Goal: Transaction & Acquisition: Purchase product/service

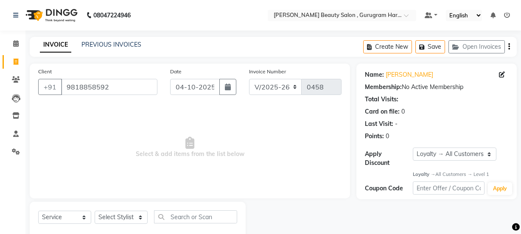
select select "9017"
select select "service"
select select "1: Object"
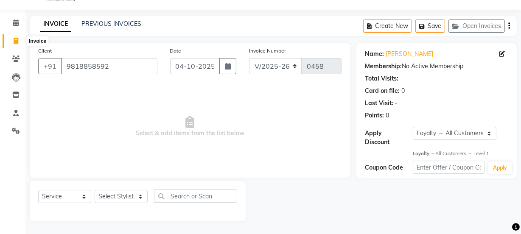
click at [16, 36] on span at bounding box center [15, 41] width 15 height 10
select select "9017"
select select "service"
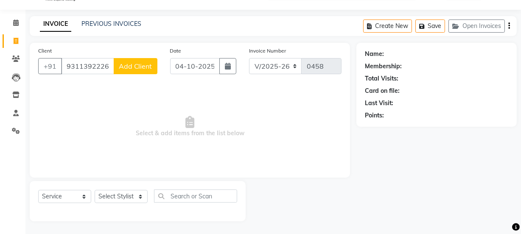
type input "93113922262"
click at [130, 64] on span "Add Client" at bounding box center [136, 66] width 34 height 8
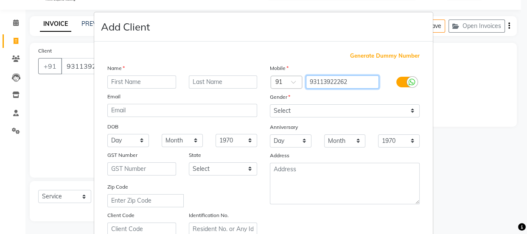
click at [335, 80] on input "93113922262" at bounding box center [342, 81] width 73 height 13
type input "9311392262"
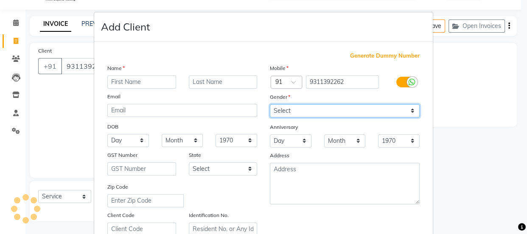
click at [296, 113] on select "Select [DEMOGRAPHIC_DATA] [DEMOGRAPHIC_DATA] Other Prefer Not To Say" at bounding box center [345, 110] width 150 height 13
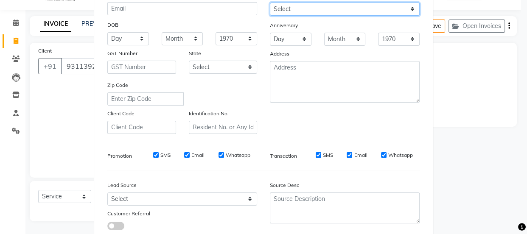
scroll to position [44, 0]
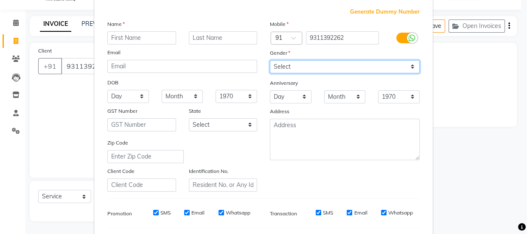
click at [302, 61] on select "Select [DEMOGRAPHIC_DATA] [DEMOGRAPHIC_DATA] Other Prefer Not To Say" at bounding box center [345, 66] width 150 height 13
select select "[DEMOGRAPHIC_DATA]"
click at [270, 60] on select "Select [DEMOGRAPHIC_DATA] [DEMOGRAPHIC_DATA] Other Prefer Not To Say" at bounding box center [345, 66] width 150 height 13
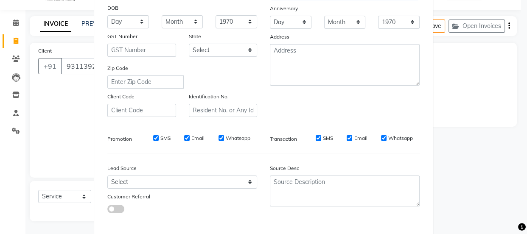
scroll to position [160, 0]
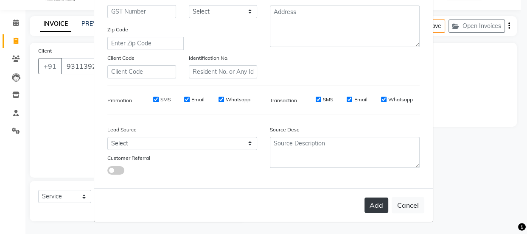
click at [370, 209] on button "Add" at bounding box center [376, 205] width 24 height 15
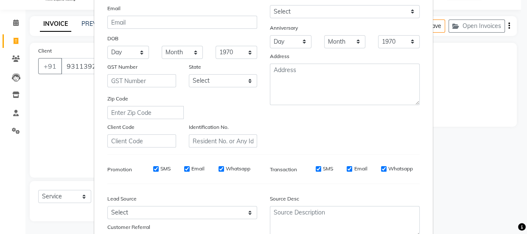
scroll to position [55, 0]
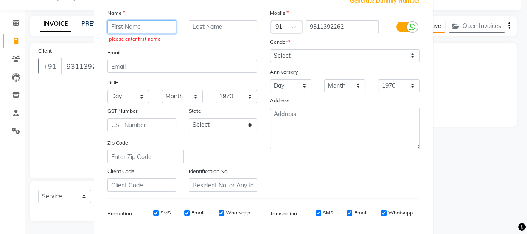
click at [122, 22] on input "text" at bounding box center [141, 26] width 69 height 13
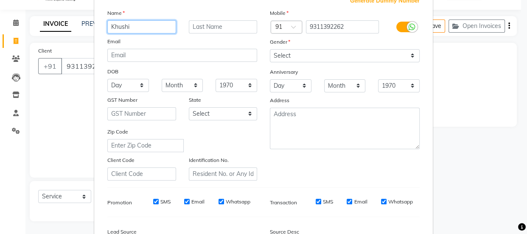
type input "Khushi"
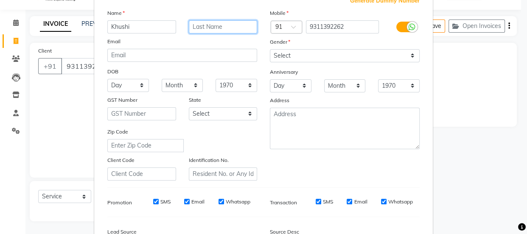
click at [195, 25] on input "text" at bounding box center [223, 26] width 69 height 13
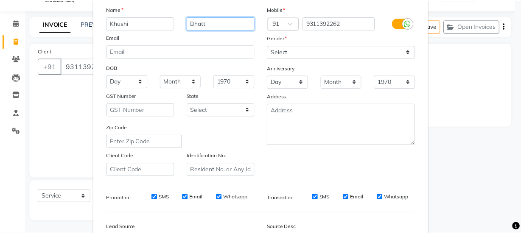
scroll to position [160, 0]
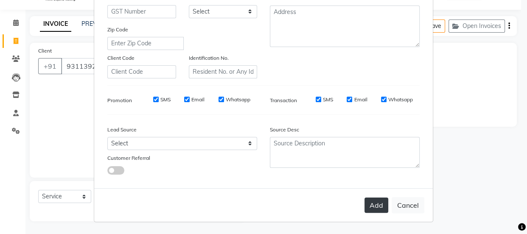
type input "Bhatt"
click at [379, 208] on button "Add" at bounding box center [376, 205] width 24 height 15
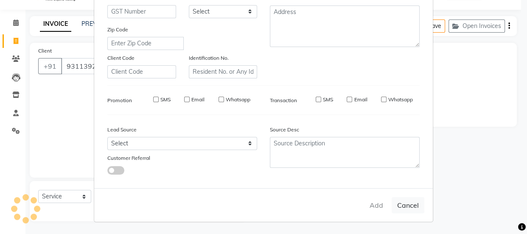
type input "9311392262"
select select
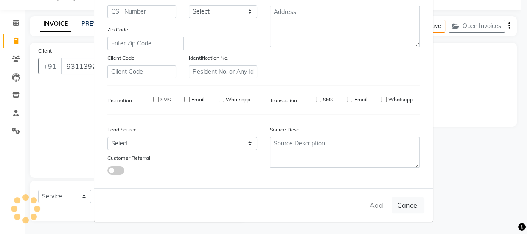
select select
checkbox input "false"
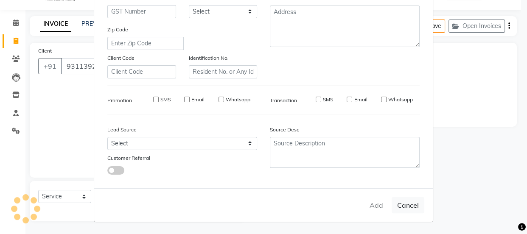
checkbox input "false"
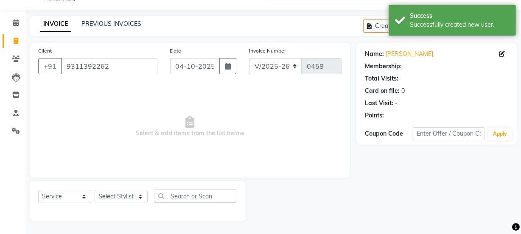
select select "1: Object"
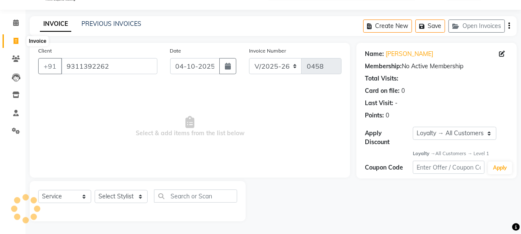
click at [10, 37] on span at bounding box center [15, 41] width 15 height 10
select select "service"
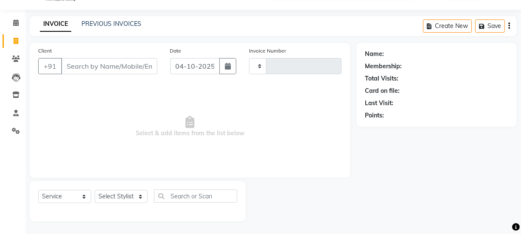
type input "0458"
select select "9017"
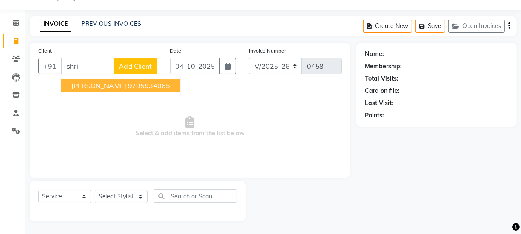
click at [133, 88] on ngb-highlight "9795934065" at bounding box center [149, 85] width 42 height 8
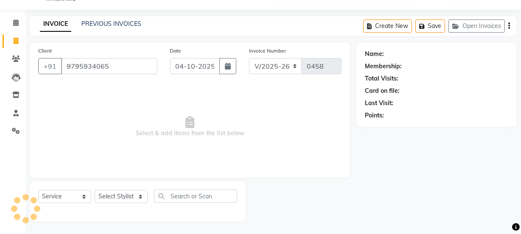
type input "9795934065"
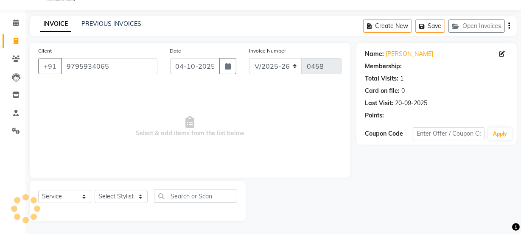
select select "1: Object"
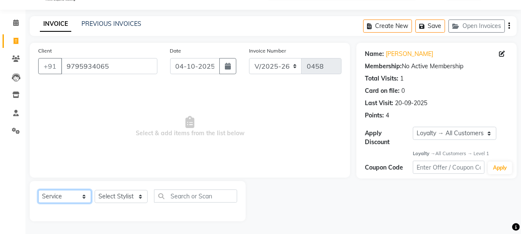
click at [65, 191] on select "Select Service Product Membership Package Voucher Prepaid Gift Card" at bounding box center [64, 196] width 53 height 13
select select "package"
click at [38, 190] on select "Select Service Product Membership Package Voucher Prepaid Gift Card" at bounding box center [64, 196] width 53 height 13
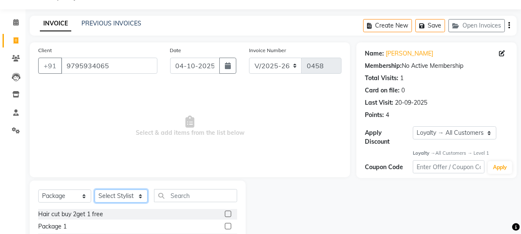
click at [125, 193] on select "Select Stylist [PERSON_NAME] [PERSON_NAME] [PERSON_NAME] Manager [PERSON_NAME] …" at bounding box center [121, 196] width 53 height 13
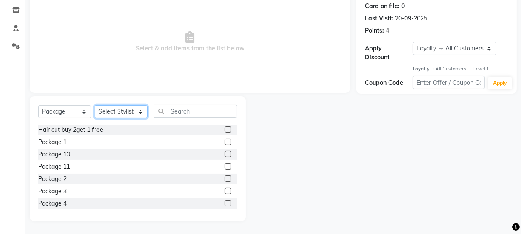
scroll to position [106, 0]
click at [225, 203] on label at bounding box center [228, 203] width 6 height 6
click at [225, 203] on input "checkbox" at bounding box center [228, 204] width 6 height 6
checkbox input "false"
drag, startPoint x: 121, startPoint y: 111, endPoint x: 113, endPoint y: 107, distance: 8.4
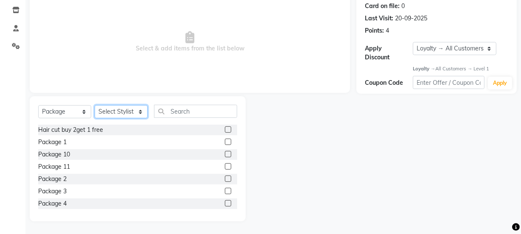
click at [121, 111] on select "Select Stylist [PERSON_NAME] [PERSON_NAME] [PERSON_NAME] Manager [PERSON_NAME] …" at bounding box center [121, 111] width 53 height 13
select select "91703"
click at [95, 105] on select "Select Stylist [PERSON_NAME] [PERSON_NAME] [PERSON_NAME] Manager [PERSON_NAME] …" at bounding box center [121, 111] width 53 height 13
click at [225, 204] on label at bounding box center [228, 203] width 6 height 6
click at [225, 204] on input "checkbox" at bounding box center [228, 204] width 6 height 6
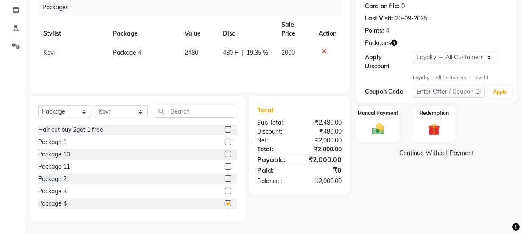
checkbox input "false"
click at [375, 122] on img at bounding box center [378, 129] width 20 height 14
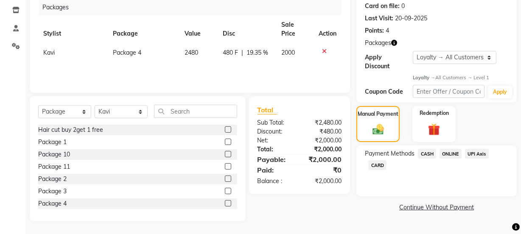
click at [446, 154] on span "ONLINE" at bounding box center [450, 154] width 22 height 10
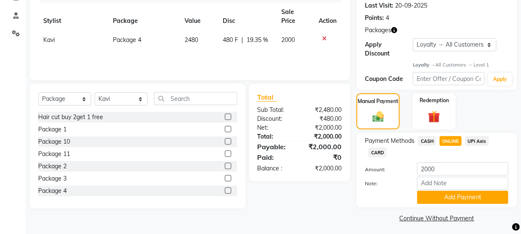
scroll to position [122, 0]
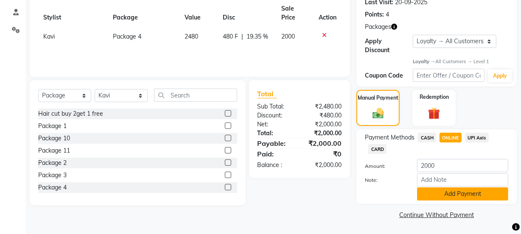
click at [440, 195] on button "Add Payment" at bounding box center [462, 193] width 91 height 13
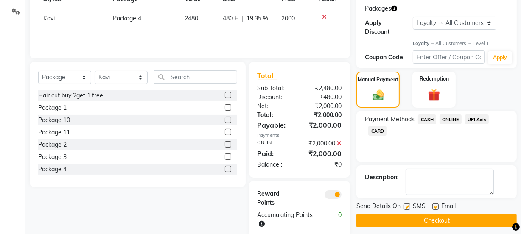
scroll to position [156, 0]
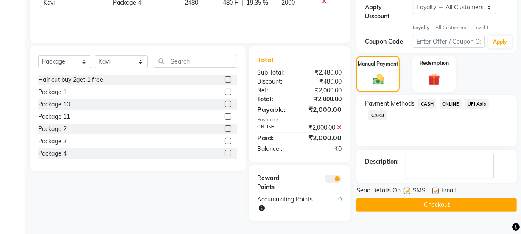
click at [436, 190] on label at bounding box center [435, 191] width 6 height 6
click at [436, 190] on input "checkbox" at bounding box center [435, 192] width 6 height 6
checkbox input "false"
click at [416, 207] on button "Checkout" at bounding box center [436, 204] width 160 height 13
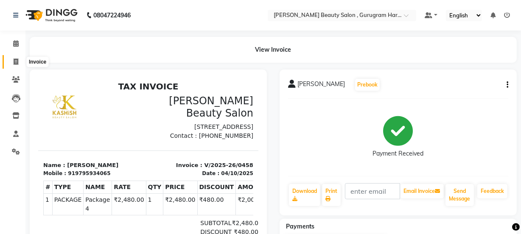
click at [17, 63] on icon at bounding box center [16, 62] width 5 height 6
select select "service"
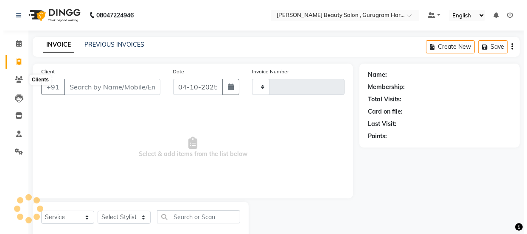
scroll to position [21, 0]
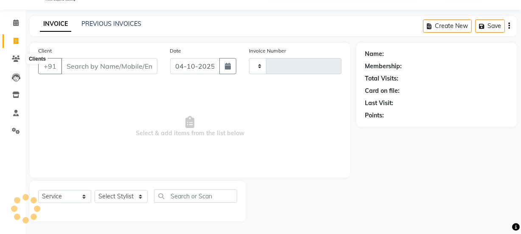
type input "0459"
select select "9017"
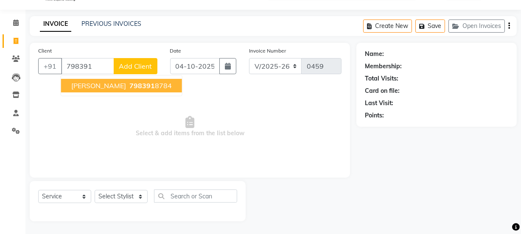
click at [129, 84] on span "798391" at bounding box center [141, 85] width 25 height 8
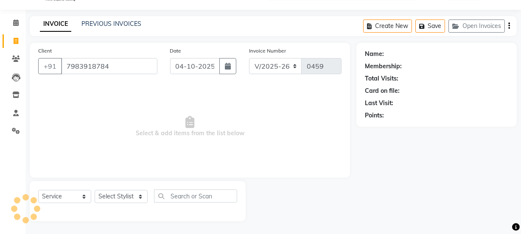
type input "7983918784"
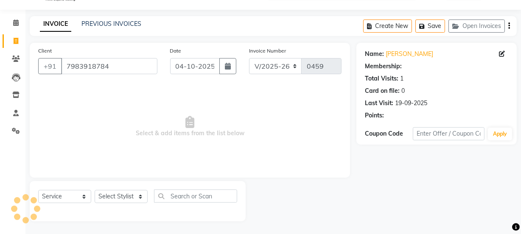
select select "1: Object"
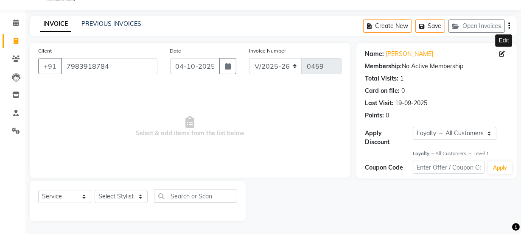
click at [503, 51] on icon at bounding box center [502, 54] width 6 height 6
select select "[DEMOGRAPHIC_DATA]"
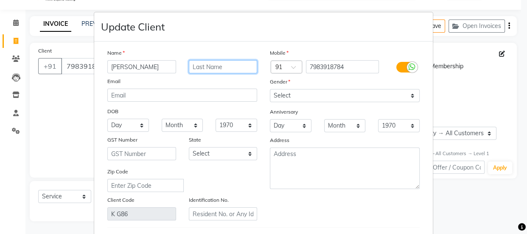
click at [228, 62] on input "text" at bounding box center [223, 66] width 69 height 13
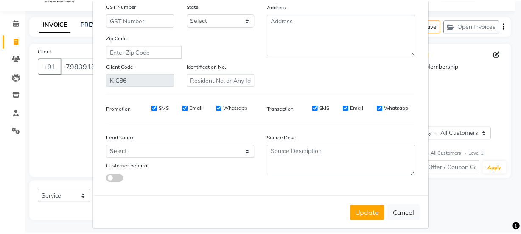
scroll to position [145, 0]
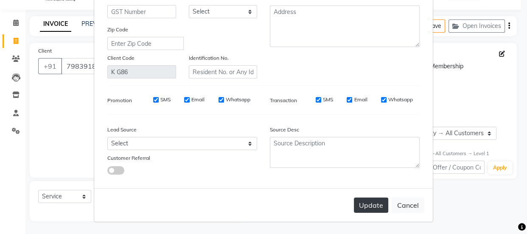
type input "[PERSON_NAME]"
click at [378, 203] on button "Update" at bounding box center [371, 205] width 34 height 15
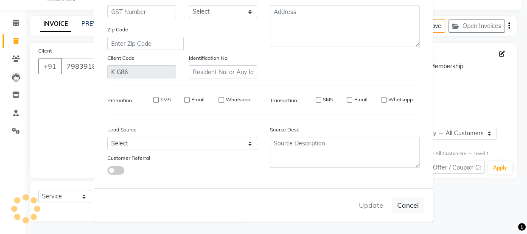
select select
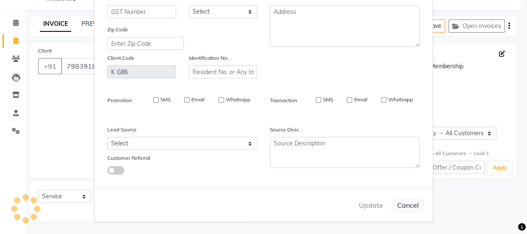
select select
checkbox input "false"
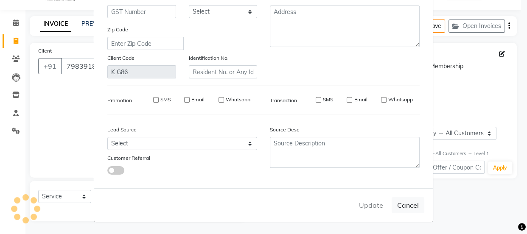
checkbox input "false"
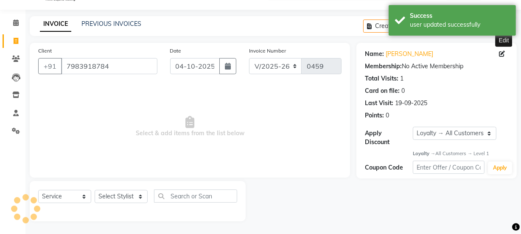
select select "1: Object"
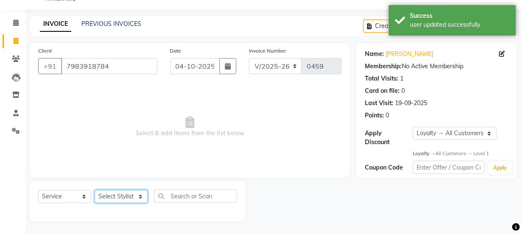
click at [108, 195] on select "Select Stylist [PERSON_NAME] [PERSON_NAME] [PERSON_NAME] Manager [PERSON_NAME] …" at bounding box center [121, 196] width 53 height 13
select select "91707"
click at [95, 190] on select "Select Stylist [PERSON_NAME] [PERSON_NAME] [PERSON_NAME] Manager [PERSON_NAME] …" at bounding box center [121, 196] width 53 height 13
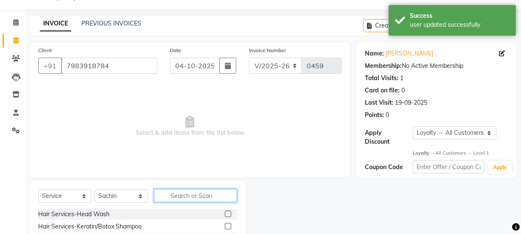
click at [183, 198] on input "text" at bounding box center [195, 195] width 83 height 13
type input "blo"
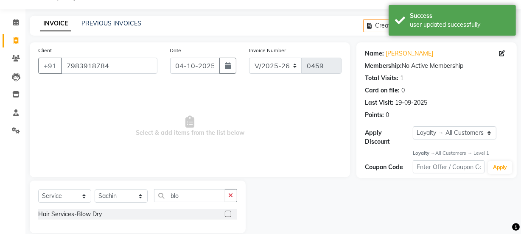
click at [226, 215] on label at bounding box center [228, 214] width 6 height 6
click at [226, 215] on input "checkbox" at bounding box center [228, 215] width 6 height 6
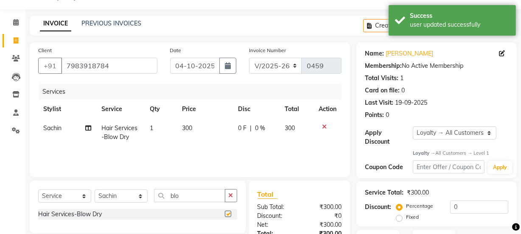
checkbox input "false"
click at [194, 130] on td "300" at bounding box center [205, 133] width 56 height 28
select select "91707"
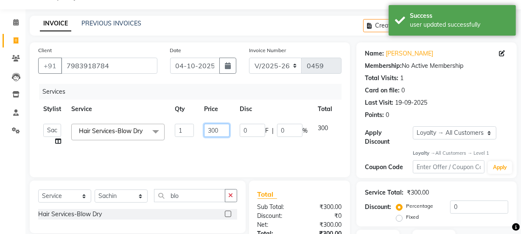
click at [228, 130] on input "300" at bounding box center [216, 130] width 25 height 13
type input "3"
type input "250"
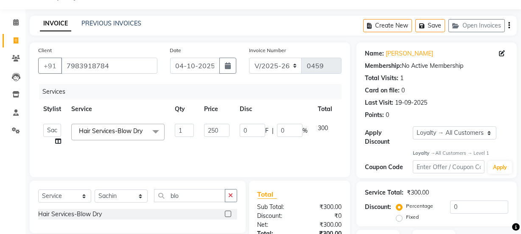
click at [258, 151] on div "Services Stylist Service Qty Price Disc Total Action [PERSON_NAME] [PERSON_NAME…" at bounding box center [189, 126] width 303 height 85
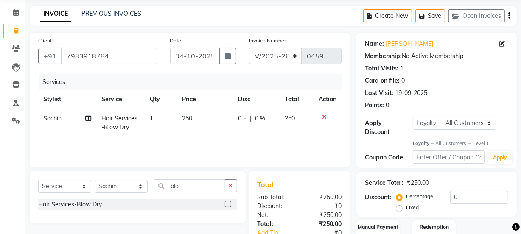
scroll to position [87, 0]
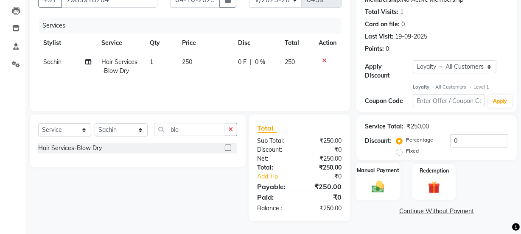
click at [381, 178] on div "Manual Payment" at bounding box center [377, 182] width 45 height 38
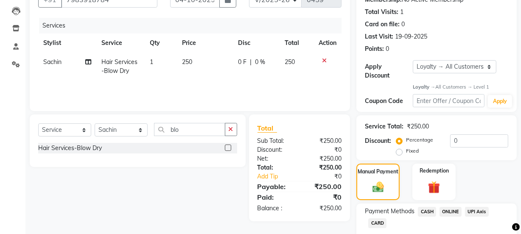
click at [452, 212] on span "ONLINE" at bounding box center [450, 212] width 22 height 10
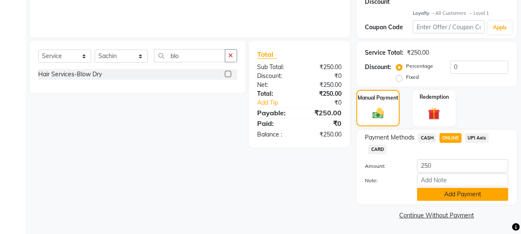
click at [447, 195] on button "Add Payment" at bounding box center [462, 194] width 91 height 13
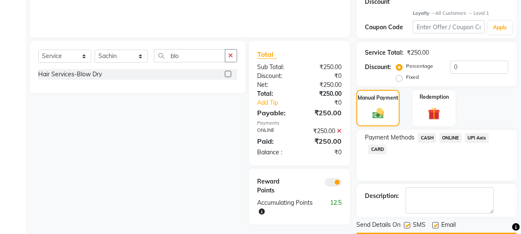
scroll to position [185, 0]
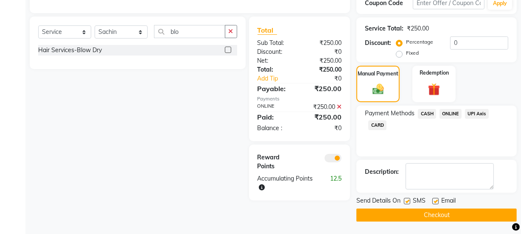
click at [436, 201] on label at bounding box center [435, 201] width 6 height 6
click at [436, 201] on input "checkbox" at bounding box center [435, 202] width 6 height 6
checkbox input "false"
click at [436, 213] on button "Checkout" at bounding box center [436, 215] width 160 height 13
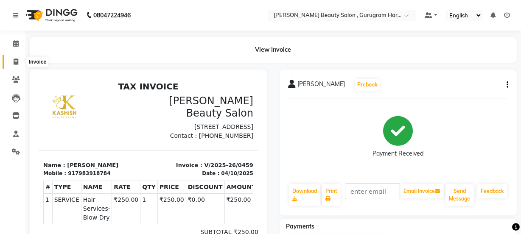
click at [10, 61] on span at bounding box center [15, 62] width 15 height 10
select select "service"
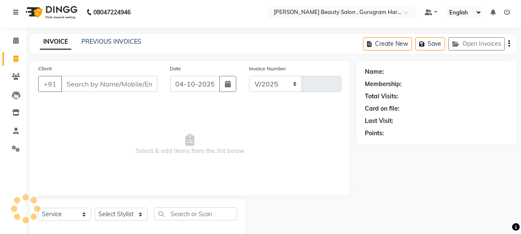
select select "9017"
type input "0460"
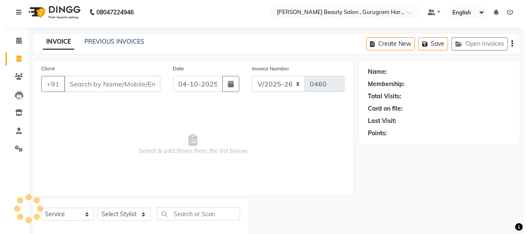
scroll to position [21, 0]
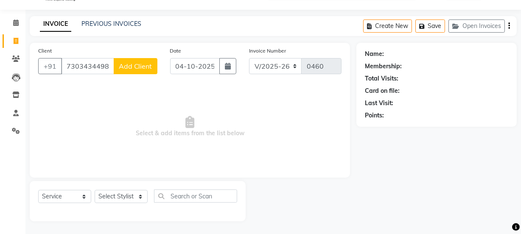
type input "7303434498"
click at [146, 70] on button "Add Client" at bounding box center [136, 66] width 44 height 16
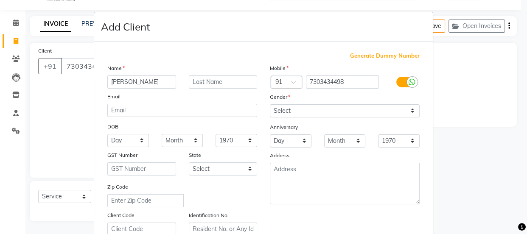
type input "[PERSON_NAME]"
click at [203, 89] on div "Name [PERSON_NAME] Email DOB Day 01 02 03 04 05 06 07 08 09 10 11 12 13 14 15 1…" at bounding box center [182, 150] width 162 height 172
click at [205, 85] on input "text" at bounding box center [223, 81] width 69 height 13
type input "[DEMOGRAPHIC_DATA]"
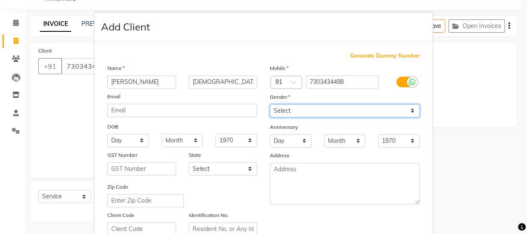
click at [297, 115] on select "Select [DEMOGRAPHIC_DATA] [DEMOGRAPHIC_DATA] Other Prefer Not To Say" at bounding box center [345, 110] width 150 height 13
select select "[DEMOGRAPHIC_DATA]"
click at [270, 104] on select "Select [DEMOGRAPHIC_DATA] [DEMOGRAPHIC_DATA] Other Prefer Not To Say" at bounding box center [345, 110] width 150 height 13
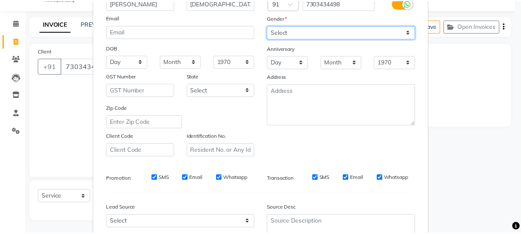
scroll to position [160, 0]
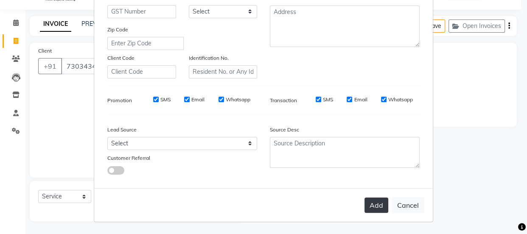
click at [376, 202] on button "Add" at bounding box center [376, 205] width 24 height 15
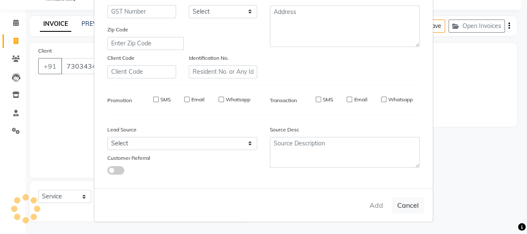
select select
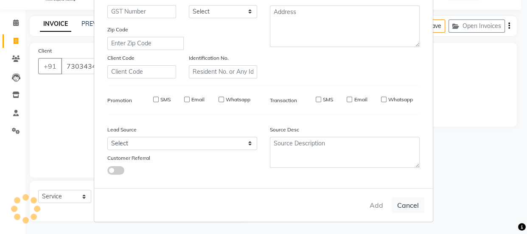
select select
checkbox input "false"
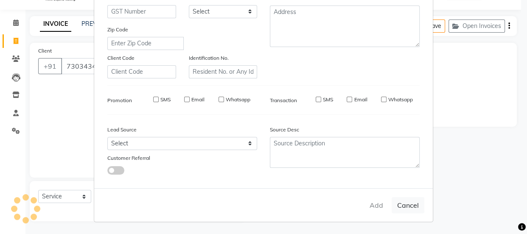
checkbox input "false"
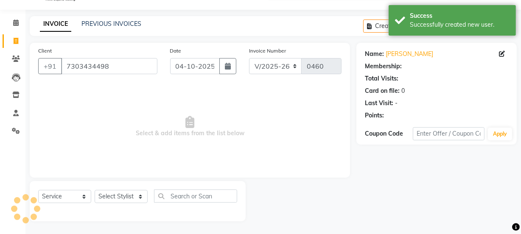
select select "1: Object"
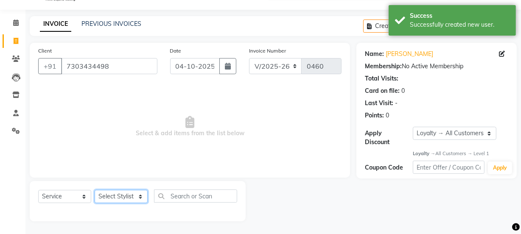
drag, startPoint x: 138, startPoint y: 198, endPoint x: 132, endPoint y: 195, distance: 6.6
click at [138, 198] on select "Select Stylist [PERSON_NAME] [PERSON_NAME] [PERSON_NAME] Manager [PERSON_NAME] …" at bounding box center [121, 196] width 53 height 13
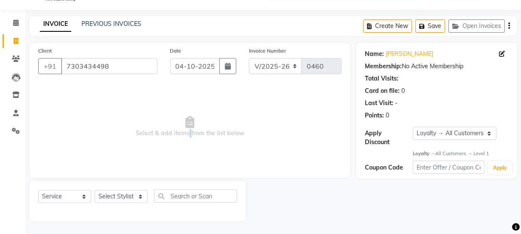
click at [188, 158] on span "Select & add items from the list below" at bounding box center [189, 126] width 303 height 85
click at [114, 195] on select "Select Stylist [PERSON_NAME] [PERSON_NAME] [PERSON_NAME] Manager [PERSON_NAME] …" at bounding box center [121, 196] width 53 height 13
select select "91700"
click at [95, 190] on select "Select Stylist [PERSON_NAME] [PERSON_NAME] [PERSON_NAME] Manager [PERSON_NAME] …" at bounding box center [121, 196] width 53 height 13
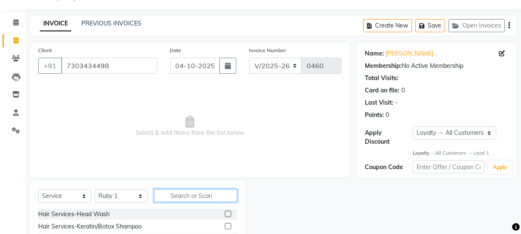
click at [189, 193] on input "text" at bounding box center [195, 195] width 83 height 13
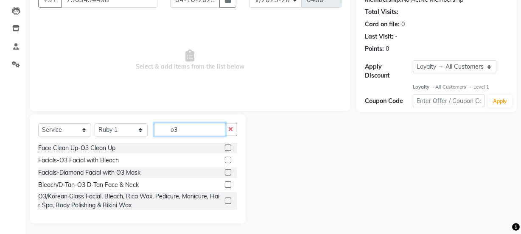
scroll to position [89, 0]
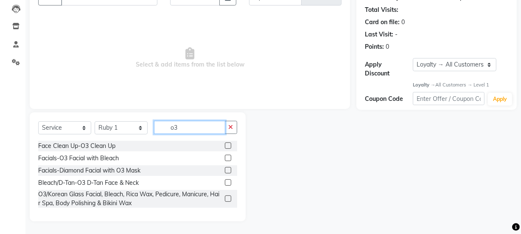
type input "o3"
click at [227, 180] on label at bounding box center [228, 182] width 6 height 6
click at [227, 180] on input "checkbox" at bounding box center [228, 183] width 6 height 6
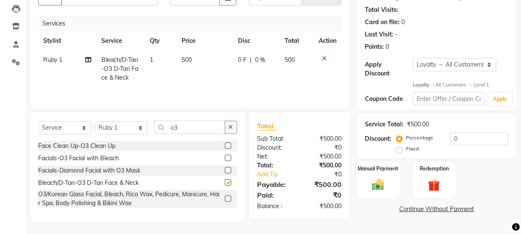
checkbox input "false"
click at [235, 125] on button "button" at bounding box center [231, 127] width 12 height 13
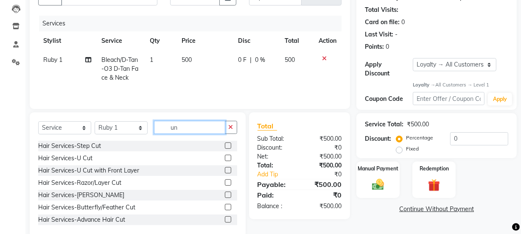
scroll to position [87, 0]
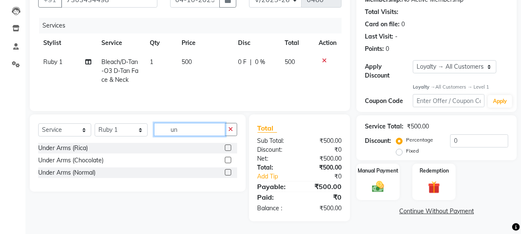
type input "un"
click at [226, 147] on label at bounding box center [228, 148] width 6 height 6
click at [226, 147] on input "checkbox" at bounding box center [228, 148] width 6 height 6
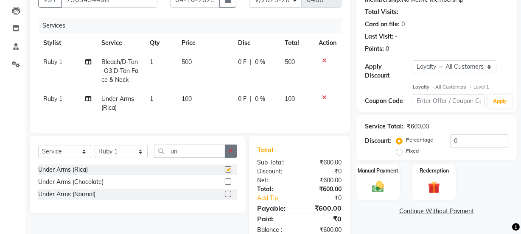
checkbox input "false"
click at [229, 154] on icon "button" at bounding box center [231, 151] width 5 height 6
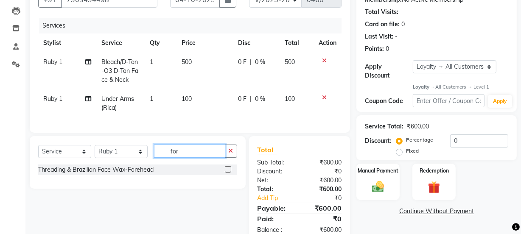
type input "for"
click at [228, 173] on label at bounding box center [228, 169] width 6 height 6
click at [228, 173] on input "checkbox" at bounding box center [228, 170] width 6 height 6
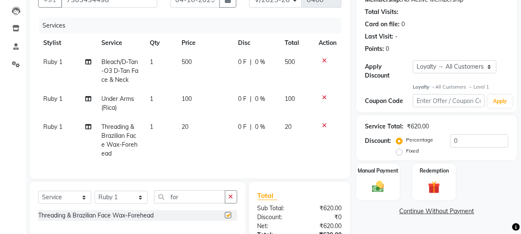
checkbox input "false"
click at [230, 200] on icon "button" at bounding box center [231, 197] width 5 height 6
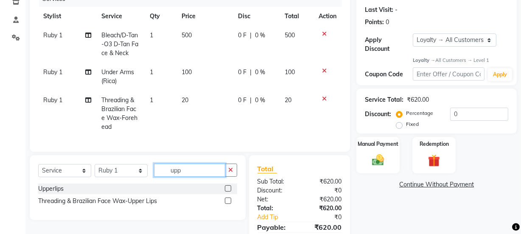
scroll to position [161, 0]
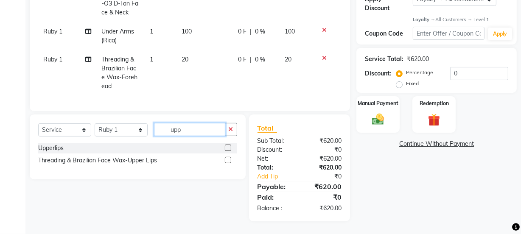
type input "upp"
click at [226, 148] on label at bounding box center [228, 148] width 6 height 6
click at [226, 148] on input "checkbox" at bounding box center [228, 148] width 6 height 6
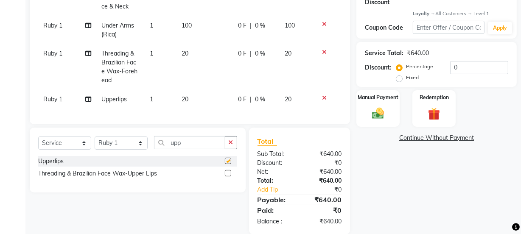
checkbox input "false"
click at [231, 145] on icon "button" at bounding box center [231, 143] width 5 height 6
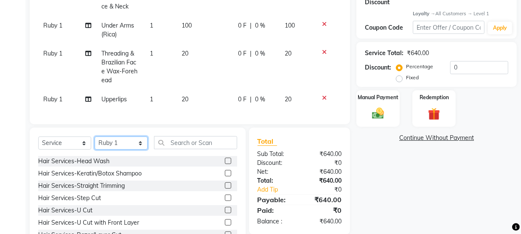
click at [119, 150] on select "Select Stylist [PERSON_NAME] [PERSON_NAME] [PERSON_NAME] Manager [PERSON_NAME] …" at bounding box center [121, 143] width 53 height 13
select select "91716"
click at [95, 142] on select "Select Stylist [PERSON_NAME] [PERSON_NAME] [PERSON_NAME] Manager [PERSON_NAME] …" at bounding box center [121, 143] width 53 height 13
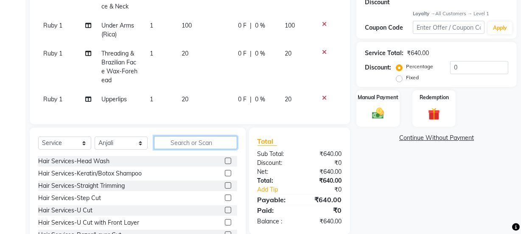
click at [195, 148] on input "text" at bounding box center [195, 142] width 83 height 13
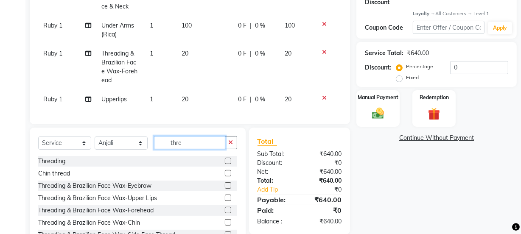
type input "thre"
click at [225, 164] on label at bounding box center [228, 161] width 6 height 6
click at [225, 164] on input "checkbox" at bounding box center [228, 162] width 6 height 6
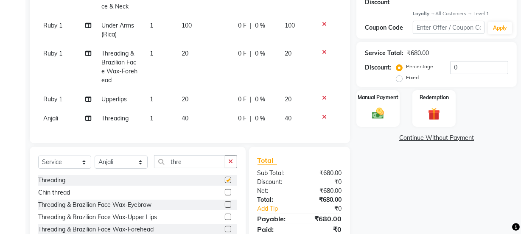
checkbox input "false"
click at [232, 165] on icon "button" at bounding box center [231, 162] width 5 height 6
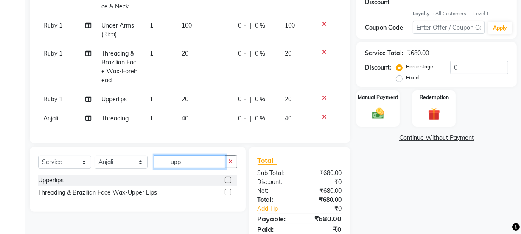
type input "upp"
click at [230, 183] on label at bounding box center [228, 180] width 6 height 6
click at [230, 183] on input "checkbox" at bounding box center [228, 181] width 6 height 6
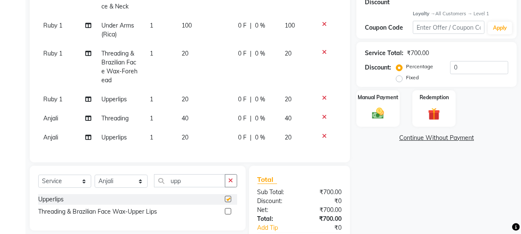
checkbox input "false"
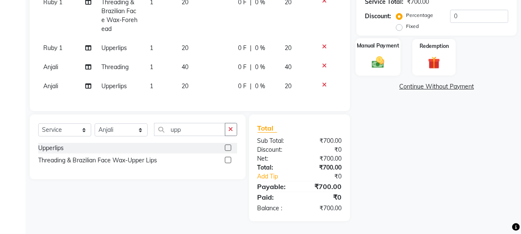
click at [373, 56] on img at bounding box center [378, 62] width 20 height 14
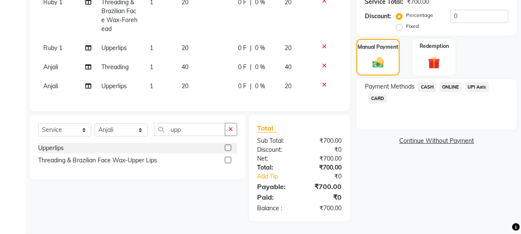
click at [452, 82] on span "ONLINE" at bounding box center [450, 87] width 22 height 10
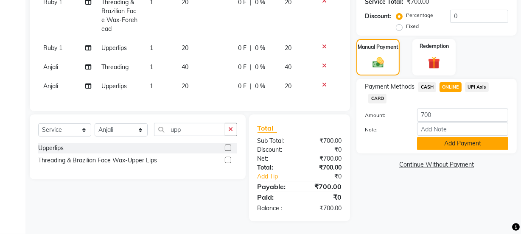
click at [451, 142] on button "Add Payment" at bounding box center [462, 143] width 91 height 13
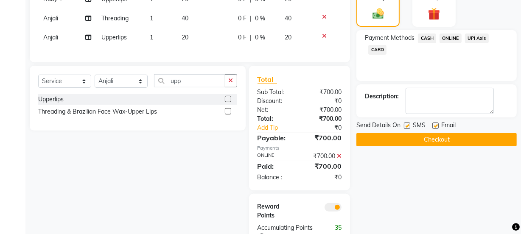
scroll to position [292, 0]
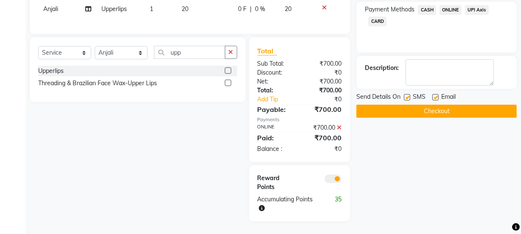
click at [434, 94] on label at bounding box center [435, 97] width 6 height 6
click at [434, 95] on input "checkbox" at bounding box center [435, 98] width 6 height 6
checkbox input "false"
click at [438, 106] on button "Checkout" at bounding box center [436, 111] width 160 height 13
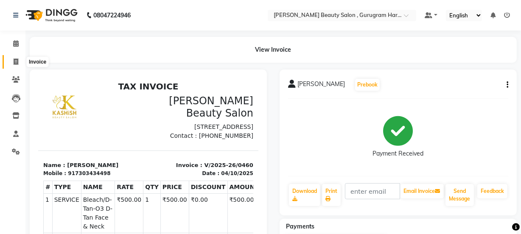
click at [14, 59] on icon at bounding box center [16, 62] width 5 height 6
select select "service"
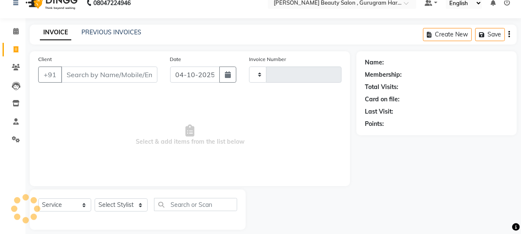
scroll to position [21, 0]
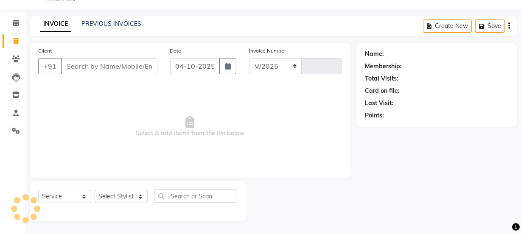
select select "9017"
type input "0461"
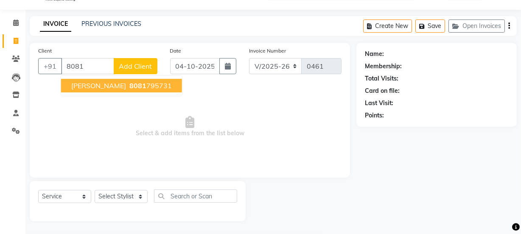
click at [146, 84] on span "8081" at bounding box center [137, 85] width 17 height 8
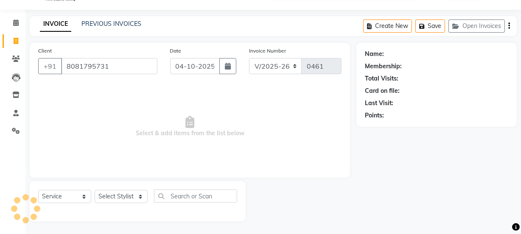
type input "8081795731"
select select "1: Object"
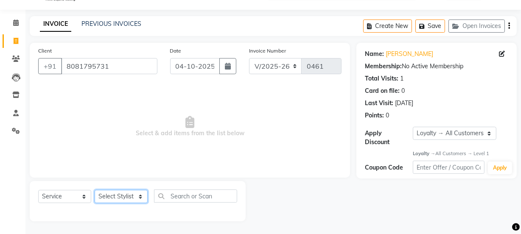
click at [111, 197] on select "Select Stylist [PERSON_NAME] [PERSON_NAME] [PERSON_NAME] Manager [PERSON_NAME] …" at bounding box center [121, 196] width 53 height 13
select select "91705"
click at [95, 190] on select "Select Stylist [PERSON_NAME] [PERSON_NAME] [PERSON_NAME] Manager [PERSON_NAME] …" at bounding box center [121, 196] width 53 height 13
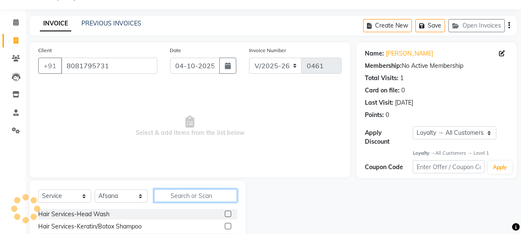
click at [172, 201] on input "text" at bounding box center [195, 195] width 83 height 13
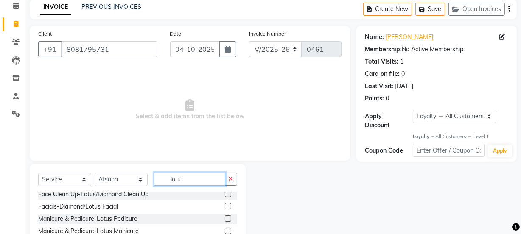
scroll to position [106, 0]
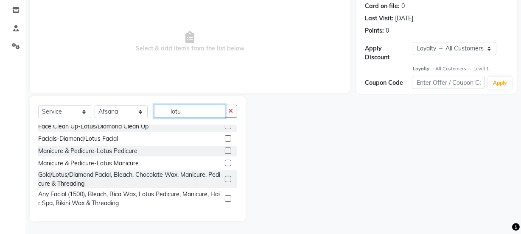
type input "lotu"
click at [225, 150] on label at bounding box center [228, 151] width 6 height 6
click at [225, 150] on input "checkbox" at bounding box center [228, 151] width 6 height 6
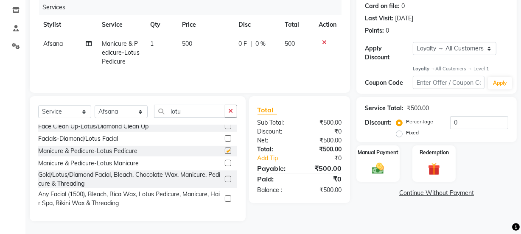
checkbox input "false"
click at [227, 113] on button "button" at bounding box center [231, 111] width 12 height 13
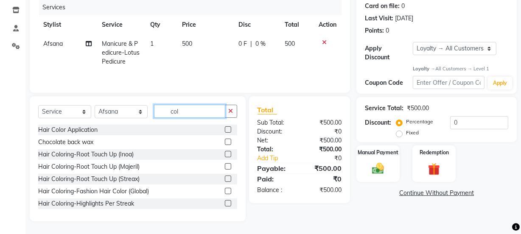
type input "col"
click at [225, 127] on label at bounding box center [228, 129] width 6 height 6
click at [225, 127] on input "checkbox" at bounding box center [228, 130] width 6 height 6
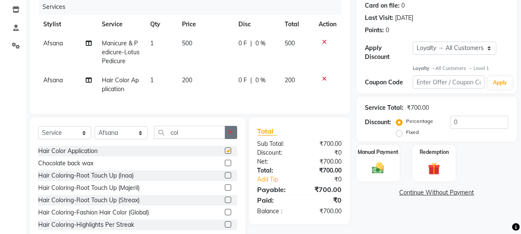
checkbox input "false"
click at [233, 137] on button "button" at bounding box center [231, 132] width 12 height 13
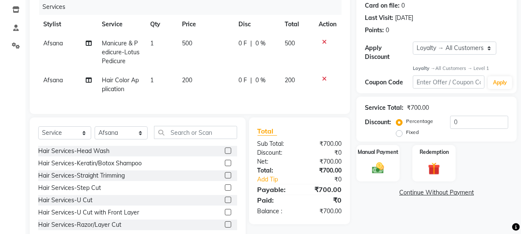
click at [225, 154] on label at bounding box center [228, 151] width 6 height 6
click at [225, 154] on input "checkbox" at bounding box center [228, 151] width 6 height 6
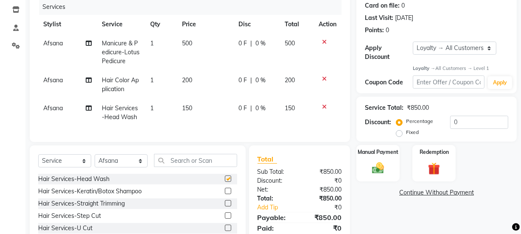
checkbox input "false"
click at [383, 168] on img at bounding box center [378, 168] width 20 height 14
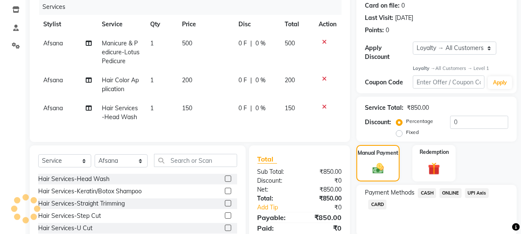
click at [424, 192] on span "CASH" at bounding box center [427, 193] width 18 height 10
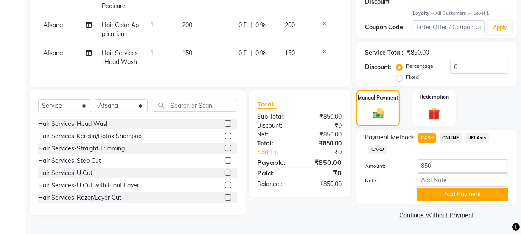
click at [422, 193] on button "Add Payment" at bounding box center [462, 194] width 91 height 13
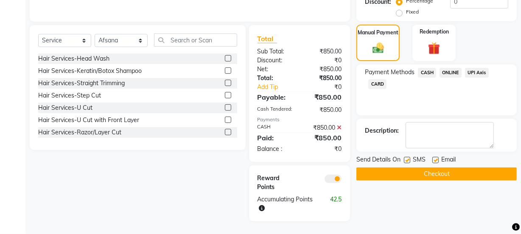
scroll to position [241, 0]
click at [437, 157] on label at bounding box center [435, 160] width 6 height 6
click at [437, 158] on input "checkbox" at bounding box center [435, 161] width 6 height 6
checkbox input "false"
click at [424, 168] on button "Checkout" at bounding box center [436, 174] width 160 height 13
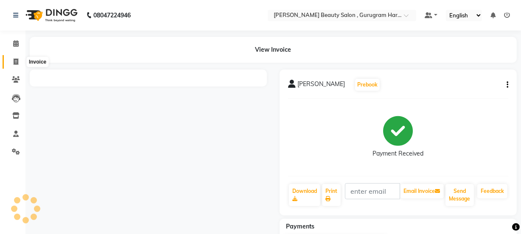
click at [15, 59] on icon at bounding box center [16, 62] width 5 height 6
select select "service"
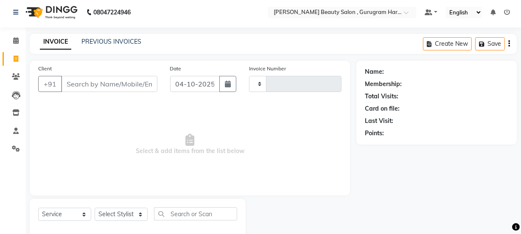
type input "0462"
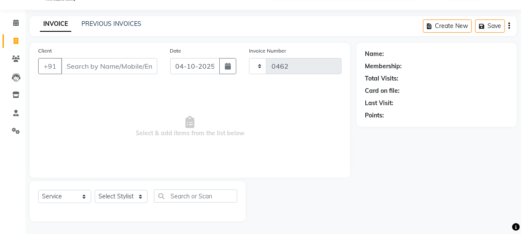
select select "9017"
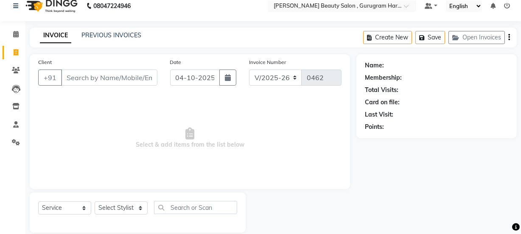
scroll to position [0, 0]
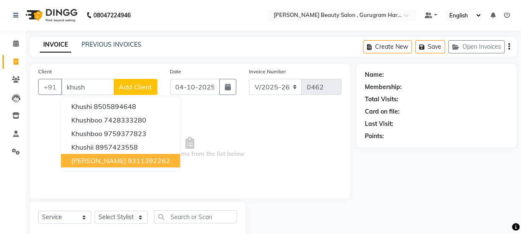
click at [140, 163] on ngb-highlight "9311392262" at bounding box center [149, 160] width 42 height 8
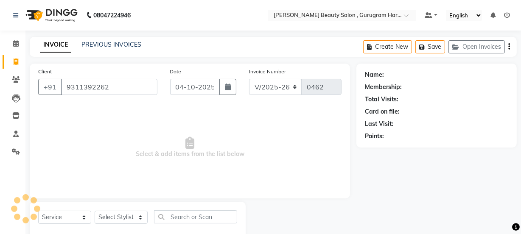
type input "9311392262"
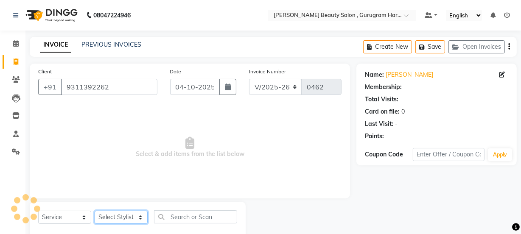
select select "1: Object"
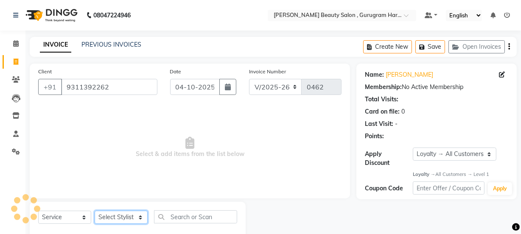
click at [124, 218] on select "Select Stylist [PERSON_NAME] [PERSON_NAME] [PERSON_NAME] Manager [PERSON_NAME] …" at bounding box center [121, 217] width 53 height 13
select select "91716"
click at [95, 211] on select "Select Stylist [PERSON_NAME] [PERSON_NAME] [PERSON_NAME] Manager [PERSON_NAME] …" at bounding box center [121, 217] width 53 height 13
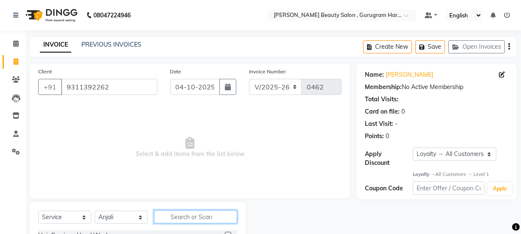
click at [195, 216] on input "text" at bounding box center [195, 216] width 83 height 13
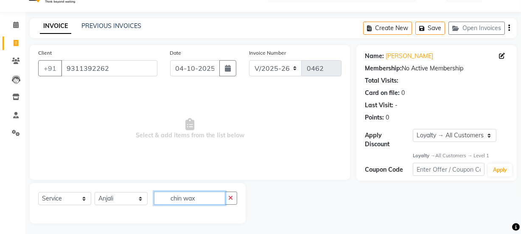
scroll to position [21, 0]
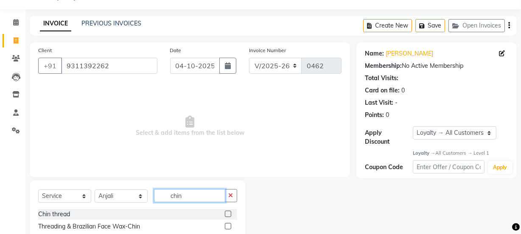
type input "chin"
click at [226, 226] on label at bounding box center [228, 226] width 6 height 6
click at [226, 226] on input "checkbox" at bounding box center [228, 227] width 6 height 6
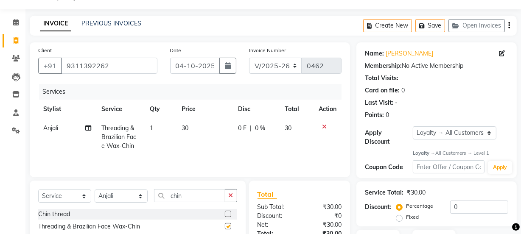
checkbox input "false"
click at [189, 127] on td "30" at bounding box center [205, 137] width 56 height 37
select select "91716"
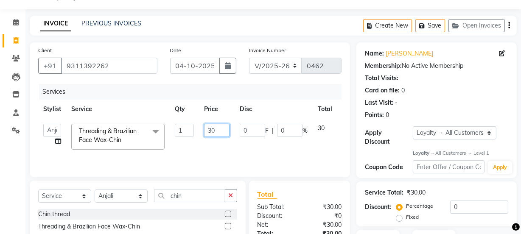
click at [218, 129] on input "30" at bounding box center [216, 130] width 25 height 13
type input "3"
type input "50"
click at [216, 138] on td "50" at bounding box center [217, 137] width 36 height 36
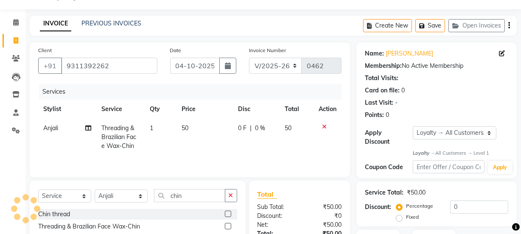
click at [264, 157] on div "Services Stylist Service Qty Price Disc Total Action Anjali Threading & Brazili…" at bounding box center [189, 126] width 303 height 85
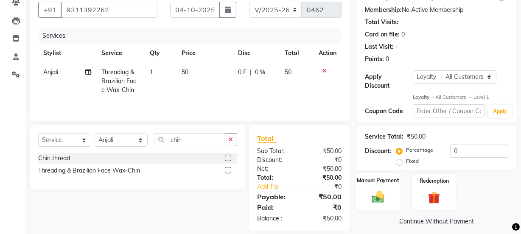
scroll to position [87, 0]
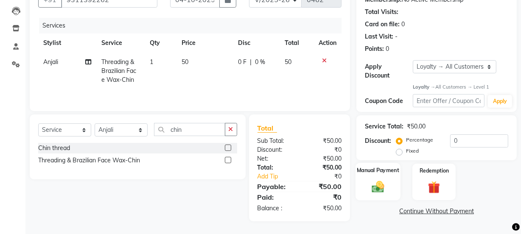
click at [378, 173] on label "Manual Payment" at bounding box center [378, 171] width 42 height 8
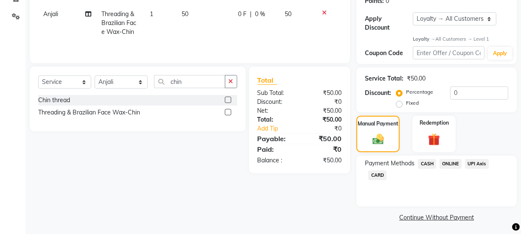
scroll to position [137, 0]
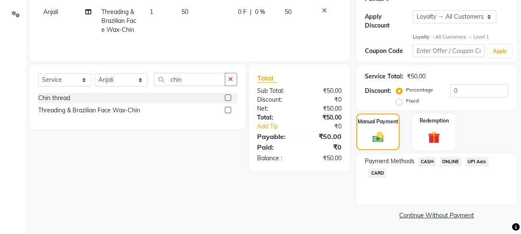
click at [428, 158] on span "CASH" at bounding box center [427, 162] width 18 height 10
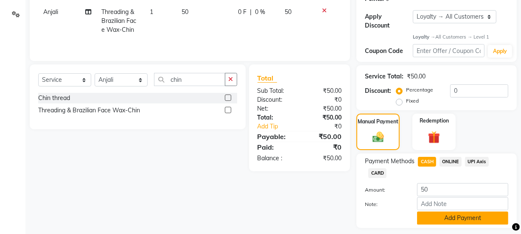
click at [453, 220] on button "Add Payment" at bounding box center [462, 218] width 91 height 13
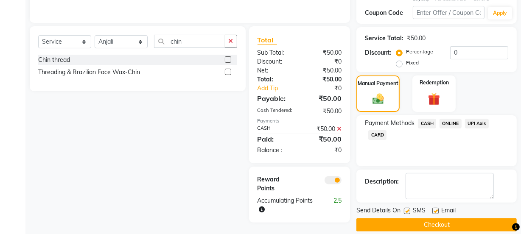
scroll to position [185, 0]
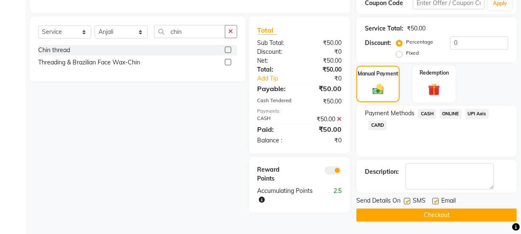
click at [437, 199] on label at bounding box center [435, 201] width 6 height 6
click at [437, 199] on input "checkbox" at bounding box center [435, 202] width 6 height 6
checkbox input "false"
click at [402, 217] on button "Checkout" at bounding box center [436, 215] width 160 height 13
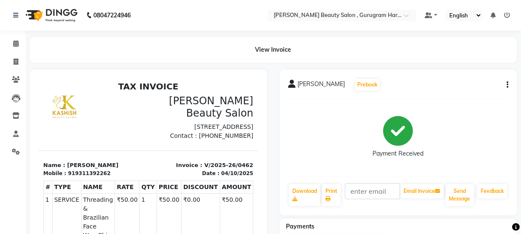
drag, startPoint x: 403, startPoint y: 226, endPoint x: 409, endPoint y: 233, distance: 9.0
click at [403, 227] on div "Payments" at bounding box center [400, 226] width 243 height 9
click at [16, 61] on icon at bounding box center [16, 62] width 5 height 6
select select "service"
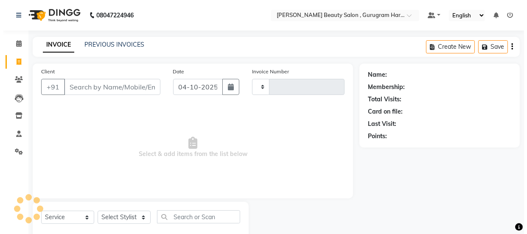
scroll to position [21, 0]
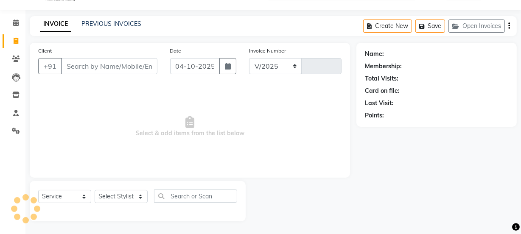
select select "9017"
type input "0463"
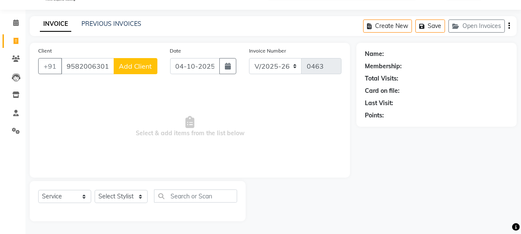
type input "9582006301"
click at [134, 67] on span "Add Client" at bounding box center [136, 66] width 34 height 8
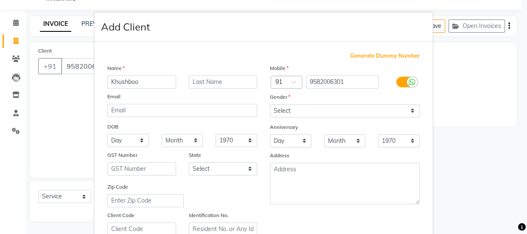
type input "Khushboo"
click at [203, 80] on input "text" at bounding box center [223, 81] width 69 height 13
type input "[PERSON_NAME]"
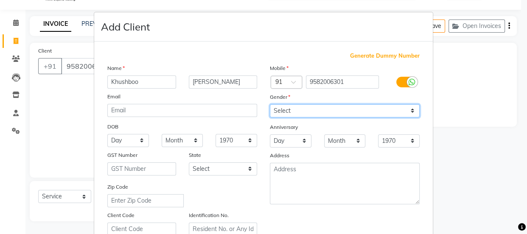
click at [318, 112] on select "Select [DEMOGRAPHIC_DATA] [DEMOGRAPHIC_DATA] Other Prefer Not To Say" at bounding box center [345, 110] width 150 height 13
select select "[DEMOGRAPHIC_DATA]"
click at [270, 104] on select "Select [DEMOGRAPHIC_DATA] [DEMOGRAPHIC_DATA] Other Prefer Not To Say" at bounding box center [345, 110] width 150 height 13
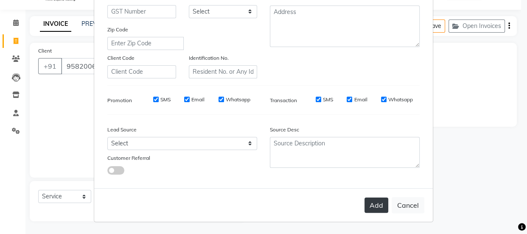
click at [371, 207] on button "Add" at bounding box center [376, 205] width 24 height 15
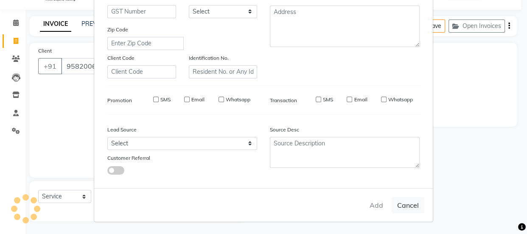
select select
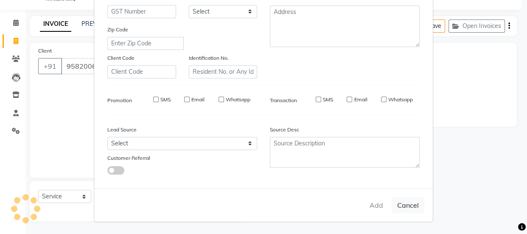
select select
checkbox input "false"
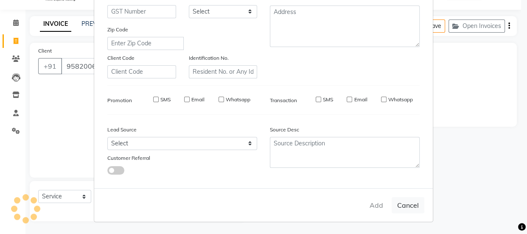
checkbox input "false"
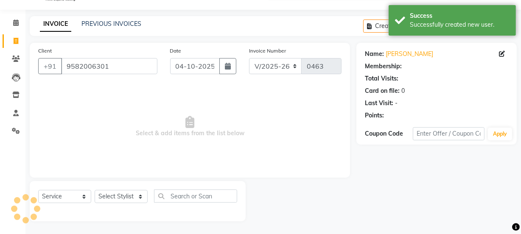
select select "1: Object"
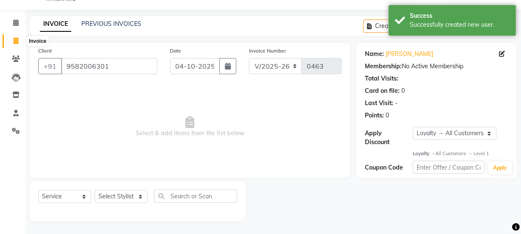
click at [16, 45] on span at bounding box center [15, 41] width 15 height 10
select select "service"
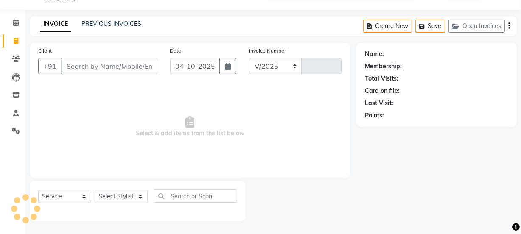
select select "9017"
type input "0463"
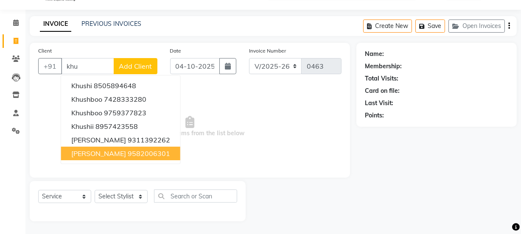
click at [143, 154] on ngb-highlight "9582006301" at bounding box center [149, 153] width 42 height 8
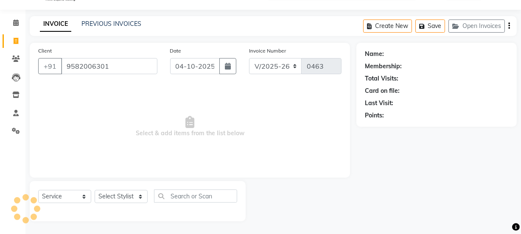
type input "9582006301"
select select "1: Object"
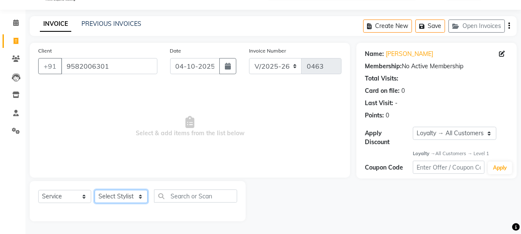
click at [128, 198] on select "Select Stylist [PERSON_NAME] [PERSON_NAME] [PERSON_NAME] Manager [PERSON_NAME] …" at bounding box center [121, 196] width 53 height 13
select select "93658"
click at [95, 190] on select "Select Stylist [PERSON_NAME] [PERSON_NAME] [PERSON_NAME] Manager [PERSON_NAME] …" at bounding box center [121, 196] width 53 height 13
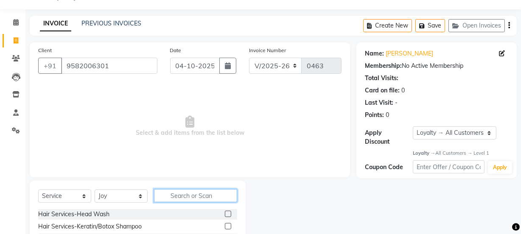
click at [178, 197] on input "text" at bounding box center [195, 195] width 83 height 13
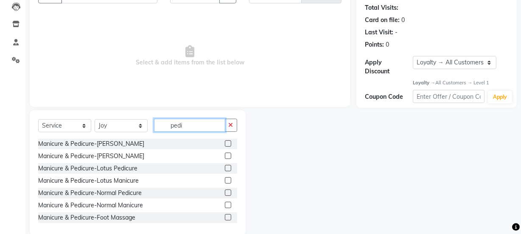
scroll to position [98, 0]
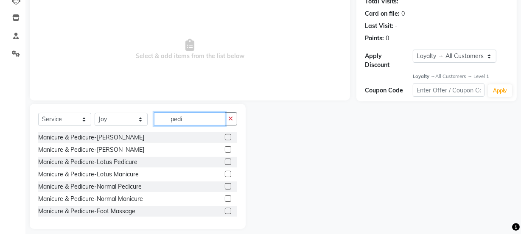
type input "pedi"
click at [225, 161] on label at bounding box center [228, 162] width 6 height 6
click at [225, 161] on input "checkbox" at bounding box center [228, 162] width 6 height 6
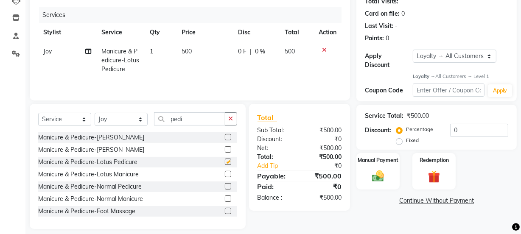
checkbox input "false"
click at [231, 115] on button "button" at bounding box center [231, 118] width 12 height 13
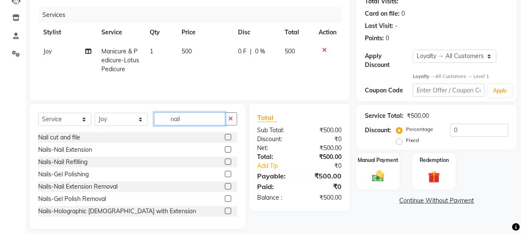
type input "nail"
drag, startPoint x: 223, startPoint y: 136, endPoint x: 226, endPoint y: 139, distance: 4.5
click at [226, 138] on div at bounding box center [231, 137] width 12 height 11
click at [225, 136] on label at bounding box center [228, 137] width 6 height 6
click at [225, 136] on input "checkbox" at bounding box center [228, 138] width 6 height 6
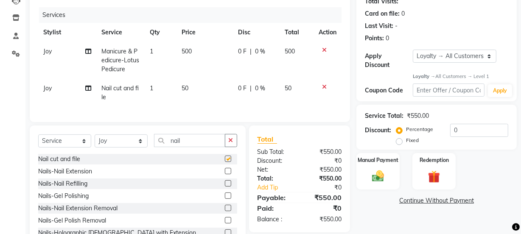
checkbox input "false"
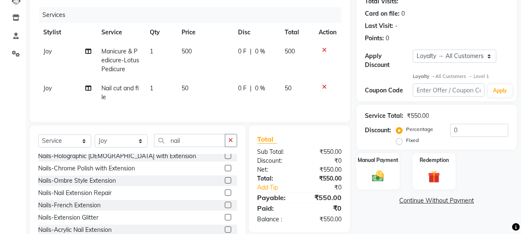
scroll to position [38, 0]
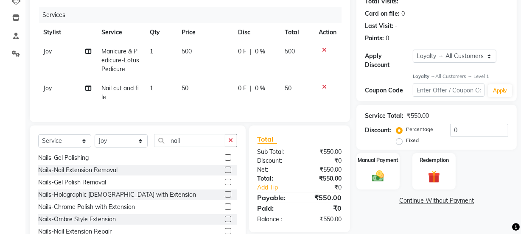
drag, startPoint x: 187, startPoint y: 85, endPoint x: 194, endPoint y: 86, distance: 6.8
click at [189, 85] on td "50" at bounding box center [205, 93] width 56 height 28
select select "93658"
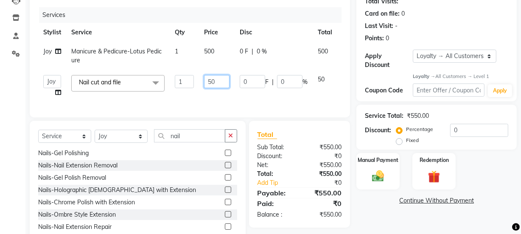
click at [219, 84] on input "50" at bounding box center [216, 81] width 25 height 13
type input "5"
type input "150"
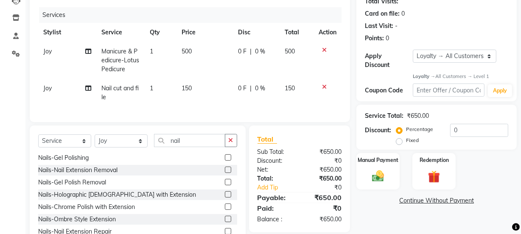
click at [237, 97] on td "0 F | 0 %" at bounding box center [256, 93] width 47 height 28
select select "93658"
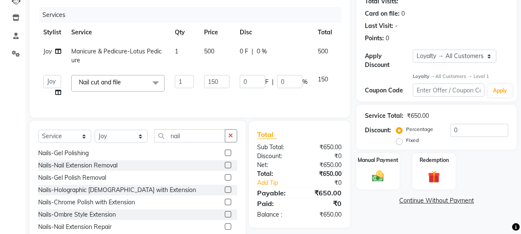
click at [231, 148] on div "Select Service Product Membership Package Voucher Prepaid Gift Card Select Styl…" at bounding box center [137, 139] width 199 height 20
click at [115, 141] on select "Select Stylist [PERSON_NAME] [PERSON_NAME] [PERSON_NAME] Manager [PERSON_NAME] …" at bounding box center [121, 136] width 53 height 13
select select "91712"
click at [95, 135] on select "Select Stylist [PERSON_NAME] [PERSON_NAME] [PERSON_NAME] Manager [PERSON_NAME] …" at bounding box center [121, 136] width 53 height 13
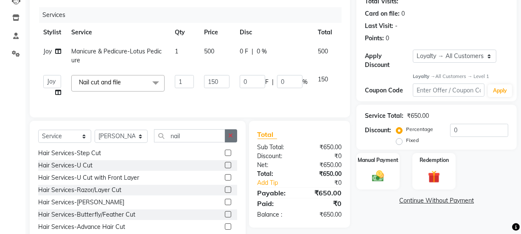
click at [228, 142] on button "button" at bounding box center [231, 135] width 12 height 13
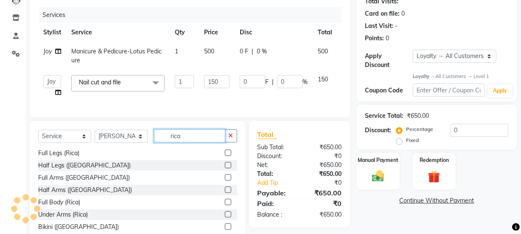
scroll to position [14, 0]
type input "rica"
click at [225, 181] on label at bounding box center [228, 177] width 6 height 6
click at [225, 181] on input "checkbox" at bounding box center [228, 178] width 6 height 6
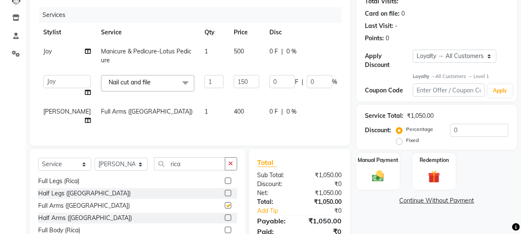
checkbox input "false"
click at [232, 167] on icon "button" at bounding box center [231, 164] width 5 height 6
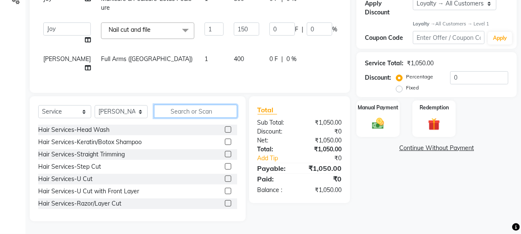
scroll to position [115, 0]
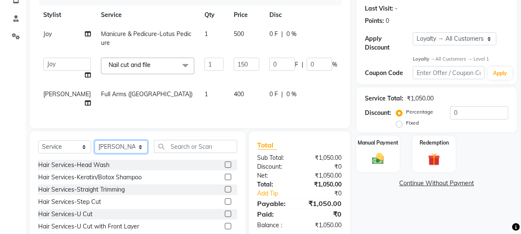
click at [115, 153] on select "Select Stylist [PERSON_NAME] [PERSON_NAME] [PERSON_NAME] Manager [PERSON_NAME] …" at bounding box center [121, 146] width 53 height 13
select select "91707"
click at [95, 146] on select "Select Stylist [PERSON_NAME] [PERSON_NAME] [PERSON_NAME] Manager [PERSON_NAME] …" at bounding box center [121, 146] width 53 height 13
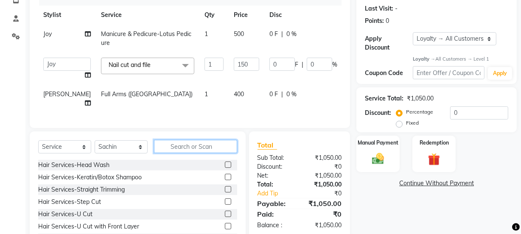
click at [193, 151] on input "text" at bounding box center [195, 146] width 83 height 13
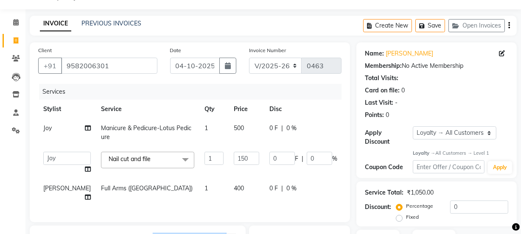
scroll to position [0, 0]
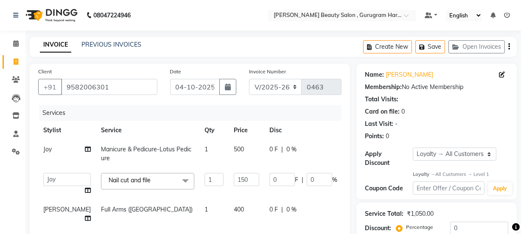
type input "glo"
click at [14, 65] on span at bounding box center [15, 62] width 15 height 10
select select "service"
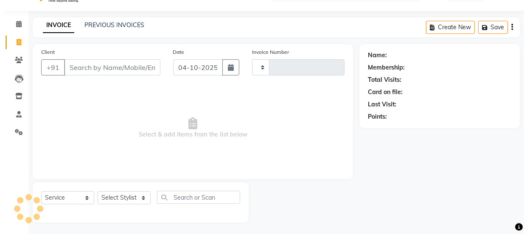
scroll to position [21, 0]
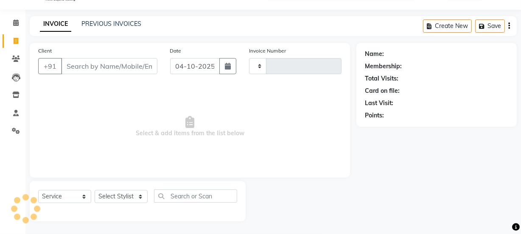
type input "0463"
select select "9017"
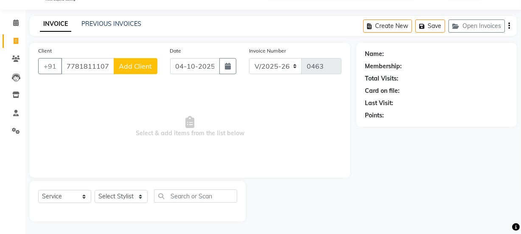
type input "7781811107"
click at [146, 64] on span "Add Client" at bounding box center [136, 66] width 34 height 8
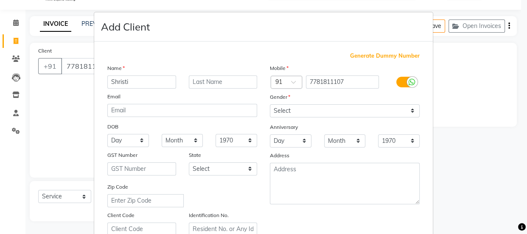
type input "Shristi"
drag, startPoint x: 198, startPoint y: 77, endPoint x: 198, endPoint y: 81, distance: 4.3
click at [198, 79] on input "text" at bounding box center [223, 81] width 69 height 13
type input "Sinha"
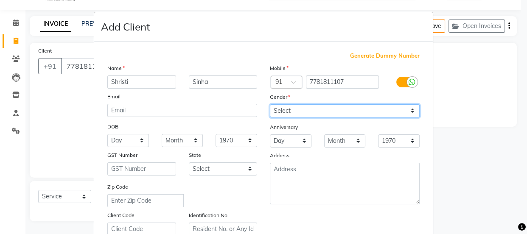
drag, startPoint x: 280, startPoint y: 107, endPoint x: 282, endPoint y: 116, distance: 9.1
click at [280, 107] on select "Select [DEMOGRAPHIC_DATA] [DEMOGRAPHIC_DATA] Other Prefer Not To Say" at bounding box center [345, 110] width 150 height 13
select select "[DEMOGRAPHIC_DATA]"
click at [270, 104] on select "Select [DEMOGRAPHIC_DATA] [DEMOGRAPHIC_DATA] Other Prefer Not To Say" at bounding box center [345, 110] width 150 height 13
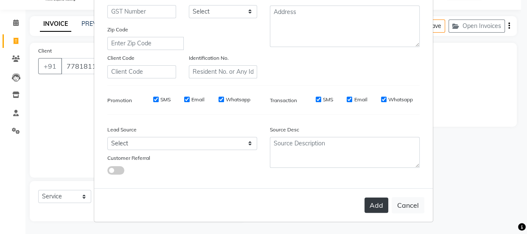
click at [380, 207] on button "Add" at bounding box center [376, 205] width 24 height 15
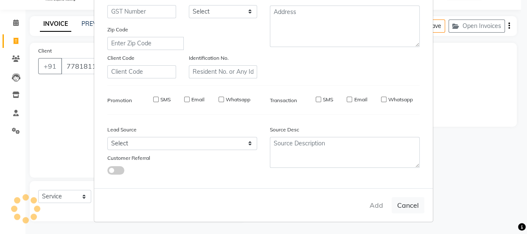
select select
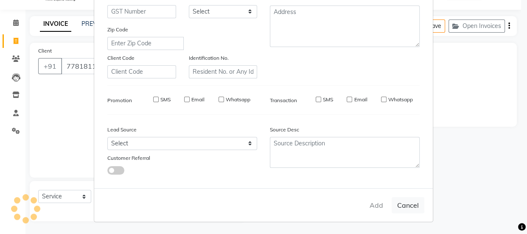
select select
checkbox input "false"
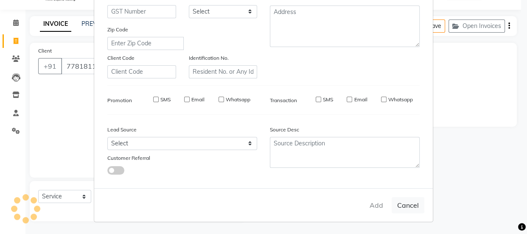
checkbox input "false"
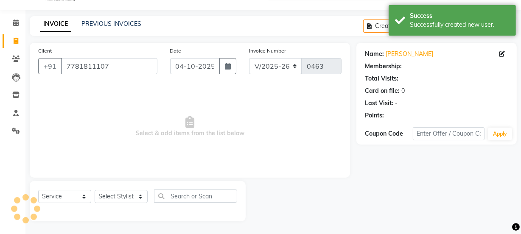
select select "1: Object"
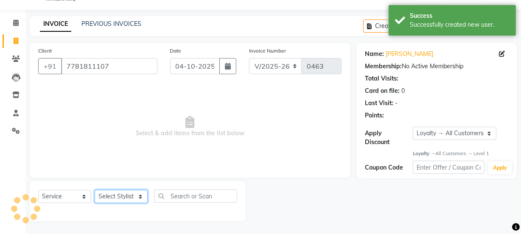
click at [105, 196] on select "Select Stylist [PERSON_NAME] [PERSON_NAME] [PERSON_NAME] Manager [PERSON_NAME] …" at bounding box center [121, 196] width 53 height 13
select select "91700"
click at [95, 190] on select "Select Stylist [PERSON_NAME] [PERSON_NAME] [PERSON_NAME] Manager [PERSON_NAME] …" at bounding box center [121, 196] width 53 height 13
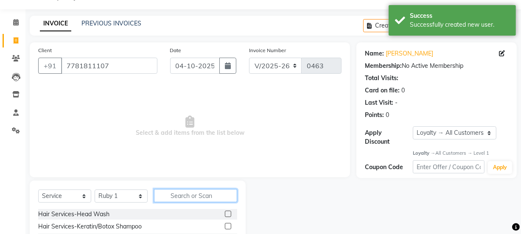
click at [200, 194] on input "text" at bounding box center [195, 195] width 83 height 13
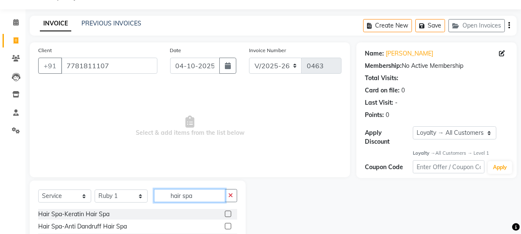
type input "hair spa"
click at [225, 225] on label at bounding box center [228, 226] width 6 height 6
click at [225, 225] on input "checkbox" at bounding box center [228, 227] width 6 height 6
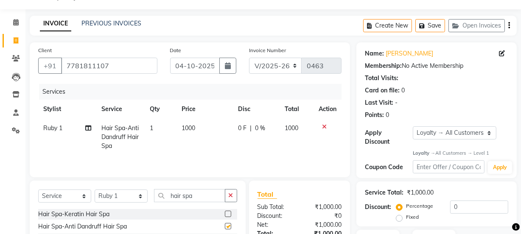
checkbox input "false"
click at [196, 123] on td "1000" at bounding box center [205, 137] width 56 height 37
select select "91700"
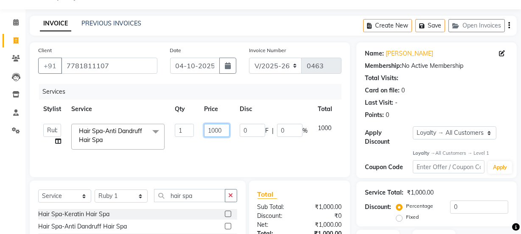
click at [225, 132] on input "1000" at bounding box center [216, 130] width 25 height 13
type input "1"
type input "900"
click at [265, 148] on td "0 F | 0 %" at bounding box center [274, 137] width 78 height 36
select select "91700"
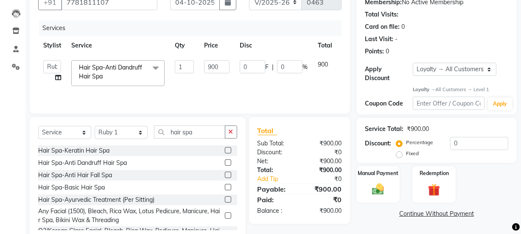
scroll to position [106, 0]
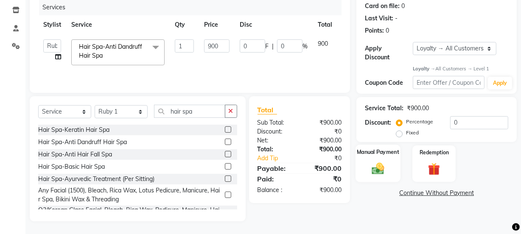
click at [386, 171] on img at bounding box center [378, 169] width 20 height 14
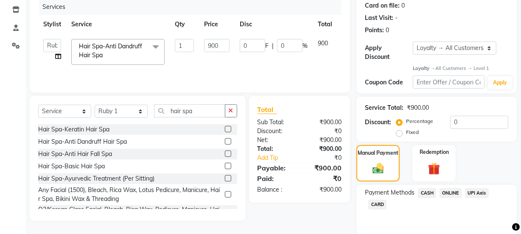
click at [453, 191] on span "ONLINE" at bounding box center [450, 193] width 22 height 10
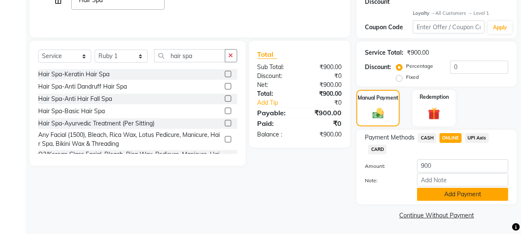
click at [449, 191] on button "Add Payment" at bounding box center [462, 194] width 91 height 13
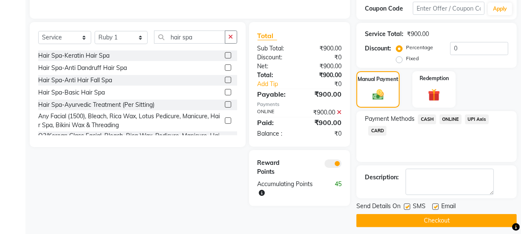
scroll to position [185, 0]
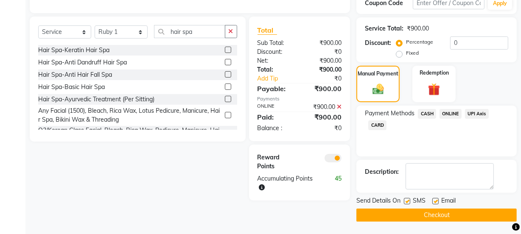
click at [416, 209] on button "Checkout" at bounding box center [436, 215] width 160 height 13
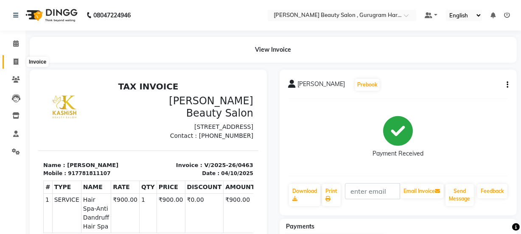
click at [14, 61] on icon at bounding box center [16, 62] width 5 height 6
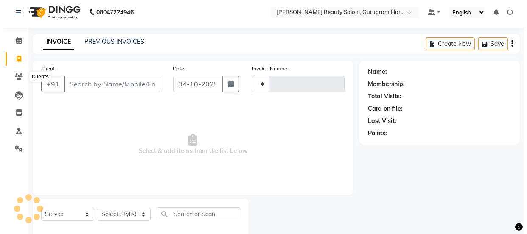
scroll to position [21, 0]
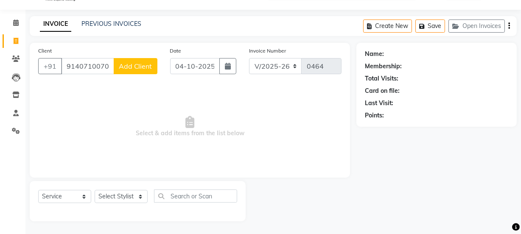
click at [128, 68] on span "Add Client" at bounding box center [136, 66] width 34 height 8
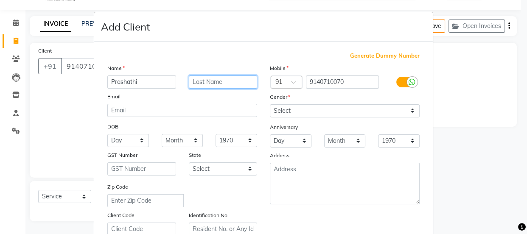
click at [225, 81] on input "text" at bounding box center [223, 81] width 69 height 13
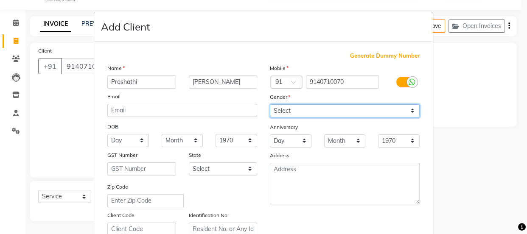
drag, startPoint x: 284, startPoint y: 105, endPoint x: 285, endPoint y: 112, distance: 7.7
click at [285, 112] on select "Select [DEMOGRAPHIC_DATA] [DEMOGRAPHIC_DATA] Other Prefer Not To Say" at bounding box center [345, 110] width 150 height 13
click at [270, 104] on select "Select [DEMOGRAPHIC_DATA] [DEMOGRAPHIC_DATA] Other Prefer Not To Say" at bounding box center [345, 110] width 150 height 13
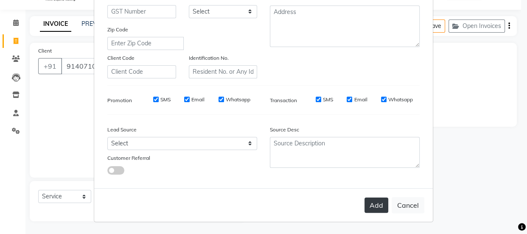
click at [379, 208] on button "Add" at bounding box center [376, 205] width 24 height 15
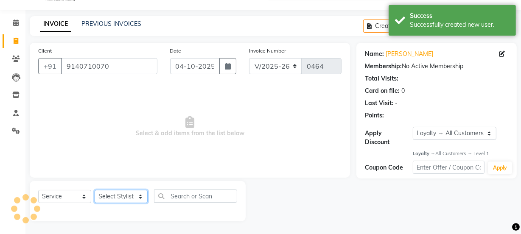
click at [116, 201] on select "Select Stylist [PERSON_NAME] [PERSON_NAME] [PERSON_NAME] Manager [PERSON_NAME] …" at bounding box center [121, 196] width 53 height 13
click at [95, 190] on select "Select Stylist [PERSON_NAME] [PERSON_NAME] [PERSON_NAME] Manager [PERSON_NAME] …" at bounding box center [121, 196] width 53 height 13
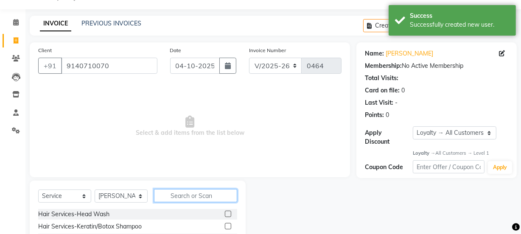
click at [201, 195] on input "text" at bounding box center [195, 195] width 83 height 13
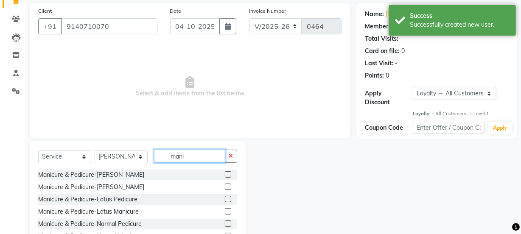
scroll to position [106, 0]
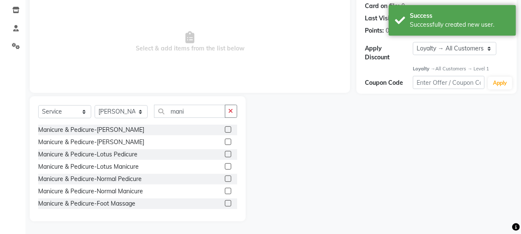
click at [225, 179] on label at bounding box center [228, 179] width 6 height 6
click at [225, 179] on input "checkbox" at bounding box center [228, 179] width 6 height 6
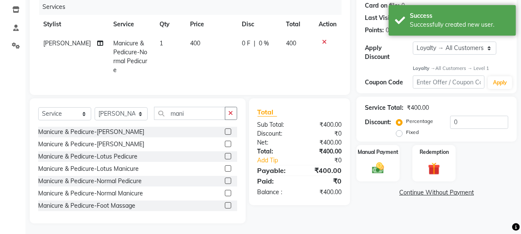
click at [225, 192] on label at bounding box center [228, 193] width 6 height 6
click at [225, 192] on input "checkbox" at bounding box center [228, 194] width 6 height 6
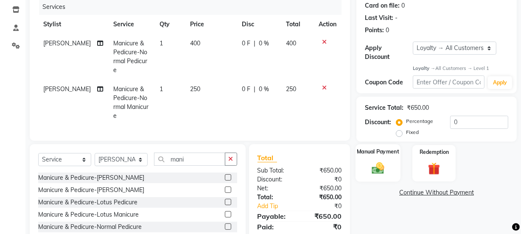
click at [377, 165] on img at bounding box center [378, 168] width 20 height 14
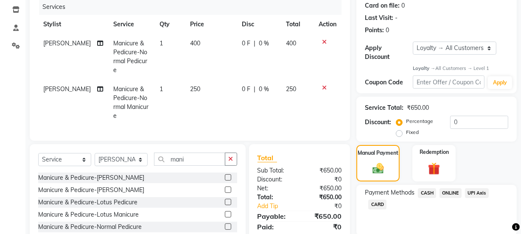
click at [451, 189] on span "ONLINE" at bounding box center [450, 193] width 22 height 10
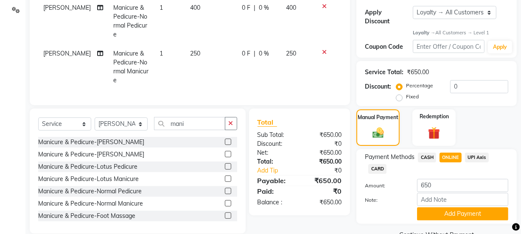
scroll to position [161, 0]
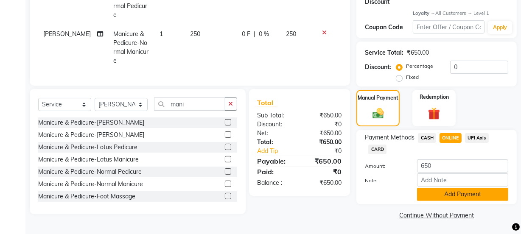
click at [450, 198] on button "Add Payment" at bounding box center [462, 194] width 91 height 13
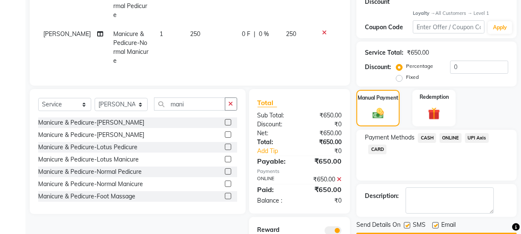
scroll to position [210, 0]
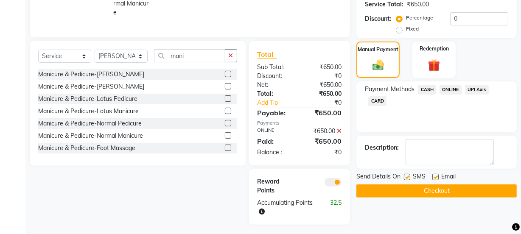
click at [431, 174] on div "SMS" at bounding box center [418, 177] width 28 height 11
click at [434, 178] on label at bounding box center [435, 177] width 6 height 6
click at [434, 178] on input "checkbox" at bounding box center [435, 178] width 6 height 6
click at [431, 187] on button "Checkout" at bounding box center [436, 190] width 160 height 13
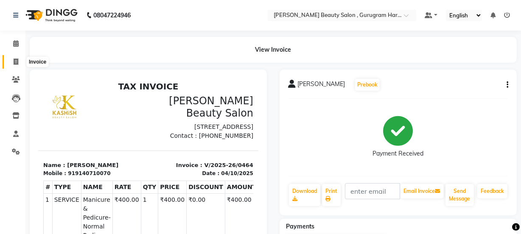
click at [17, 63] on icon at bounding box center [16, 62] width 5 height 6
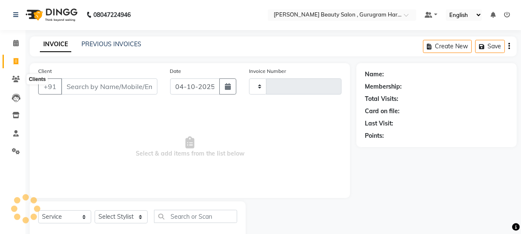
scroll to position [21, 0]
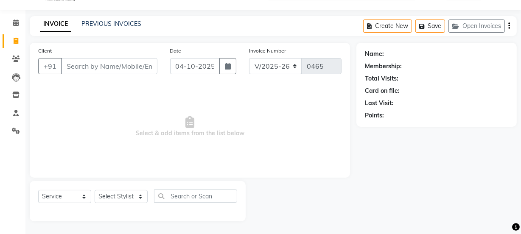
click at [115, 58] on input "Client" at bounding box center [109, 66] width 96 height 16
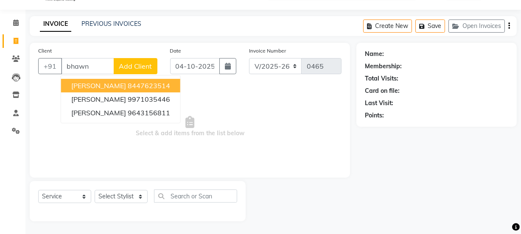
click at [164, 83] on ngb-highlight "8447623514" at bounding box center [149, 85] width 42 height 8
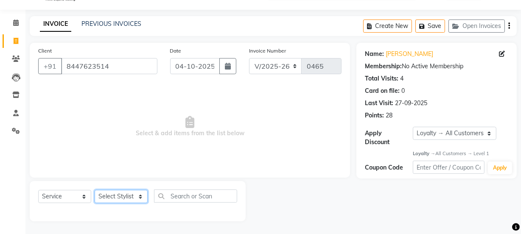
click at [135, 197] on select "Select Stylist [PERSON_NAME] [PERSON_NAME] [PERSON_NAME] Manager [PERSON_NAME] …" at bounding box center [121, 196] width 53 height 13
click at [95, 190] on select "Select Stylist [PERSON_NAME] [PERSON_NAME] [PERSON_NAME] Manager [PERSON_NAME] …" at bounding box center [121, 196] width 53 height 13
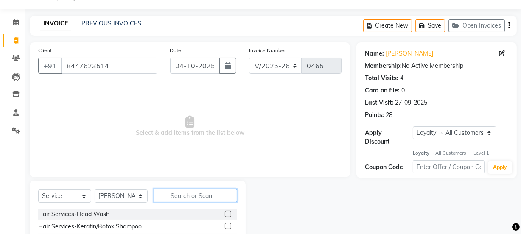
click at [196, 196] on input "text" at bounding box center [195, 195] width 83 height 13
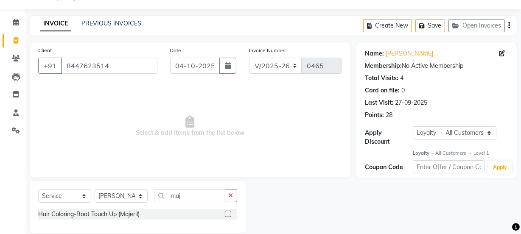
click at [228, 212] on label at bounding box center [228, 214] width 6 height 6
click at [228, 212] on input "checkbox" at bounding box center [228, 215] width 6 height 6
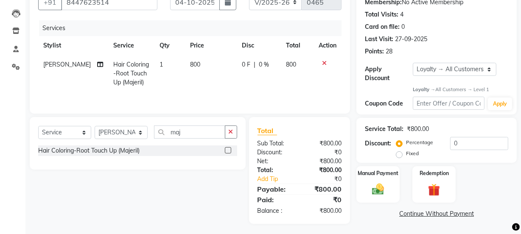
scroll to position [87, 0]
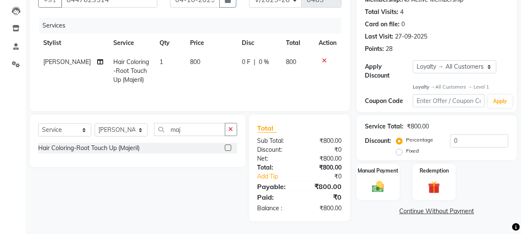
click at [229, 147] on label at bounding box center [228, 148] width 6 height 6
click at [229, 147] on input "checkbox" at bounding box center [228, 148] width 6 height 6
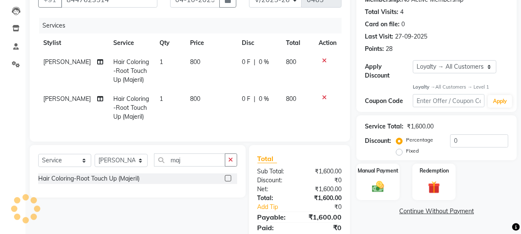
click at [323, 96] on icon at bounding box center [324, 98] width 5 height 6
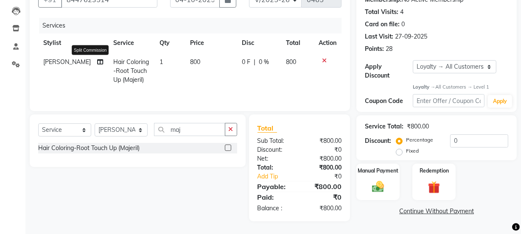
click at [97, 62] on icon at bounding box center [100, 62] width 6 height 6
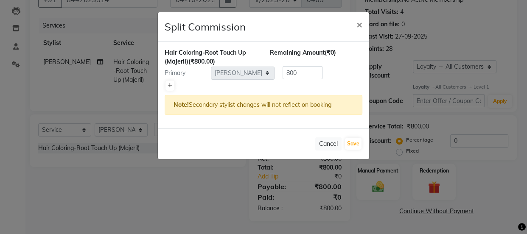
click at [170, 85] on icon at bounding box center [170, 85] width 5 height 5
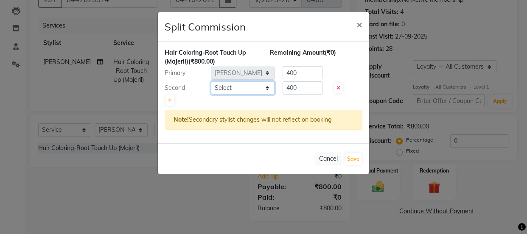
click at [235, 88] on select "Select [PERSON_NAME] [PERSON_NAME] [PERSON_NAME] Manager [PERSON_NAME] [PERSON_…" at bounding box center [243, 87] width 64 height 13
click at [211, 81] on select "Select [PERSON_NAME] [PERSON_NAME] [PERSON_NAME] Manager [PERSON_NAME] [PERSON_…" at bounding box center [243, 87] width 64 height 13
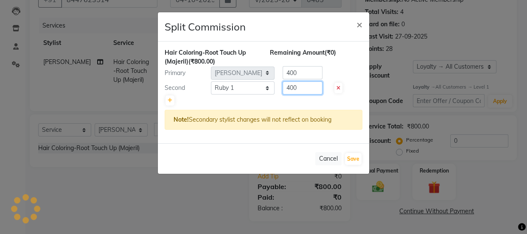
click at [309, 87] on input "400" at bounding box center [302, 87] width 40 height 13
click at [306, 68] on input "400" at bounding box center [302, 72] width 40 height 13
click at [354, 95] on div at bounding box center [264, 101] width 198 height 12
click at [356, 156] on button "Save" at bounding box center [353, 159] width 17 height 12
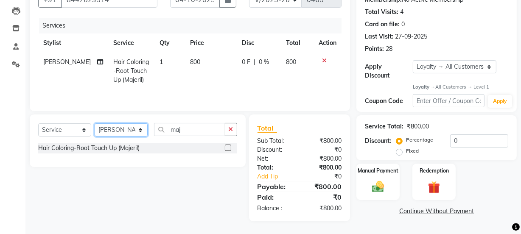
click at [119, 127] on select "Select Stylist [PERSON_NAME] [PERSON_NAME] [PERSON_NAME] Manager [PERSON_NAME] …" at bounding box center [121, 129] width 53 height 13
click at [95, 123] on select "Select Stylist [PERSON_NAME] [PERSON_NAME] [PERSON_NAME] Manager [PERSON_NAME] …" at bounding box center [121, 129] width 53 height 13
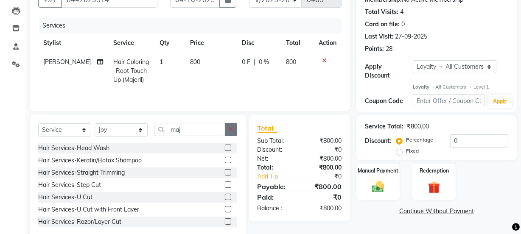
click at [231, 134] on button "button" at bounding box center [231, 129] width 12 height 13
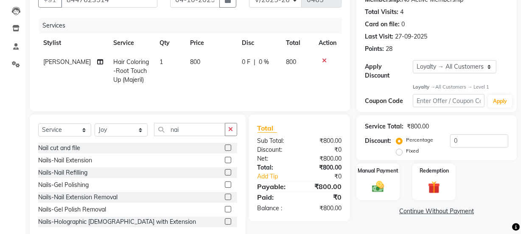
click at [225, 145] on div at bounding box center [228, 149] width 6 height 9
click at [225, 147] on label at bounding box center [228, 148] width 6 height 6
click at [225, 147] on input "checkbox" at bounding box center [228, 148] width 6 height 6
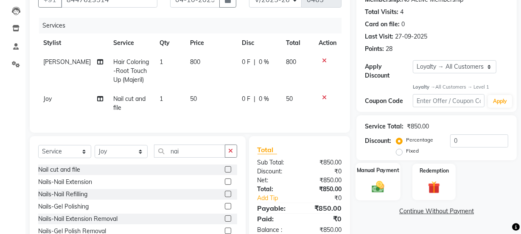
click at [367, 179] on div "Manual Payment" at bounding box center [377, 182] width 45 height 38
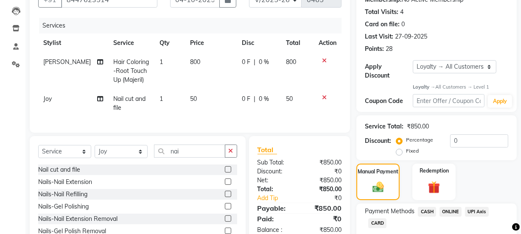
click at [452, 211] on span "ONLINE" at bounding box center [450, 212] width 22 height 10
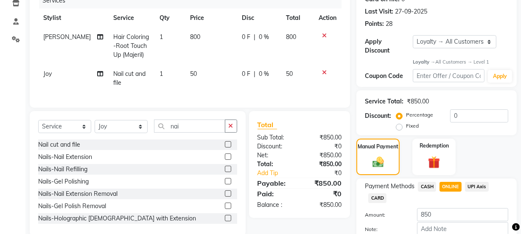
scroll to position [161, 0]
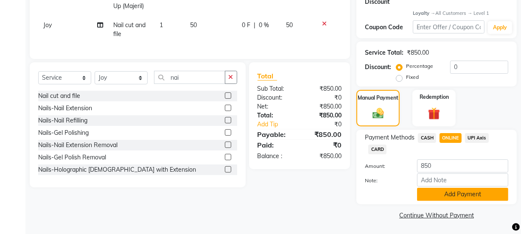
click at [445, 193] on button "Add Payment" at bounding box center [462, 194] width 91 height 13
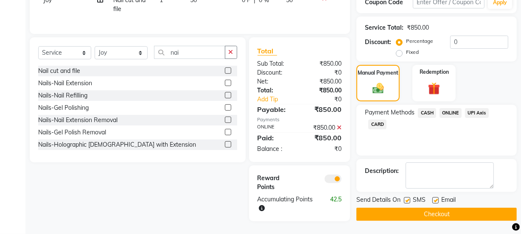
scroll to position [201, 0]
click at [422, 208] on button "Checkout" at bounding box center [436, 214] width 160 height 13
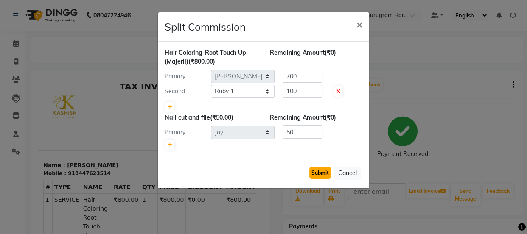
click at [310, 170] on button "Submit" at bounding box center [320, 173] width 22 height 12
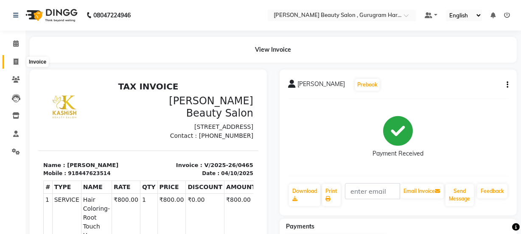
click at [20, 60] on span at bounding box center [15, 62] width 15 height 10
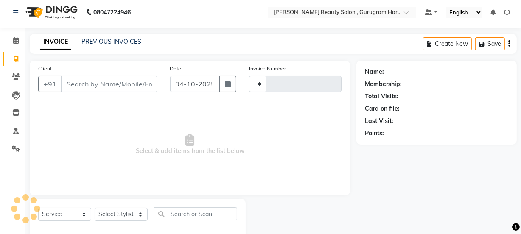
scroll to position [21, 0]
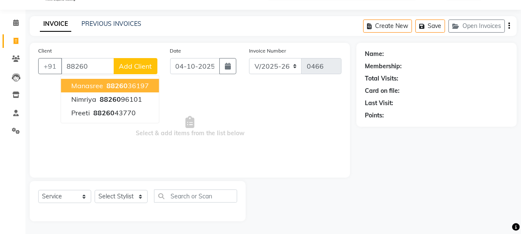
click at [123, 85] on span "88260" at bounding box center [116, 85] width 21 height 8
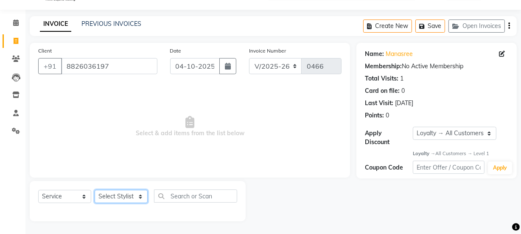
click at [122, 196] on select "Select Stylist [PERSON_NAME] [PERSON_NAME] [PERSON_NAME] Manager [PERSON_NAME] …" at bounding box center [121, 196] width 53 height 13
click at [95, 190] on select "Select Stylist [PERSON_NAME] [PERSON_NAME] [PERSON_NAME] Manager [PERSON_NAME] …" at bounding box center [121, 196] width 53 height 13
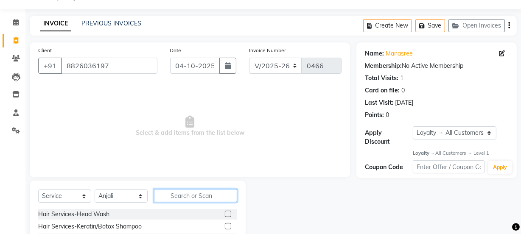
click at [201, 194] on input "text" at bounding box center [195, 195] width 83 height 13
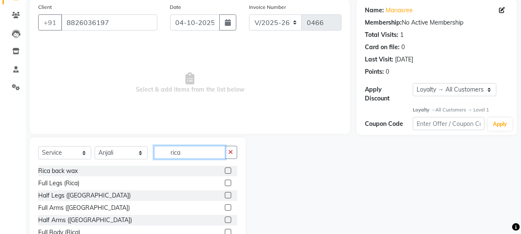
scroll to position [106, 0]
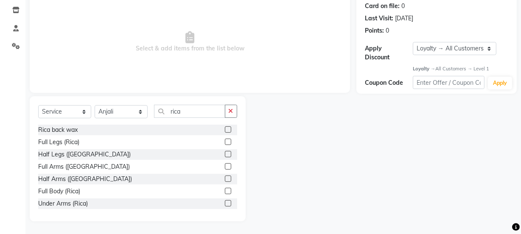
click at [225, 140] on label at bounding box center [228, 142] width 6 height 6
click at [225, 140] on input "checkbox" at bounding box center [228, 143] width 6 height 6
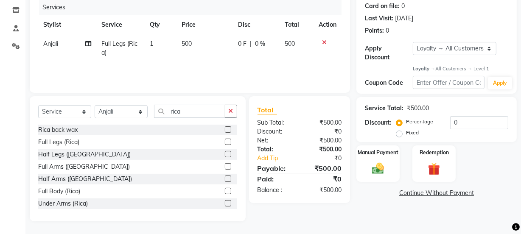
click at [225, 164] on label at bounding box center [228, 166] width 6 height 6
click at [225, 164] on input "checkbox" at bounding box center [228, 167] width 6 height 6
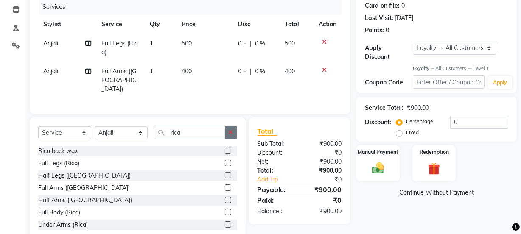
click at [229, 132] on button "button" at bounding box center [231, 132] width 12 height 13
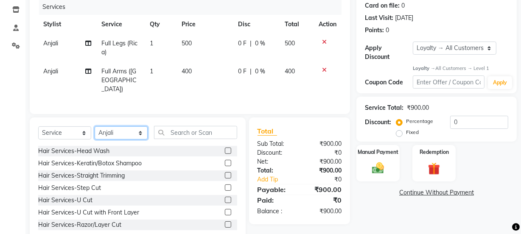
click at [106, 133] on select "Select Stylist [PERSON_NAME] [PERSON_NAME] [PERSON_NAME] Manager [PERSON_NAME] …" at bounding box center [121, 132] width 53 height 13
click at [95, 126] on select "Select Stylist [PERSON_NAME] [PERSON_NAME] [PERSON_NAME] Manager [PERSON_NAME] …" at bounding box center [121, 132] width 53 height 13
click at [121, 127] on select "Select Stylist [PERSON_NAME] [PERSON_NAME] [PERSON_NAME] Manager [PERSON_NAME] …" at bounding box center [121, 132] width 53 height 13
click at [95, 126] on select "Select Stylist [PERSON_NAME] [PERSON_NAME] [PERSON_NAME] Manager [PERSON_NAME] …" at bounding box center [121, 132] width 53 height 13
click at [199, 133] on input "text" at bounding box center [195, 132] width 83 height 13
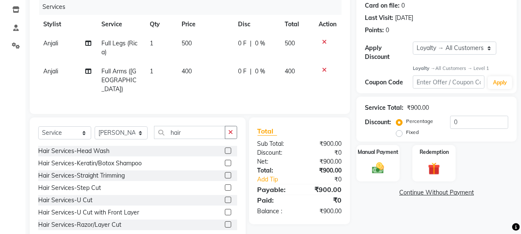
click at [225, 170] on div at bounding box center [231, 175] width 12 height 11
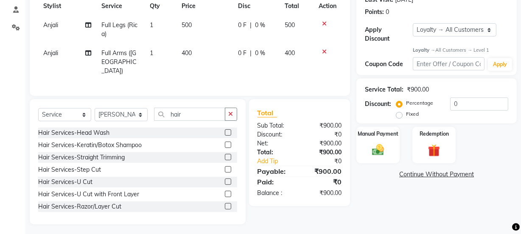
click at [225, 154] on label at bounding box center [228, 157] width 6 height 6
click at [225, 155] on input "checkbox" at bounding box center [228, 158] width 6 height 6
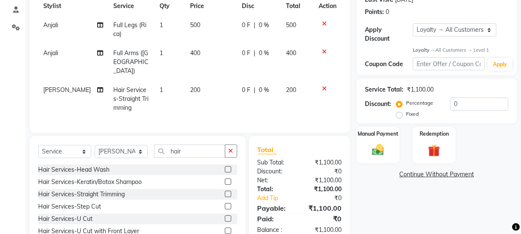
click at [196, 81] on td "200" at bounding box center [211, 99] width 52 height 37
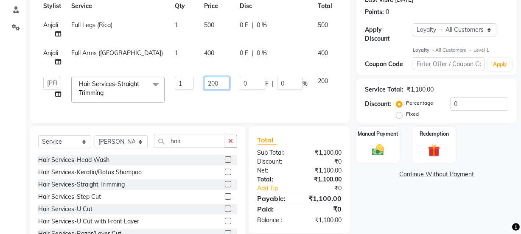
click at [226, 81] on input "200" at bounding box center [216, 83] width 25 height 13
click at [233, 98] on tr "[PERSON_NAME] [PERSON_NAME] [PERSON_NAME] Manager [PERSON_NAME] [PERSON_NAME] […" at bounding box center [201, 90] width 327 height 36
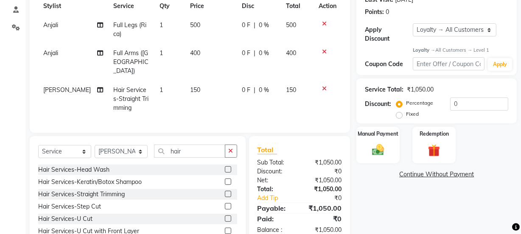
scroll to position [161, 0]
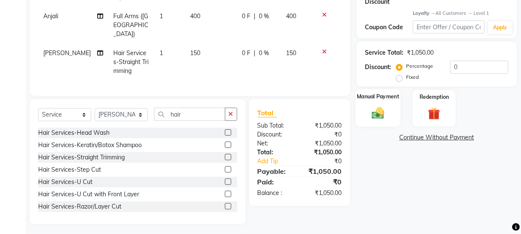
click at [381, 114] on img at bounding box center [378, 113] width 20 height 14
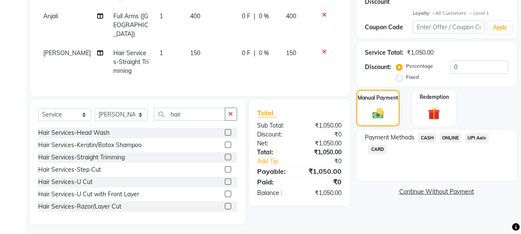
click at [457, 136] on span "ONLINE" at bounding box center [450, 138] width 22 height 10
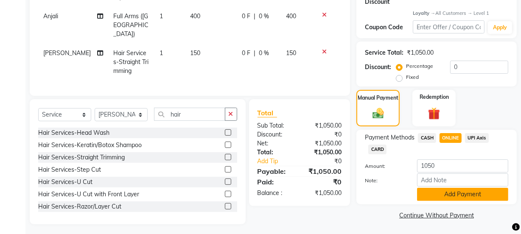
click at [434, 193] on button "Add Payment" at bounding box center [462, 194] width 91 height 13
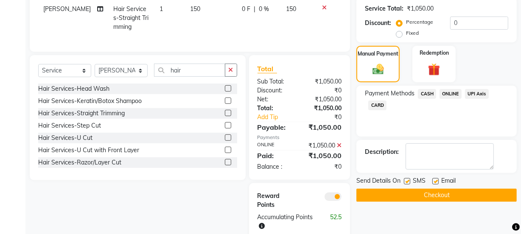
scroll to position [229, 0]
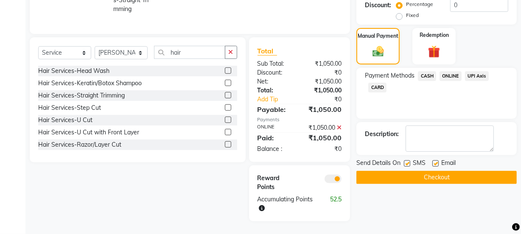
drag, startPoint x: 436, startPoint y: 157, endPoint x: 436, endPoint y: 162, distance: 5.1
click at [436, 160] on label at bounding box center [435, 163] width 6 height 6
click at [436, 161] on input "checkbox" at bounding box center [435, 164] width 6 height 6
click at [436, 171] on button "Checkout" at bounding box center [436, 177] width 160 height 13
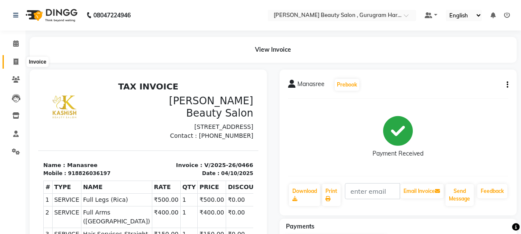
click at [13, 57] on span at bounding box center [15, 62] width 15 height 10
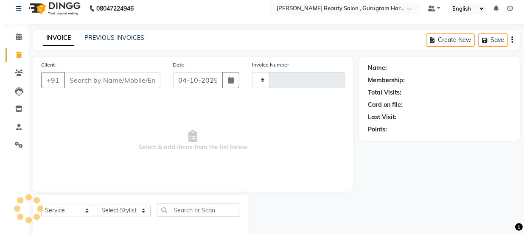
scroll to position [21, 0]
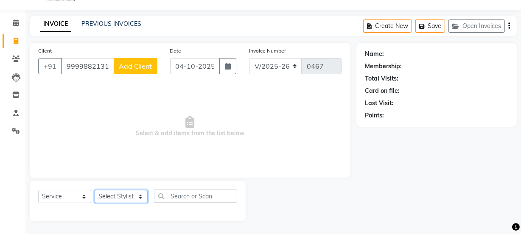
click at [123, 196] on select "Select Stylist [PERSON_NAME] [PERSON_NAME] [PERSON_NAME] Manager [PERSON_NAME] …" at bounding box center [121, 196] width 53 height 13
click at [191, 143] on span "Select & add items from the list below" at bounding box center [189, 126] width 303 height 85
click at [58, 195] on select "Select Service Product Membership Package Voucher Prepaid Gift Card" at bounding box center [64, 196] width 53 height 13
click at [131, 142] on span "Select & add items from the list below" at bounding box center [189, 126] width 303 height 85
click at [136, 56] on div "Client [PHONE_NUMBER] Add Client" at bounding box center [98, 63] width 132 height 35
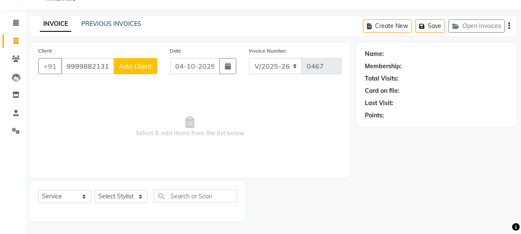
click at [140, 62] on span "Add Client" at bounding box center [136, 66] width 34 height 8
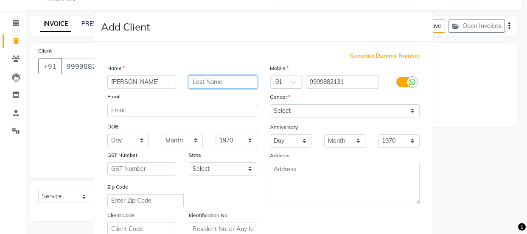
click at [210, 83] on input "text" at bounding box center [223, 81] width 69 height 13
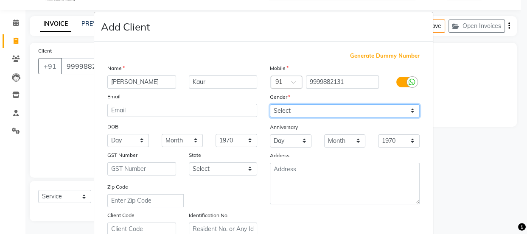
click at [307, 108] on select "Select [DEMOGRAPHIC_DATA] [DEMOGRAPHIC_DATA] Other Prefer Not To Say" at bounding box center [345, 110] width 150 height 13
click at [270, 104] on select "Select [DEMOGRAPHIC_DATA] [DEMOGRAPHIC_DATA] Other Prefer Not To Say" at bounding box center [345, 110] width 150 height 13
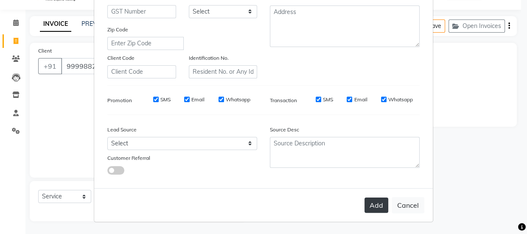
click at [371, 206] on button "Add" at bounding box center [376, 205] width 24 height 15
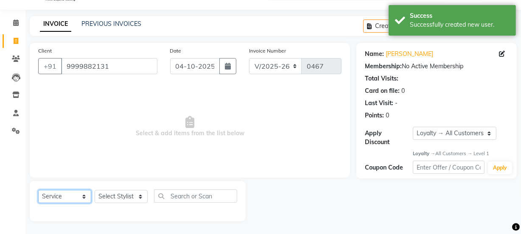
click at [69, 192] on select "Select Service Product Membership Package Voucher Prepaid Gift Card" at bounding box center [64, 196] width 53 height 13
click at [38, 190] on select "Select Service Product Membership Package Voucher Prepaid Gift Card" at bounding box center [64, 196] width 53 height 13
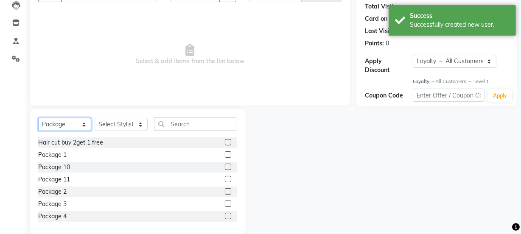
scroll to position [98, 0]
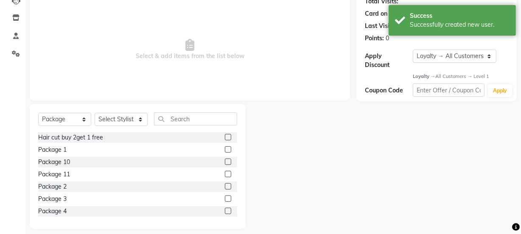
click at [225, 212] on label at bounding box center [228, 211] width 6 height 6
click at [225, 212] on input "checkbox" at bounding box center [228, 212] width 6 height 6
click at [225, 209] on label at bounding box center [228, 211] width 6 height 6
click at [225, 209] on input "checkbox" at bounding box center [228, 212] width 6 height 6
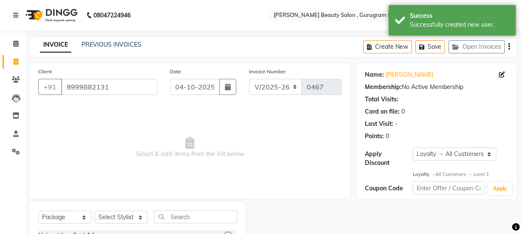
scroll to position [106, 0]
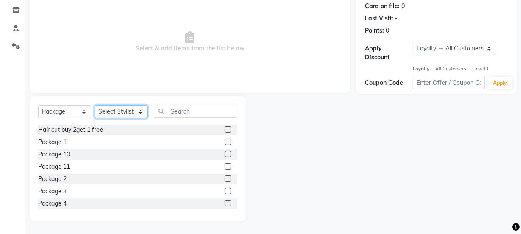
click at [134, 106] on select "Select Stylist [PERSON_NAME] [PERSON_NAME] [PERSON_NAME] Manager [PERSON_NAME] …" at bounding box center [121, 111] width 53 height 13
click at [95, 105] on select "Select Stylist [PERSON_NAME] [PERSON_NAME] [PERSON_NAME] Manager [PERSON_NAME] …" at bounding box center [121, 111] width 53 height 13
click at [225, 204] on label at bounding box center [228, 203] width 6 height 6
click at [225, 204] on input "checkbox" at bounding box center [228, 204] width 6 height 6
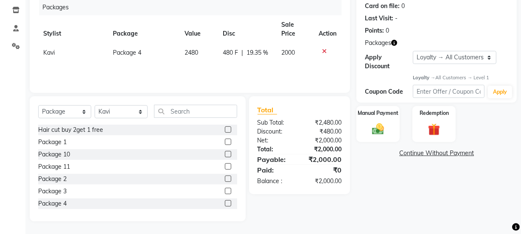
scroll to position [75, 0]
click at [381, 122] on img at bounding box center [378, 129] width 20 height 14
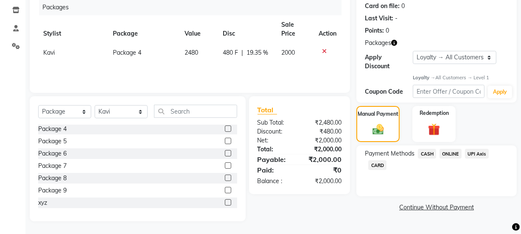
click at [446, 155] on span "ONLINE" at bounding box center [450, 154] width 22 height 10
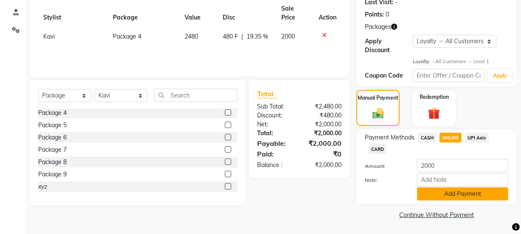
click at [438, 192] on button "Add Payment" at bounding box center [462, 193] width 91 height 13
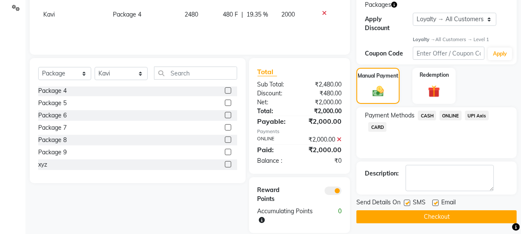
scroll to position [156, 0]
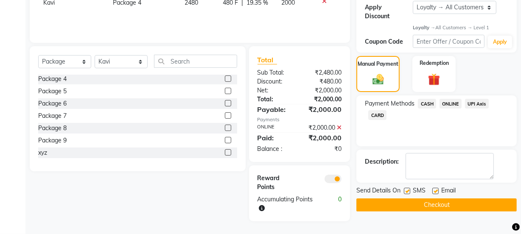
click at [435, 190] on label at bounding box center [435, 191] width 6 height 6
click at [435, 190] on input "checkbox" at bounding box center [435, 192] width 6 height 6
click at [432, 203] on button "Checkout" at bounding box center [436, 204] width 160 height 13
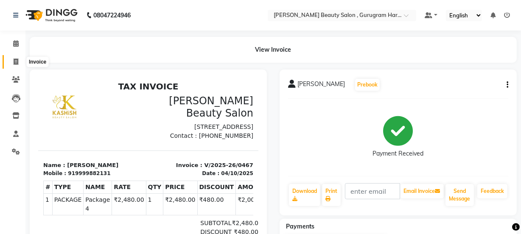
click at [14, 61] on icon at bounding box center [16, 62] width 5 height 6
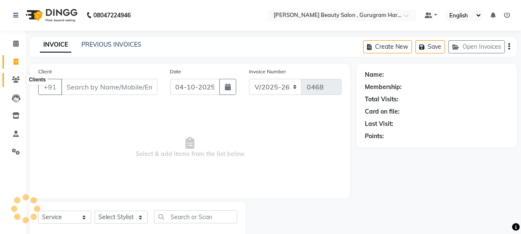
scroll to position [21, 0]
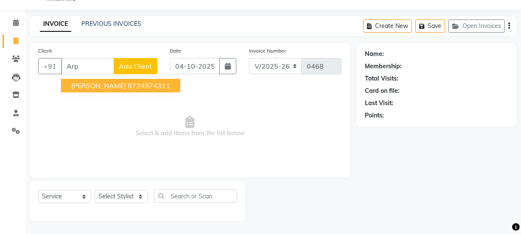
click at [111, 90] on button "[PERSON_NAME] 8724974311" at bounding box center [120, 86] width 119 height 14
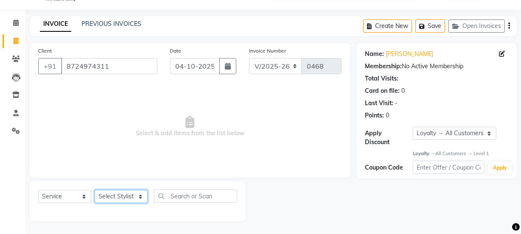
click at [115, 193] on select "Select Stylist [PERSON_NAME] [PERSON_NAME] [PERSON_NAME] Manager [PERSON_NAME] …" at bounding box center [121, 196] width 53 height 13
click at [95, 190] on select "Select Stylist [PERSON_NAME] [PERSON_NAME] [PERSON_NAME] Manager [PERSON_NAME] …" at bounding box center [121, 196] width 53 height 13
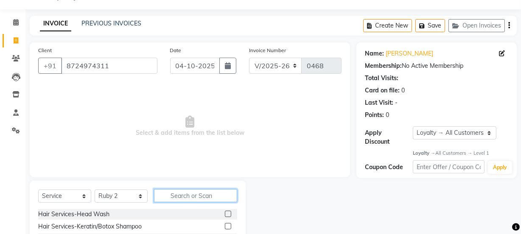
click at [179, 197] on input "text" at bounding box center [195, 195] width 83 height 13
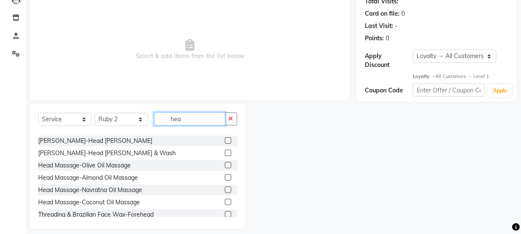
scroll to position [57, 0]
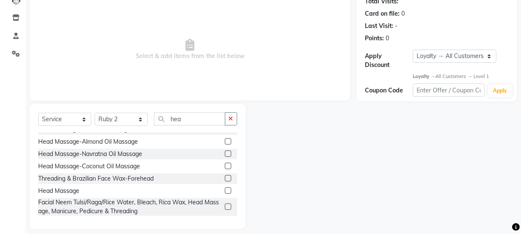
click at [225, 163] on label at bounding box center [228, 166] width 6 height 6
click at [225, 164] on input "checkbox" at bounding box center [228, 167] width 6 height 6
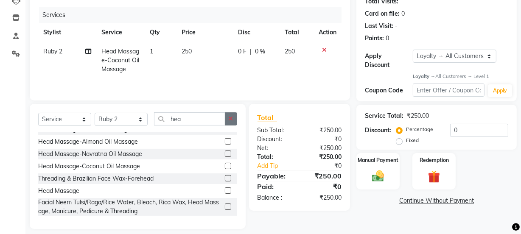
click at [233, 122] on button "button" at bounding box center [231, 118] width 12 height 13
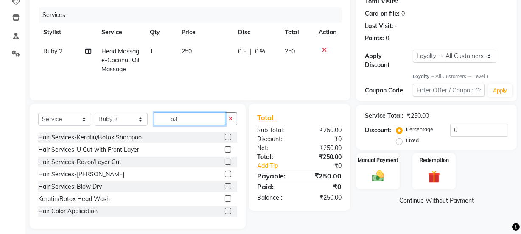
scroll to position [89, 0]
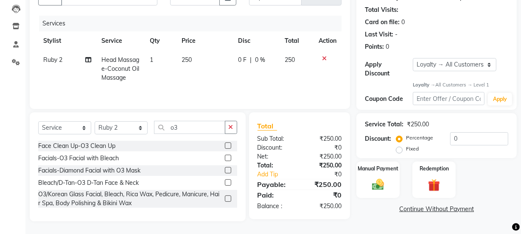
click at [226, 143] on label at bounding box center [228, 145] width 6 height 6
click at [226, 143] on input "checkbox" at bounding box center [228, 146] width 6 height 6
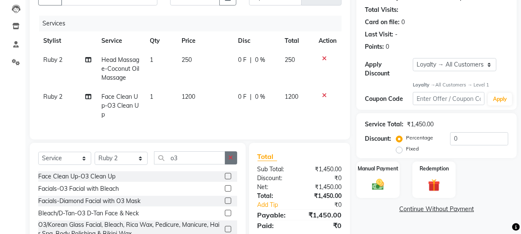
click at [234, 165] on button "button" at bounding box center [231, 157] width 12 height 13
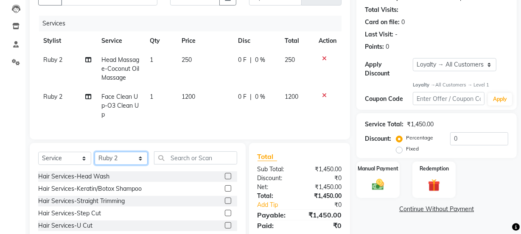
click at [131, 163] on select "Select Stylist [PERSON_NAME] [PERSON_NAME] [PERSON_NAME] Manager [PERSON_NAME] …" at bounding box center [121, 158] width 53 height 13
click at [95, 157] on select "Select Stylist [PERSON_NAME] [PERSON_NAME] [PERSON_NAME] Manager [PERSON_NAME] …" at bounding box center [121, 158] width 53 height 13
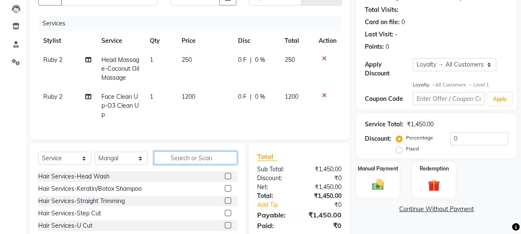
click at [187, 165] on input "text" at bounding box center [195, 157] width 83 height 13
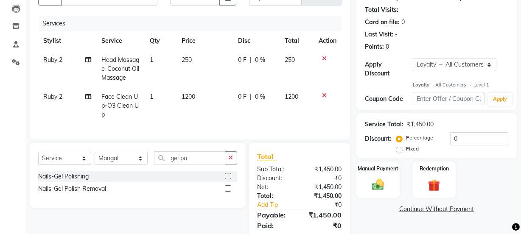
click at [227, 179] on label at bounding box center [228, 176] width 6 height 6
click at [227, 179] on input "checkbox" at bounding box center [228, 177] width 6 height 6
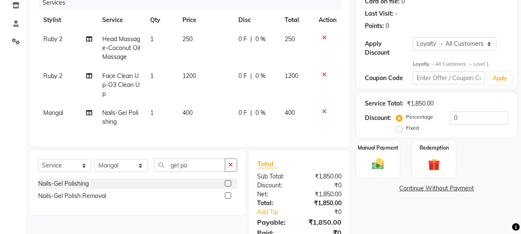
scroll to position [128, 0]
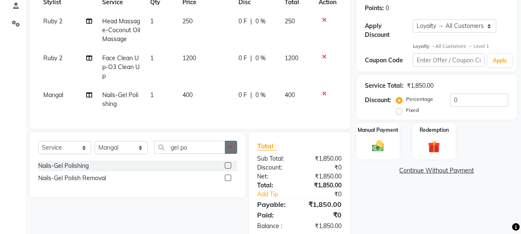
click at [229, 150] on icon "button" at bounding box center [231, 147] width 5 height 6
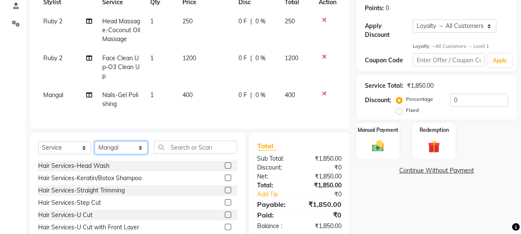
click at [117, 154] on select "Select Stylist [PERSON_NAME] [PERSON_NAME] [PERSON_NAME] Manager [PERSON_NAME] …" at bounding box center [121, 147] width 53 height 13
click at [95, 147] on select "Select Stylist [PERSON_NAME] [PERSON_NAME] [PERSON_NAME] Manager [PERSON_NAME] …" at bounding box center [121, 147] width 53 height 13
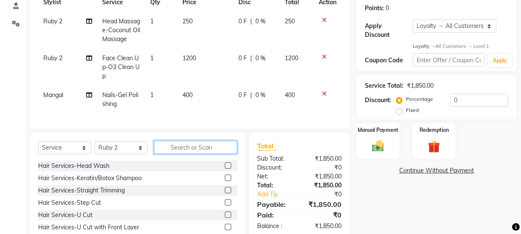
click at [192, 154] on input "text" at bounding box center [195, 147] width 83 height 13
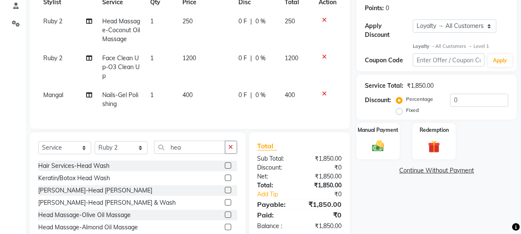
click at [225, 169] on label at bounding box center [228, 165] width 6 height 6
click at [225, 169] on input "checkbox" at bounding box center [228, 166] width 6 height 6
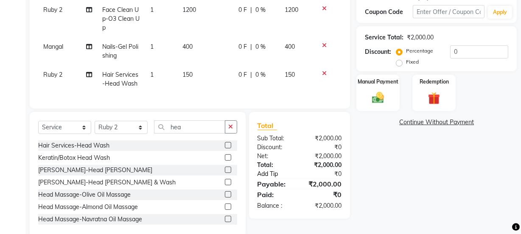
scroll to position [198, 0]
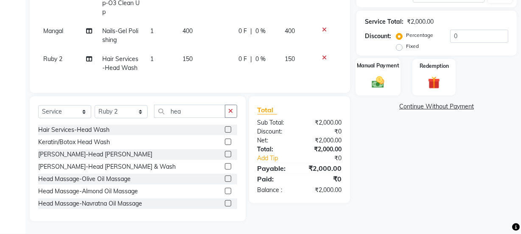
click at [384, 81] on img at bounding box center [378, 82] width 20 height 14
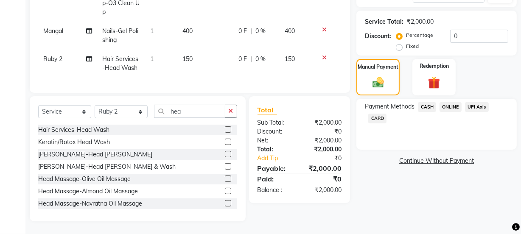
click at [447, 102] on span "ONLINE" at bounding box center [450, 107] width 22 height 10
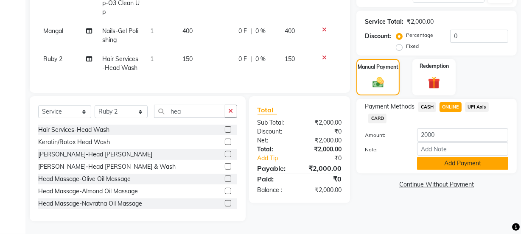
click at [442, 157] on button "Add Payment" at bounding box center [462, 163] width 91 height 13
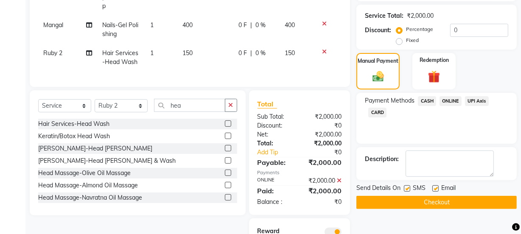
scroll to position [257, 0]
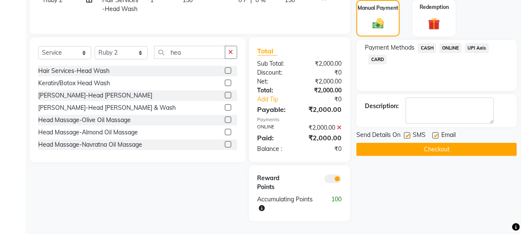
click at [435, 132] on label at bounding box center [435, 135] width 6 height 6
click at [435, 133] on input "checkbox" at bounding box center [435, 136] width 6 height 6
click at [429, 144] on button "Checkout" at bounding box center [436, 149] width 160 height 13
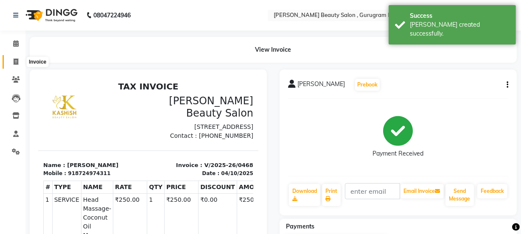
click at [14, 64] on icon at bounding box center [16, 62] width 5 height 6
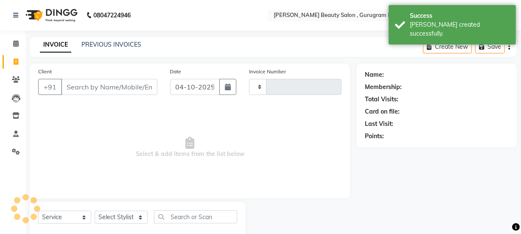
scroll to position [21, 0]
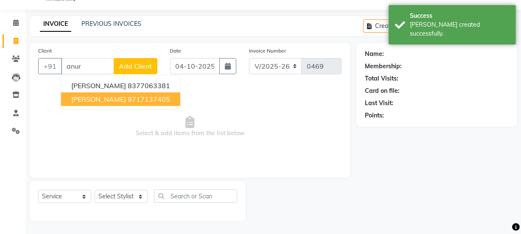
click at [149, 99] on ngb-highlight "9717137405" at bounding box center [149, 99] width 42 height 8
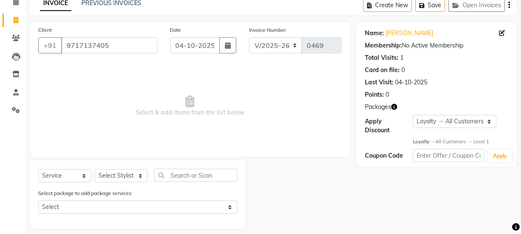
scroll to position [50, 0]
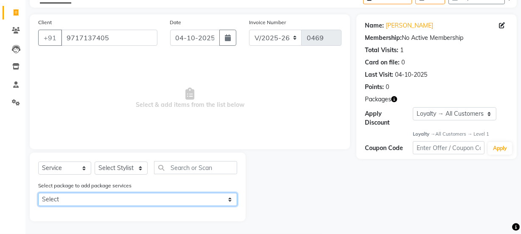
click at [130, 198] on select "Select Package 9" at bounding box center [137, 199] width 199 height 13
click at [38, 193] on select "Select Package 9" at bounding box center [137, 199] width 199 height 13
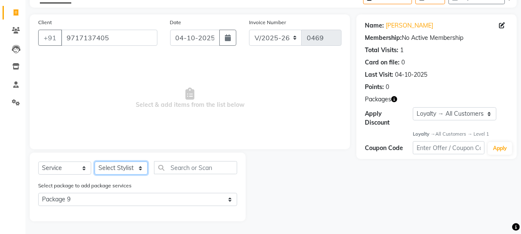
click at [123, 165] on select "Select Stylist [PERSON_NAME] [PERSON_NAME] [PERSON_NAME] Manager [PERSON_NAME] …" at bounding box center [121, 168] width 53 height 13
click at [95, 162] on select "Select Stylist [PERSON_NAME] [PERSON_NAME] [PERSON_NAME] Manager [PERSON_NAME] …" at bounding box center [121, 168] width 53 height 13
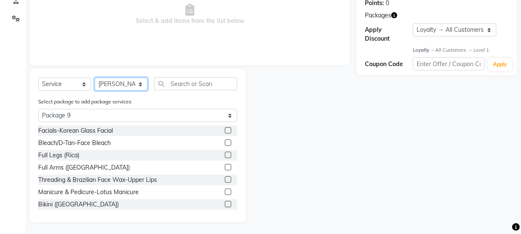
scroll to position [134, 0]
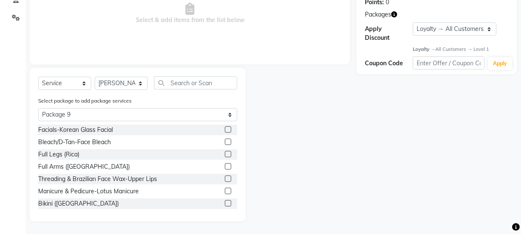
click at [225, 131] on label at bounding box center [228, 129] width 6 height 6
click at [225, 131] on input "checkbox" at bounding box center [228, 130] width 6 height 6
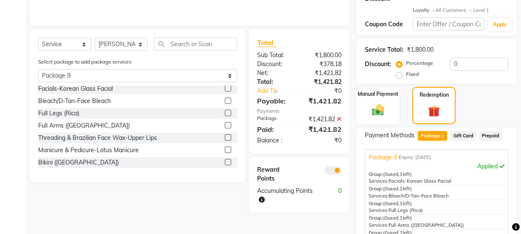
scroll to position [0, 0]
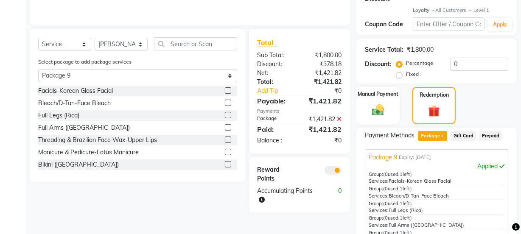
click at [225, 163] on label at bounding box center [228, 164] width 6 height 6
click at [225, 163] on input "checkbox" at bounding box center [228, 165] width 6 height 6
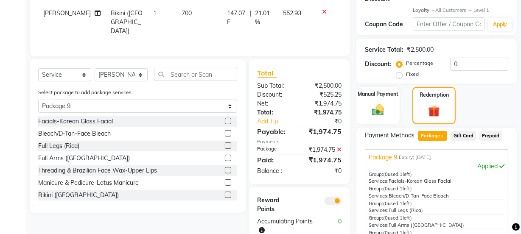
click at [225, 167] on label at bounding box center [228, 170] width 6 height 6
click at [225, 168] on input "checkbox" at bounding box center [228, 171] width 6 height 6
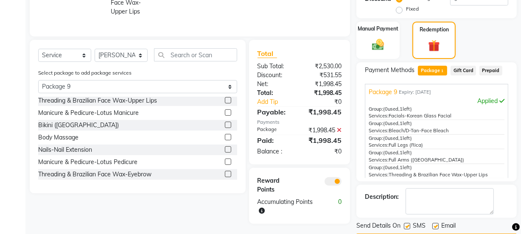
scroll to position [250, 0]
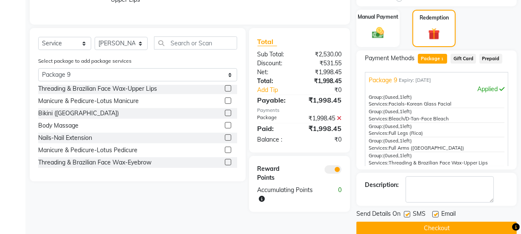
click at [225, 159] on label at bounding box center [228, 162] width 6 height 6
click at [225, 160] on input "checkbox" at bounding box center [228, 163] width 6 height 6
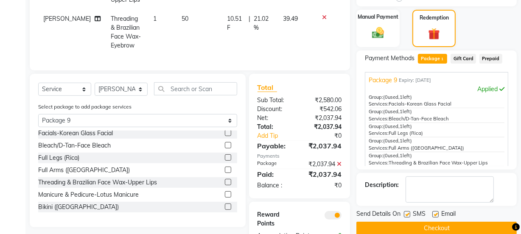
scroll to position [0, 0]
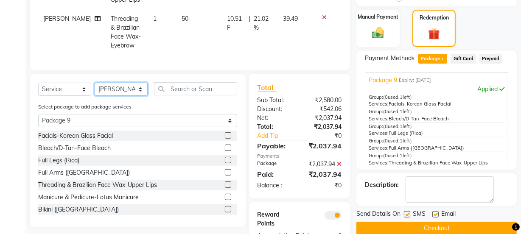
click at [111, 87] on select "Select Stylist [PERSON_NAME] [PERSON_NAME] [PERSON_NAME] Manager [PERSON_NAME] …" at bounding box center [121, 89] width 53 height 13
click at [95, 83] on select "Select Stylist [PERSON_NAME] [PERSON_NAME] [PERSON_NAME] Manager [PERSON_NAME] …" at bounding box center [121, 89] width 53 height 13
click at [225, 145] on label at bounding box center [228, 148] width 6 height 6
click at [225, 145] on input "checkbox" at bounding box center [228, 148] width 6 height 6
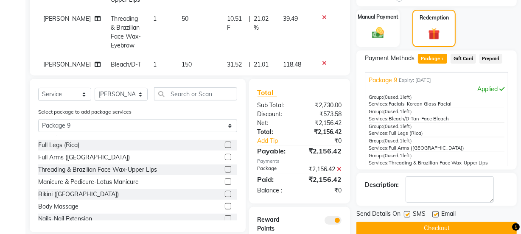
scroll to position [38, 0]
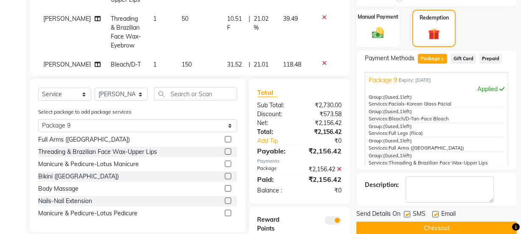
click at [225, 140] on label at bounding box center [228, 139] width 6 height 6
click at [225, 140] on input "checkbox" at bounding box center [228, 140] width 6 height 6
click at [225, 162] on label at bounding box center [228, 164] width 6 height 6
click at [225, 162] on input "checkbox" at bounding box center [228, 165] width 6 height 6
click at [225, 212] on label at bounding box center [228, 213] width 6 height 6
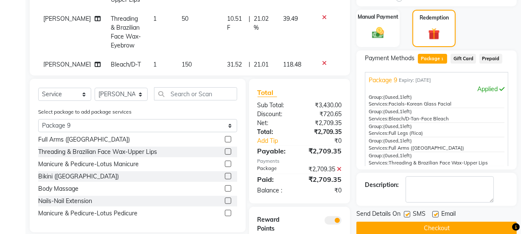
click at [225, 212] on input "checkbox" at bounding box center [228, 214] width 6 height 6
click at [120, 91] on select "Select Stylist [PERSON_NAME] [PERSON_NAME] [PERSON_NAME] Manager [PERSON_NAME] …" at bounding box center [121, 94] width 53 height 13
click at [95, 88] on select "Select Stylist [PERSON_NAME] [PERSON_NAME] [PERSON_NAME] Manager [PERSON_NAME] …" at bounding box center [121, 94] width 53 height 13
click at [225, 199] on label at bounding box center [228, 201] width 6 height 6
click at [225, 199] on input "checkbox" at bounding box center [228, 201] width 6 height 6
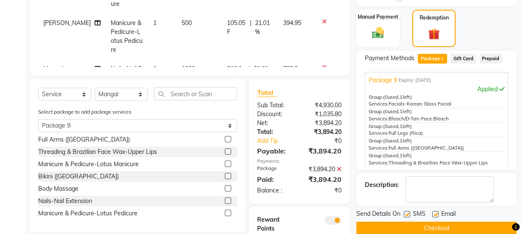
scroll to position [167, 0]
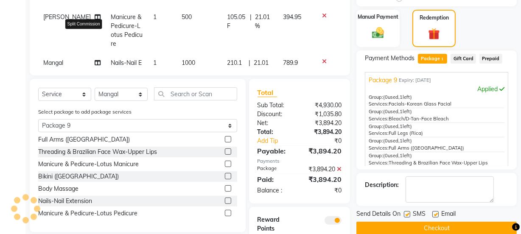
click at [95, 60] on icon at bounding box center [98, 63] width 6 height 6
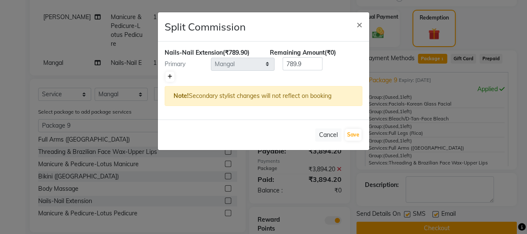
click at [171, 76] on icon at bounding box center [170, 76] width 5 height 5
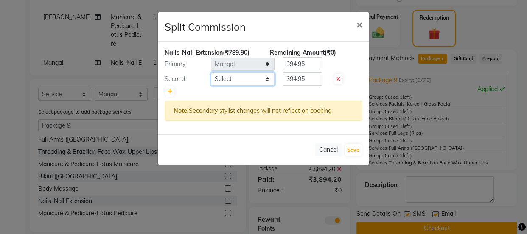
click at [225, 81] on select "Select [PERSON_NAME] [PERSON_NAME] [PERSON_NAME] Manager [PERSON_NAME] [PERSON_…" at bounding box center [243, 79] width 64 height 13
click at [211, 73] on select "Select [PERSON_NAME] [PERSON_NAME] [PERSON_NAME] Manager [PERSON_NAME] [PERSON_…" at bounding box center [243, 79] width 64 height 13
click at [357, 148] on button "Save" at bounding box center [353, 150] width 17 height 12
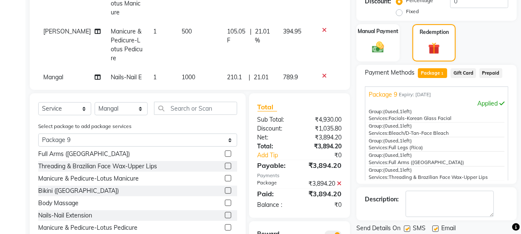
scroll to position [212, 0]
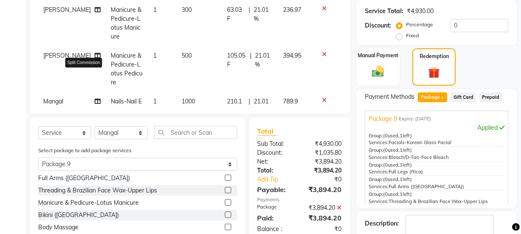
click at [95, 98] on icon at bounding box center [98, 101] width 6 height 6
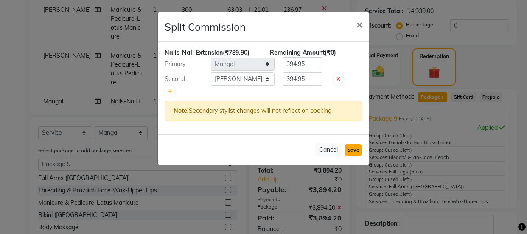
click at [356, 148] on button "Save" at bounding box center [353, 150] width 17 height 12
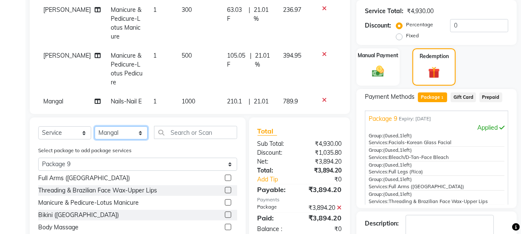
click at [127, 130] on select "Select Stylist [PERSON_NAME] [PERSON_NAME] [PERSON_NAME] Manager [PERSON_NAME] …" at bounding box center [121, 132] width 53 height 13
click at [95, 126] on select "Select Stylist [PERSON_NAME] [PERSON_NAME] [PERSON_NAME] Manager [PERSON_NAME] …" at bounding box center [121, 132] width 53 height 13
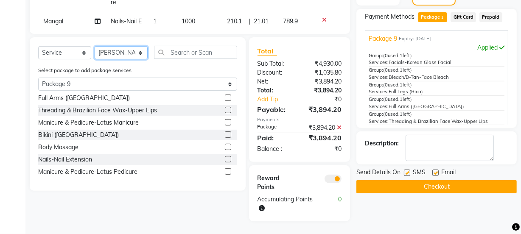
scroll to position [0, 0]
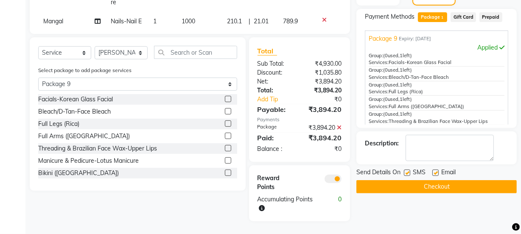
click at [225, 121] on label at bounding box center [228, 123] width 6 height 6
click at [225, 121] on input "checkbox" at bounding box center [228, 124] width 6 height 6
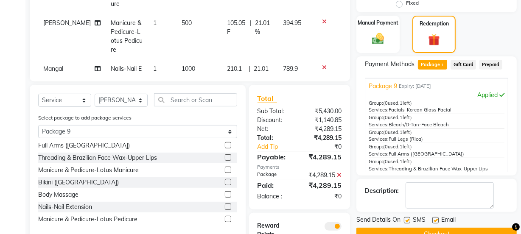
scroll to position [215, 0]
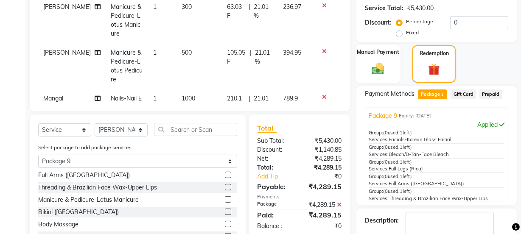
click at [388, 74] on div "Manual Payment" at bounding box center [377, 64] width 45 height 39
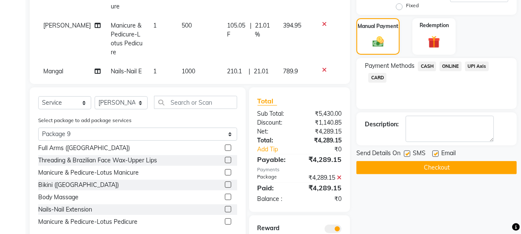
scroll to position [292, 0]
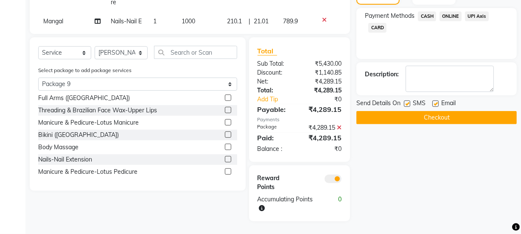
click at [436, 101] on label at bounding box center [435, 104] width 6 height 6
click at [436, 101] on input "checkbox" at bounding box center [435, 104] width 6 height 6
click at [430, 115] on button "Checkout" at bounding box center [436, 117] width 160 height 13
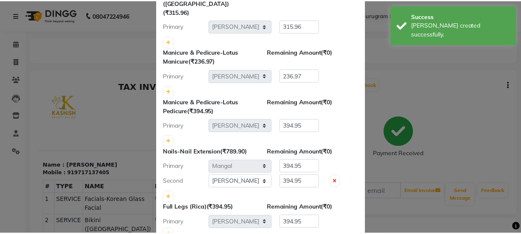
scroll to position [335, 0]
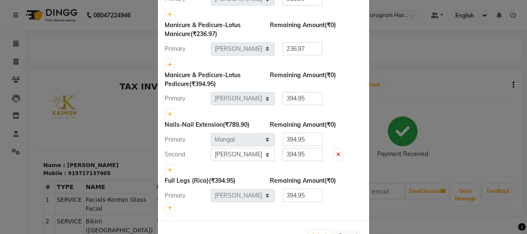
click at [126, 143] on ngb-modal-window "Split Commission × Facials-Korean Glass Facial (₹1,421.82) Remaining Amount (₹0…" at bounding box center [263, 117] width 527 height 234
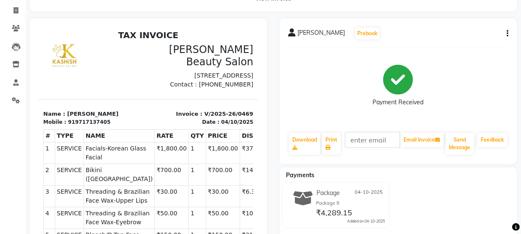
scroll to position [0, 0]
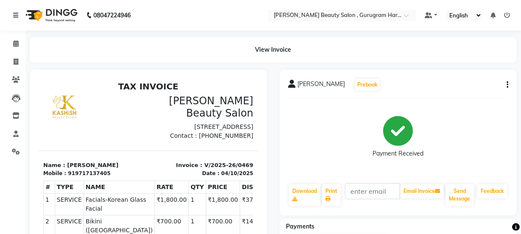
click at [506, 85] on button "button" at bounding box center [505, 85] width 5 height 9
click at [488, 74] on div "Cancel Invoice" at bounding box center [465, 74] width 58 height 11
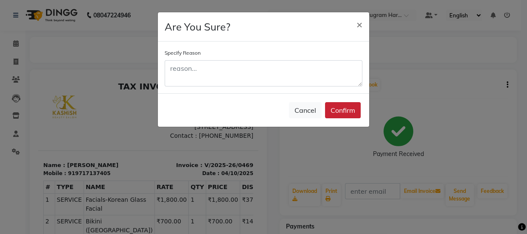
click at [335, 113] on button "Confirm" at bounding box center [343, 110] width 36 height 16
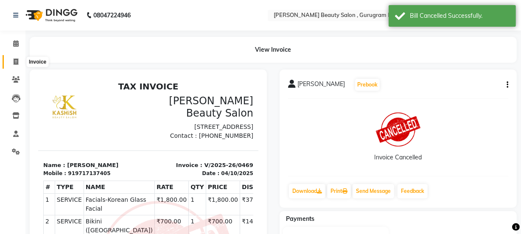
click at [16, 64] on icon at bounding box center [16, 62] width 5 height 6
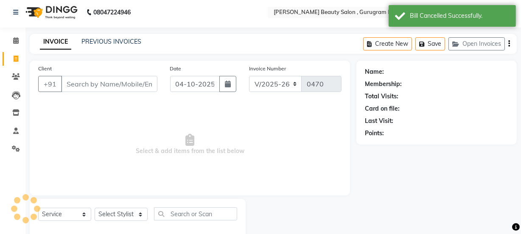
scroll to position [21, 0]
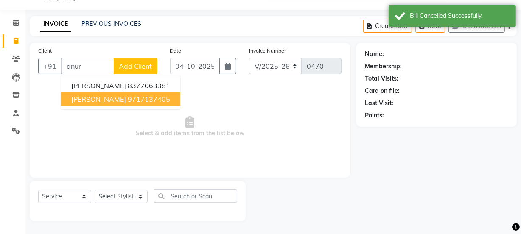
click at [111, 95] on span "[PERSON_NAME]" at bounding box center [98, 99] width 55 height 8
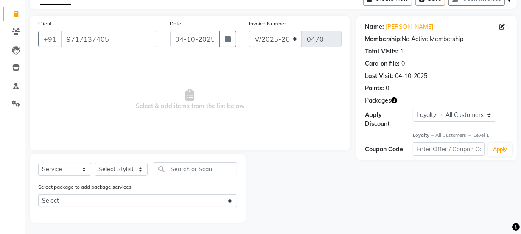
scroll to position [50, 0]
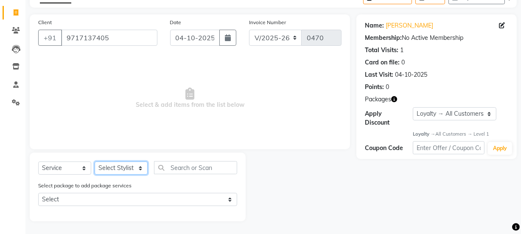
click at [125, 164] on select "Select Stylist [PERSON_NAME] [PERSON_NAME] [PERSON_NAME] Manager [PERSON_NAME] …" at bounding box center [121, 168] width 53 height 13
click at [95, 162] on select "Select Stylist [PERSON_NAME] [PERSON_NAME] [PERSON_NAME] Manager [PERSON_NAME] …" at bounding box center [121, 168] width 53 height 13
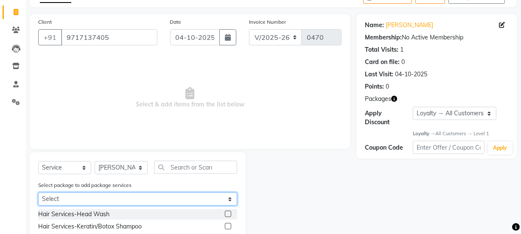
click at [126, 194] on select "Select Package 9" at bounding box center [137, 199] width 199 height 13
click at [38, 193] on select "Select Package 9" at bounding box center [137, 199] width 199 height 13
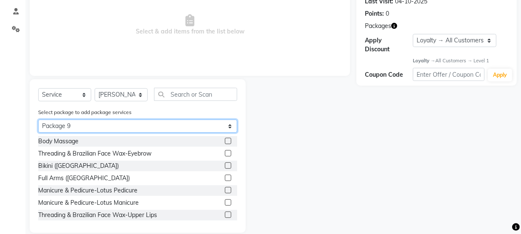
scroll to position [134, 0]
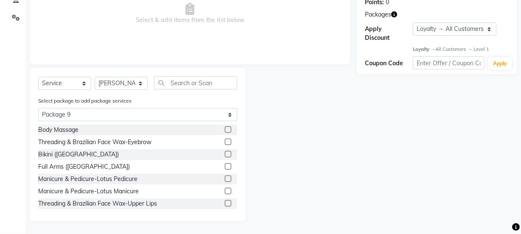
click at [225, 154] on label at bounding box center [228, 154] width 6 height 6
click at [225, 154] on input "checkbox" at bounding box center [228, 155] width 6 height 6
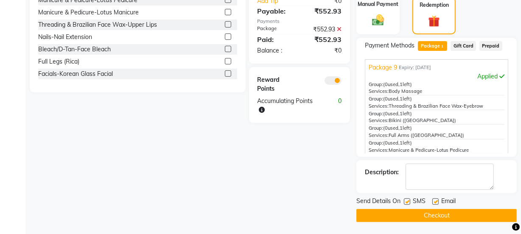
scroll to position [50, 0]
click at [225, 73] on label at bounding box center [228, 73] width 6 height 6
click at [225, 73] on input "checkbox" at bounding box center [228, 74] width 6 height 6
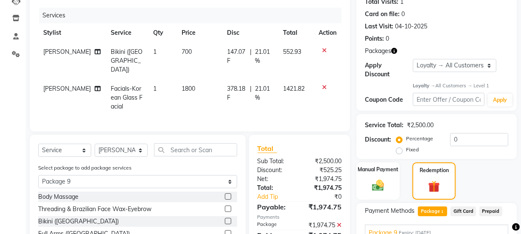
scroll to position [70, 0]
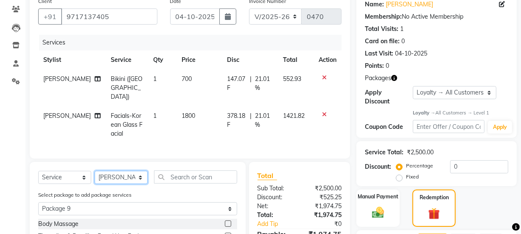
click at [126, 171] on select "Select Stylist [PERSON_NAME] [PERSON_NAME] [PERSON_NAME] Manager [PERSON_NAME] …" at bounding box center [121, 177] width 53 height 13
click at [95, 171] on select "Select Stylist [PERSON_NAME] [PERSON_NAME] [PERSON_NAME] Manager [PERSON_NAME] …" at bounding box center [121, 177] width 53 height 13
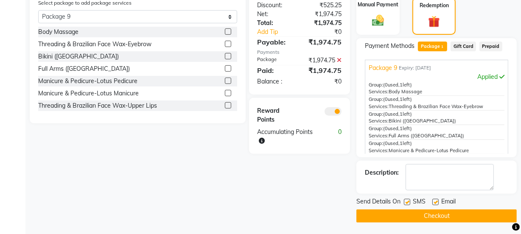
scroll to position [263, 0]
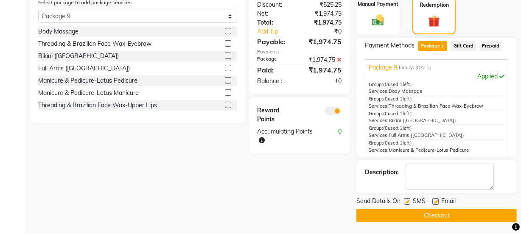
click at [225, 65] on label at bounding box center [228, 68] width 6 height 6
click at [225, 66] on input "checkbox" at bounding box center [228, 69] width 6 height 6
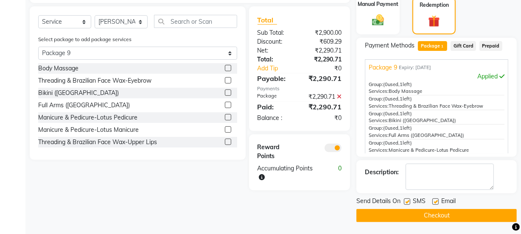
click at [225, 114] on label at bounding box center [228, 117] width 6 height 6
click at [225, 115] on input "checkbox" at bounding box center [228, 118] width 6 height 6
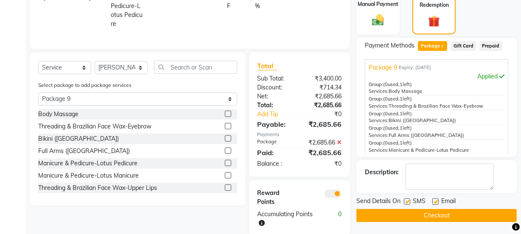
click at [225, 172] on label at bounding box center [228, 175] width 6 height 6
click at [225, 173] on input "checkbox" at bounding box center [228, 176] width 6 height 6
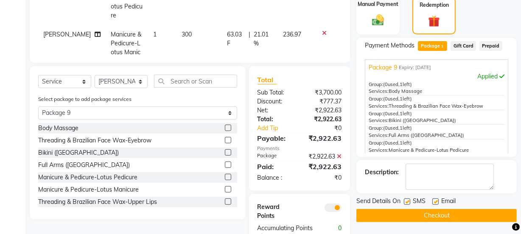
scroll to position [11, 0]
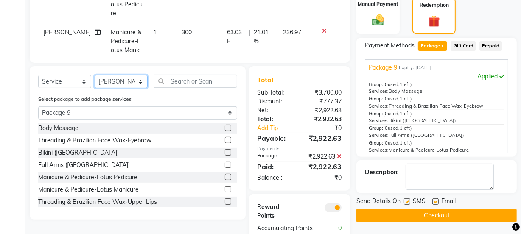
click at [115, 78] on select "Select Stylist [PERSON_NAME] [PERSON_NAME] [PERSON_NAME] Manager [PERSON_NAME] …" at bounding box center [121, 81] width 53 height 13
click at [95, 75] on select "Select Stylist [PERSON_NAME] [PERSON_NAME] [PERSON_NAME] Manager [PERSON_NAME] …" at bounding box center [121, 81] width 53 height 13
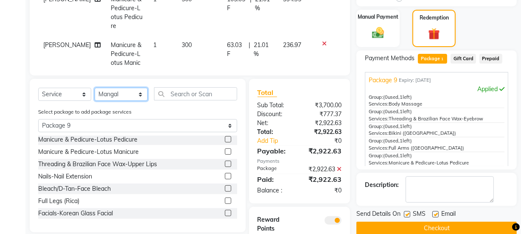
scroll to position [215, 0]
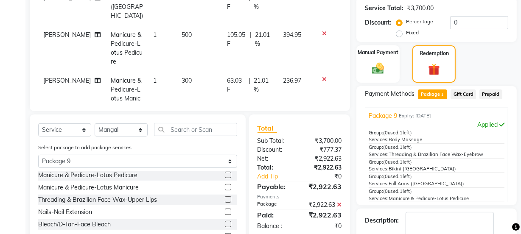
click at [133, 123] on div "Select Service Product Membership Package Voucher Prepaid Gift Card Select Styl…" at bounding box center [138, 192] width 216 height 154
click at [127, 131] on select "Select Stylist [PERSON_NAME] [PERSON_NAME] [PERSON_NAME] Manager [PERSON_NAME] …" at bounding box center [121, 129] width 53 height 13
click at [95, 123] on select "Select Stylist [PERSON_NAME] [PERSON_NAME] [PERSON_NAME] Manager [PERSON_NAME] …" at bounding box center [121, 129] width 53 height 13
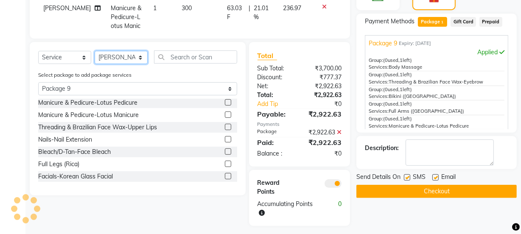
scroll to position [292, 0]
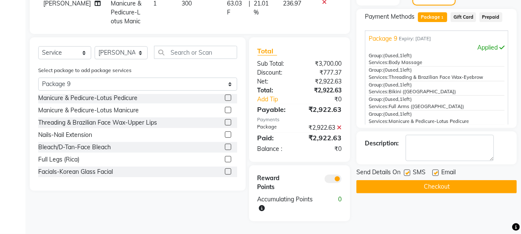
click at [225, 145] on label at bounding box center [228, 147] width 6 height 6
click at [225, 145] on input "checkbox" at bounding box center [228, 148] width 6 height 6
click at [109, 51] on select "Select Stylist [PERSON_NAME] [PERSON_NAME] [PERSON_NAME] Manager [PERSON_NAME] …" at bounding box center [121, 52] width 53 height 13
click at [95, 46] on select "Select Stylist [PERSON_NAME] [PERSON_NAME] [PERSON_NAME] Manager [PERSON_NAME] …" at bounding box center [121, 52] width 53 height 13
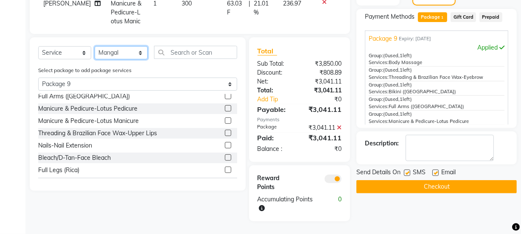
scroll to position [50, 0]
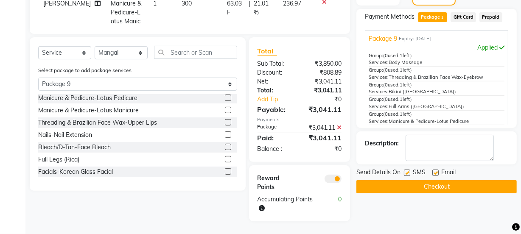
click at [225, 137] on label at bounding box center [228, 134] width 6 height 6
click at [225, 137] on input "checkbox" at bounding box center [228, 135] width 6 height 6
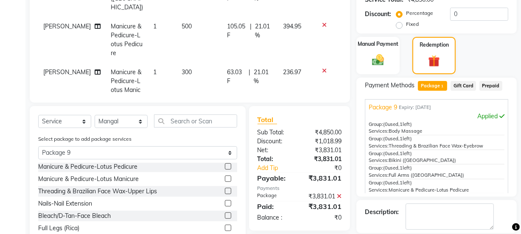
scroll to position [215, 0]
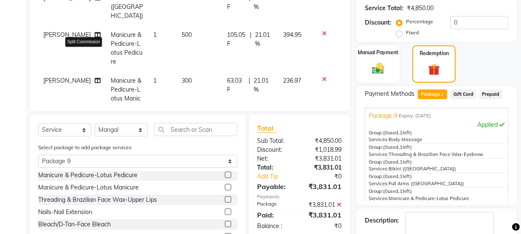
click at [95, 78] on icon at bounding box center [98, 81] width 6 height 6
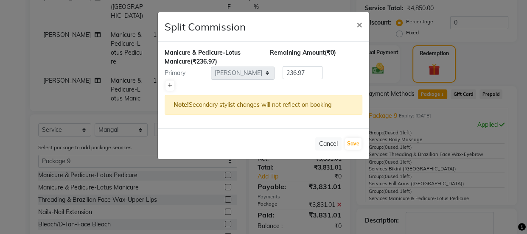
click at [168, 83] on icon at bounding box center [170, 85] width 5 height 5
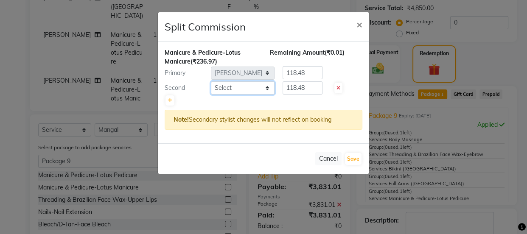
click at [221, 85] on select "Select [PERSON_NAME] [PERSON_NAME] [PERSON_NAME] Manager [PERSON_NAME] [PERSON_…" at bounding box center [243, 87] width 64 height 13
click at [211, 81] on select "Select [PERSON_NAME] [PERSON_NAME] [PERSON_NAME] Manager [PERSON_NAME] [PERSON_…" at bounding box center [243, 87] width 64 height 13
click at [237, 86] on select "Select [PERSON_NAME] [PERSON_NAME] [PERSON_NAME] Manager [PERSON_NAME] [PERSON_…" at bounding box center [243, 87] width 64 height 13
click at [211, 81] on select "Select [PERSON_NAME] [PERSON_NAME] [PERSON_NAME] Manager [PERSON_NAME] [PERSON_…" at bounding box center [243, 87] width 64 height 13
click at [350, 157] on button "Save" at bounding box center [353, 159] width 17 height 12
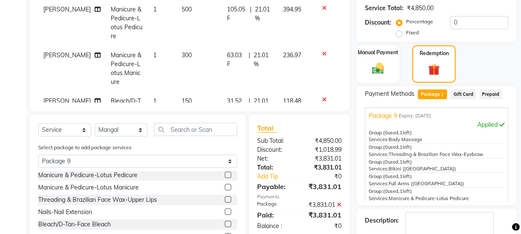
scroll to position [75, 0]
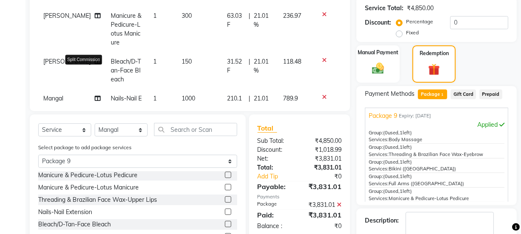
click at [95, 95] on icon at bounding box center [98, 98] width 6 height 6
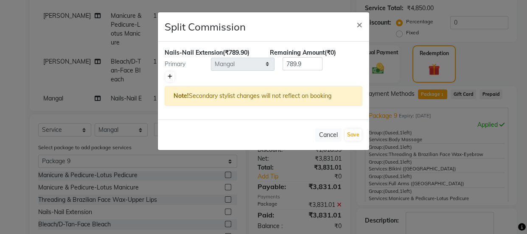
click at [170, 75] on icon at bounding box center [170, 76] width 5 height 5
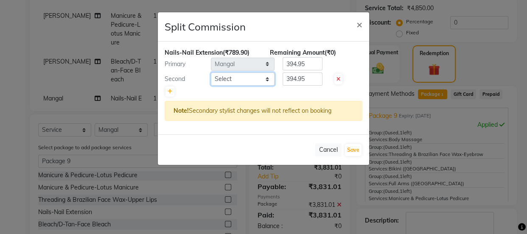
click at [224, 79] on select "Select [PERSON_NAME] [PERSON_NAME] [PERSON_NAME] Manager [PERSON_NAME] [PERSON_…" at bounding box center [243, 79] width 64 height 13
click at [211, 73] on select "Select [PERSON_NAME] [PERSON_NAME] [PERSON_NAME] Manager [PERSON_NAME] [PERSON_…" at bounding box center [243, 79] width 64 height 13
click at [356, 150] on button "Save" at bounding box center [353, 150] width 17 height 12
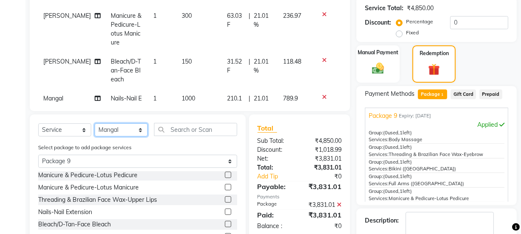
click at [126, 126] on select "Select Stylist [PERSON_NAME] [PERSON_NAME] [PERSON_NAME] Manager [PERSON_NAME] …" at bounding box center [121, 129] width 53 height 13
click at [95, 123] on select "Select Stylist [PERSON_NAME] [PERSON_NAME] [PERSON_NAME] Manager [PERSON_NAME] …" at bounding box center [121, 129] width 53 height 13
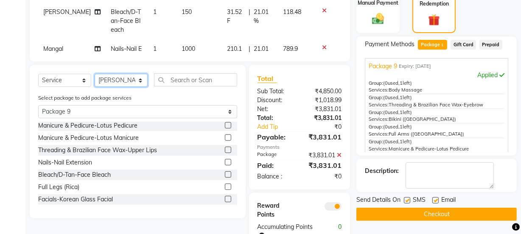
scroll to position [292, 0]
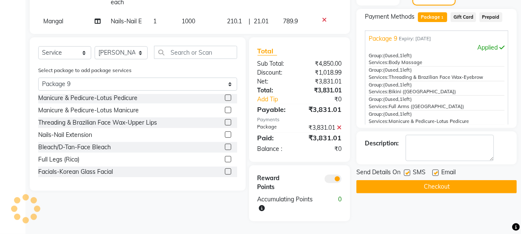
click at [225, 161] on label at bounding box center [228, 159] width 6 height 6
click at [225, 161] on input "checkbox" at bounding box center [228, 160] width 6 height 6
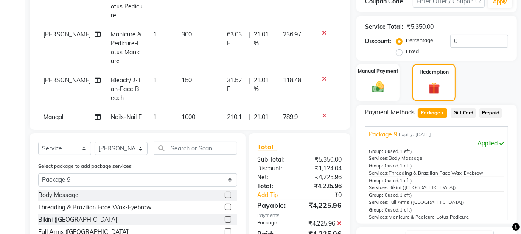
scroll to position [137, 0]
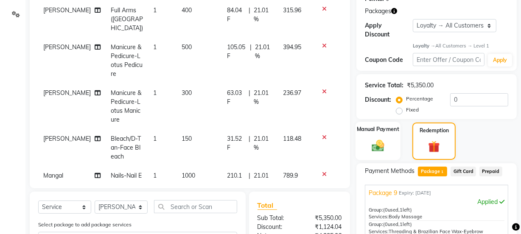
click at [367, 134] on div "Manual Payment" at bounding box center [377, 141] width 45 height 39
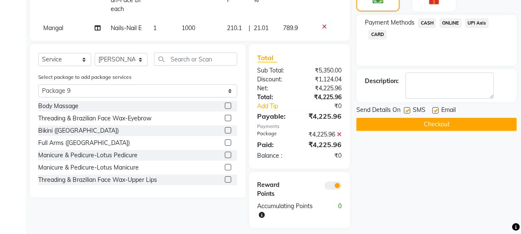
scroll to position [292, 0]
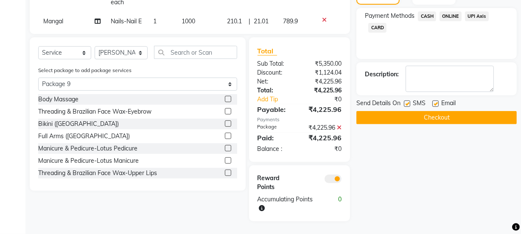
click at [447, 12] on span "ONLINE" at bounding box center [450, 16] width 22 height 10
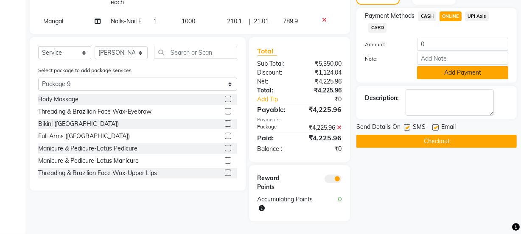
click at [442, 73] on button "Add Payment" at bounding box center [462, 72] width 91 height 13
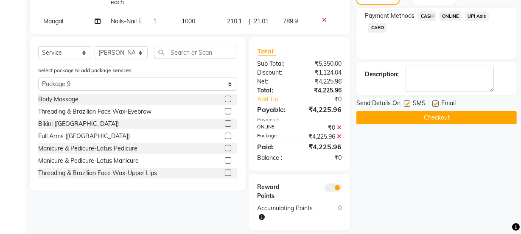
drag, startPoint x: 434, startPoint y: 102, endPoint x: 433, endPoint y: 110, distance: 8.2
click at [434, 103] on label at bounding box center [435, 104] width 6 height 6
click at [434, 103] on input "checkbox" at bounding box center [435, 104] width 6 height 6
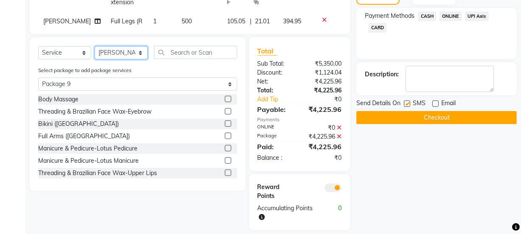
click at [123, 50] on select "Select Stylist [PERSON_NAME] [PERSON_NAME] [PERSON_NAME] Manager [PERSON_NAME] …" at bounding box center [121, 52] width 53 height 13
click at [95, 46] on select "Select Stylist [PERSON_NAME] [PERSON_NAME] [PERSON_NAME] Manager [PERSON_NAME] …" at bounding box center [121, 52] width 53 height 13
click at [225, 110] on label at bounding box center [228, 111] width 6 height 6
click at [225, 110] on input "checkbox" at bounding box center [228, 112] width 6 height 6
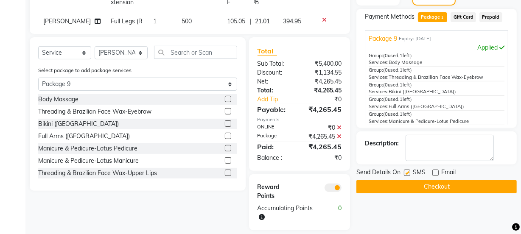
click at [225, 174] on label at bounding box center [228, 173] width 6 height 6
click at [225, 174] on input "checkbox" at bounding box center [228, 173] width 6 height 6
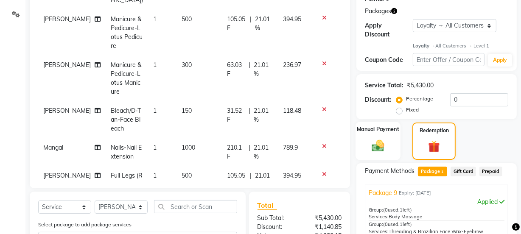
click at [398, 140] on div "Manual Payment" at bounding box center [377, 141] width 45 height 39
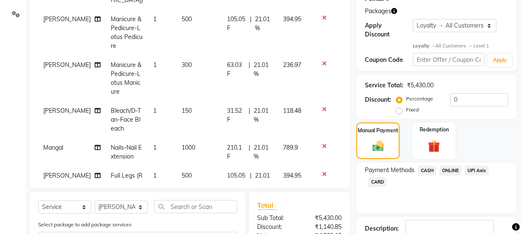
scroll to position [301, 0]
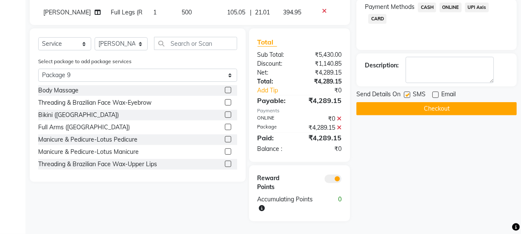
click at [448, 6] on span "ONLINE" at bounding box center [450, 8] width 22 height 10
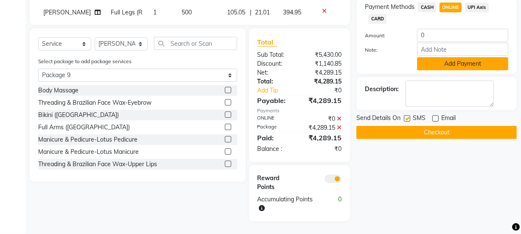
click at [441, 64] on button "Add Payment" at bounding box center [462, 63] width 91 height 13
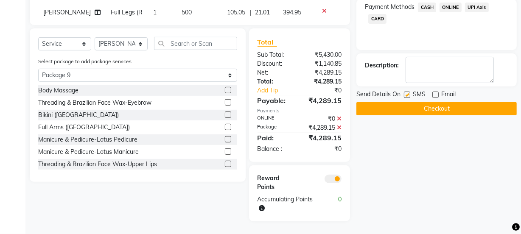
click at [422, 102] on button "Checkout" at bounding box center [436, 108] width 160 height 13
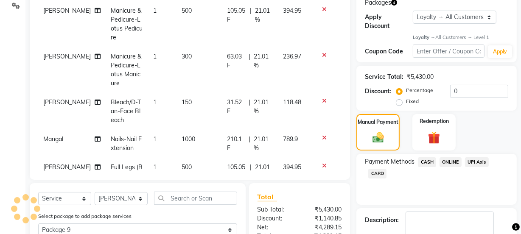
scroll to position [69, 0]
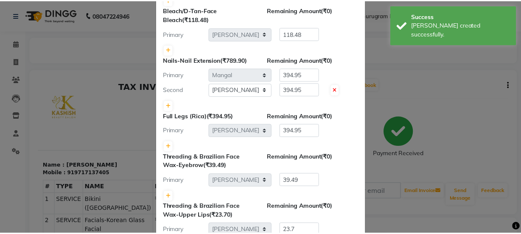
scroll to position [351, 0]
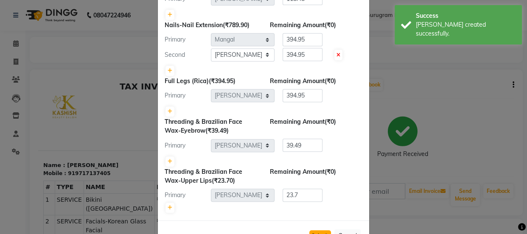
click at [322, 230] on button "Submit" at bounding box center [320, 236] width 22 height 12
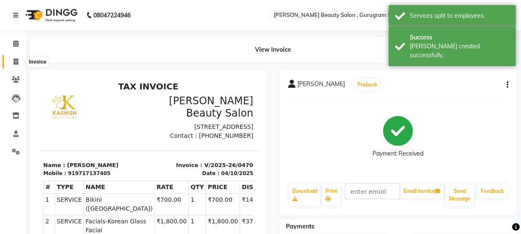
click at [19, 61] on span at bounding box center [15, 62] width 15 height 10
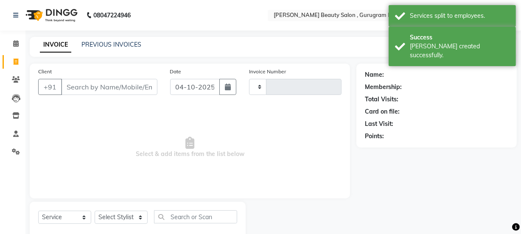
scroll to position [21, 0]
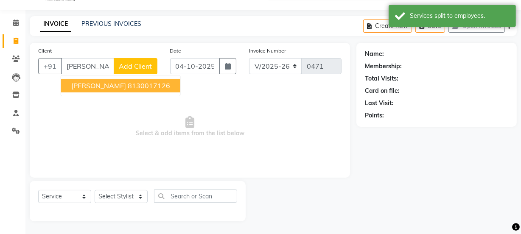
click at [110, 87] on span "[PERSON_NAME]" at bounding box center [98, 85] width 55 height 8
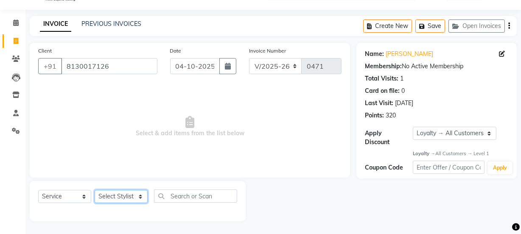
click at [130, 197] on select "Select Stylist [PERSON_NAME] [PERSON_NAME] [PERSON_NAME] Manager [PERSON_NAME] …" at bounding box center [121, 196] width 53 height 13
click at [216, 140] on span "Select & add items from the list below" at bounding box center [189, 126] width 303 height 85
click at [117, 194] on select "Select Stylist [PERSON_NAME] [PERSON_NAME] [PERSON_NAME] Manager [PERSON_NAME] …" at bounding box center [121, 196] width 53 height 13
click at [227, 115] on span "Select & add items from the list below" at bounding box center [189, 126] width 303 height 85
click at [121, 195] on select "Select Stylist [PERSON_NAME] [PERSON_NAME] [PERSON_NAME] Manager [PERSON_NAME] …" at bounding box center [121, 196] width 53 height 13
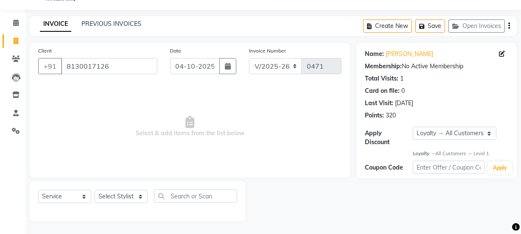
click at [47, 207] on div "Select Service Product Membership Package Voucher Prepaid Gift Card Select Styl…" at bounding box center [137, 200] width 199 height 20
click at [50, 197] on select "Select Service Product Membership Package Voucher Prepaid Gift Card" at bounding box center [64, 196] width 53 height 13
click at [38, 190] on select "Select Service Product Membership Package Voucher Prepaid Gift Card" at bounding box center [64, 196] width 53 height 13
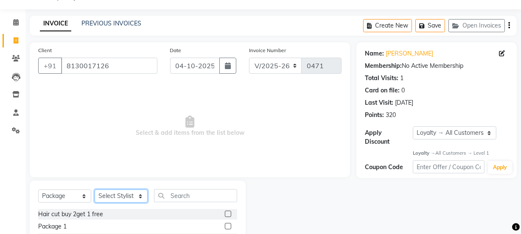
click at [113, 196] on select "Select Stylist [PERSON_NAME] [PERSON_NAME] [PERSON_NAME] Manager [PERSON_NAME] …" at bounding box center [121, 196] width 53 height 13
click at [95, 190] on select "Select Stylist [PERSON_NAME] [PERSON_NAME] [PERSON_NAME] Manager [PERSON_NAME] …" at bounding box center [121, 196] width 53 height 13
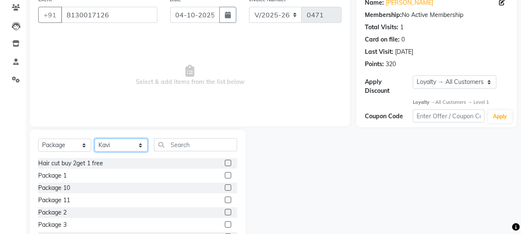
scroll to position [106, 0]
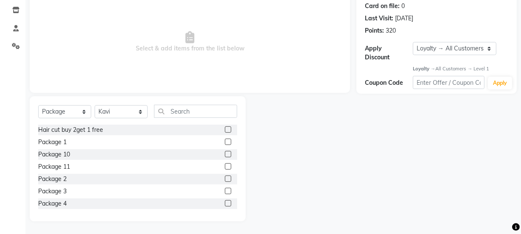
click at [225, 201] on label at bounding box center [228, 203] width 6 height 6
click at [225, 201] on input "checkbox" at bounding box center [228, 204] width 6 height 6
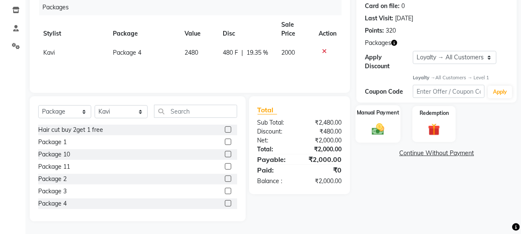
click at [381, 120] on div "Manual Payment" at bounding box center [377, 124] width 45 height 38
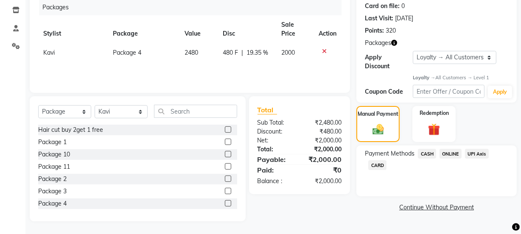
click at [444, 153] on span "ONLINE" at bounding box center [450, 154] width 22 height 10
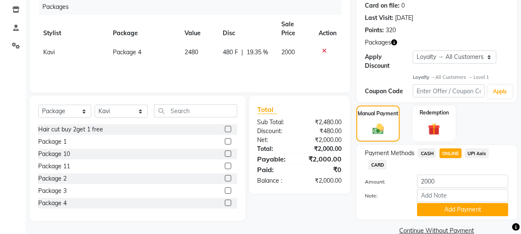
click at [427, 149] on span "CASH" at bounding box center [427, 153] width 18 height 10
click at [438, 207] on button "Add Payment" at bounding box center [462, 209] width 91 height 13
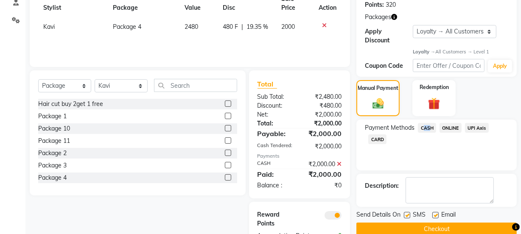
scroll to position [168, 0]
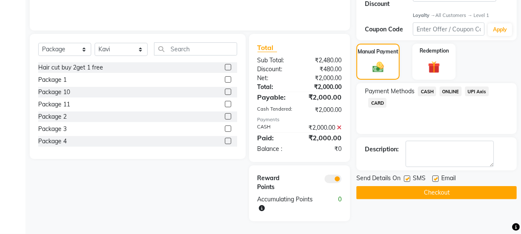
click at [437, 179] on label at bounding box center [435, 179] width 6 height 6
click at [437, 179] on input "checkbox" at bounding box center [435, 179] width 6 height 6
click at [408, 179] on label at bounding box center [407, 179] width 6 height 6
click at [408, 179] on input "checkbox" at bounding box center [407, 179] width 6 height 6
click at [402, 190] on button "Checkout" at bounding box center [436, 192] width 160 height 13
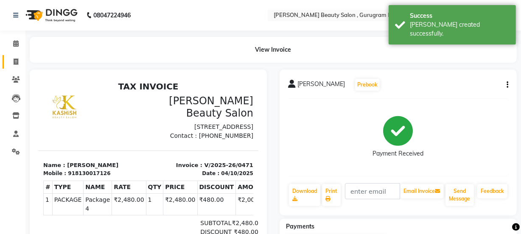
click at [16, 63] on icon at bounding box center [16, 62] width 5 height 6
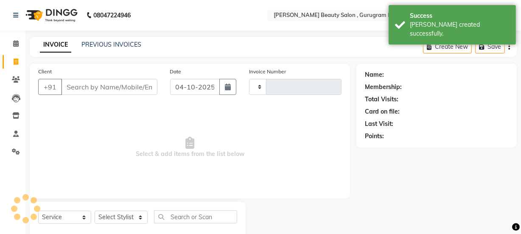
scroll to position [21, 0]
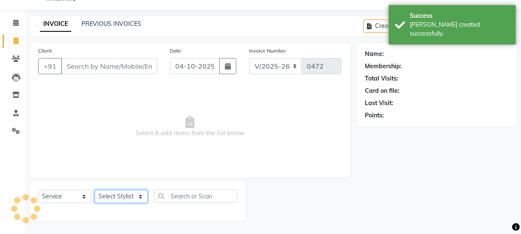
click at [117, 195] on select "Select Stylist" at bounding box center [121, 196] width 53 height 13
click at [95, 190] on select "Select Stylist [PERSON_NAME] [PERSON_NAME] [PERSON_NAME] Manager [PERSON_NAME] …" at bounding box center [121, 196] width 53 height 13
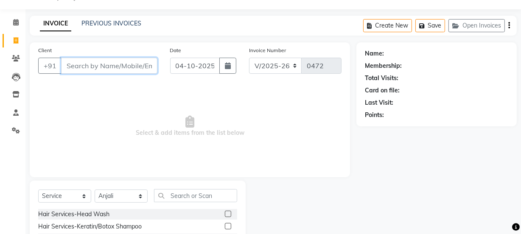
click at [117, 64] on input "Client" at bounding box center [109, 66] width 96 height 16
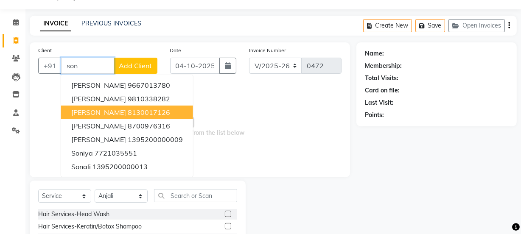
click at [108, 112] on span "[PERSON_NAME]" at bounding box center [98, 112] width 55 height 8
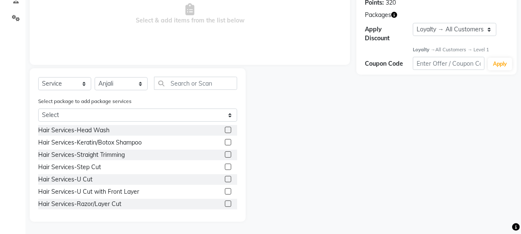
scroll to position [134, 0]
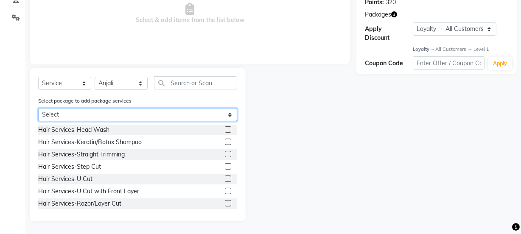
click at [230, 112] on select "Select Package 4" at bounding box center [137, 114] width 199 height 13
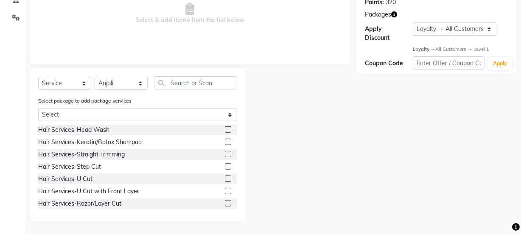
click at [188, 148] on div "Hair Services-Head Wash Hair Services-Keratin/Botox Shampoo Hair Services-Strai…" at bounding box center [137, 167] width 199 height 85
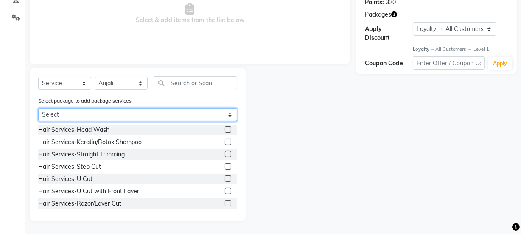
click at [230, 113] on select "Select Package 4" at bounding box center [137, 114] width 199 height 13
click at [38, 108] on select "Select Package 4" at bounding box center [137, 114] width 199 height 13
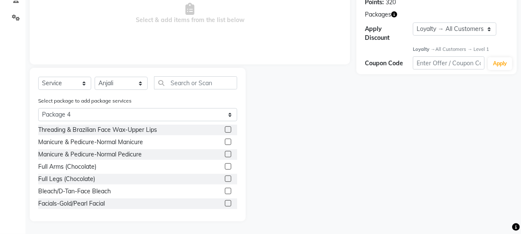
click at [225, 128] on label at bounding box center [228, 129] width 6 height 6
click at [225, 128] on input "checkbox" at bounding box center [228, 130] width 6 height 6
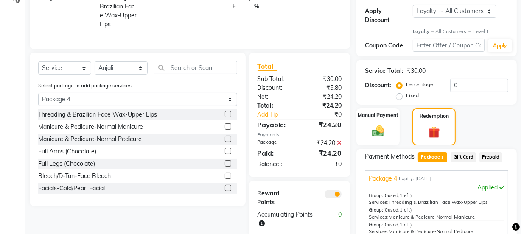
scroll to position [250, 0]
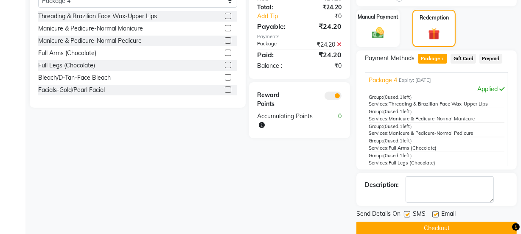
click at [225, 31] on label at bounding box center [228, 28] width 6 height 6
click at [225, 31] on input "checkbox" at bounding box center [228, 29] width 6 height 6
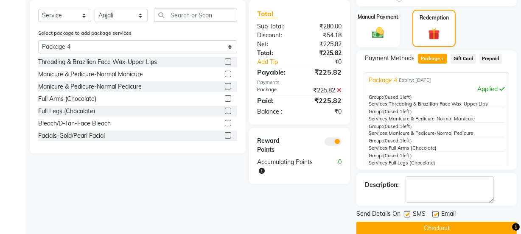
click at [225, 89] on label at bounding box center [228, 86] width 6 height 6
click at [225, 89] on input "checkbox" at bounding box center [228, 87] width 6 height 6
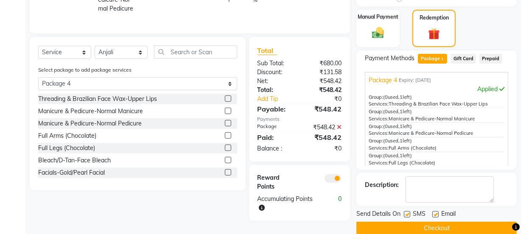
click at [225, 139] on label at bounding box center [228, 135] width 6 height 6
click at [225, 139] on input "checkbox" at bounding box center [228, 136] width 6 height 6
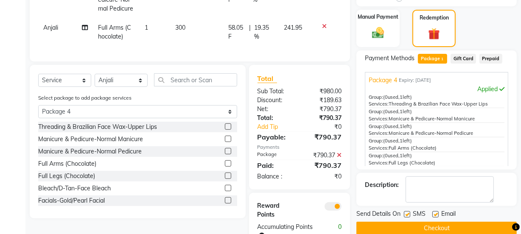
click at [225, 179] on label at bounding box center [228, 176] width 6 height 6
click at [225, 179] on input "checkbox" at bounding box center [228, 176] width 6 height 6
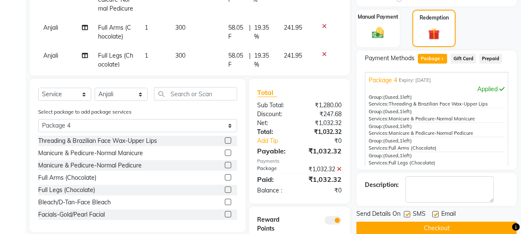
click at [225, 203] on label at bounding box center [228, 202] width 6 height 6
click at [225, 203] on input "checkbox" at bounding box center [228, 203] width 6 height 6
click at [225, 215] on label at bounding box center [228, 214] width 6 height 6
click at [225, 215] on input "checkbox" at bounding box center [228, 215] width 6 height 6
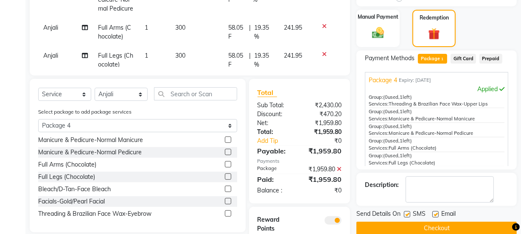
click at [225, 214] on label at bounding box center [228, 213] width 6 height 6
click at [225, 214] on input "checkbox" at bounding box center [228, 214] width 6 height 6
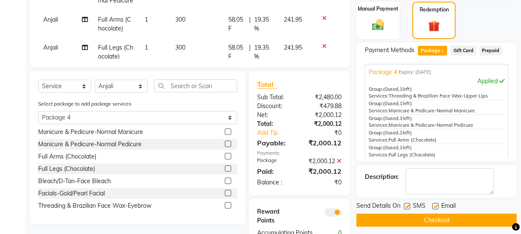
scroll to position [215, 0]
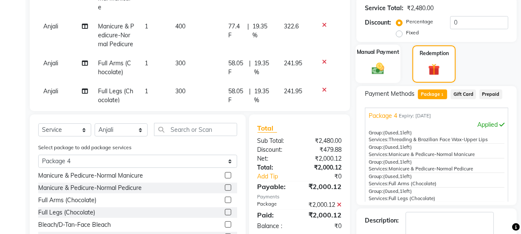
click at [388, 65] on img at bounding box center [378, 68] width 20 height 14
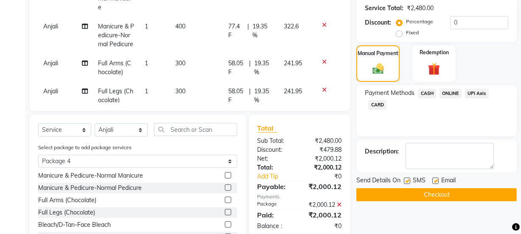
click at [427, 90] on span "CASH" at bounding box center [427, 94] width 18 height 10
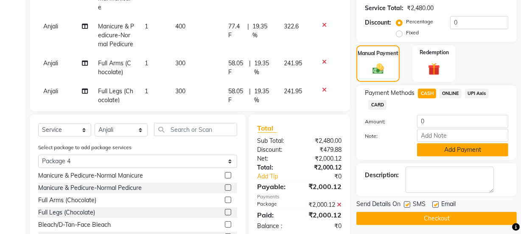
click at [447, 152] on button "Add Payment" at bounding box center [462, 149] width 91 height 13
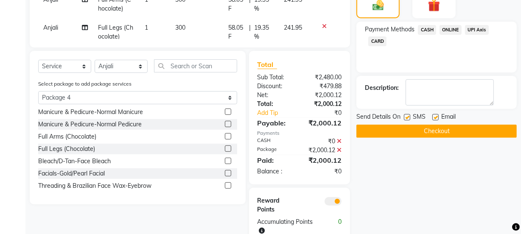
scroll to position [301, 0]
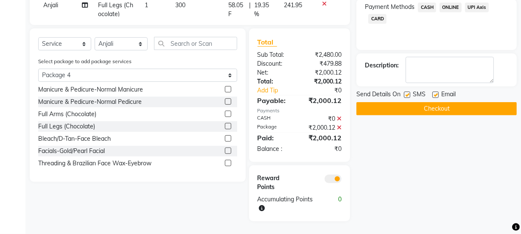
click at [430, 106] on button "Checkout" at bounding box center [436, 108] width 160 height 13
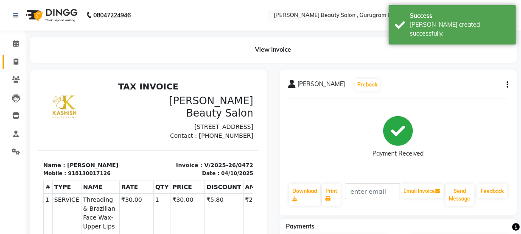
click at [16, 62] on icon at bounding box center [16, 62] width 5 height 6
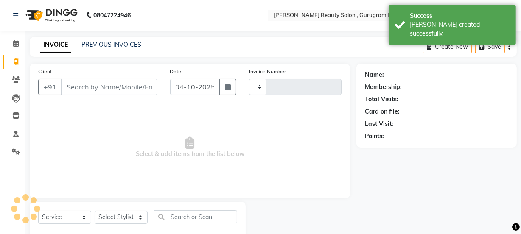
scroll to position [21, 0]
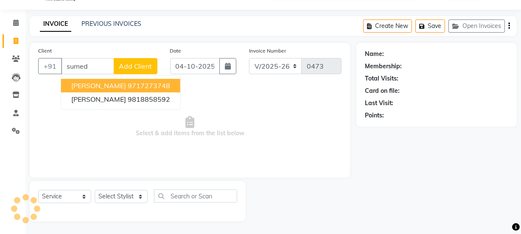
click at [128, 85] on ngb-highlight "9717273748" at bounding box center [149, 85] width 42 height 8
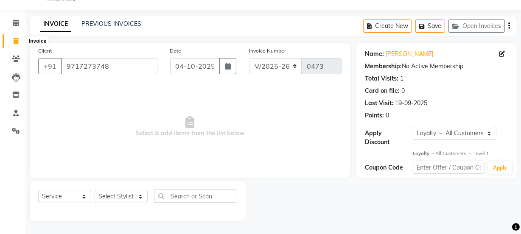
click at [16, 38] on icon at bounding box center [16, 41] width 5 height 6
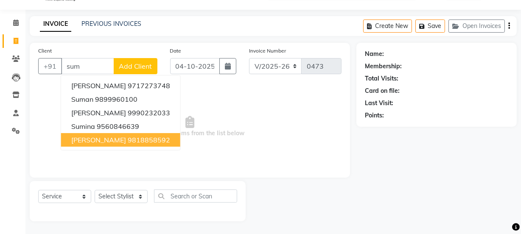
click at [101, 134] on button "[PERSON_NAME] 9818858592" at bounding box center [120, 140] width 119 height 14
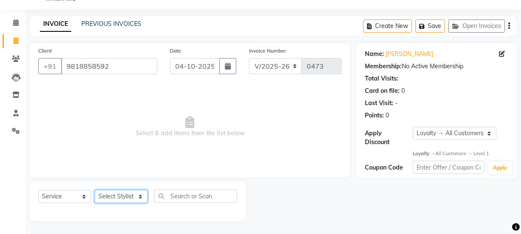
click at [127, 195] on select "Select Stylist [PERSON_NAME] [PERSON_NAME] [PERSON_NAME] Manager [PERSON_NAME] …" at bounding box center [121, 196] width 53 height 13
click at [95, 190] on select "Select Stylist [PERSON_NAME] [PERSON_NAME] [PERSON_NAME] Manager [PERSON_NAME] …" at bounding box center [121, 196] width 53 height 13
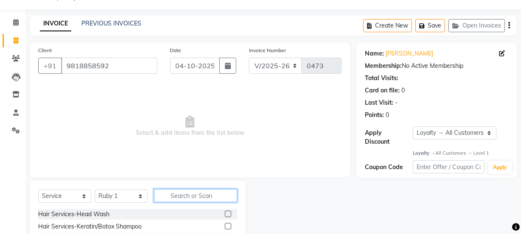
click at [182, 193] on input "text" at bounding box center [195, 195] width 83 height 13
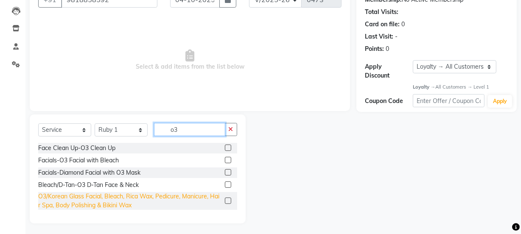
scroll to position [89, 0]
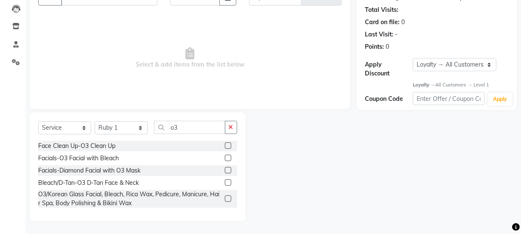
click at [228, 155] on label at bounding box center [228, 158] width 6 height 6
click at [228, 156] on input "checkbox" at bounding box center [228, 159] width 6 height 6
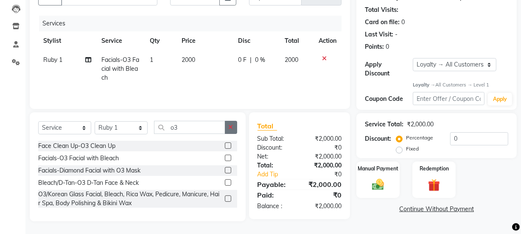
click at [231, 126] on icon "button" at bounding box center [231, 127] width 5 height 6
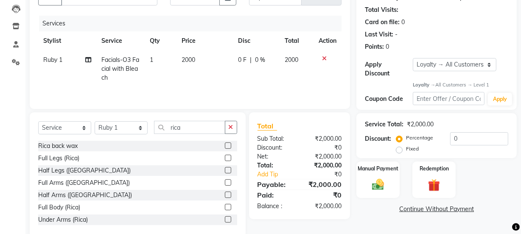
click at [225, 182] on label at bounding box center [228, 182] width 6 height 6
click at [225, 182] on input "checkbox" at bounding box center [228, 183] width 6 height 6
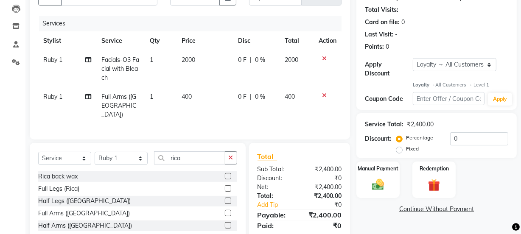
click at [225, 198] on label at bounding box center [228, 201] width 6 height 6
click at [225, 198] on input "checkbox" at bounding box center [228, 201] width 6 height 6
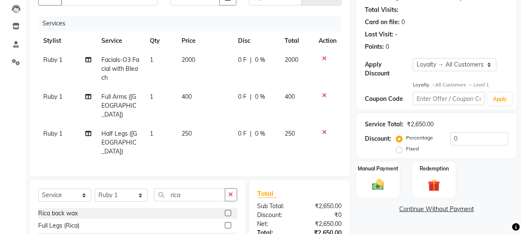
drag, startPoint x: 228, startPoint y: 186, endPoint x: 221, endPoint y: 190, distance: 8.0
click at [225, 190] on div "Select Service Product Membership Package Voucher Prepaid Gift Card Select Styl…" at bounding box center [137, 198] width 199 height 20
click at [227, 188] on button "button" at bounding box center [231, 194] width 12 height 13
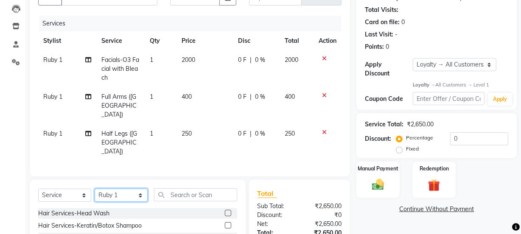
click at [124, 189] on select "Select Stylist [PERSON_NAME] [PERSON_NAME] [PERSON_NAME] Manager [PERSON_NAME] …" at bounding box center [121, 195] width 53 height 13
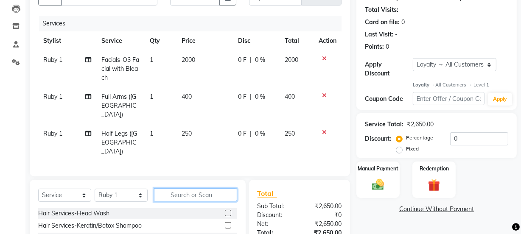
click at [182, 188] on input "text" at bounding box center [195, 194] width 83 height 13
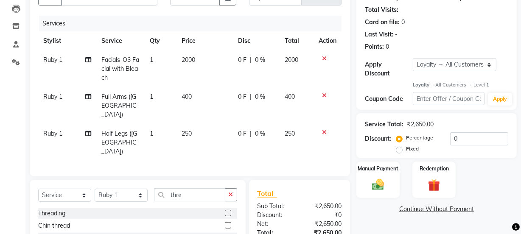
click at [225, 210] on label at bounding box center [228, 213] width 6 height 6
click at [225, 211] on input "checkbox" at bounding box center [228, 214] width 6 height 6
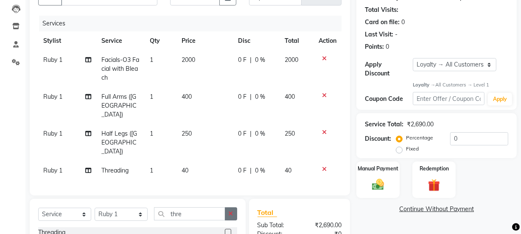
click at [229, 211] on icon "button" at bounding box center [231, 214] width 5 height 6
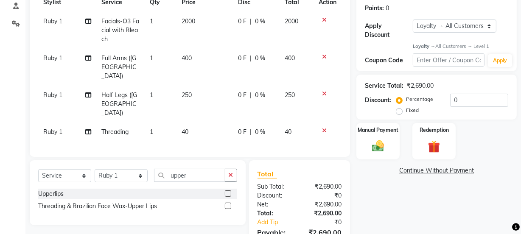
click at [229, 190] on label at bounding box center [228, 193] width 6 height 6
click at [229, 191] on input "checkbox" at bounding box center [228, 194] width 6 height 6
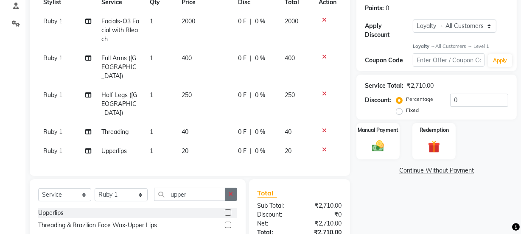
click at [232, 191] on icon "button" at bounding box center [231, 194] width 5 height 6
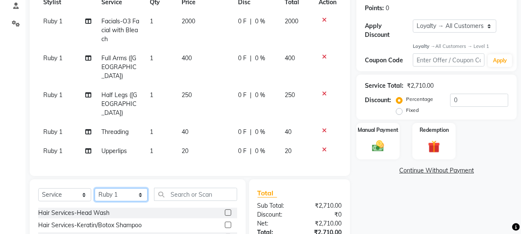
click at [104, 188] on select "Select Stylist [PERSON_NAME] [PERSON_NAME] [PERSON_NAME] Manager [PERSON_NAME] …" at bounding box center [121, 194] width 53 height 13
click at [95, 188] on select "Select Stylist [PERSON_NAME] [PERSON_NAME] [PERSON_NAME] Manager [PERSON_NAME] …" at bounding box center [121, 194] width 53 height 13
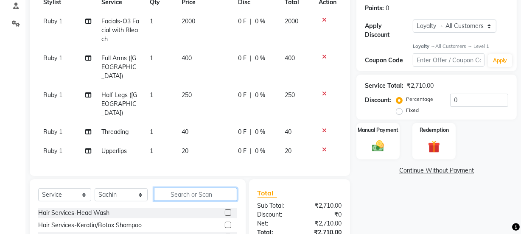
click at [176, 188] on input "text" at bounding box center [195, 194] width 83 height 13
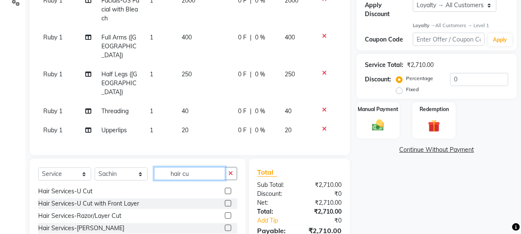
scroll to position [167, 0]
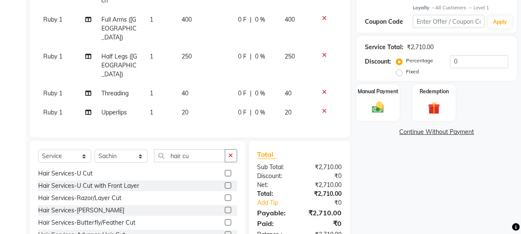
click at [225, 219] on label at bounding box center [228, 222] width 6 height 6
click at [225, 220] on input "checkbox" at bounding box center [228, 223] width 6 height 6
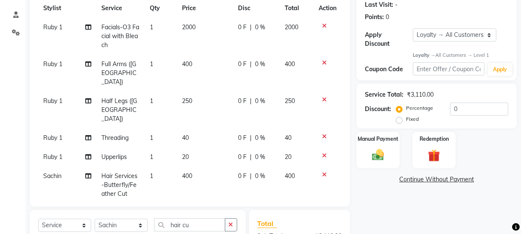
scroll to position [89, 0]
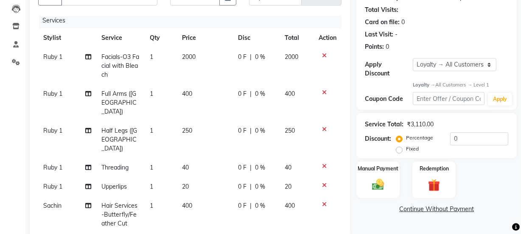
click at [406, 148] on label "Fixed" at bounding box center [412, 149] width 13 height 8
click at [398, 148] on input "Fixed" at bounding box center [401, 149] width 6 height 6
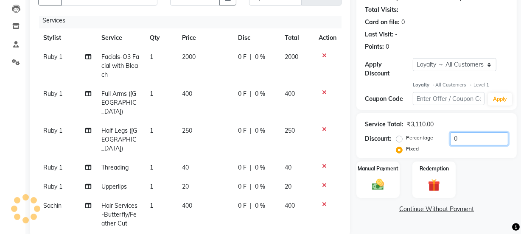
click at [483, 137] on input "0" at bounding box center [479, 138] width 58 height 13
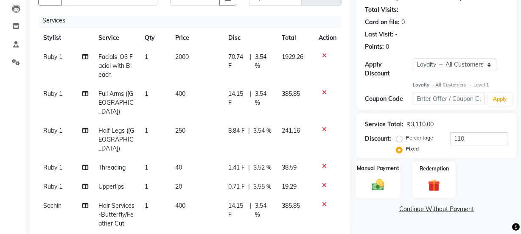
click at [375, 185] on img at bounding box center [378, 185] width 20 height 14
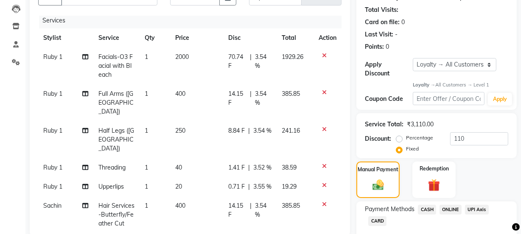
scroll to position [205, 0]
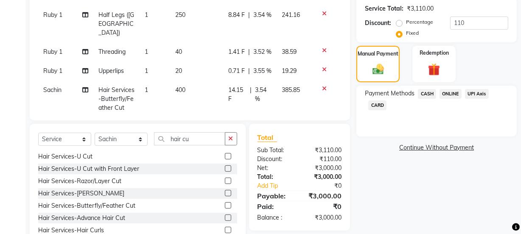
click at [455, 88] on div "Payment Methods CASH ONLINE UPI Axis CARD" at bounding box center [436, 111] width 160 height 51
click at [455, 91] on span "ONLINE" at bounding box center [450, 94] width 22 height 10
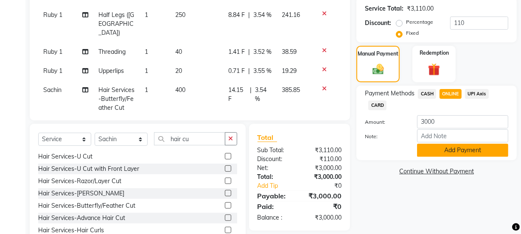
click at [448, 153] on button "Add Payment" at bounding box center [462, 150] width 91 height 13
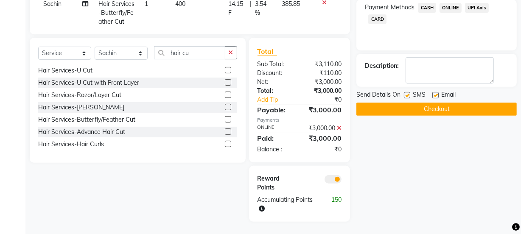
scroll to position [292, 0]
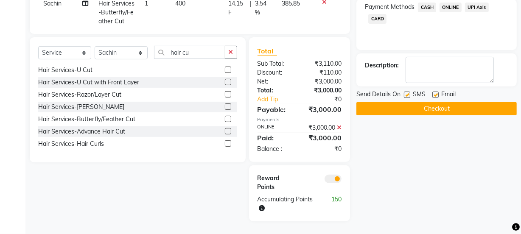
click at [436, 92] on label at bounding box center [435, 95] width 6 height 6
click at [436, 92] on input "checkbox" at bounding box center [435, 95] width 6 height 6
click at [432, 102] on button "Checkout" at bounding box center [436, 108] width 160 height 13
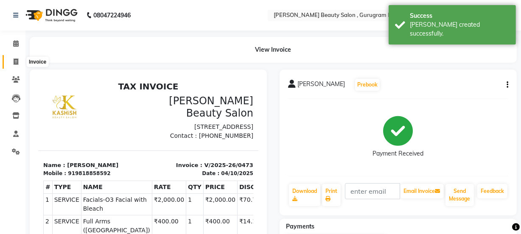
click at [16, 62] on icon at bounding box center [16, 62] width 5 height 6
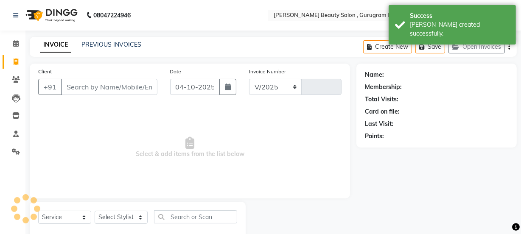
scroll to position [21, 0]
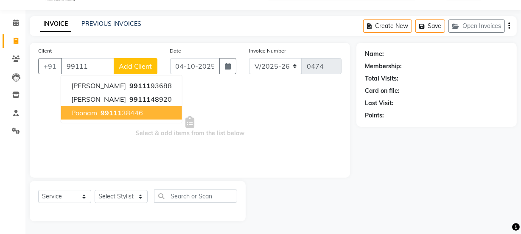
click at [114, 107] on button "Poonam 99111 38446" at bounding box center [121, 113] width 121 height 14
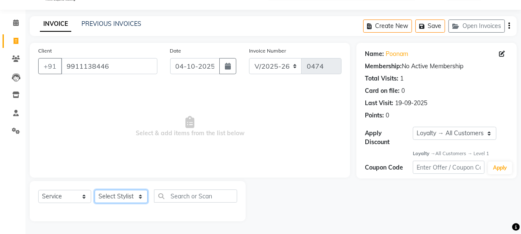
click at [124, 195] on select "Select Stylist [PERSON_NAME] [PERSON_NAME] [PERSON_NAME] Manager [PERSON_NAME] …" at bounding box center [121, 196] width 53 height 13
click at [95, 190] on select "Select Stylist [PERSON_NAME] [PERSON_NAME] [PERSON_NAME] Manager [PERSON_NAME] …" at bounding box center [121, 196] width 53 height 13
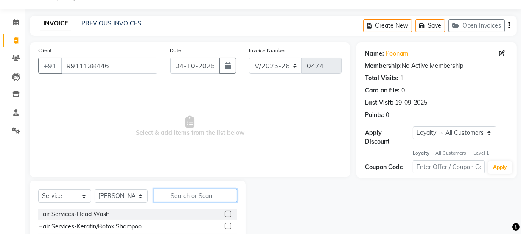
click at [193, 191] on input "text" at bounding box center [195, 195] width 83 height 13
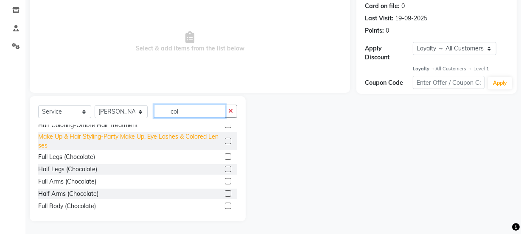
scroll to position [0, 0]
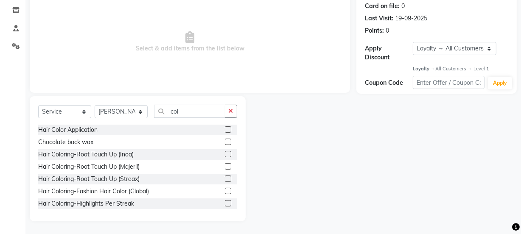
click at [225, 128] on label at bounding box center [228, 129] width 6 height 6
click at [225, 128] on input "checkbox" at bounding box center [228, 130] width 6 height 6
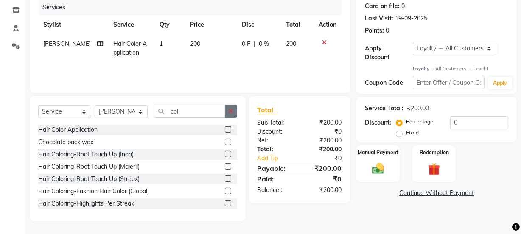
click at [232, 112] on icon "button" at bounding box center [231, 111] width 5 height 6
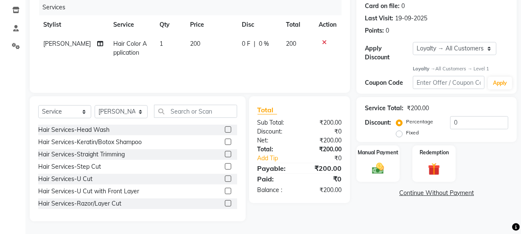
click at [225, 131] on label at bounding box center [228, 129] width 6 height 6
click at [225, 131] on input "checkbox" at bounding box center [228, 130] width 6 height 6
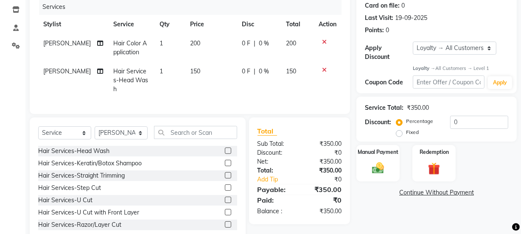
click at [190, 64] on td "150" at bounding box center [211, 80] width 52 height 37
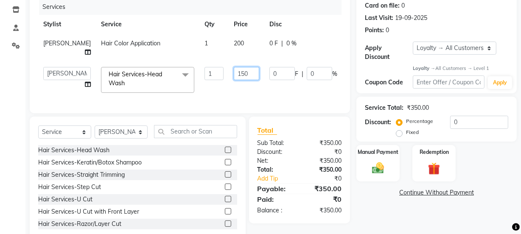
click at [234, 73] on input "150" at bounding box center [246, 73] width 25 height 13
click at [198, 93] on div "Services Stylist Service Qty Price Disc Total Action [PERSON_NAME] Hair Color A…" at bounding box center [189, 52] width 303 height 106
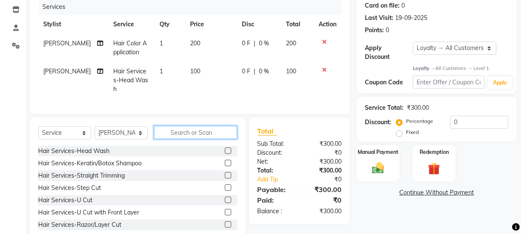
click at [210, 129] on input "text" at bounding box center [195, 132] width 83 height 13
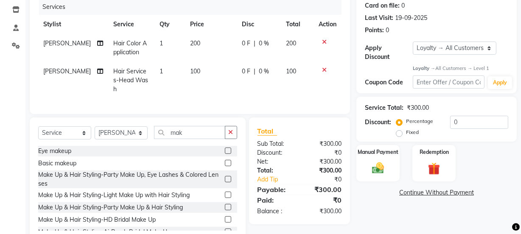
click at [225, 192] on label at bounding box center [228, 195] width 6 height 6
click at [225, 193] on input "checkbox" at bounding box center [228, 196] width 6 height 6
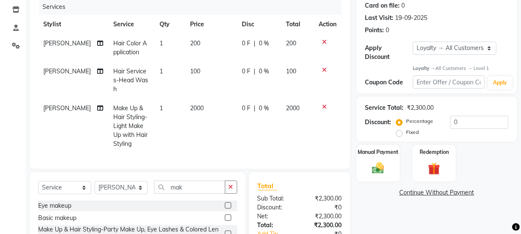
click at [204, 99] on td "2000" at bounding box center [211, 126] width 52 height 55
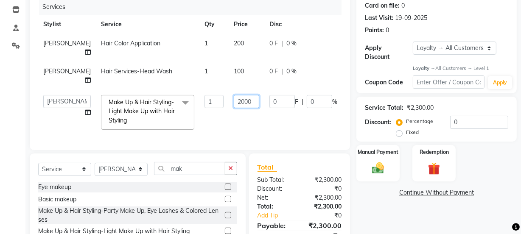
drag, startPoint x: 224, startPoint y: 106, endPoint x: 218, endPoint y: 106, distance: 5.5
click at [234, 106] on input "2000" at bounding box center [246, 101] width 25 height 13
click at [234, 101] on input "2000" at bounding box center [246, 101] width 25 height 13
drag, startPoint x: 284, startPoint y: 119, endPoint x: 286, endPoint y: 126, distance: 6.6
click at [284, 121] on tr "[PERSON_NAME] [PERSON_NAME] [PERSON_NAME] Manager [PERSON_NAME] [PERSON_NAME] […" at bounding box center [216, 112] width 357 height 45
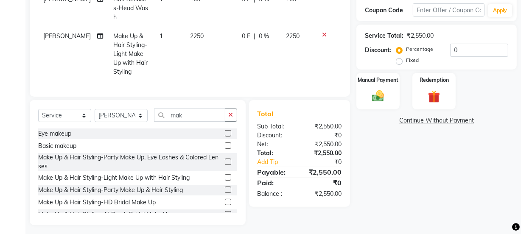
scroll to position [179, 0]
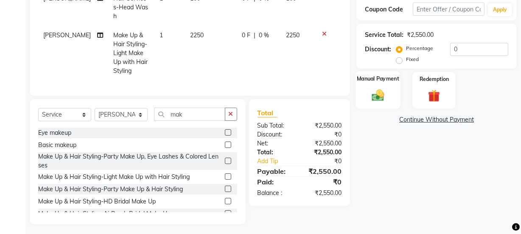
click at [370, 94] on img at bounding box center [378, 95] width 20 height 14
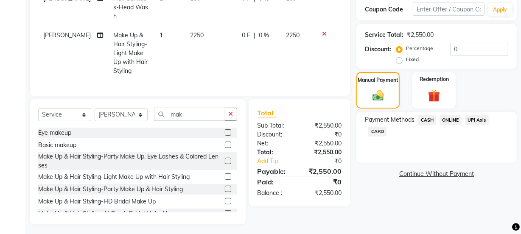
click at [427, 118] on span "CASH" at bounding box center [427, 120] width 18 height 10
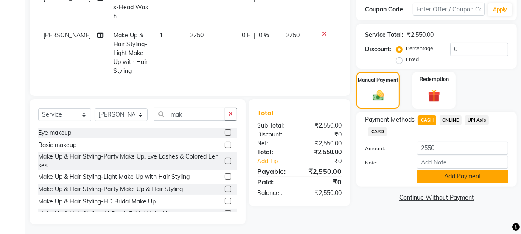
click at [443, 176] on button "Add Payment" at bounding box center [462, 176] width 91 height 13
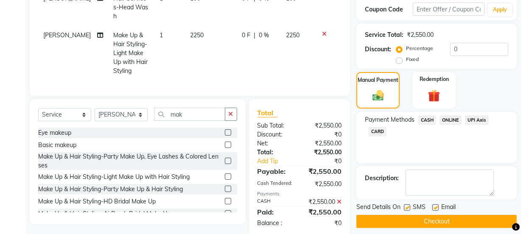
scroll to position [259, 0]
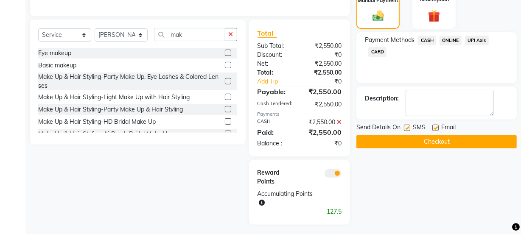
click at [434, 128] on label at bounding box center [435, 128] width 6 height 6
click at [434, 128] on input "checkbox" at bounding box center [435, 129] width 6 height 6
click at [432, 140] on button "Checkout" at bounding box center [436, 141] width 160 height 13
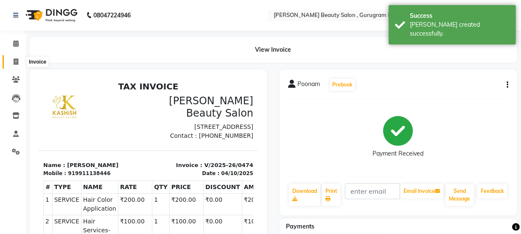
click at [19, 62] on span at bounding box center [15, 62] width 15 height 10
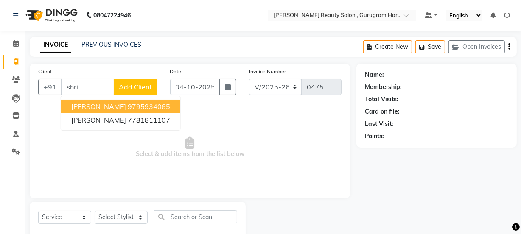
click at [138, 104] on ngb-highlight "9795934065" at bounding box center [149, 106] width 42 height 8
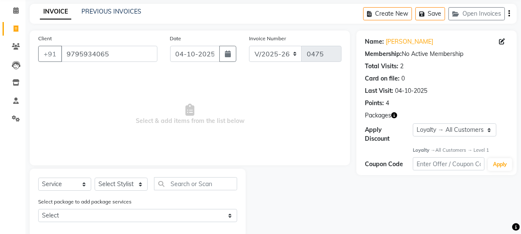
scroll to position [50, 0]
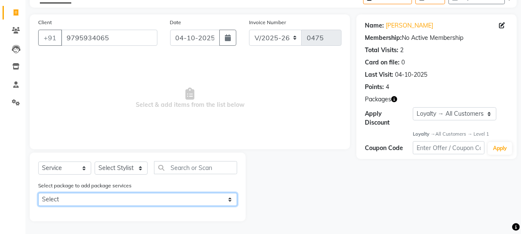
click at [126, 196] on select "Select Package 4" at bounding box center [137, 199] width 199 height 13
click at [38, 193] on select "Select Package 4" at bounding box center [137, 199] width 199 height 13
click at [126, 195] on select "Select Package 4" at bounding box center [137, 199] width 199 height 13
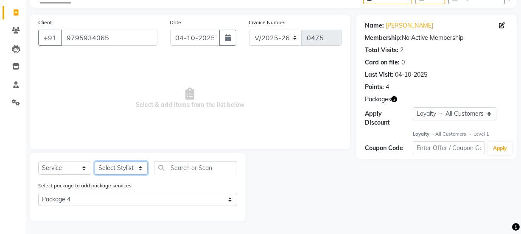
click at [124, 162] on select "Select Stylist [PERSON_NAME] [PERSON_NAME] [PERSON_NAME] Manager [PERSON_NAME] …" at bounding box center [121, 168] width 53 height 13
click at [95, 162] on select "Select Stylist [PERSON_NAME] [PERSON_NAME] [PERSON_NAME] Manager [PERSON_NAME] …" at bounding box center [121, 168] width 53 height 13
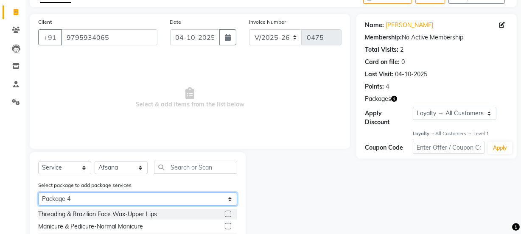
click at [228, 197] on select "Select Package 4" at bounding box center [137, 199] width 199 height 13
click at [38, 193] on select "Select Package 4" at bounding box center [137, 199] width 199 height 13
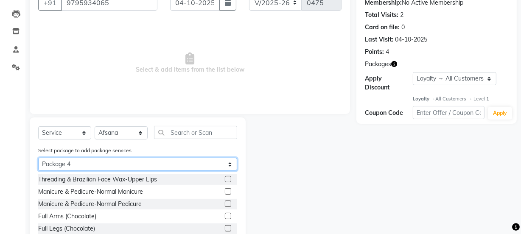
scroll to position [134, 0]
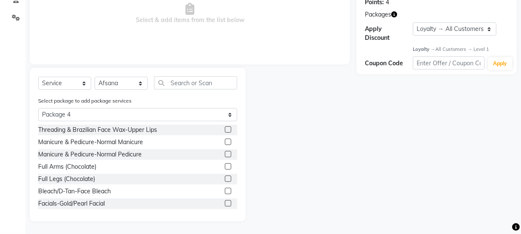
click at [225, 132] on label at bounding box center [228, 129] width 6 height 6
click at [225, 132] on input "checkbox" at bounding box center [228, 130] width 6 height 6
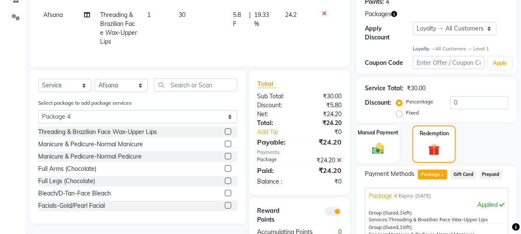
click at [225, 147] on label at bounding box center [228, 144] width 6 height 6
click at [225, 147] on input "checkbox" at bounding box center [228, 145] width 6 height 6
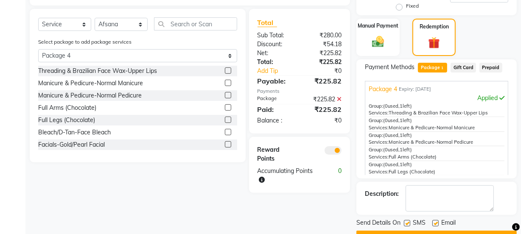
scroll to position [263, 0]
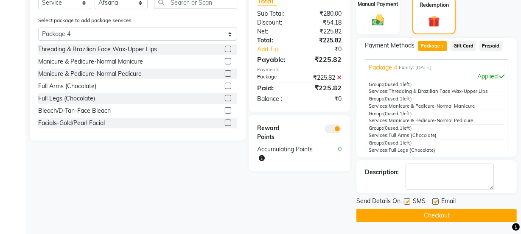
click at [225, 89] on label at bounding box center [228, 86] width 6 height 6
click at [225, 89] on input "checkbox" at bounding box center [228, 87] width 6 height 6
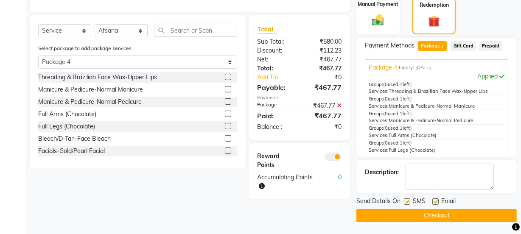
click at [225, 129] on label at bounding box center [228, 126] width 6 height 6
click at [225, 129] on input "checkbox" at bounding box center [228, 127] width 6 height 6
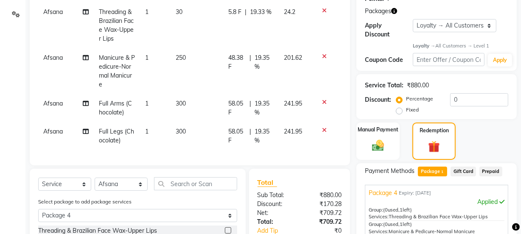
scroll to position [109, 0]
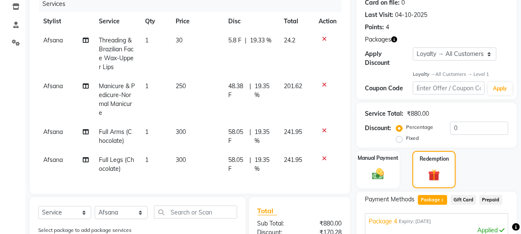
click at [324, 130] on icon at bounding box center [324, 131] width 5 height 6
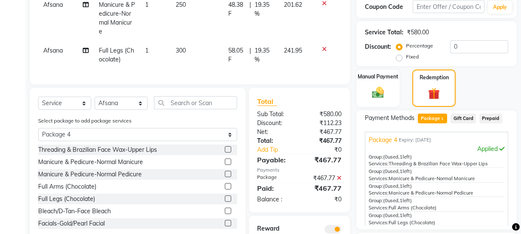
scroll to position [263, 0]
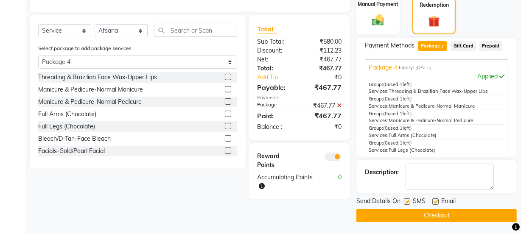
click at [225, 154] on label at bounding box center [228, 151] width 6 height 6
click at [225, 154] on input "checkbox" at bounding box center [228, 151] width 6 height 6
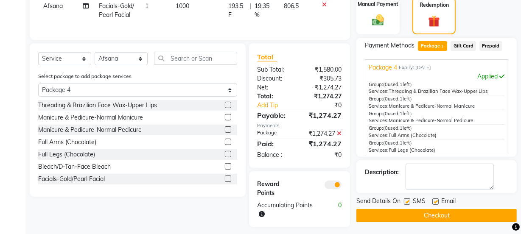
click at [225, 170] on label at bounding box center [228, 166] width 6 height 6
click at [225, 170] on input "checkbox" at bounding box center [228, 167] width 6 height 6
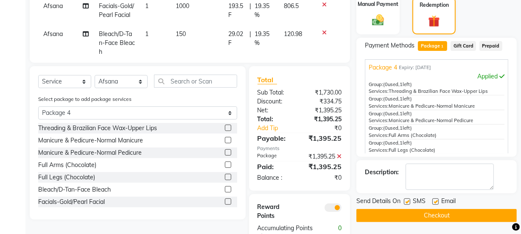
click at [225, 176] on label at bounding box center [228, 177] width 6 height 6
click at [225, 176] on input "checkbox" at bounding box center [228, 178] width 6 height 6
click at [225, 162] on label at bounding box center [228, 165] width 6 height 6
click at [225, 162] on input "checkbox" at bounding box center [228, 165] width 6 height 6
click at [115, 81] on select "Select Stylist [PERSON_NAME] [PERSON_NAME] [PERSON_NAME] Manager [PERSON_NAME] …" at bounding box center [121, 81] width 53 height 13
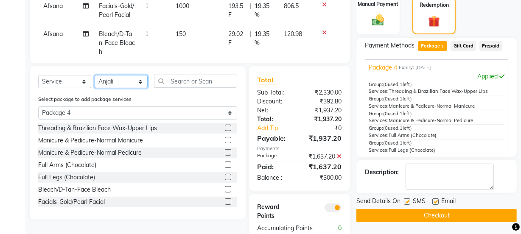
click at [95, 75] on select "Select Stylist [PERSON_NAME] [PERSON_NAME] [PERSON_NAME] Manager [PERSON_NAME] …" at bounding box center [121, 81] width 53 height 13
click at [225, 153] on label at bounding box center [228, 152] width 6 height 6
click at [225, 153] on input "checkbox" at bounding box center [228, 153] width 6 height 6
click at [139, 80] on select "Select Stylist [PERSON_NAME] [PERSON_NAME] [PERSON_NAME] Manager [PERSON_NAME] …" at bounding box center [121, 81] width 53 height 13
click at [95, 75] on select "Select Stylist [PERSON_NAME] [PERSON_NAME] [PERSON_NAME] Manager [PERSON_NAME] …" at bounding box center [121, 81] width 53 height 13
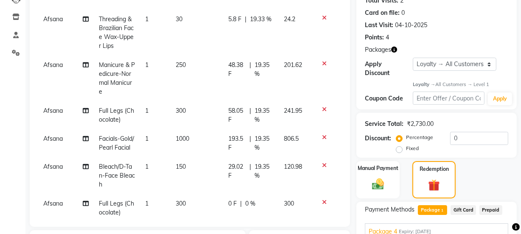
scroll to position [0, 0]
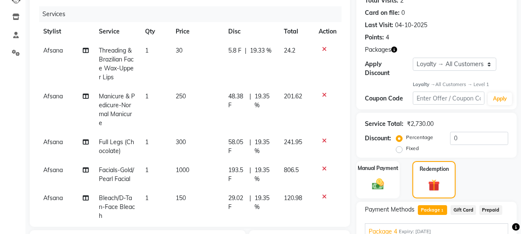
click at [322, 50] on icon at bounding box center [324, 49] width 5 height 6
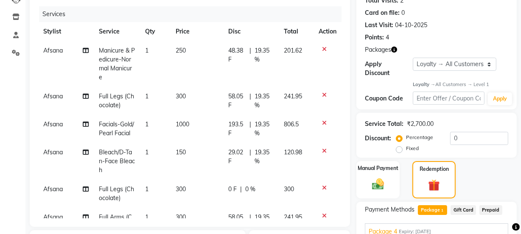
click at [322, 50] on icon at bounding box center [324, 49] width 5 height 6
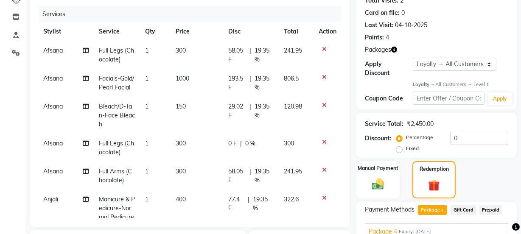
click at [322, 50] on icon at bounding box center [324, 49] width 5 height 6
click at [322, 74] on icon at bounding box center [324, 77] width 5 height 6
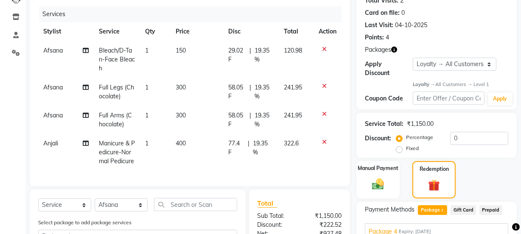
click at [316, 63] on td at bounding box center [327, 59] width 28 height 37
click at [322, 47] on div at bounding box center [327, 49] width 18 height 6
click at [325, 47] on icon at bounding box center [324, 49] width 5 height 6
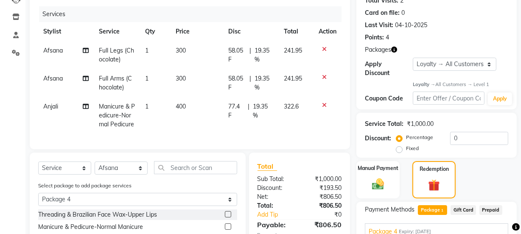
click at [325, 47] on icon at bounding box center [324, 49] width 5 height 6
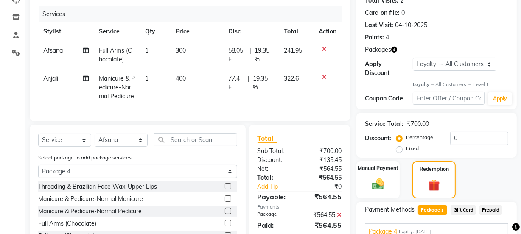
click at [325, 47] on icon at bounding box center [324, 49] width 5 height 6
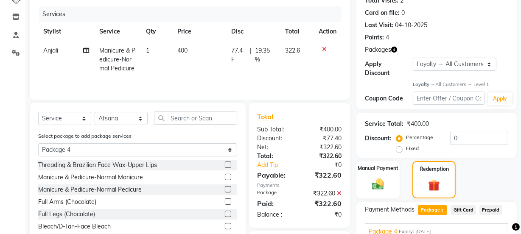
click at [325, 47] on icon at bounding box center [324, 49] width 5 height 6
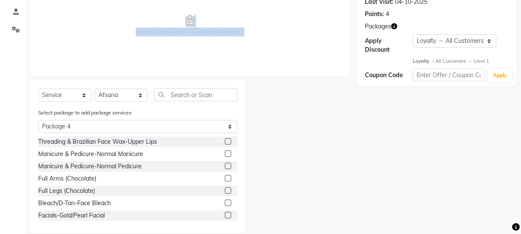
scroll to position [134, 0]
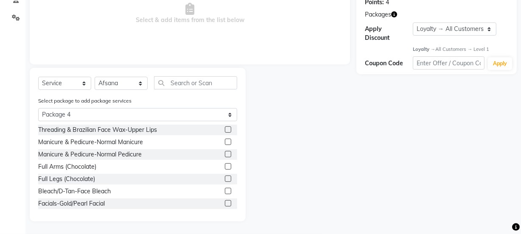
click at [225, 127] on label at bounding box center [228, 129] width 6 height 6
click at [225, 127] on input "checkbox" at bounding box center [228, 130] width 6 height 6
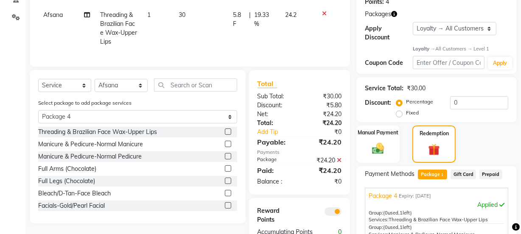
scroll to position [212, 0]
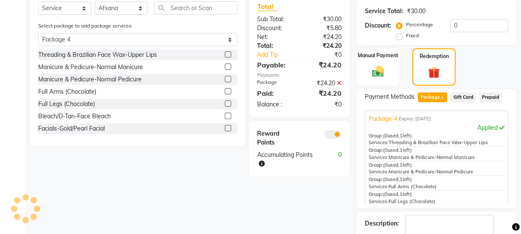
click at [225, 70] on label at bounding box center [228, 67] width 6 height 6
click at [225, 70] on input "checkbox" at bounding box center [228, 67] width 6 height 6
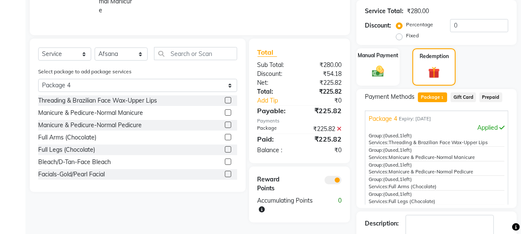
click at [225, 128] on label at bounding box center [228, 125] width 6 height 6
click at [225, 128] on input "checkbox" at bounding box center [228, 126] width 6 height 6
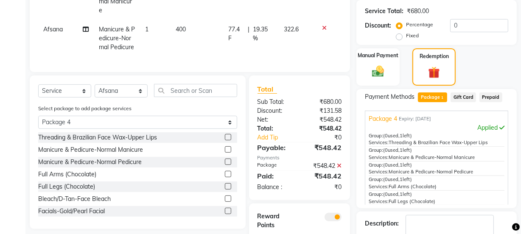
click at [324, 26] on icon at bounding box center [324, 28] width 5 height 6
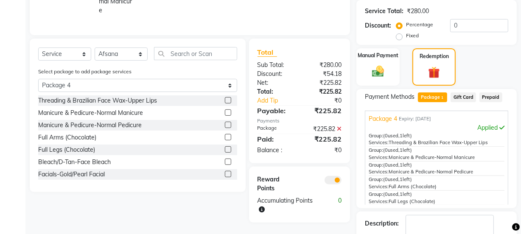
click at [225, 140] on label at bounding box center [228, 137] width 6 height 6
click at [225, 140] on input "checkbox" at bounding box center [228, 138] width 6 height 6
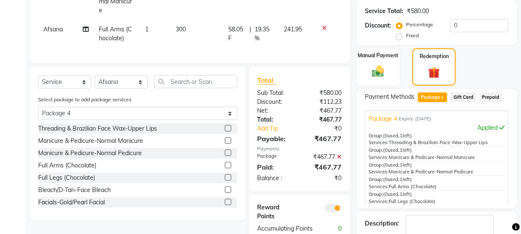
click at [225, 181] on label at bounding box center [228, 177] width 6 height 6
click at [225, 181] on input "checkbox" at bounding box center [228, 178] width 6 height 6
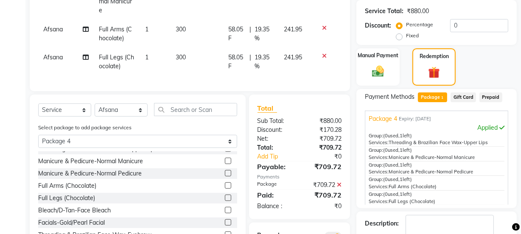
scroll to position [13, 0]
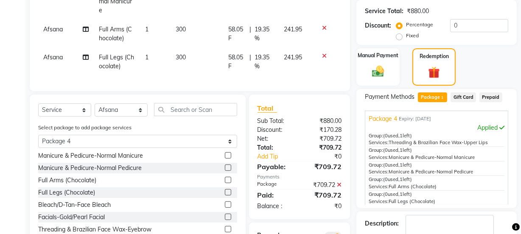
click at [225, 208] on label at bounding box center [228, 204] width 6 height 6
click at [225, 208] on input "checkbox" at bounding box center [228, 205] width 6 height 6
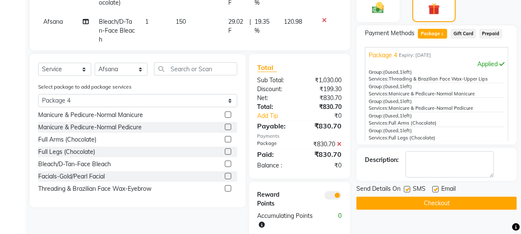
scroll to position [292, 0]
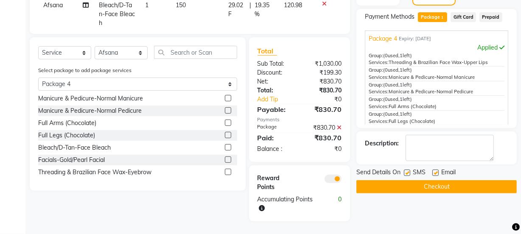
click at [225, 160] on label at bounding box center [228, 159] width 6 height 6
click at [225, 160] on input "checkbox" at bounding box center [228, 160] width 6 height 6
click at [225, 171] on label at bounding box center [228, 172] width 6 height 6
click at [225, 171] on input "checkbox" at bounding box center [228, 173] width 6 height 6
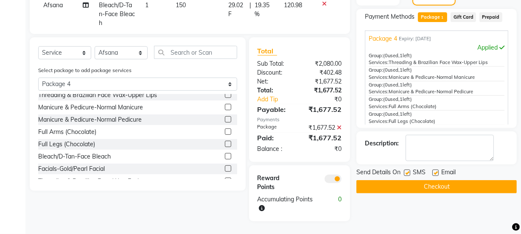
scroll to position [0, 0]
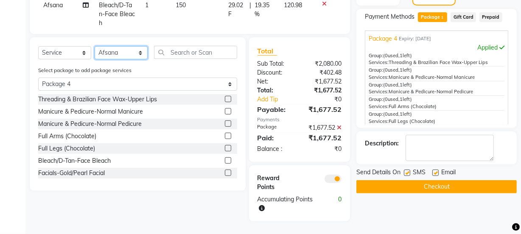
click at [118, 52] on select "Select Stylist [PERSON_NAME] [PERSON_NAME] [PERSON_NAME] Manager [PERSON_NAME] …" at bounding box center [121, 52] width 53 height 13
click at [95, 46] on select "Select Stylist [PERSON_NAME] [PERSON_NAME] [PERSON_NAME] Manager [PERSON_NAME] …" at bounding box center [121, 52] width 53 height 13
click at [225, 124] on label at bounding box center [228, 123] width 6 height 6
click at [225, 124] on input "checkbox" at bounding box center [228, 124] width 6 height 6
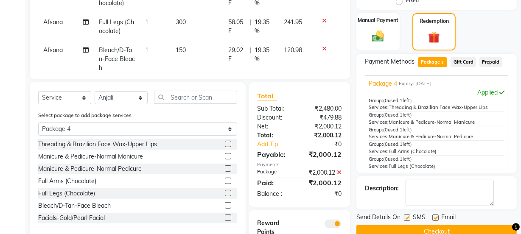
scroll to position [176, 0]
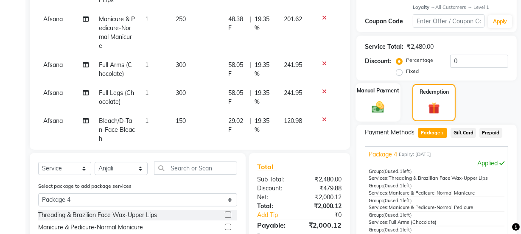
click at [394, 103] on div "Manual Payment" at bounding box center [377, 103] width 45 height 39
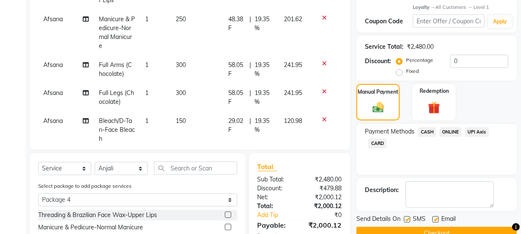
click at [449, 130] on span "ONLINE" at bounding box center [450, 132] width 22 height 10
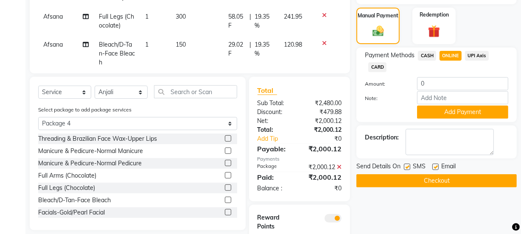
scroll to position [292, 0]
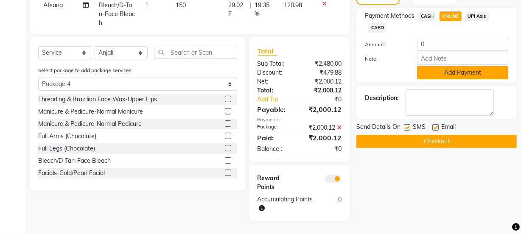
click at [448, 68] on button "Add Payment" at bounding box center [462, 72] width 91 height 13
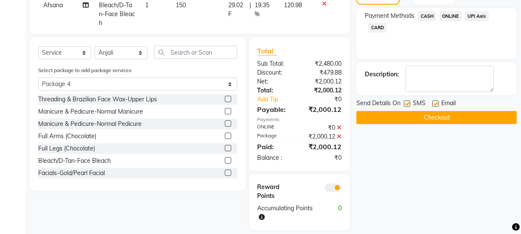
click at [417, 113] on button "Checkout" at bounding box center [436, 117] width 160 height 13
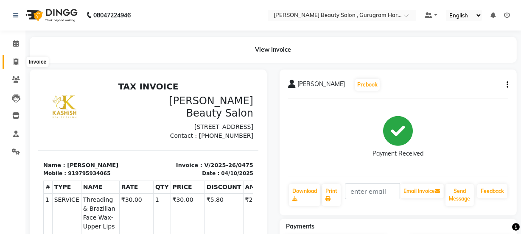
click at [12, 59] on span at bounding box center [15, 62] width 15 height 10
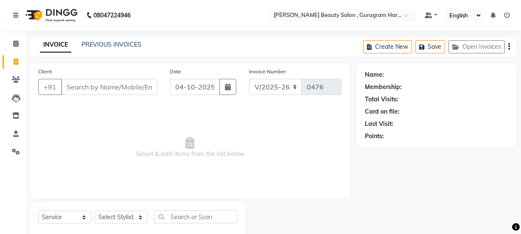
scroll to position [21, 0]
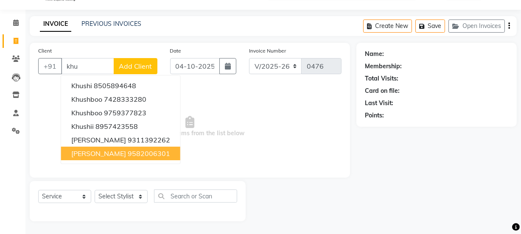
click at [136, 151] on ngb-highlight "9582006301" at bounding box center [149, 153] width 42 height 8
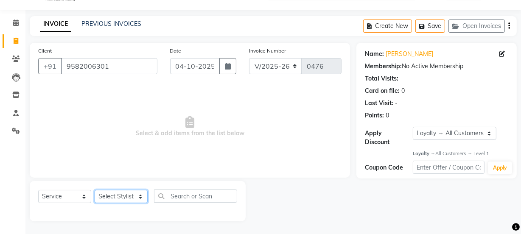
click at [124, 198] on select "Select Stylist [PERSON_NAME] [PERSON_NAME] [PERSON_NAME] Manager [PERSON_NAME] …" at bounding box center [121, 196] width 53 height 13
click at [95, 190] on select "Select Stylist [PERSON_NAME] [PERSON_NAME] [PERSON_NAME] Manager [PERSON_NAME] …" at bounding box center [121, 196] width 53 height 13
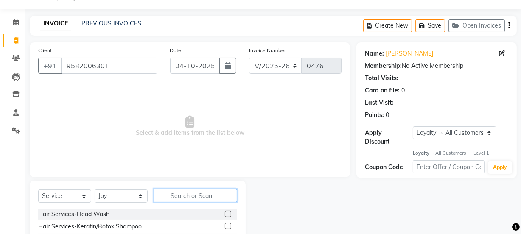
click at [187, 195] on input "text" at bounding box center [195, 195] width 83 height 13
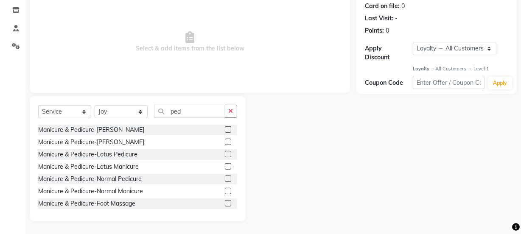
click at [225, 154] on label at bounding box center [228, 154] width 6 height 6
click at [225, 154] on input "checkbox" at bounding box center [228, 155] width 6 height 6
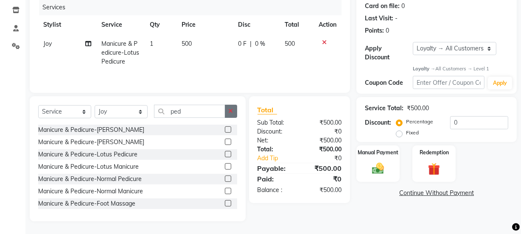
click at [234, 106] on button "button" at bounding box center [231, 111] width 12 height 13
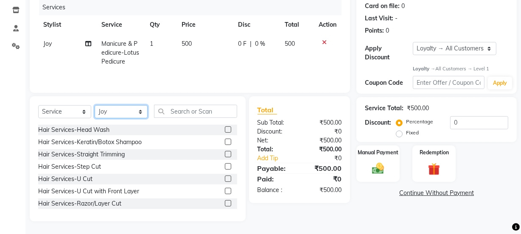
click at [131, 114] on select "Select Stylist [PERSON_NAME] [PERSON_NAME] [PERSON_NAME] Manager [PERSON_NAME] …" at bounding box center [121, 111] width 53 height 13
click at [95, 105] on select "Select Stylist [PERSON_NAME] [PERSON_NAME] [PERSON_NAME] Manager [PERSON_NAME] …" at bounding box center [121, 111] width 53 height 13
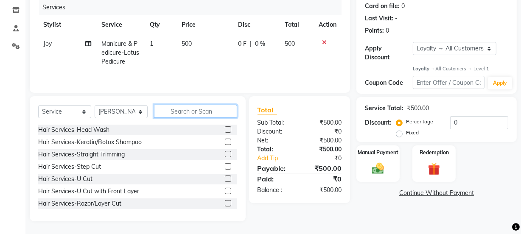
click at [178, 107] on input "text" at bounding box center [195, 111] width 83 height 13
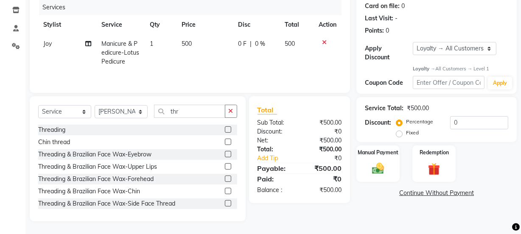
click at [225, 127] on label at bounding box center [228, 129] width 6 height 6
click at [225, 127] on input "checkbox" at bounding box center [228, 130] width 6 height 6
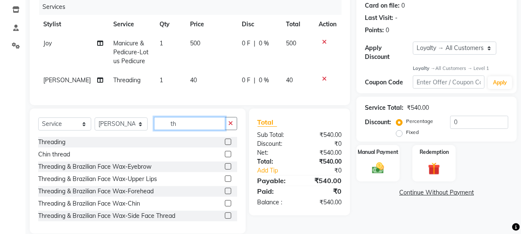
click at [206, 129] on input "th" at bounding box center [189, 123] width 71 height 13
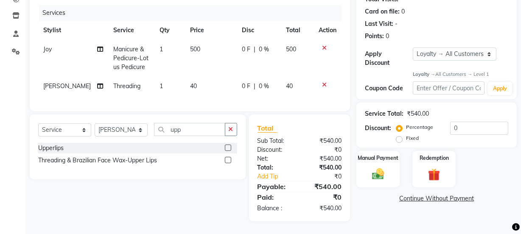
click at [229, 147] on label at bounding box center [228, 148] width 6 height 6
click at [229, 147] on input "checkbox" at bounding box center [228, 148] width 6 height 6
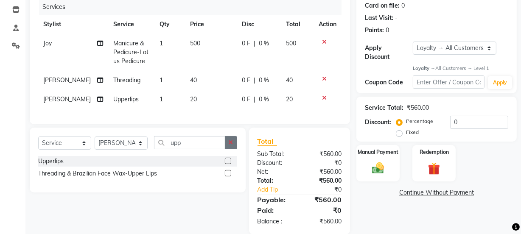
click at [229, 145] on icon "button" at bounding box center [231, 143] width 5 height 6
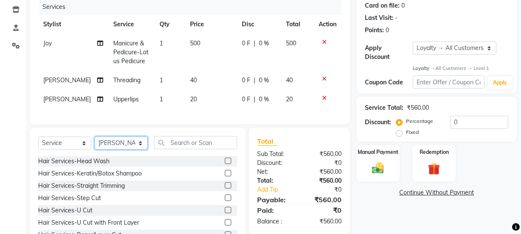
click at [125, 150] on select "Select Stylist [PERSON_NAME] [PERSON_NAME] [PERSON_NAME] Manager [PERSON_NAME] …" at bounding box center [121, 143] width 53 height 13
click at [95, 142] on select "Select Stylist [PERSON_NAME] [PERSON_NAME] [PERSON_NAME] Manager [PERSON_NAME] …" at bounding box center [121, 143] width 53 height 13
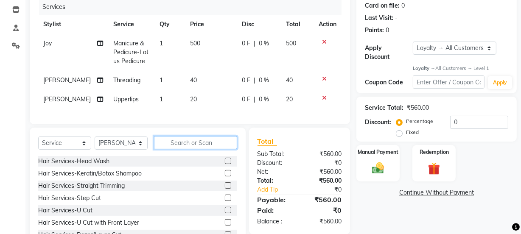
click at [200, 149] on input "text" at bounding box center [195, 142] width 83 height 13
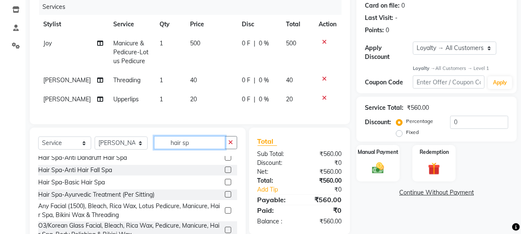
scroll to position [16, 0]
click at [225, 185] on label at bounding box center [228, 182] width 6 height 6
click at [225, 185] on input "checkbox" at bounding box center [228, 183] width 6 height 6
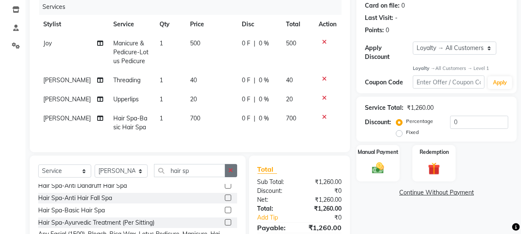
click at [226, 175] on button "button" at bounding box center [231, 170] width 12 height 13
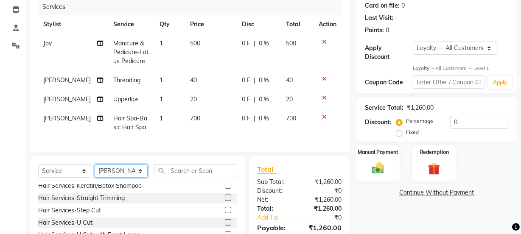
click at [124, 176] on select "Select Stylist [PERSON_NAME] [PERSON_NAME] [PERSON_NAME] Manager [PERSON_NAME] …" at bounding box center [121, 171] width 53 height 13
click at [95, 170] on select "Select Stylist [PERSON_NAME] [PERSON_NAME] [PERSON_NAME] Manager [PERSON_NAME] …" at bounding box center [121, 171] width 53 height 13
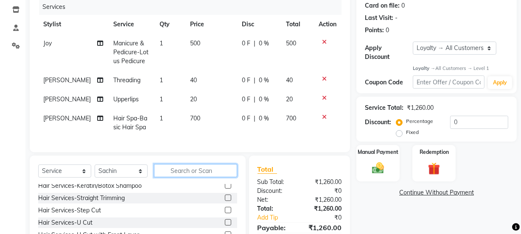
click at [193, 175] on input "text" at bounding box center [195, 170] width 83 height 13
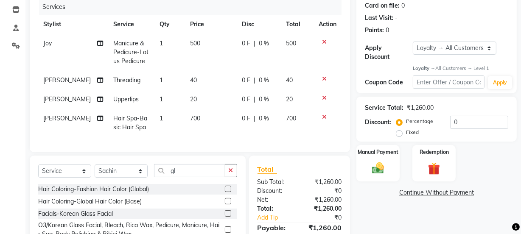
click at [225, 192] on label at bounding box center [228, 189] width 6 height 6
click at [225, 192] on input "checkbox" at bounding box center [228, 190] width 6 height 6
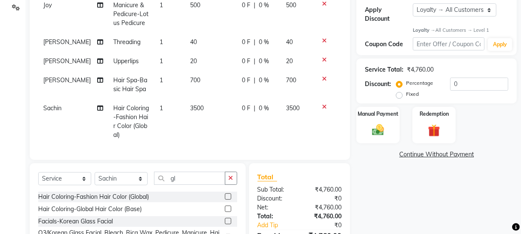
scroll to position [183, 0]
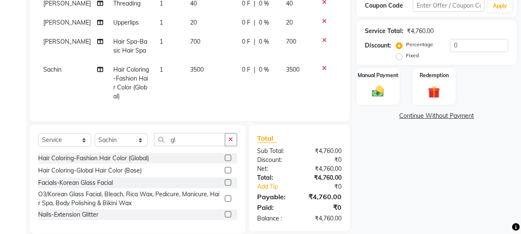
click at [194, 72] on span "3500" at bounding box center [197, 70] width 14 height 8
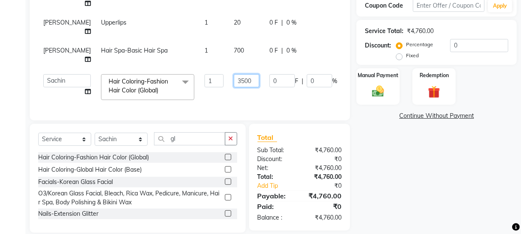
click at [234, 74] on input "3500" at bounding box center [246, 80] width 25 height 13
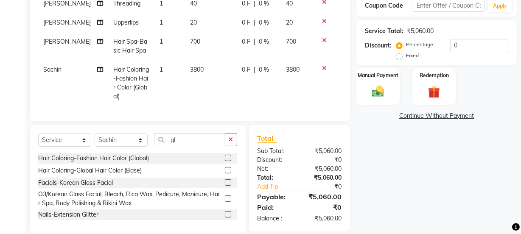
click at [225, 87] on td "3800" at bounding box center [211, 83] width 52 height 46
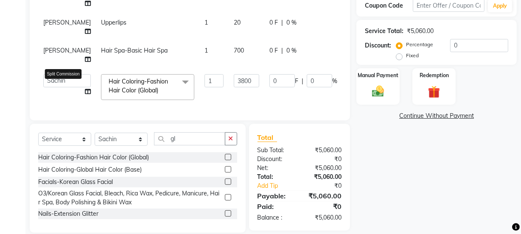
click at [85, 89] on icon at bounding box center [88, 92] width 6 height 6
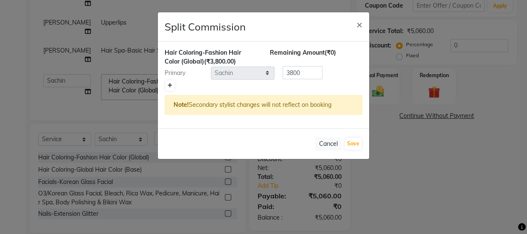
click at [170, 81] on link at bounding box center [169, 86] width 9 height 10
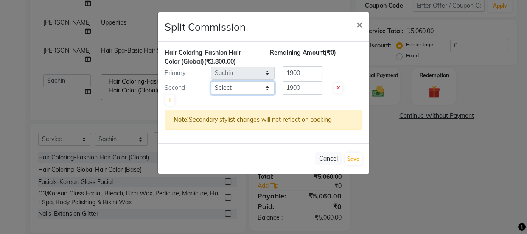
click at [237, 83] on select "Select [PERSON_NAME] [PERSON_NAME] [PERSON_NAME] Manager [PERSON_NAME] [PERSON_…" at bounding box center [243, 87] width 64 height 13
click at [211, 81] on select "Select [PERSON_NAME] [PERSON_NAME] [PERSON_NAME] Manager [PERSON_NAME] [PERSON_…" at bounding box center [243, 87] width 64 height 13
click at [309, 89] on input "1900" at bounding box center [302, 87] width 40 height 13
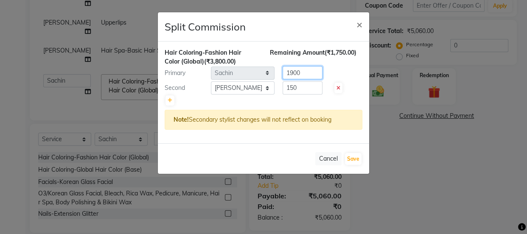
click at [309, 73] on input "1900" at bounding box center [302, 72] width 40 height 13
click at [355, 158] on button "Save" at bounding box center [353, 159] width 17 height 12
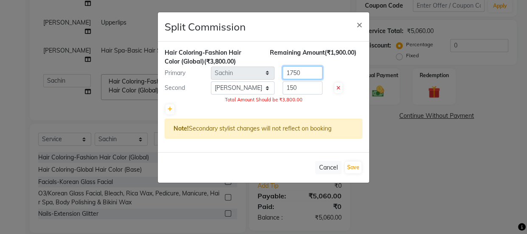
click at [309, 72] on input "1750" at bounding box center [302, 72] width 40 height 13
click at [355, 165] on button "Save" at bounding box center [353, 168] width 17 height 12
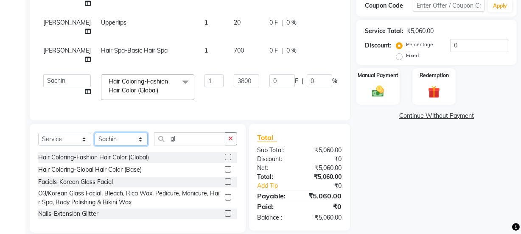
click at [116, 137] on select "Select Stylist [PERSON_NAME] [PERSON_NAME] [PERSON_NAME] Manager [PERSON_NAME] …" at bounding box center [121, 139] width 53 height 13
click at [95, 133] on select "Select Stylist [PERSON_NAME] [PERSON_NAME] [PERSON_NAME] Manager [PERSON_NAME] …" at bounding box center [121, 139] width 53 height 13
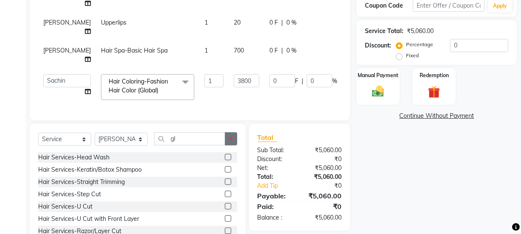
click at [229, 136] on icon "button" at bounding box center [231, 139] width 5 height 6
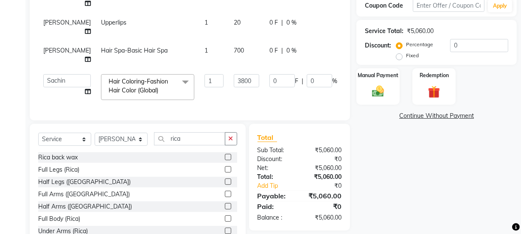
click at [225, 191] on label at bounding box center [228, 194] width 6 height 6
click at [225, 192] on input "checkbox" at bounding box center [228, 195] width 6 height 6
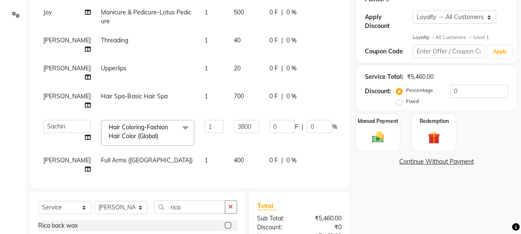
scroll to position [110, 0]
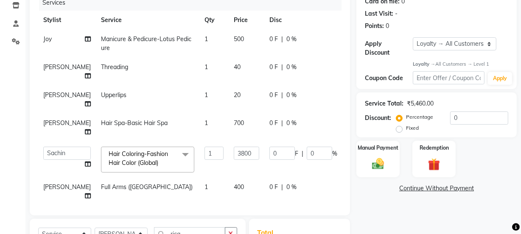
click at [234, 121] on span "700" at bounding box center [239, 123] width 10 height 8
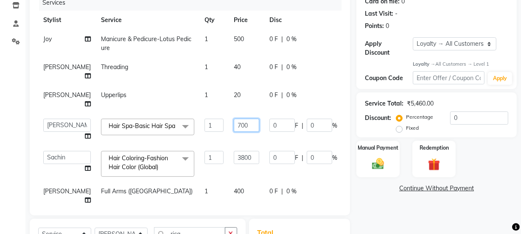
click at [234, 125] on input "700" at bounding box center [246, 125] width 25 height 13
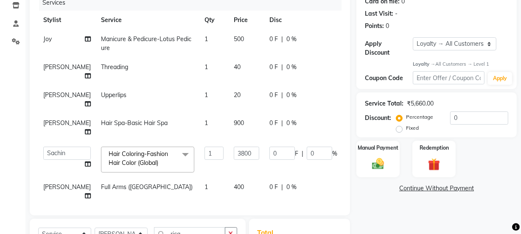
click at [121, 121] on span "Hair Spa-Basic Hair Spa" at bounding box center [134, 123] width 67 height 8
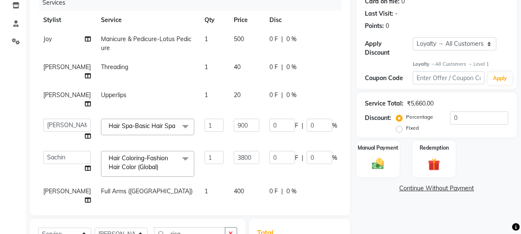
click at [177, 122] on span at bounding box center [185, 127] width 17 height 16
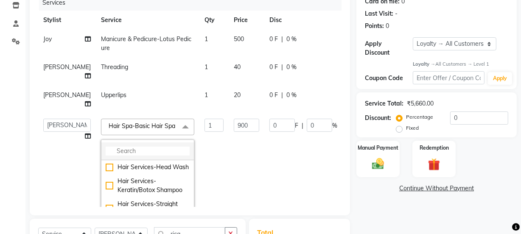
click at [139, 156] on input "multiselect-search" at bounding box center [148, 151] width 84 height 9
click at [229, 163] on td "900" at bounding box center [247, 182] width 36 height 136
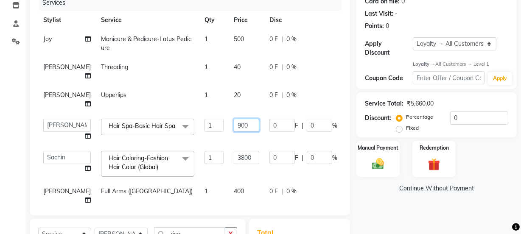
click at [234, 123] on input "900" at bounding box center [246, 125] width 25 height 13
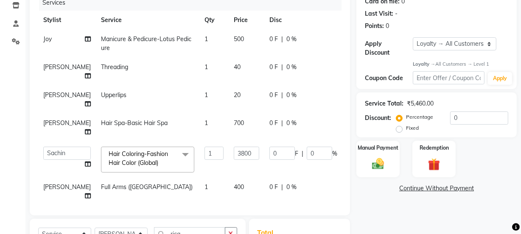
click at [235, 137] on tbody "Joy Manicure & Pedicure-Lotus Pedicure 1 500 0 F | 0 % 500 [PERSON_NAME] Thread…" at bounding box center [216, 118] width 357 height 176
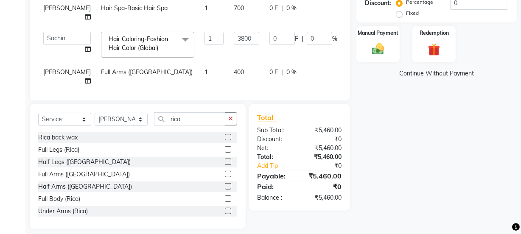
scroll to position [226, 0]
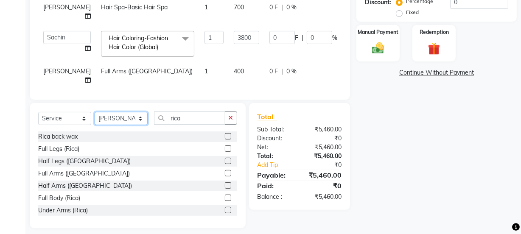
click at [120, 112] on select "Select Stylist [PERSON_NAME] [PERSON_NAME] [PERSON_NAME] Manager [PERSON_NAME] …" at bounding box center [121, 118] width 53 height 13
click at [95, 112] on select "Select Stylist [PERSON_NAME] [PERSON_NAME] [PERSON_NAME] Manager [PERSON_NAME] …" at bounding box center [121, 118] width 53 height 13
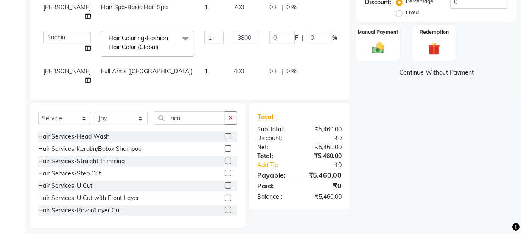
click at [231, 115] on icon "button" at bounding box center [231, 118] width 5 height 6
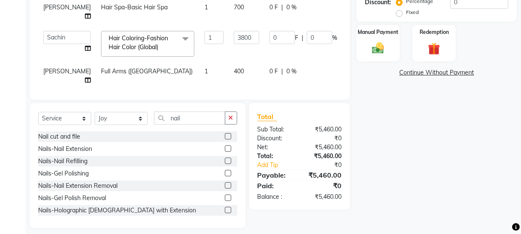
click at [225, 133] on label at bounding box center [228, 136] width 6 height 6
click at [225, 134] on input "checkbox" at bounding box center [228, 137] width 6 height 6
click at [229, 90] on td "50" at bounding box center [247, 99] width 36 height 19
click at [234, 95] on input "50" at bounding box center [246, 101] width 25 height 13
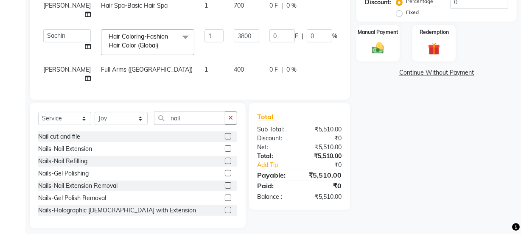
click at [364, 88] on div "Name: [PERSON_NAME] Membership: No Active Membership Total Visits: Card on file…" at bounding box center [439, 33] width 167 height 391
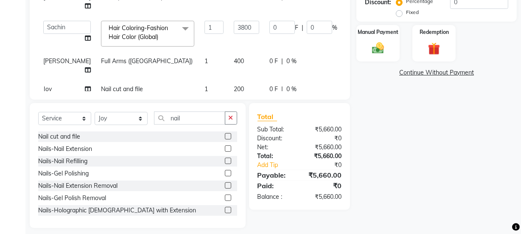
scroll to position [12, 0]
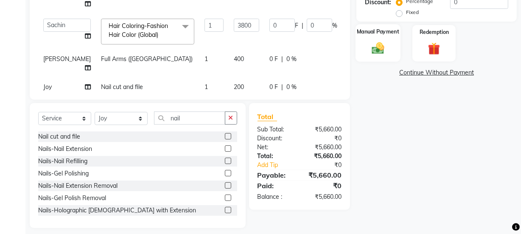
click at [374, 47] on img at bounding box center [378, 48] width 20 height 14
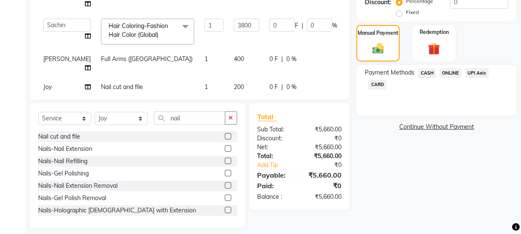
click at [229, 78] on td "200" at bounding box center [247, 87] width 36 height 19
click at [234, 83] on input "200" at bounding box center [246, 89] width 25 height 13
click at [380, 100] on div "Payment Methods CASH ONLINE UPI Axis CARD" at bounding box center [436, 90] width 160 height 51
click at [450, 72] on span "ONLINE" at bounding box center [450, 73] width 22 height 10
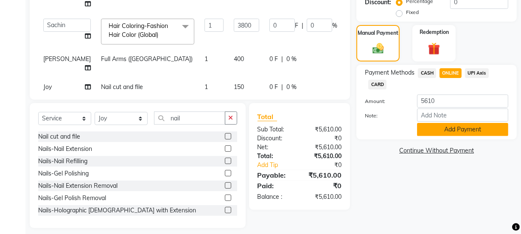
click at [454, 128] on button "Add Payment" at bounding box center [462, 129] width 91 height 13
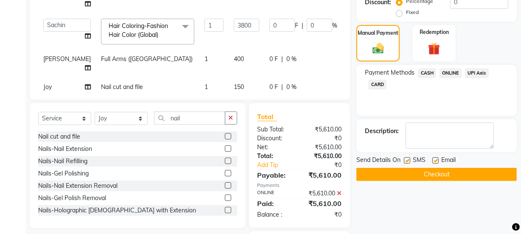
click at [436, 158] on label at bounding box center [435, 160] width 6 height 6
click at [436, 158] on input "checkbox" at bounding box center [435, 161] width 6 height 6
click at [429, 174] on button "Checkout" at bounding box center [436, 174] width 160 height 13
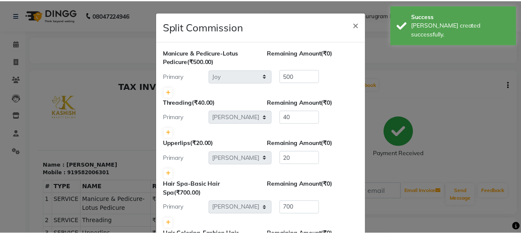
scroll to position [187, 0]
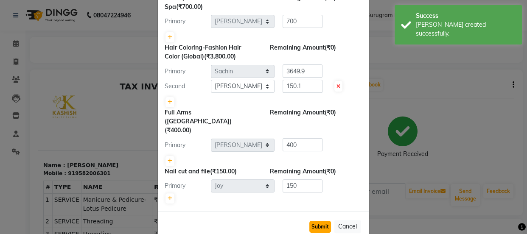
click at [317, 221] on button "Submit" at bounding box center [320, 227] width 22 height 12
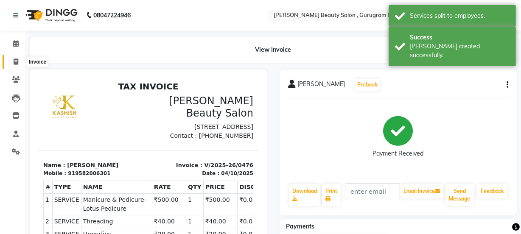
click at [17, 59] on icon at bounding box center [16, 62] width 5 height 6
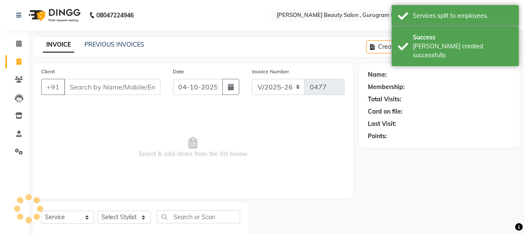
scroll to position [21, 0]
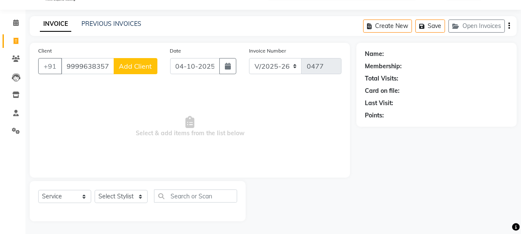
click at [132, 67] on span "Add Client" at bounding box center [136, 66] width 34 height 8
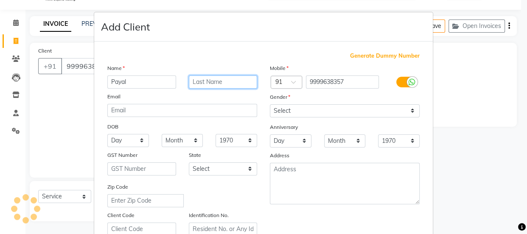
click at [198, 85] on input "text" at bounding box center [223, 81] width 69 height 13
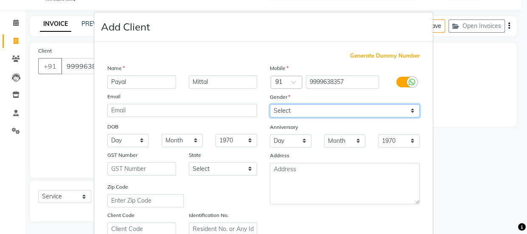
click at [282, 110] on select "Select [DEMOGRAPHIC_DATA] [DEMOGRAPHIC_DATA] Other Prefer Not To Say" at bounding box center [345, 110] width 150 height 13
click at [270, 104] on select "Select [DEMOGRAPHIC_DATA] [DEMOGRAPHIC_DATA] Other Prefer Not To Say" at bounding box center [345, 110] width 150 height 13
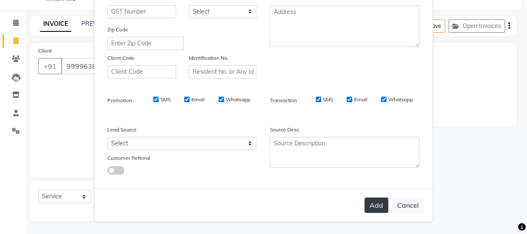
click at [374, 205] on button "Add" at bounding box center [376, 205] width 24 height 15
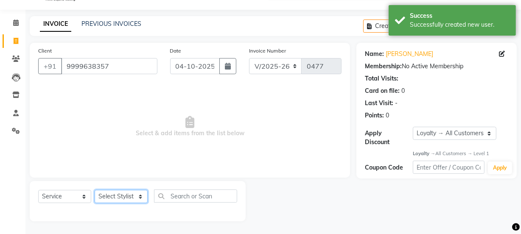
click at [123, 194] on select "Select Stylist [PERSON_NAME] [PERSON_NAME] [PERSON_NAME] Manager [PERSON_NAME] …" at bounding box center [121, 196] width 53 height 13
click at [95, 190] on select "Select Stylist [PERSON_NAME] [PERSON_NAME] [PERSON_NAME] Manager [PERSON_NAME] …" at bounding box center [121, 196] width 53 height 13
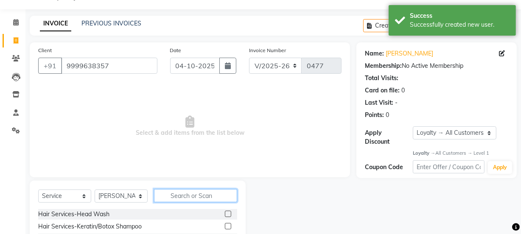
click at [182, 198] on input "text" at bounding box center [195, 195] width 83 height 13
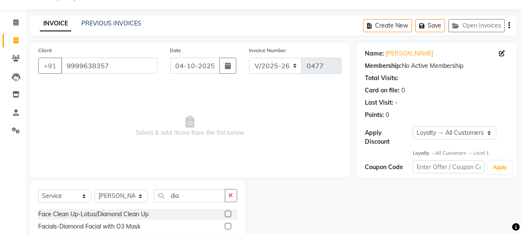
click at [229, 212] on label at bounding box center [228, 214] width 6 height 6
click at [229, 212] on input "checkbox" at bounding box center [228, 215] width 6 height 6
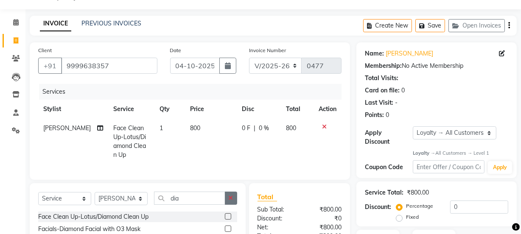
click at [229, 197] on icon "button" at bounding box center [231, 198] width 5 height 6
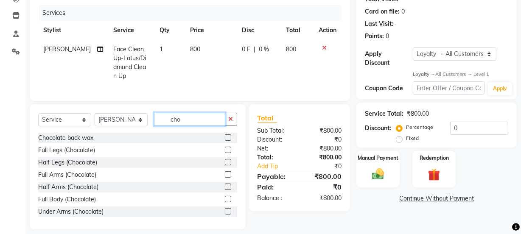
scroll to position [106, 0]
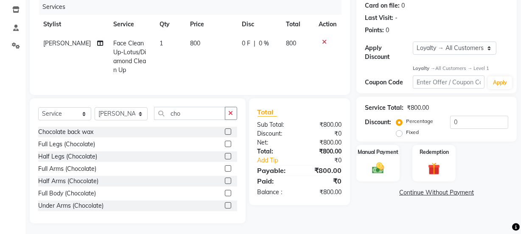
click at [225, 141] on label at bounding box center [228, 144] width 6 height 6
click at [225, 142] on input "checkbox" at bounding box center [228, 145] width 6 height 6
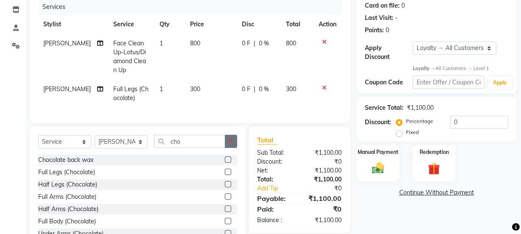
click at [228, 137] on button "button" at bounding box center [231, 141] width 12 height 13
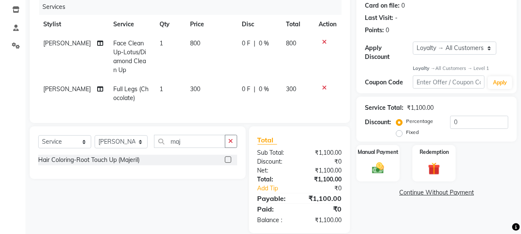
click at [229, 156] on label at bounding box center [228, 159] width 6 height 6
click at [229, 157] on input "checkbox" at bounding box center [228, 160] width 6 height 6
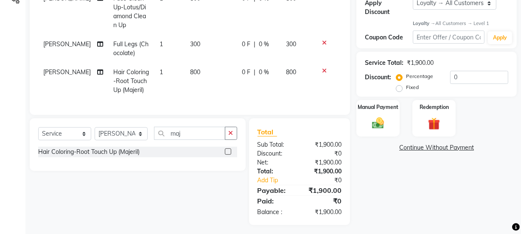
scroll to position [152, 0]
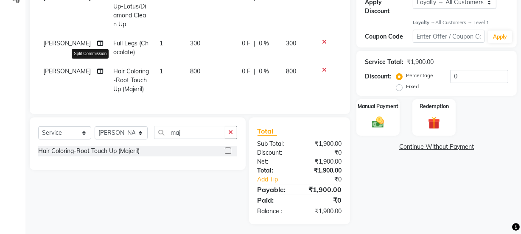
click at [97, 68] on icon at bounding box center [100, 71] width 6 height 6
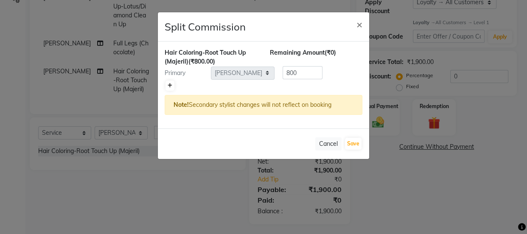
click at [171, 83] on icon at bounding box center [170, 85] width 5 height 5
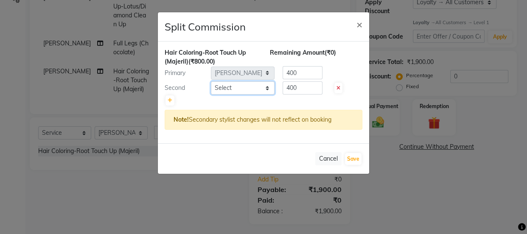
click at [254, 82] on select "Select [PERSON_NAME] [PERSON_NAME] [PERSON_NAME] Manager [PERSON_NAME] [PERSON_…" at bounding box center [243, 87] width 64 height 13
click at [211, 81] on select "Select [PERSON_NAME] [PERSON_NAME] [PERSON_NAME] Manager [PERSON_NAME] [PERSON_…" at bounding box center [243, 87] width 64 height 13
click at [303, 89] on input "400" at bounding box center [302, 87] width 40 height 13
click at [303, 71] on input "400" at bounding box center [302, 72] width 40 height 13
click at [351, 157] on button "Save" at bounding box center [353, 159] width 17 height 12
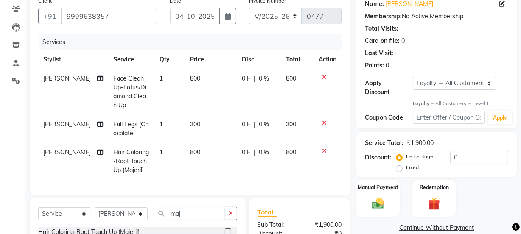
scroll to position [36, 0]
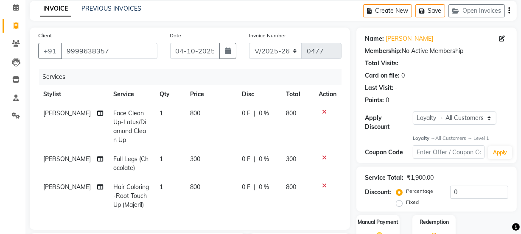
click at [475, 184] on div "Service Total: ₹1,900.00 Discount: Percentage Fixed 0" at bounding box center [436, 189] width 143 height 39
click at [472, 189] on input "0" at bounding box center [479, 192] width 58 height 13
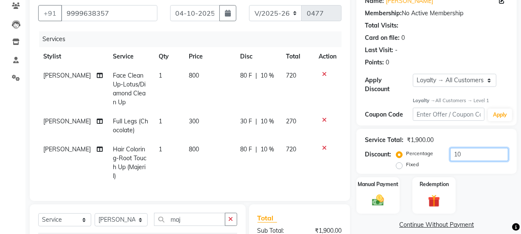
scroll to position [161, 0]
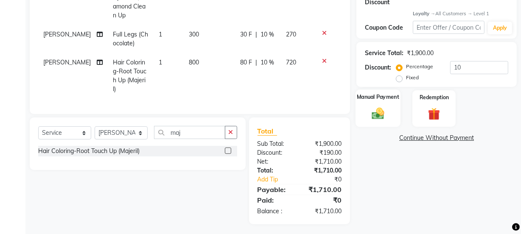
click at [373, 113] on img at bounding box center [378, 113] width 20 height 14
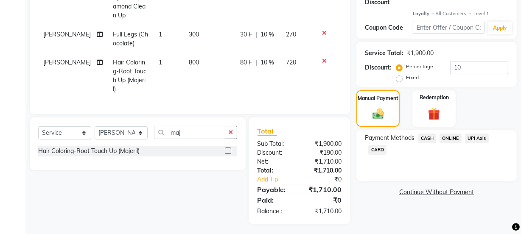
click at [450, 138] on span "ONLINE" at bounding box center [450, 139] width 22 height 10
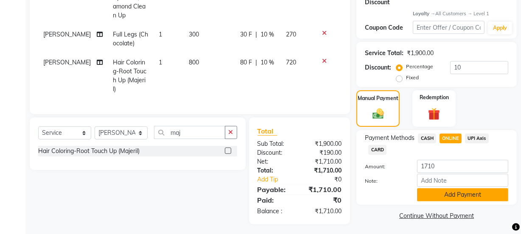
click at [438, 192] on button "Add Payment" at bounding box center [462, 194] width 91 height 13
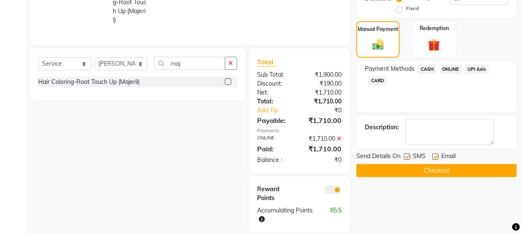
scroll to position [246, 0]
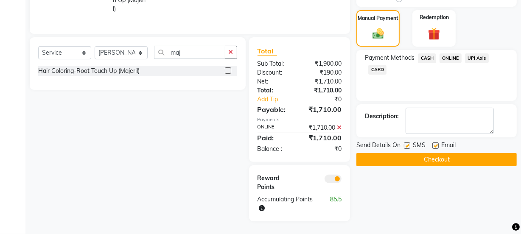
click at [437, 142] on label at bounding box center [435, 145] width 6 height 6
click at [437, 143] on input "checkbox" at bounding box center [435, 146] width 6 height 6
click at [434, 153] on button "Checkout" at bounding box center [436, 159] width 160 height 13
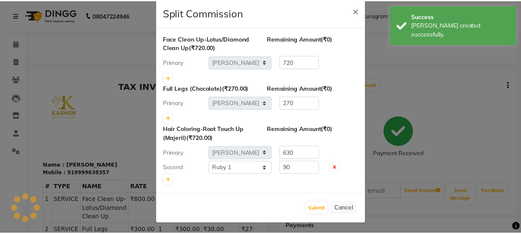
scroll to position [15, 0]
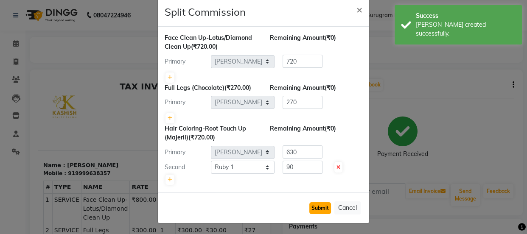
click at [321, 202] on button "Submit" at bounding box center [320, 208] width 22 height 12
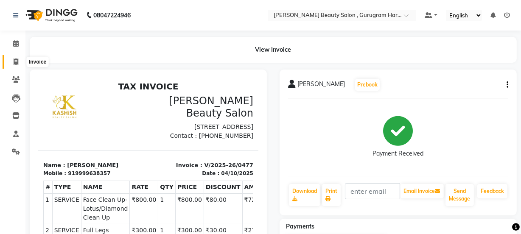
click at [17, 60] on icon at bounding box center [16, 62] width 5 height 6
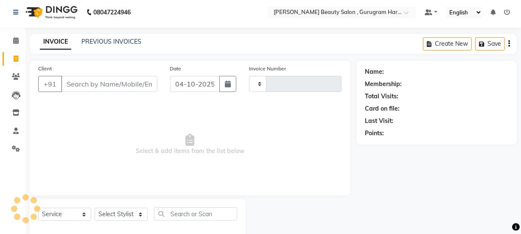
scroll to position [21, 0]
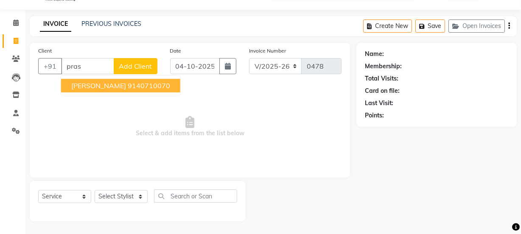
click at [92, 85] on span "[PERSON_NAME]" at bounding box center [98, 85] width 55 height 8
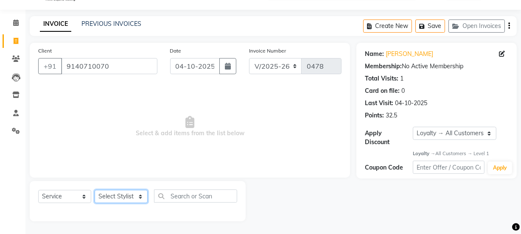
click at [120, 191] on select "Select Stylist [PERSON_NAME] [PERSON_NAME] [PERSON_NAME] Manager [PERSON_NAME] …" at bounding box center [121, 196] width 53 height 13
click at [95, 190] on select "Select Stylist [PERSON_NAME] [PERSON_NAME] [PERSON_NAME] Manager [PERSON_NAME] …" at bounding box center [121, 196] width 53 height 13
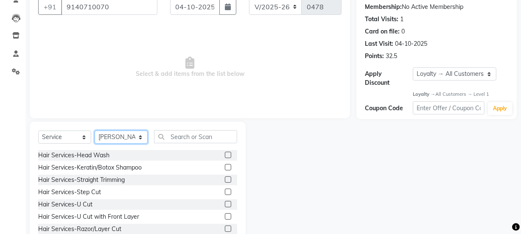
scroll to position [106, 0]
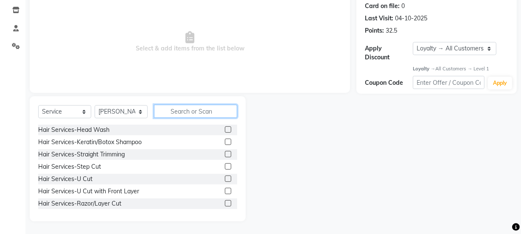
click at [207, 112] on input "text" at bounding box center [195, 111] width 83 height 13
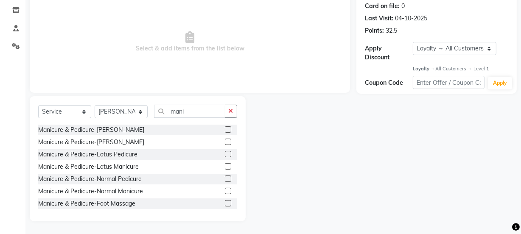
click at [225, 177] on label at bounding box center [228, 179] width 6 height 6
click at [225, 177] on input "checkbox" at bounding box center [228, 179] width 6 height 6
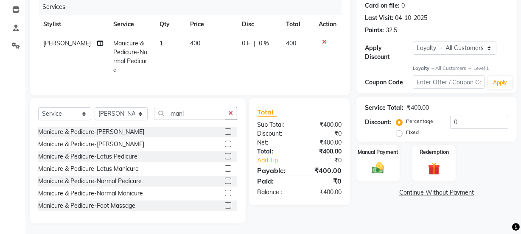
click at [225, 191] on label at bounding box center [228, 193] width 6 height 6
click at [225, 191] on input "checkbox" at bounding box center [228, 194] width 6 height 6
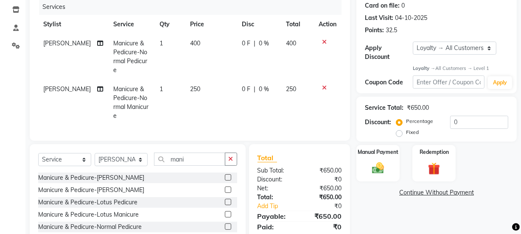
click at [230, 156] on icon "button" at bounding box center [231, 159] width 5 height 6
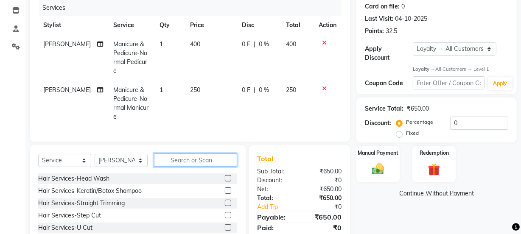
scroll to position [103, 0]
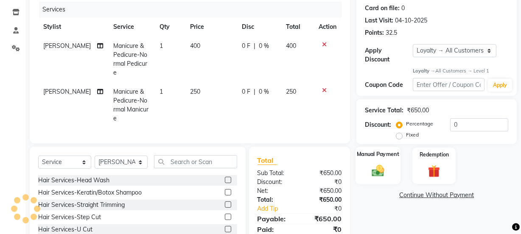
click at [381, 164] on img at bounding box center [378, 171] width 20 height 14
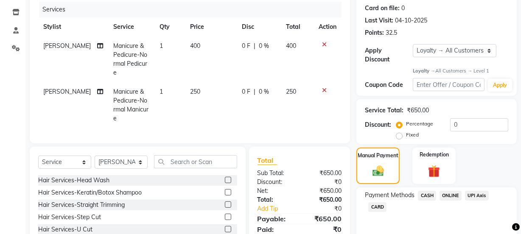
click at [451, 192] on span "ONLINE" at bounding box center [450, 196] width 22 height 10
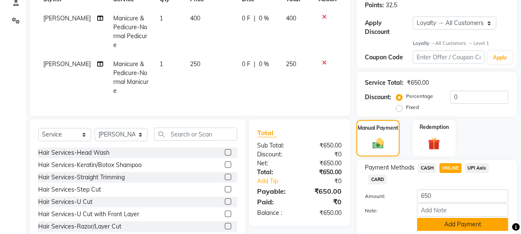
scroll to position [161, 0]
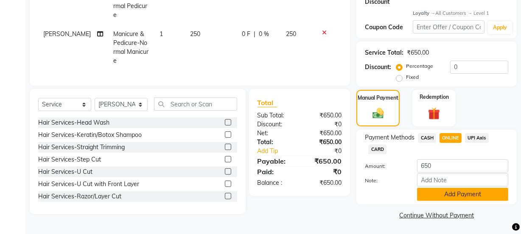
click at [450, 190] on button "Add Payment" at bounding box center [462, 194] width 91 height 13
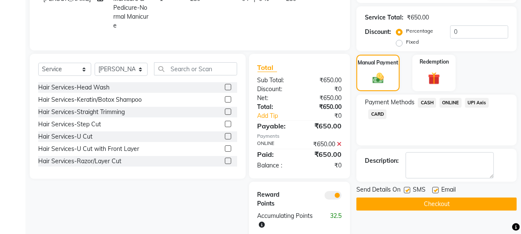
scroll to position [210, 0]
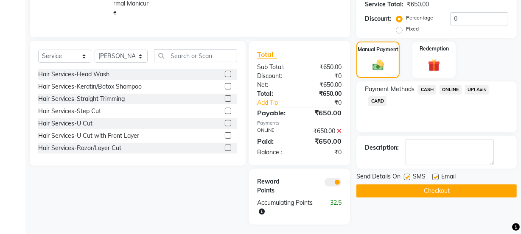
click at [434, 175] on label at bounding box center [435, 177] width 6 height 6
click at [434, 175] on input "checkbox" at bounding box center [435, 178] width 6 height 6
click at [433, 188] on button "Checkout" at bounding box center [436, 190] width 160 height 13
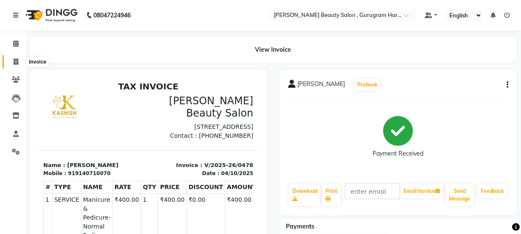
click at [20, 64] on span at bounding box center [15, 62] width 15 height 10
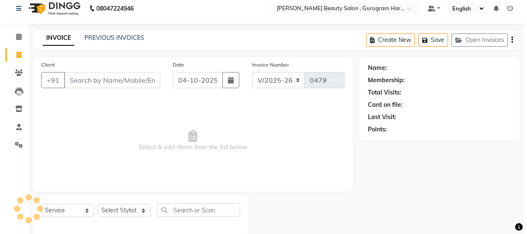
scroll to position [21, 0]
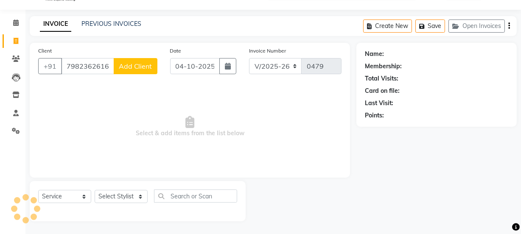
click at [124, 68] on span "Add Client" at bounding box center [136, 66] width 34 height 8
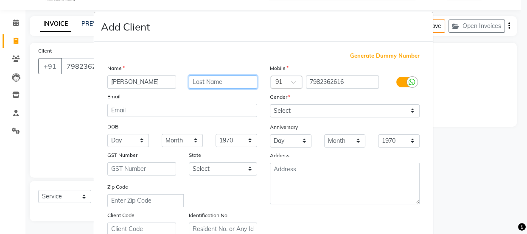
click at [216, 86] on input "text" at bounding box center [223, 81] width 69 height 13
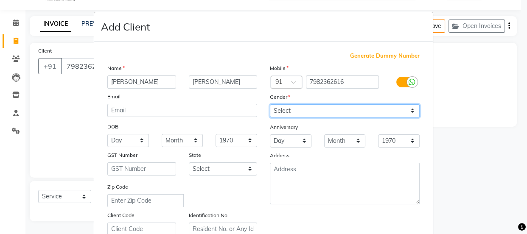
click at [274, 107] on select "Select [DEMOGRAPHIC_DATA] [DEMOGRAPHIC_DATA] Other Prefer Not To Say" at bounding box center [345, 110] width 150 height 13
click at [270, 104] on select "Select [DEMOGRAPHIC_DATA] [DEMOGRAPHIC_DATA] Other Prefer Not To Say" at bounding box center [345, 110] width 150 height 13
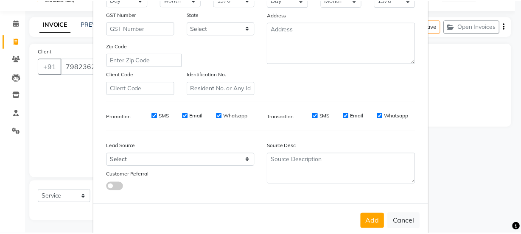
scroll to position [160, 0]
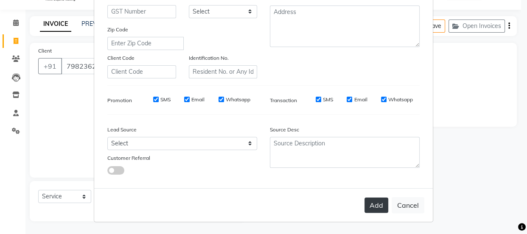
click at [382, 208] on button "Add" at bounding box center [376, 205] width 24 height 15
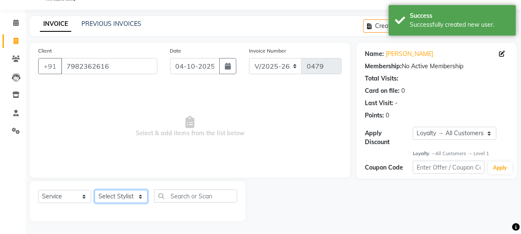
click at [112, 199] on select "Select Stylist [PERSON_NAME] [PERSON_NAME] [PERSON_NAME] Manager [PERSON_NAME] …" at bounding box center [121, 196] width 53 height 13
click at [95, 190] on select "Select Stylist [PERSON_NAME] [PERSON_NAME] [PERSON_NAME] Manager [PERSON_NAME] …" at bounding box center [121, 196] width 53 height 13
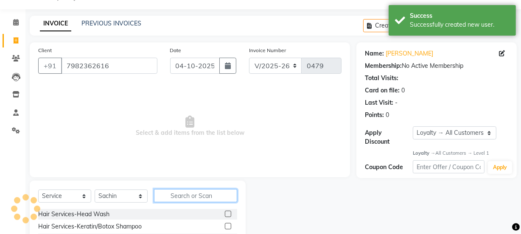
click at [170, 198] on input "text" at bounding box center [195, 195] width 83 height 13
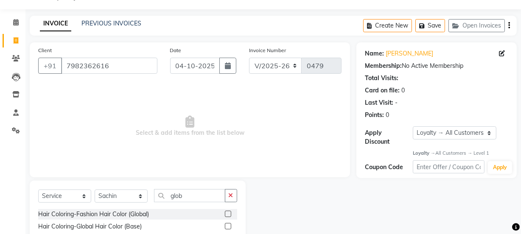
click at [229, 215] on label at bounding box center [228, 214] width 6 height 6
click at [229, 215] on input "checkbox" at bounding box center [228, 215] width 6 height 6
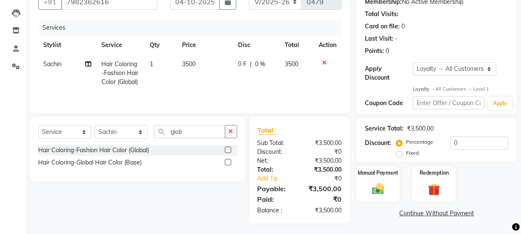
scroll to position [87, 0]
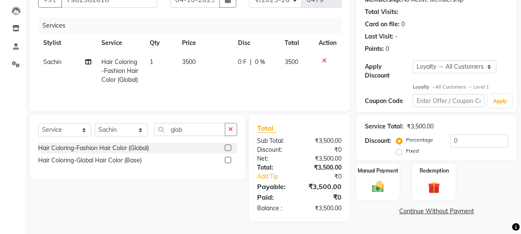
click at [326, 57] on td at bounding box center [327, 71] width 28 height 37
click at [323, 60] on icon at bounding box center [324, 61] width 5 height 6
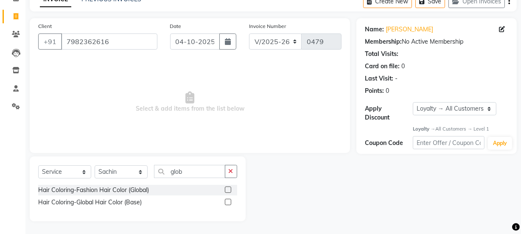
click at [227, 203] on label at bounding box center [228, 202] width 6 height 6
click at [227, 203] on input "checkbox" at bounding box center [228, 203] width 6 height 6
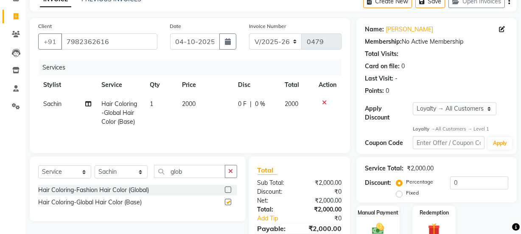
scroll to position [87, 0]
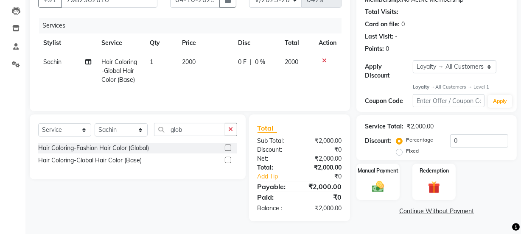
click at [196, 58] on td "2000" at bounding box center [205, 71] width 56 height 37
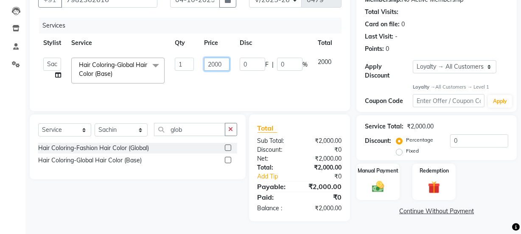
click at [222, 64] on input "2000" at bounding box center [216, 64] width 25 height 13
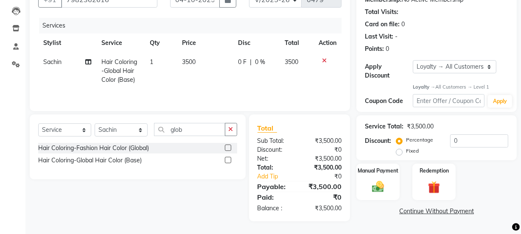
click at [208, 78] on td "3500" at bounding box center [205, 71] width 56 height 37
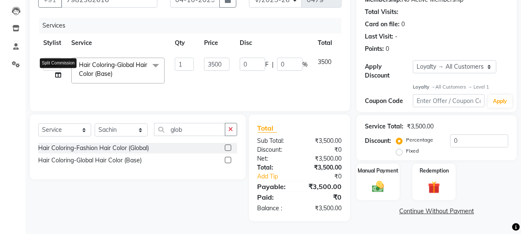
click at [58, 76] on icon at bounding box center [58, 75] width 6 height 6
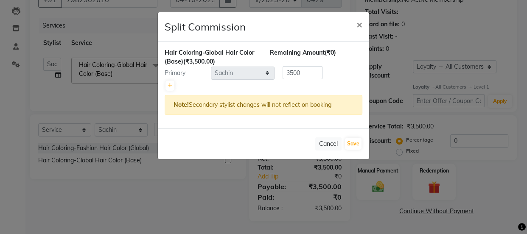
click at [165, 85] on div at bounding box center [264, 86] width 198 height 12
click at [169, 85] on icon at bounding box center [170, 85] width 5 height 5
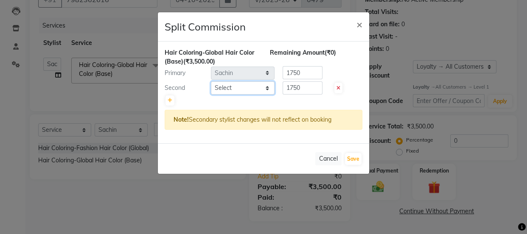
click at [232, 87] on select "Select [PERSON_NAME] [PERSON_NAME] [PERSON_NAME] Manager [PERSON_NAME] [PERSON_…" at bounding box center [243, 87] width 64 height 13
click at [211, 81] on select "Select [PERSON_NAME] [PERSON_NAME] [PERSON_NAME] Manager [PERSON_NAME] [PERSON_…" at bounding box center [243, 87] width 64 height 13
click at [255, 89] on select "Select [PERSON_NAME] [PERSON_NAME] [PERSON_NAME] Manager [PERSON_NAME] [PERSON_…" at bounding box center [243, 87] width 64 height 13
click at [211, 81] on select "Select [PERSON_NAME] [PERSON_NAME] [PERSON_NAME] Manager [PERSON_NAME] [PERSON_…" at bounding box center [243, 87] width 64 height 13
click at [299, 90] on input "1750" at bounding box center [302, 87] width 40 height 13
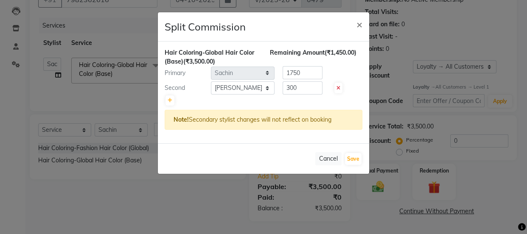
click at [316, 80] on div "Hair Coloring-Global Hair Color (Base) (₹3,500.00) Remaining Amount (₹1,450.00)…" at bounding box center [263, 93] width 211 height 102
click at [316, 77] on input "1750" at bounding box center [302, 72] width 40 height 13
click at [352, 158] on button "Save" at bounding box center [353, 159] width 17 height 12
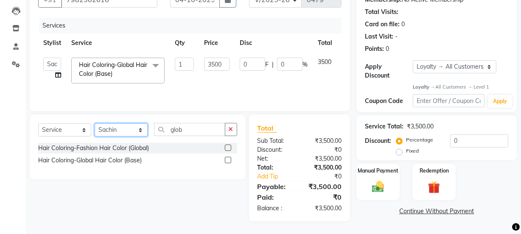
click at [120, 129] on select "Select Stylist [PERSON_NAME] [PERSON_NAME] [PERSON_NAME] Manager [PERSON_NAME] …" at bounding box center [121, 129] width 53 height 13
click at [95, 123] on select "Select Stylist [PERSON_NAME] [PERSON_NAME] [PERSON_NAME] Manager [PERSON_NAME] …" at bounding box center [121, 129] width 53 height 13
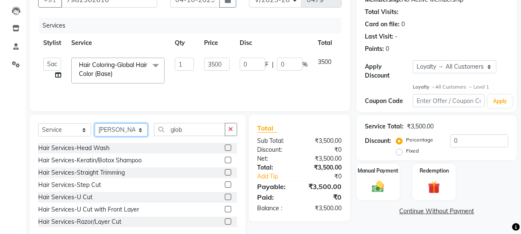
click at [121, 131] on select "Select Stylist [PERSON_NAME] [PERSON_NAME] [PERSON_NAME] Manager [PERSON_NAME] …" at bounding box center [121, 129] width 53 height 13
click at [95, 123] on select "Select Stylist [PERSON_NAME] [PERSON_NAME] [PERSON_NAME] Manager [PERSON_NAME] …" at bounding box center [121, 129] width 53 height 13
click at [229, 128] on icon "button" at bounding box center [231, 129] width 5 height 6
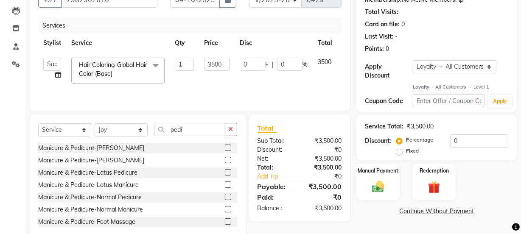
click at [225, 195] on label at bounding box center [228, 197] width 6 height 6
click at [225, 195] on input "checkbox" at bounding box center [228, 198] width 6 height 6
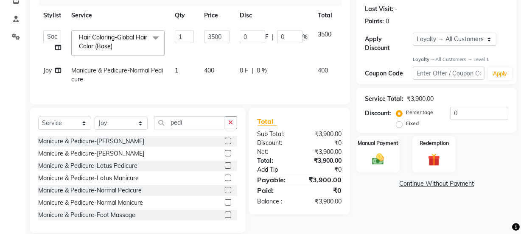
scroll to position [132, 0]
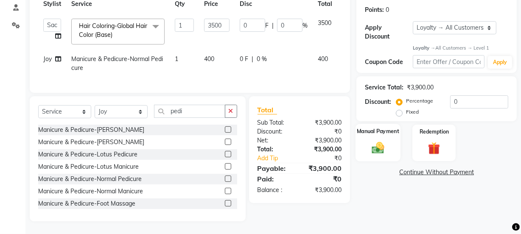
click at [381, 141] on img at bounding box center [378, 148] width 20 height 14
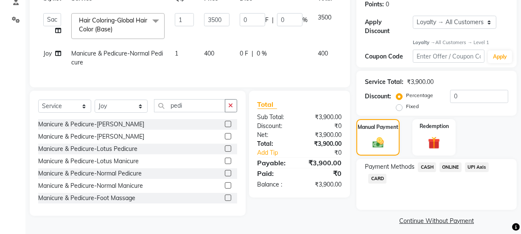
click at [425, 165] on span "CASH" at bounding box center [427, 167] width 18 height 10
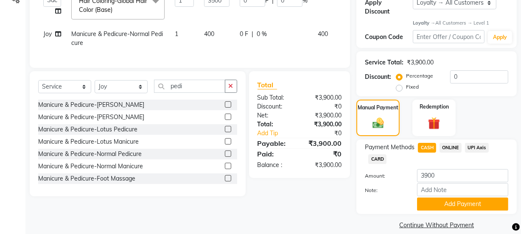
scroll to position [161, 0]
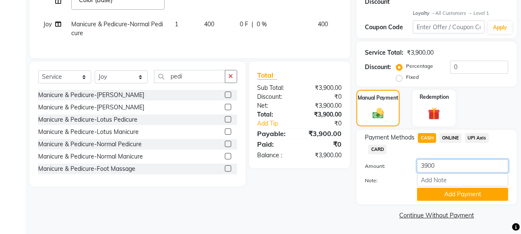
click at [445, 168] on input "3900" at bounding box center [462, 165] width 91 height 13
click at [451, 192] on button "Add Payment" at bounding box center [462, 194] width 91 height 13
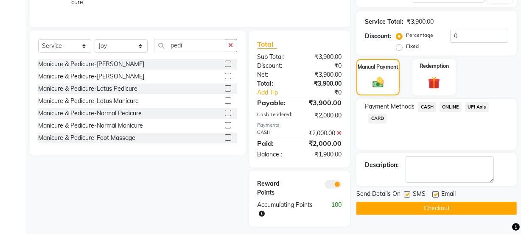
scroll to position [203, 0]
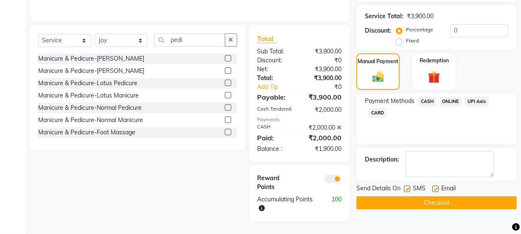
click at [454, 97] on span "ONLINE" at bounding box center [450, 102] width 22 height 10
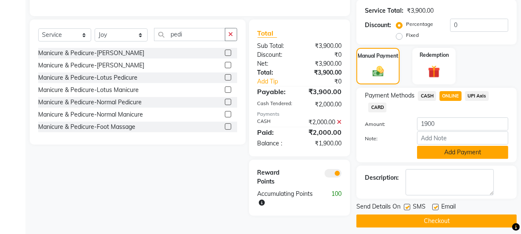
click at [448, 154] on button "Add Payment" at bounding box center [462, 152] width 91 height 13
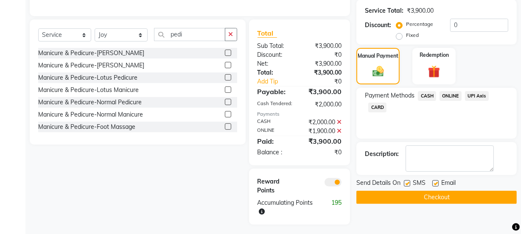
scroll to position [212, 0]
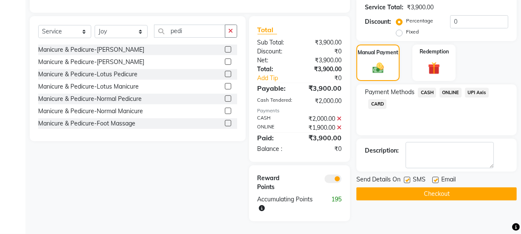
click at [435, 177] on label at bounding box center [435, 180] width 6 height 6
click at [435, 178] on input "checkbox" at bounding box center [435, 181] width 6 height 6
click at [396, 187] on button "Checkout" at bounding box center [436, 193] width 160 height 13
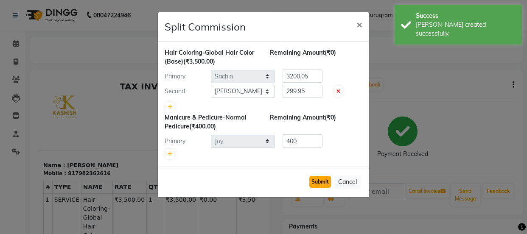
click at [324, 180] on button "Submit" at bounding box center [320, 182] width 22 height 12
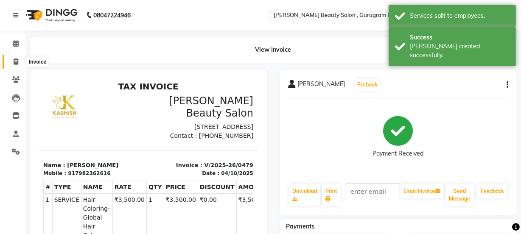
click at [14, 59] on icon at bounding box center [16, 62] width 5 height 6
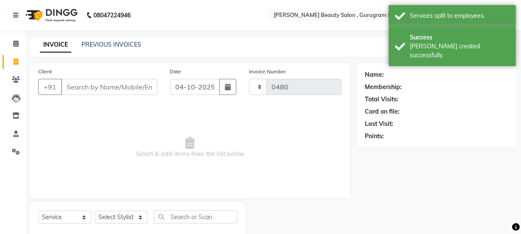
scroll to position [21, 0]
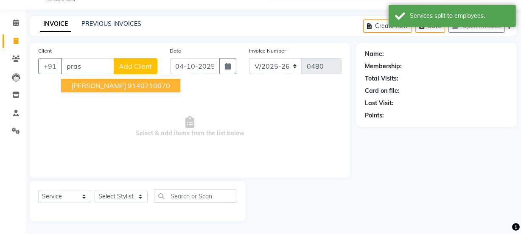
click at [96, 83] on span "[PERSON_NAME]" at bounding box center [98, 85] width 55 height 8
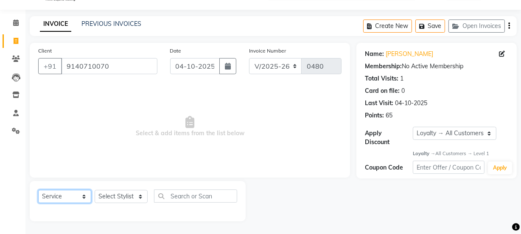
click at [67, 193] on select "Select Service Product Membership Package Voucher Prepaid Gift Card" at bounding box center [64, 196] width 53 height 13
click at [38, 190] on select "Select Service Product Membership Package Voucher Prepaid Gift Card" at bounding box center [64, 196] width 53 height 13
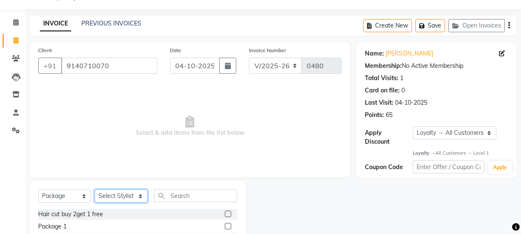
click at [105, 195] on select "Select Stylist [PERSON_NAME] [PERSON_NAME] [PERSON_NAME] Manager [PERSON_NAME] …" at bounding box center [121, 196] width 53 height 13
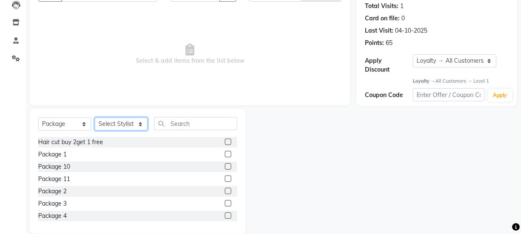
scroll to position [106, 0]
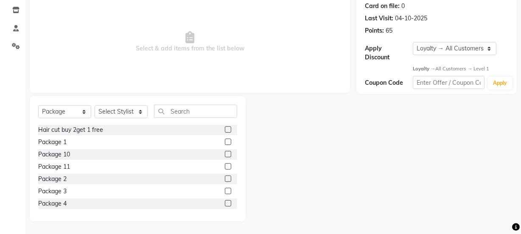
click at [225, 190] on label at bounding box center [228, 191] width 6 height 6
click at [225, 190] on input "checkbox" at bounding box center [228, 192] width 6 height 6
click at [130, 112] on select "Select Stylist [PERSON_NAME] [PERSON_NAME] [PERSON_NAME] Manager [PERSON_NAME] …" at bounding box center [121, 111] width 53 height 13
click at [95, 105] on select "Select Stylist [PERSON_NAME] [PERSON_NAME] [PERSON_NAME] Manager [PERSON_NAME] …" at bounding box center [121, 111] width 53 height 13
click at [225, 189] on label at bounding box center [228, 191] width 6 height 6
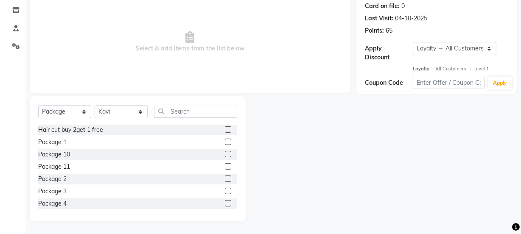
click at [225, 189] on input "checkbox" at bounding box center [228, 192] width 6 height 6
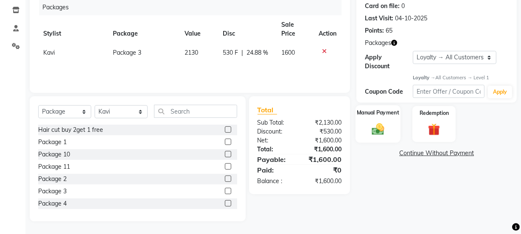
click at [385, 112] on label "Manual Payment" at bounding box center [378, 113] width 42 height 8
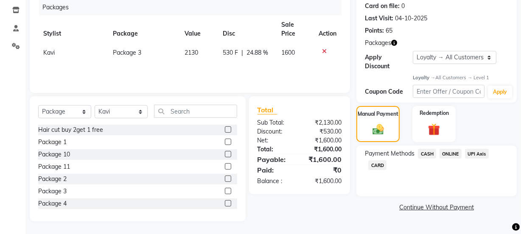
click at [450, 151] on span "ONLINE" at bounding box center [450, 154] width 22 height 10
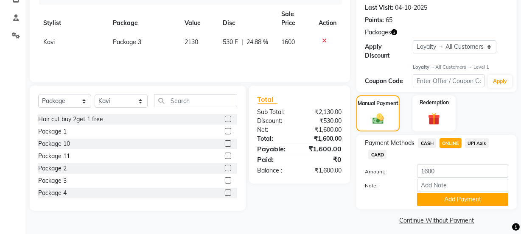
scroll to position [122, 0]
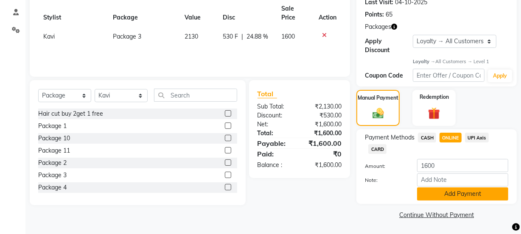
click at [429, 193] on button "Add Payment" at bounding box center [462, 193] width 91 height 13
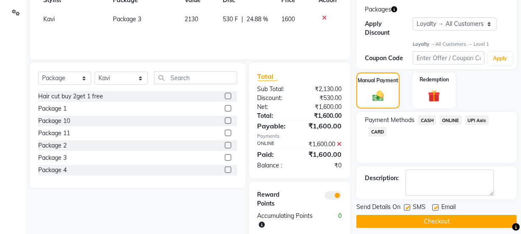
scroll to position [156, 0]
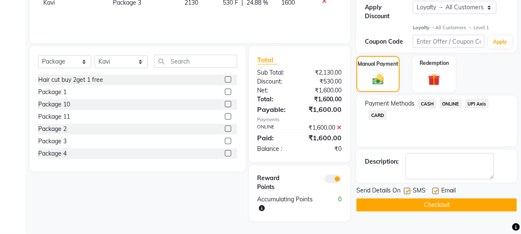
click at [436, 190] on label at bounding box center [435, 191] width 6 height 6
click at [436, 190] on input "checkbox" at bounding box center [435, 192] width 6 height 6
click at [424, 200] on button "Checkout" at bounding box center [436, 204] width 160 height 13
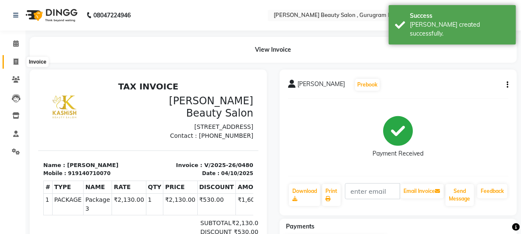
click at [15, 63] on icon at bounding box center [16, 62] width 5 height 6
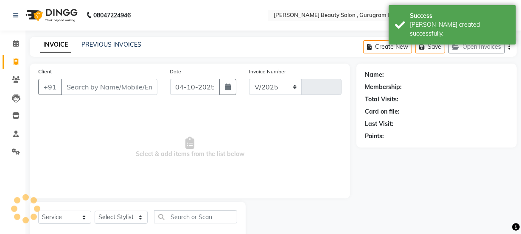
scroll to position [21, 0]
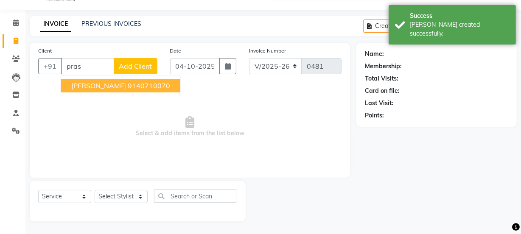
click at [98, 84] on span "[PERSON_NAME]" at bounding box center [98, 85] width 55 height 8
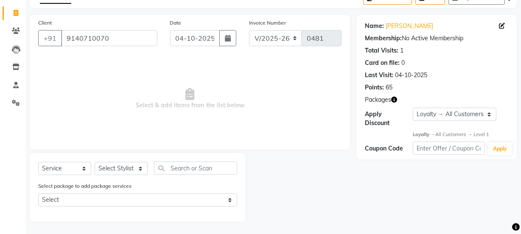
scroll to position [50, 0]
click at [119, 169] on select "Select Stylist [PERSON_NAME] [PERSON_NAME] [PERSON_NAME] Manager [PERSON_NAME] …" at bounding box center [121, 168] width 53 height 13
click at [95, 162] on select "Select Stylist [PERSON_NAME] [PERSON_NAME] [PERSON_NAME] Manager [PERSON_NAME] …" at bounding box center [121, 168] width 53 height 13
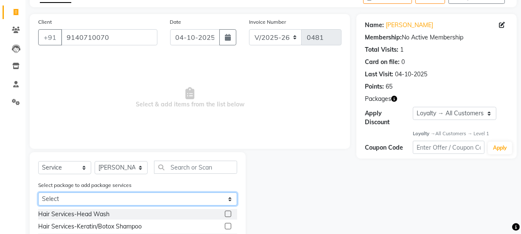
click at [231, 198] on select "Select Package 3" at bounding box center [137, 199] width 199 height 13
click at [38, 193] on select "Select Package 3" at bounding box center [137, 199] width 199 height 13
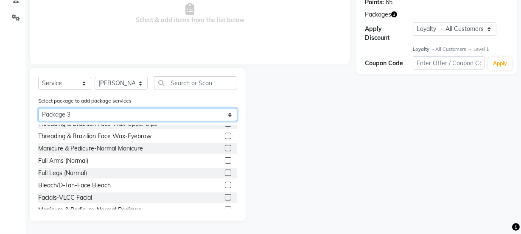
scroll to position [0, 0]
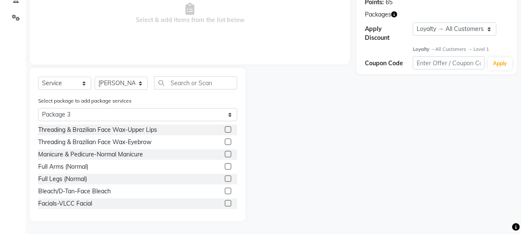
click at [225, 165] on label at bounding box center [228, 166] width 6 height 6
click at [225, 165] on input "checkbox" at bounding box center [228, 167] width 6 height 6
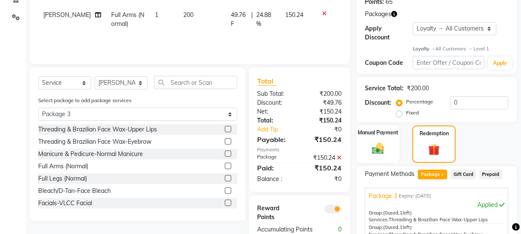
click at [225, 203] on label at bounding box center [228, 203] width 6 height 6
click at [225, 203] on input "checkbox" at bounding box center [228, 204] width 6 height 6
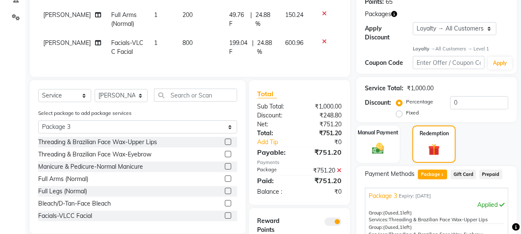
click at [225, 170] on label at bounding box center [228, 166] width 6 height 6
click at [225, 170] on input "checkbox" at bounding box center [228, 167] width 6 height 6
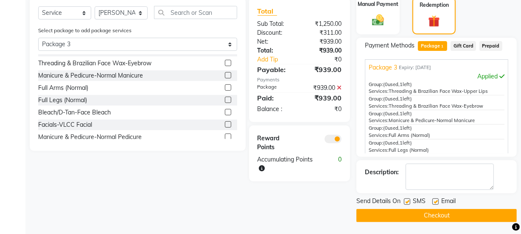
scroll to position [13, 0]
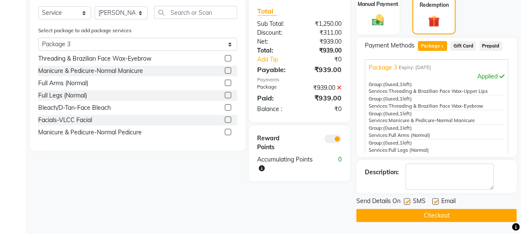
click at [225, 135] on label at bounding box center [228, 132] width 6 height 6
click at [225, 135] on input "checkbox" at bounding box center [228, 133] width 6 height 6
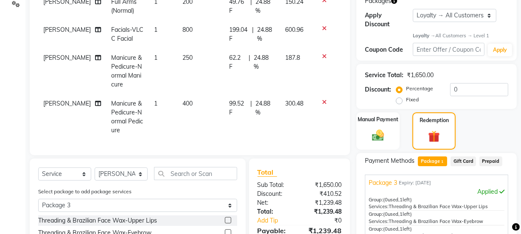
scroll to position [263, 0]
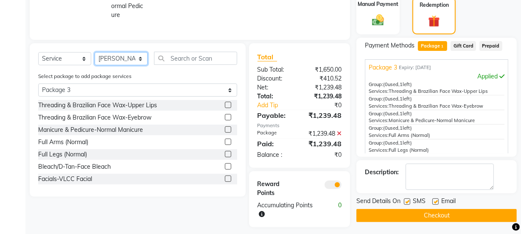
click at [140, 63] on select "Select Stylist [PERSON_NAME] [PERSON_NAME] [PERSON_NAME] Manager [PERSON_NAME] …" at bounding box center [121, 58] width 53 height 13
click at [95, 58] on select "Select Stylist [PERSON_NAME] [PERSON_NAME] [PERSON_NAME] Manager [PERSON_NAME] …" at bounding box center [121, 58] width 53 height 13
click at [225, 157] on label at bounding box center [228, 154] width 6 height 6
click at [225, 157] on input "checkbox" at bounding box center [228, 155] width 6 height 6
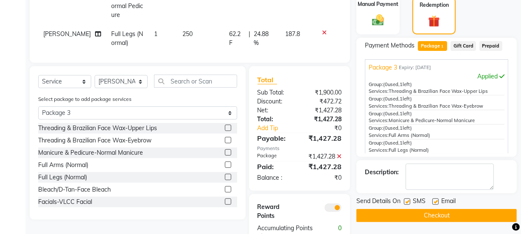
click at [225, 190] on label at bounding box center [228, 189] width 6 height 6
click at [225, 190] on input "checkbox" at bounding box center [228, 190] width 6 height 6
click at [385, 22] on img at bounding box center [378, 20] width 20 height 14
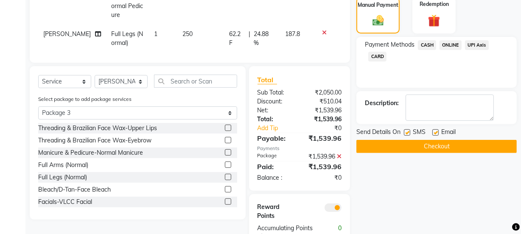
click at [447, 44] on span "ONLINE" at bounding box center [450, 45] width 22 height 10
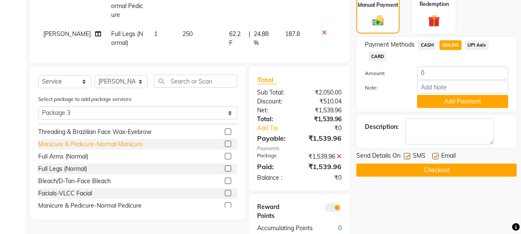
scroll to position [13, 0]
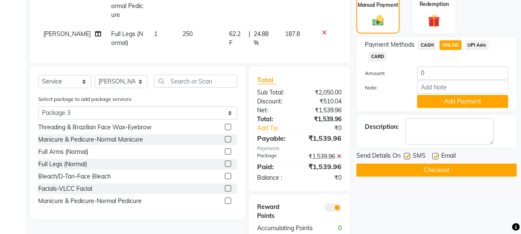
click at [225, 124] on label at bounding box center [228, 127] width 6 height 6
click at [225, 125] on input "checkbox" at bounding box center [228, 128] width 6 height 6
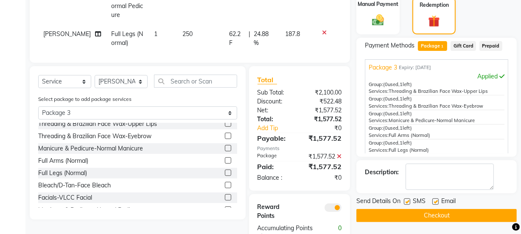
scroll to position [0, 0]
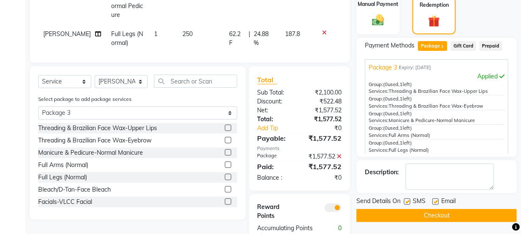
click at [225, 127] on label at bounding box center [228, 128] width 6 height 6
click at [225, 127] on input "checkbox" at bounding box center [228, 129] width 6 height 6
click at [391, 20] on div "Manual Payment" at bounding box center [377, 16] width 45 height 39
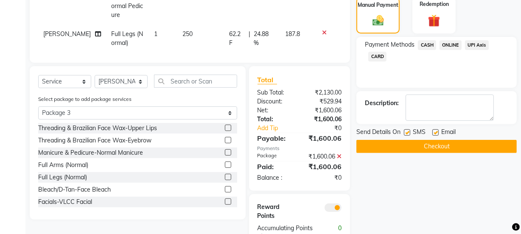
click at [454, 42] on span "ONLINE" at bounding box center [450, 45] width 22 height 10
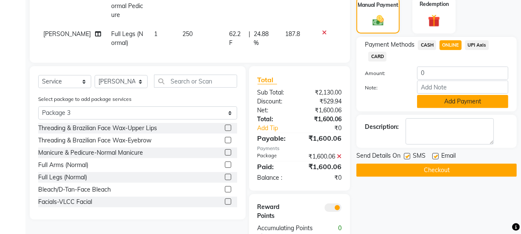
click at [452, 101] on button "Add Payment" at bounding box center [462, 101] width 91 height 13
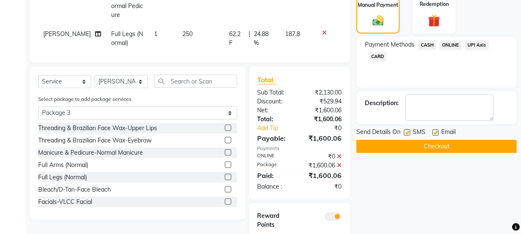
click at [432, 142] on button "Checkout" at bounding box center [436, 146] width 160 height 13
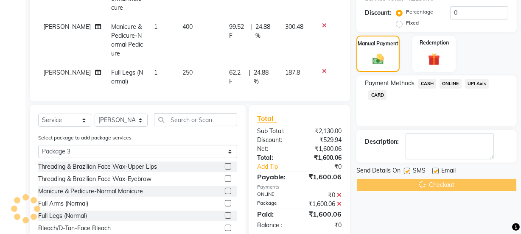
scroll to position [148, 0]
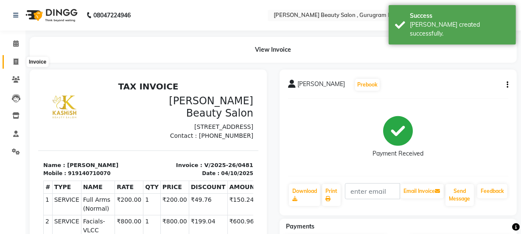
click at [15, 66] on span at bounding box center [15, 62] width 15 height 10
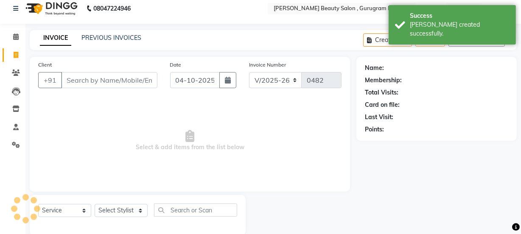
scroll to position [21, 0]
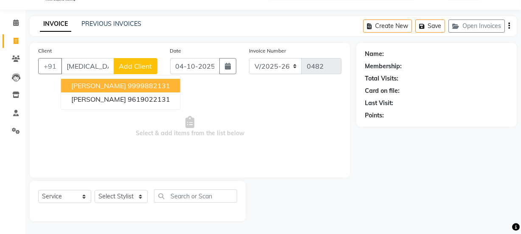
click at [153, 87] on ngb-highlight "9999882131" at bounding box center [149, 85] width 42 height 8
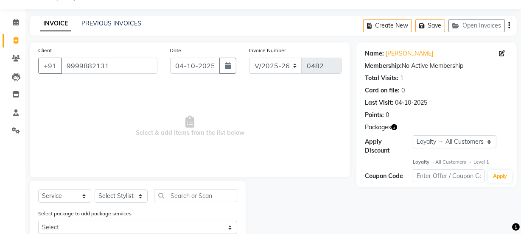
scroll to position [50, 0]
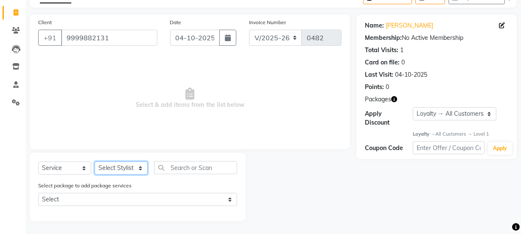
click at [140, 168] on select "Select Stylist [PERSON_NAME] [PERSON_NAME] [PERSON_NAME] Manager [PERSON_NAME] …" at bounding box center [121, 168] width 53 height 13
click at [95, 162] on select "Select Stylist [PERSON_NAME] [PERSON_NAME] [PERSON_NAME] Manager [PERSON_NAME] …" at bounding box center [121, 168] width 53 height 13
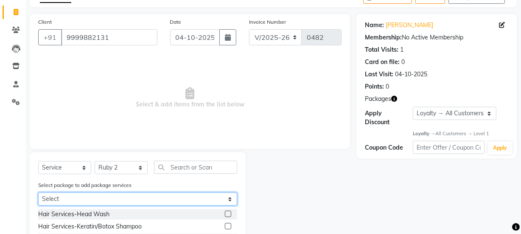
click at [136, 195] on select "Select Package 4" at bounding box center [137, 199] width 199 height 13
click at [38, 193] on select "Select Package 4" at bounding box center [137, 199] width 199 height 13
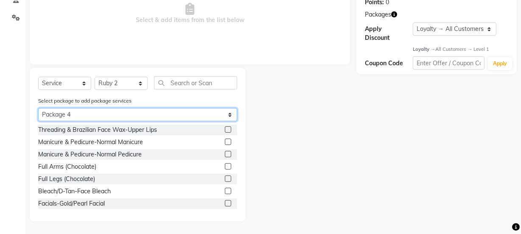
scroll to position [13, 0]
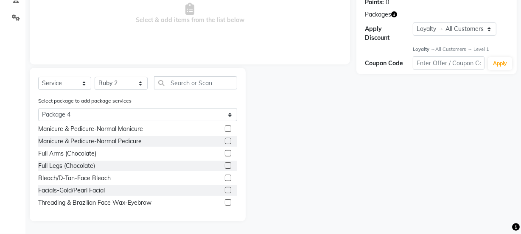
click at [225, 127] on label at bounding box center [228, 129] width 6 height 6
click at [225, 127] on input "checkbox" at bounding box center [228, 129] width 6 height 6
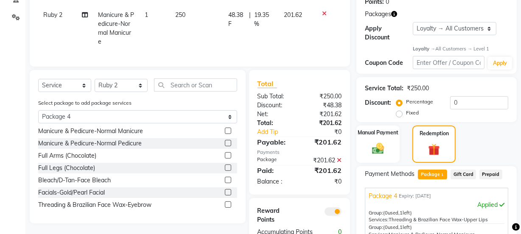
click at [225, 159] on label at bounding box center [228, 155] width 6 height 6
click at [225, 159] on input "checkbox" at bounding box center [228, 156] width 6 height 6
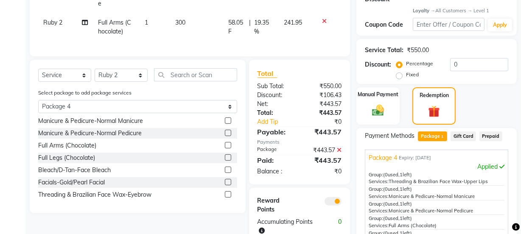
scroll to position [212, 0]
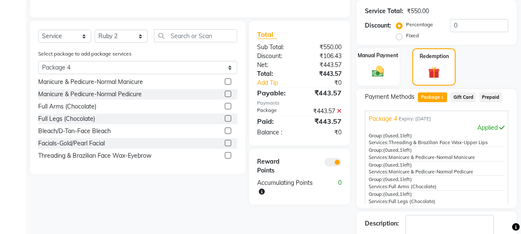
click at [225, 122] on label at bounding box center [228, 118] width 6 height 6
click at [225, 122] on input "checkbox" at bounding box center [228, 119] width 6 height 6
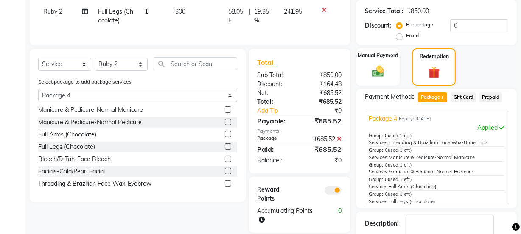
click at [225, 162] on label at bounding box center [228, 159] width 6 height 6
click at [225, 162] on input "checkbox" at bounding box center [228, 159] width 6 height 6
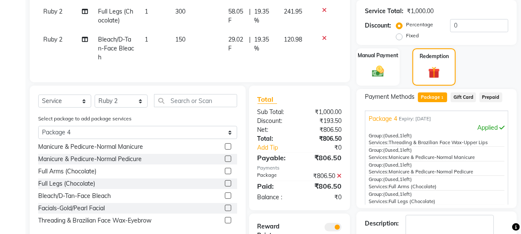
scroll to position [266, 0]
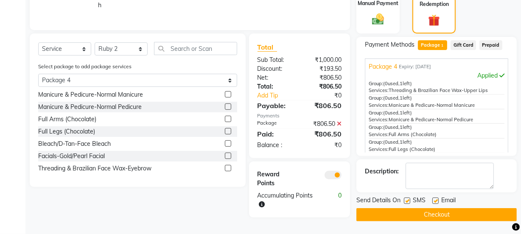
click at [225, 159] on label at bounding box center [228, 156] width 6 height 6
click at [225, 159] on input "checkbox" at bounding box center [228, 157] width 6 height 6
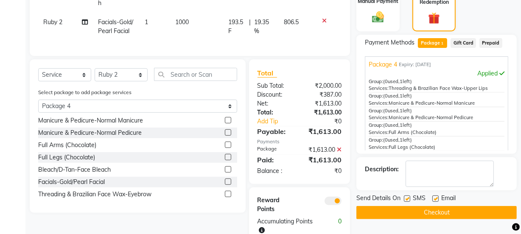
scroll to position [292, 0]
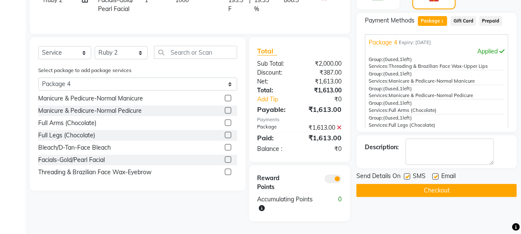
click at [225, 170] on label at bounding box center [228, 172] width 6 height 6
click at [225, 170] on input "checkbox" at bounding box center [228, 173] width 6 height 6
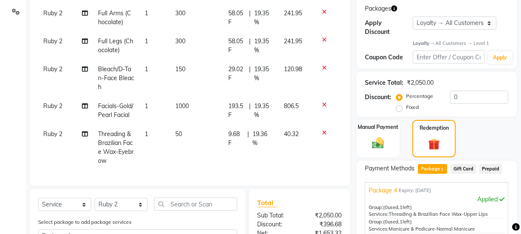
scroll to position [215, 0]
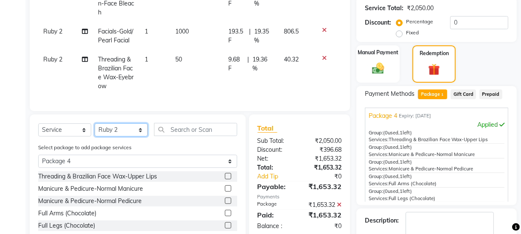
click at [135, 130] on select "Select Stylist [PERSON_NAME] [PERSON_NAME] [PERSON_NAME] Manager [PERSON_NAME] …" at bounding box center [121, 129] width 53 height 13
click at [95, 123] on select "Select Stylist [PERSON_NAME] [PERSON_NAME] [PERSON_NAME] Manager [PERSON_NAME] …" at bounding box center [121, 129] width 53 height 13
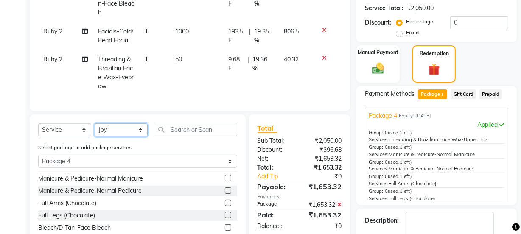
scroll to position [13, 0]
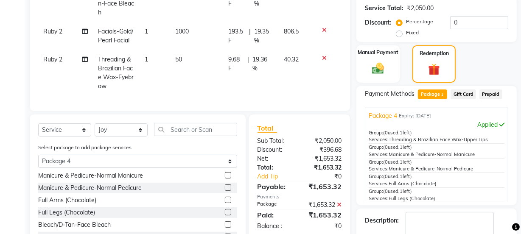
click at [225, 187] on label at bounding box center [228, 187] width 6 height 6
click at [225, 187] on input "checkbox" at bounding box center [228, 188] width 6 height 6
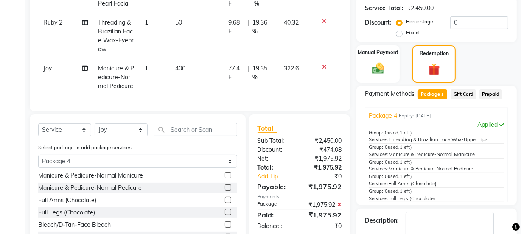
scroll to position [102, 0]
click at [126, 128] on select "Select Stylist [PERSON_NAME] [PERSON_NAME] [PERSON_NAME] Manager [PERSON_NAME] …" at bounding box center [121, 129] width 53 height 13
click at [95, 123] on select "Select Stylist [PERSON_NAME] [PERSON_NAME] [PERSON_NAME] Manager [PERSON_NAME] …" at bounding box center [121, 129] width 53 height 13
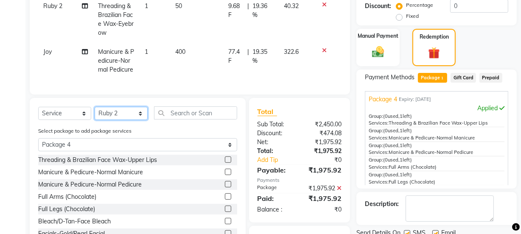
scroll to position [13, 0]
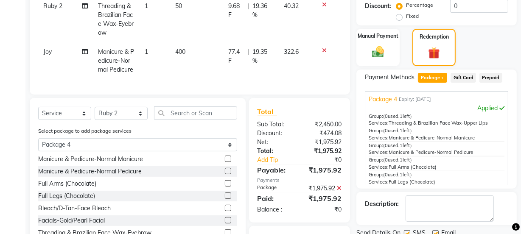
click at [225, 184] on label at bounding box center [228, 183] width 6 height 6
click at [225, 184] on input "checkbox" at bounding box center [228, 184] width 6 height 6
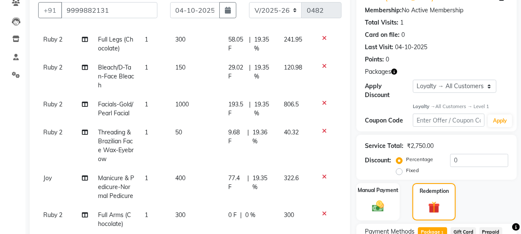
scroll to position [130, 0]
click at [322, 211] on icon at bounding box center [324, 214] width 5 height 6
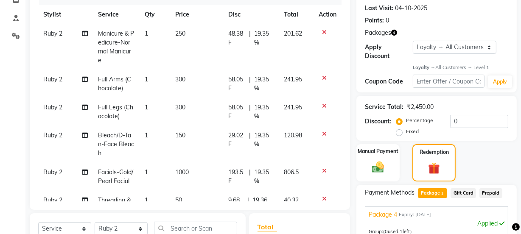
scroll to position [60, 0]
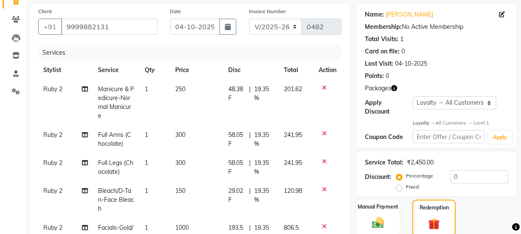
click at [322, 87] on icon at bounding box center [324, 88] width 5 height 6
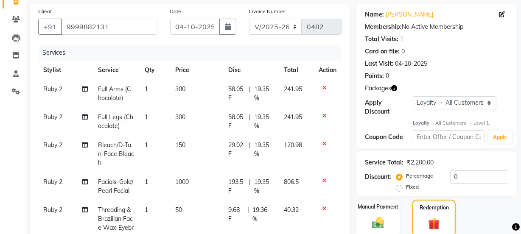
click at [322, 87] on icon at bounding box center [324, 88] width 5 height 6
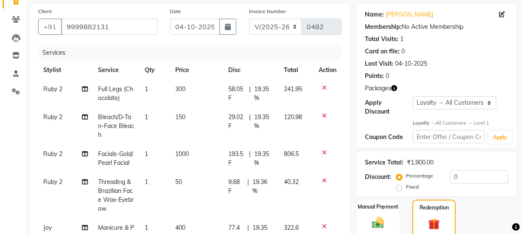
click at [322, 87] on icon at bounding box center [324, 88] width 5 height 6
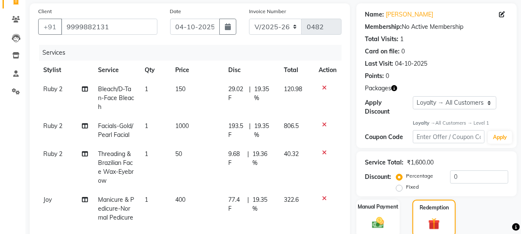
click at [322, 87] on icon at bounding box center [324, 88] width 5 height 6
click at [317, 117] on td at bounding box center [327, 131] width 28 height 28
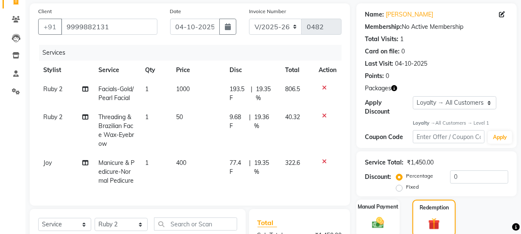
click at [322, 85] on icon at bounding box center [324, 88] width 5 height 6
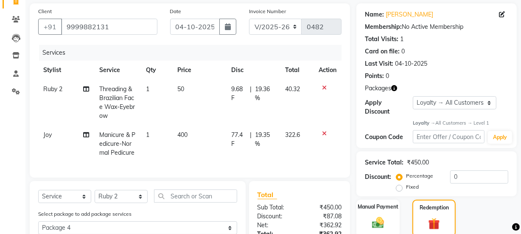
click at [322, 85] on icon at bounding box center [324, 88] width 5 height 6
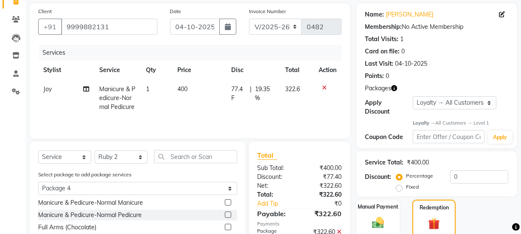
click at [322, 85] on icon at bounding box center [324, 88] width 5 height 6
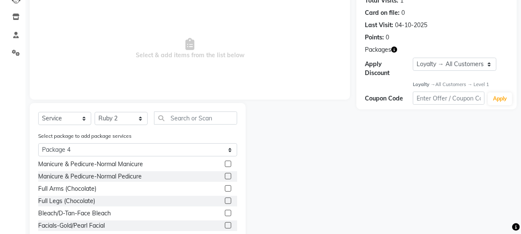
scroll to position [134, 0]
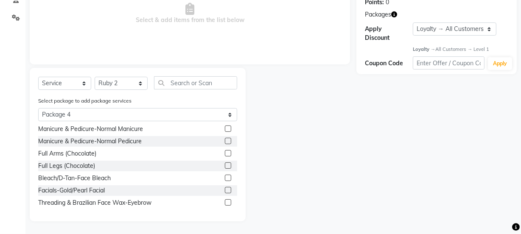
click at [225, 201] on label at bounding box center [228, 202] width 6 height 6
click at [225, 201] on input "checkbox" at bounding box center [228, 203] width 6 height 6
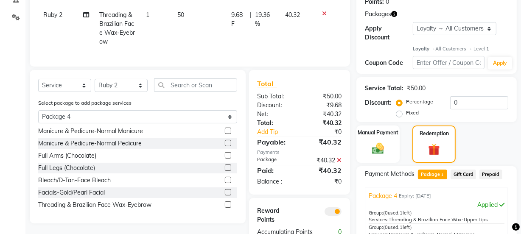
click at [225, 196] on label at bounding box center [228, 192] width 6 height 6
click at [225, 196] on input "checkbox" at bounding box center [228, 193] width 6 height 6
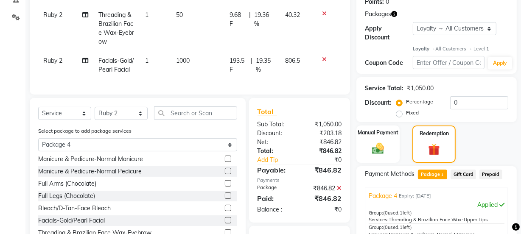
click at [225, 210] on label at bounding box center [228, 208] width 6 height 6
click at [225, 210] on input "checkbox" at bounding box center [228, 209] width 6 height 6
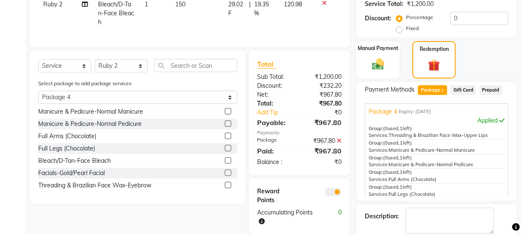
scroll to position [263, 0]
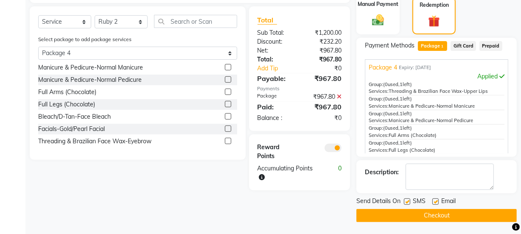
click at [225, 107] on label at bounding box center [228, 104] width 6 height 6
click at [225, 107] on input "checkbox" at bounding box center [228, 105] width 6 height 6
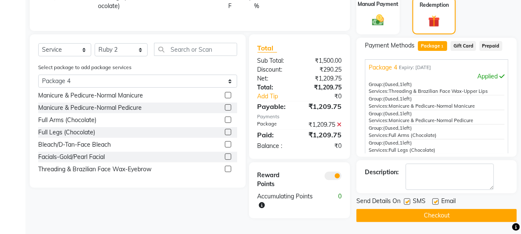
click at [225, 123] on label at bounding box center [228, 120] width 6 height 6
click at [225, 123] on input "checkbox" at bounding box center [228, 120] width 6 height 6
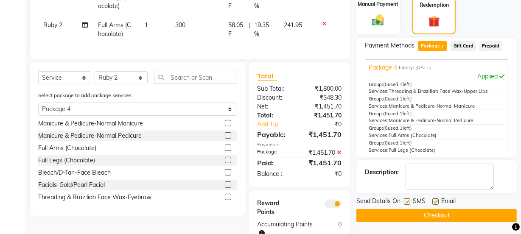
click at [225, 126] on label at bounding box center [228, 123] width 6 height 6
click at [225, 126] on input "checkbox" at bounding box center [228, 124] width 6 height 6
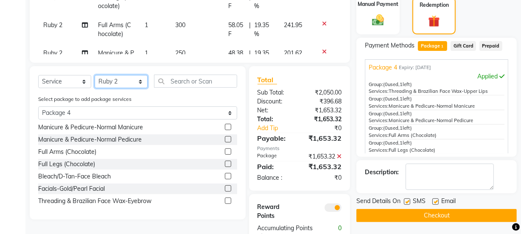
click at [118, 83] on select "Select Stylist [PERSON_NAME] [PERSON_NAME] [PERSON_NAME] Manager [PERSON_NAME] …" at bounding box center [121, 81] width 53 height 13
click at [95, 75] on select "Select Stylist [PERSON_NAME] [PERSON_NAME] [PERSON_NAME] Manager [PERSON_NAME] …" at bounding box center [121, 81] width 53 height 13
click at [225, 140] on label at bounding box center [228, 139] width 6 height 6
click at [225, 140] on input "checkbox" at bounding box center [228, 140] width 6 height 6
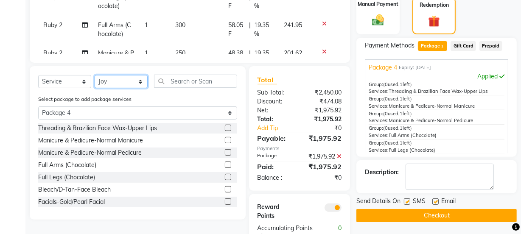
click at [127, 81] on select "Select Stylist [PERSON_NAME] [PERSON_NAME] [PERSON_NAME] Manager [PERSON_NAME] …" at bounding box center [121, 81] width 53 height 13
click at [95, 75] on select "Select Stylist [PERSON_NAME] [PERSON_NAME] [PERSON_NAME] Manager [PERSON_NAME] …" at bounding box center [121, 81] width 53 height 13
click at [225, 125] on label at bounding box center [228, 128] width 6 height 6
click at [225, 126] on input "checkbox" at bounding box center [228, 129] width 6 height 6
click at [388, 22] on div "Manual Payment" at bounding box center [377, 16] width 45 height 39
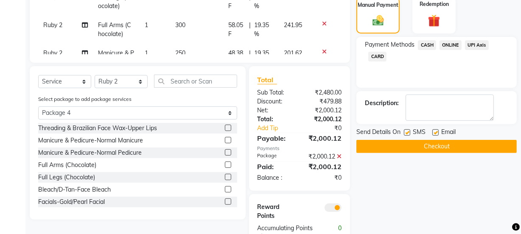
click at [447, 45] on span "ONLINE" at bounding box center [450, 45] width 22 height 10
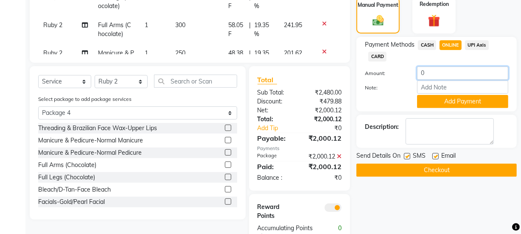
click at [434, 76] on input "0" at bounding box center [462, 73] width 91 height 13
click at [439, 98] on button "Add Payment" at bounding box center [462, 101] width 91 height 13
click at [441, 68] on input "number" at bounding box center [462, 73] width 91 height 13
click at [449, 97] on button "Add Payment" at bounding box center [462, 101] width 91 height 13
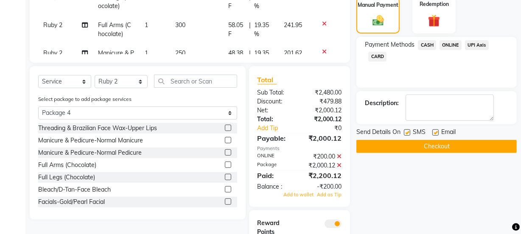
click at [449, 45] on span "ONLINE" at bounding box center [450, 45] width 22 height 10
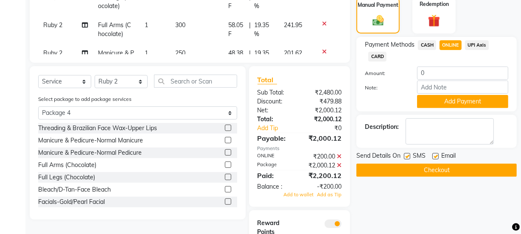
click at [339, 156] on icon at bounding box center [339, 157] width 5 height 6
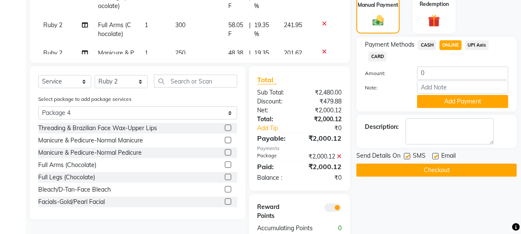
click at [430, 44] on span "CASH" at bounding box center [427, 45] width 18 height 10
click at [447, 43] on span "ONLINE" at bounding box center [450, 45] width 22 height 10
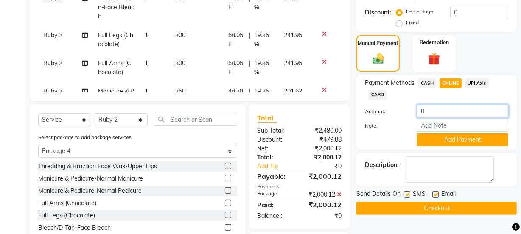
click at [428, 110] on input "0" at bounding box center [462, 111] width 91 height 13
click at [453, 137] on button "Add Payment" at bounding box center [462, 139] width 91 height 13
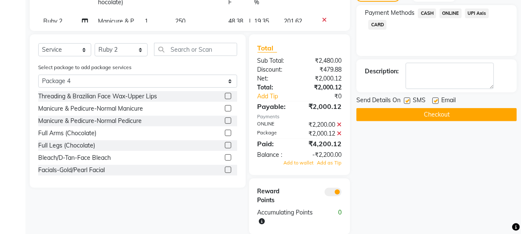
scroll to position [308, 0]
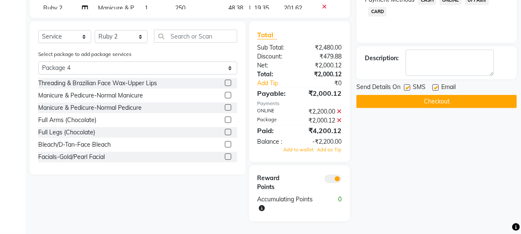
click at [338, 109] on icon at bounding box center [339, 112] width 5 height 6
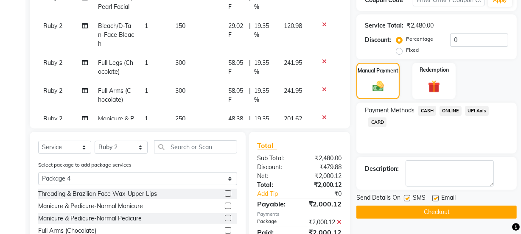
scroll to position [137, 0]
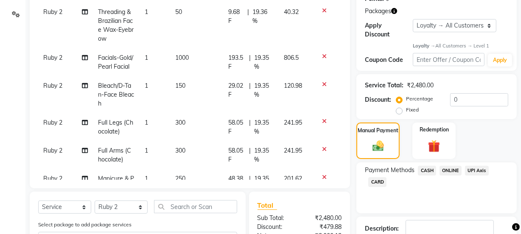
click at [450, 168] on span "ONLINE" at bounding box center [450, 171] width 22 height 10
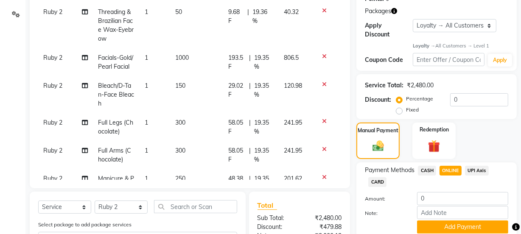
scroll to position [292, 0]
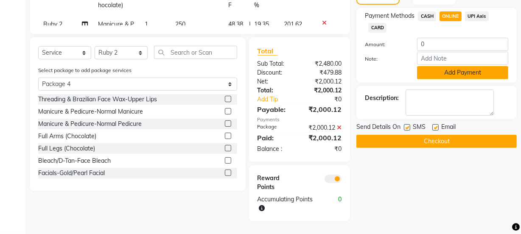
click at [445, 73] on button "Add Payment" at bounding box center [462, 72] width 91 height 13
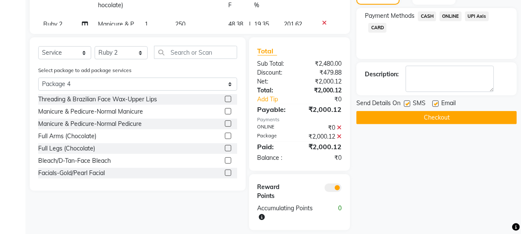
click at [446, 13] on span "ONLINE" at bounding box center [450, 16] width 22 height 10
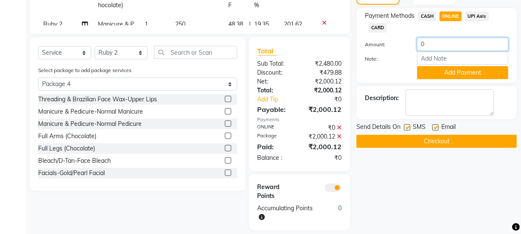
click at [435, 41] on input "0" at bounding box center [462, 44] width 91 height 13
click at [452, 70] on button "Add Payment" at bounding box center [462, 72] width 91 height 13
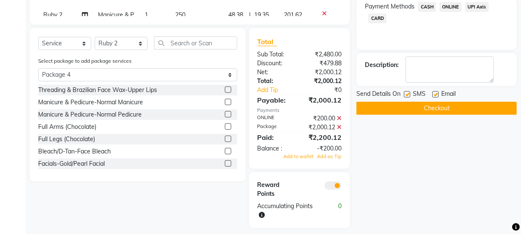
scroll to position [308, 0]
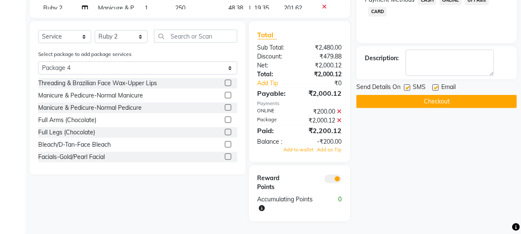
click at [338, 110] on icon at bounding box center [339, 112] width 5 height 6
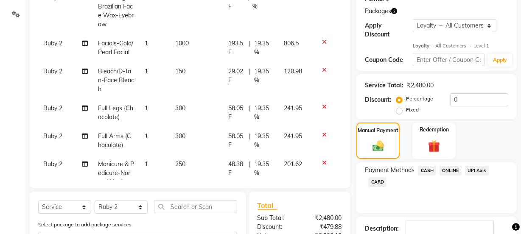
scroll to position [0, 0]
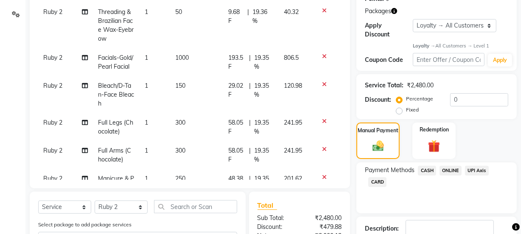
click at [183, 128] on td "300" at bounding box center [196, 127] width 53 height 28
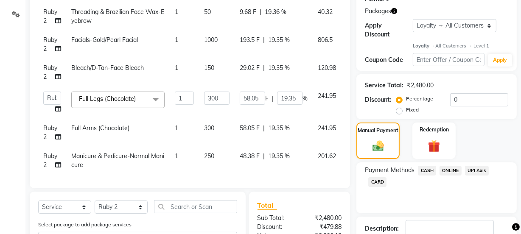
click at [215, 124] on td "300" at bounding box center [217, 133] width 36 height 28
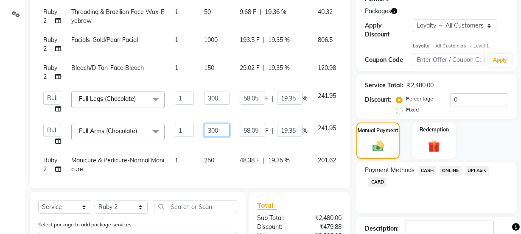
click at [221, 127] on input "300" at bounding box center [216, 130] width 25 height 13
click at [220, 116] on td "300" at bounding box center [217, 103] width 36 height 32
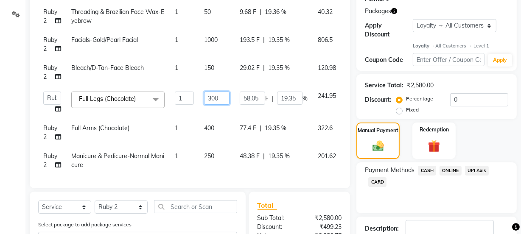
click at [221, 97] on input "300" at bounding box center [216, 98] width 25 height 13
click at [222, 107] on tbody "Ruby 2 Threading & Brazilian Face Wax-Eyebrow 1 50 9.68 F | 19.36 % 40.32 Ruby …" at bounding box center [203, 117] width 331 height 228
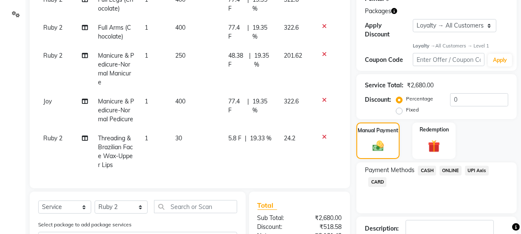
scroll to position [110, 0]
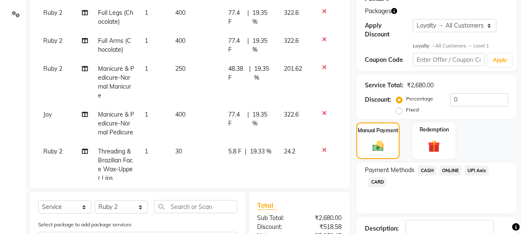
click at [178, 17] on span "400" at bounding box center [180, 13] width 10 height 8
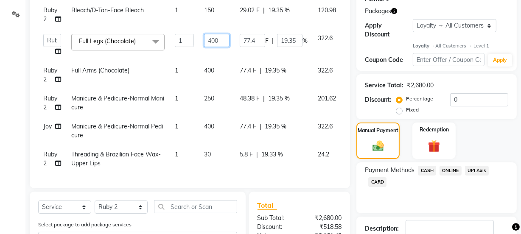
click at [228, 34] on input "400" at bounding box center [216, 40] width 25 height 13
click at [236, 47] on td "77.4 F | 19.35 %" at bounding box center [274, 45] width 78 height 32
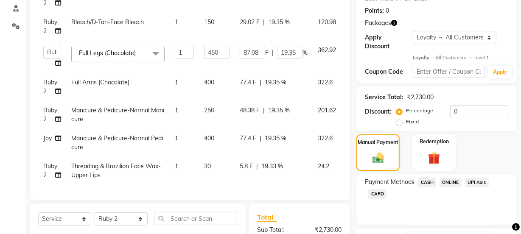
scroll to position [253, 0]
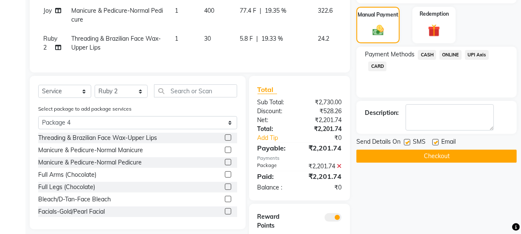
click at [451, 53] on span "ONLINE" at bounding box center [450, 55] width 22 height 10
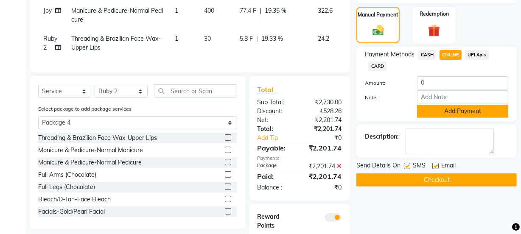
click at [441, 111] on button "Add Payment" at bounding box center [462, 111] width 91 height 13
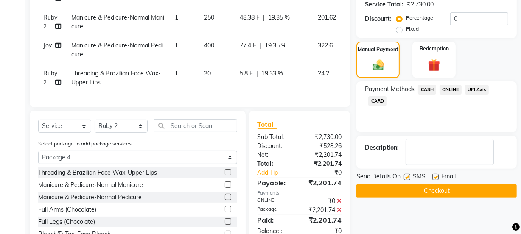
scroll to position [146, 0]
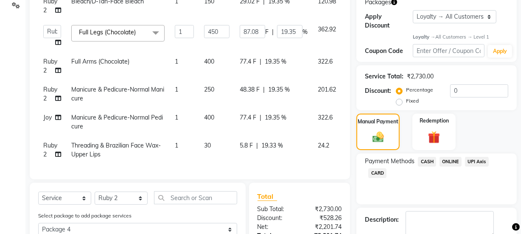
click at [406, 99] on label "Fixed" at bounding box center [412, 101] width 13 height 8
click at [401, 99] on input "Fixed" at bounding box center [401, 101] width 6 height 6
click at [475, 87] on input "0" at bounding box center [479, 90] width 58 height 13
click at [450, 165] on span "ONLINE" at bounding box center [450, 162] width 22 height 10
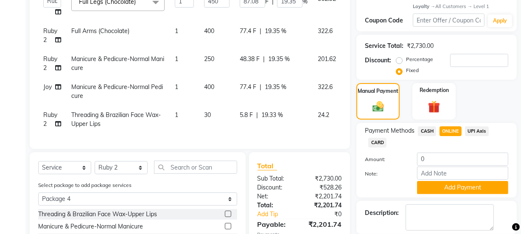
scroll to position [262, 0]
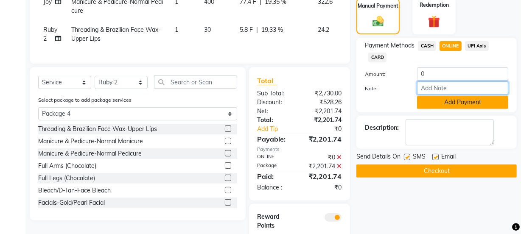
click at [447, 95] on div "Note:" at bounding box center [436, 88] width 156 height 14
click at [448, 101] on button "Add Payment" at bounding box center [462, 102] width 91 height 13
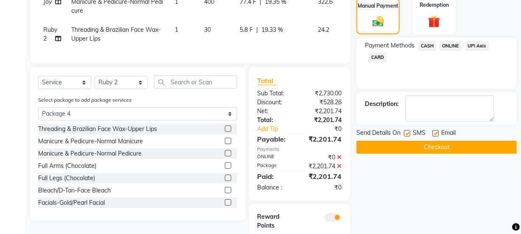
click at [434, 133] on label at bounding box center [435, 133] width 6 height 6
click at [434, 133] on input "checkbox" at bounding box center [435, 134] width 6 height 6
click at [427, 147] on button "Checkout" at bounding box center [436, 147] width 160 height 13
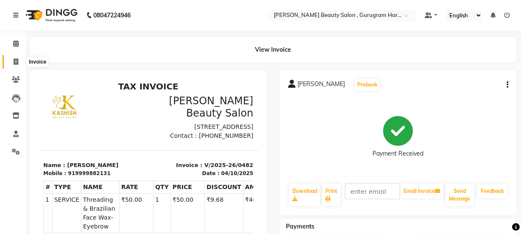
click at [17, 61] on icon at bounding box center [16, 62] width 5 height 6
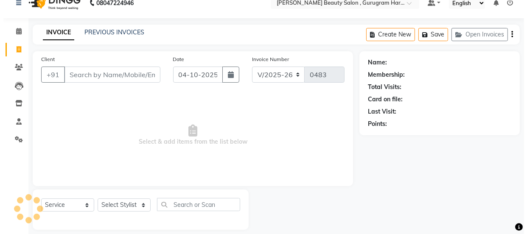
scroll to position [21, 0]
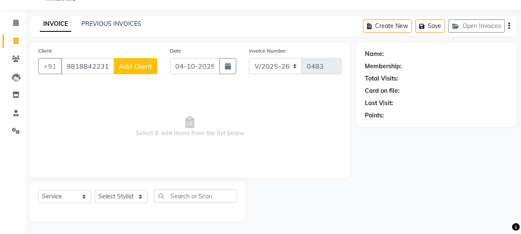
click at [149, 67] on span "Add Client" at bounding box center [136, 66] width 34 height 8
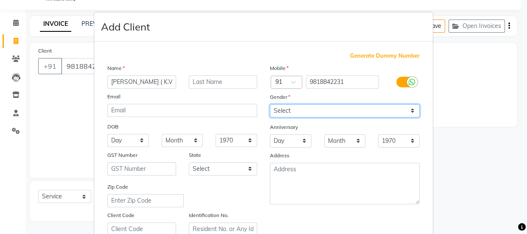
click at [276, 106] on select "Select [DEMOGRAPHIC_DATA] [DEMOGRAPHIC_DATA] Other Prefer Not To Say" at bounding box center [345, 110] width 150 height 13
click at [270, 104] on select "Select [DEMOGRAPHIC_DATA] [DEMOGRAPHIC_DATA] Other Prefer Not To Say" at bounding box center [345, 110] width 150 height 13
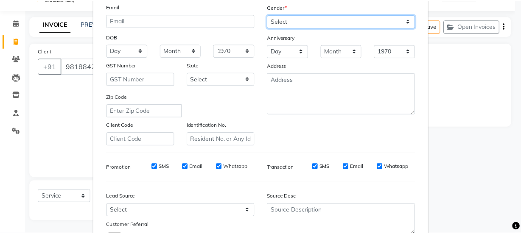
scroll to position [160, 0]
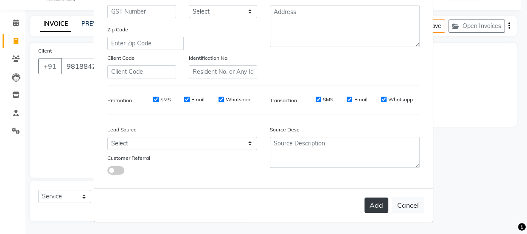
click at [378, 206] on button "Add" at bounding box center [376, 205] width 24 height 15
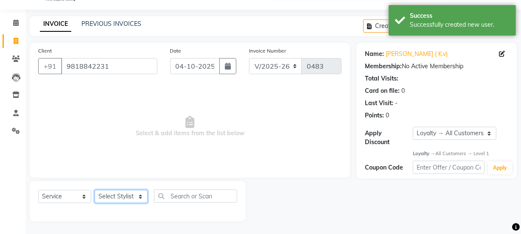
drag, startPoint x: 123, startPoint y: 194, endPoint x: 127, endPoint y: 194, distance: 4.7
click at [123, 194] on select "Select Stylist [PERSON_NAME] [PERSON_NAME] [PERSON_NAME] Manager [PERSON_NAME] …" at bounding box center [121, 196] width 53 height 13
click at [95, 190] on select "Select Stylist [PERSON_NAME] [PERSON_NAME] [PERSON_NAME] Manager [PERSON_NAME] …" at bounding box center [121, 196] width 53 height 13
click at [123, 195] on select "Select Stylist [PERSON_NAME] [PERSON_NAME] [PERSON_NAME] Manager [PERSON_NAME] …" at bounding box center [121, 196] width 53 height 13
click at [95, 190] on select "Select Stylist [PERSON_NAME] [PERSON_NAME] [PERSON_NAME] Manager [PERSON_NAME] …" at bounding box center [121, 196] width 53 height 13
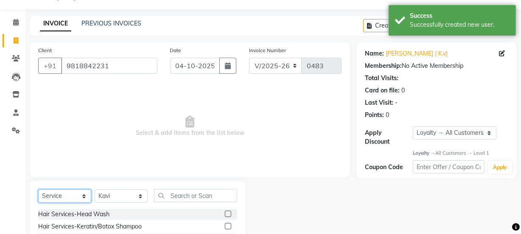
click at [55, 192] on select "Select Service Product Membership Package Voucher Prepaid Gift Card" at bounding box center [64, 196] width 53 height 13
click at [38, 190] on select "Select Service Product Membership Package Voucher Prepaid Gift Card" at bounding box center [64, 196] width 53 height 13
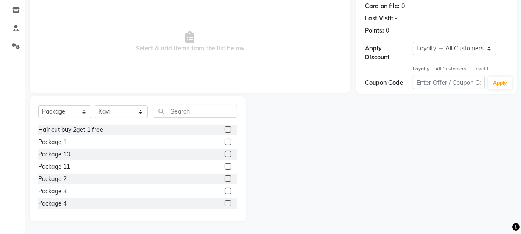
click at [225, 190] on label at bounding box center [228, 191] width 6 height 6
click at [225, 190] on input "checkbox" at bounding box center [228, 192] width 6 height 6
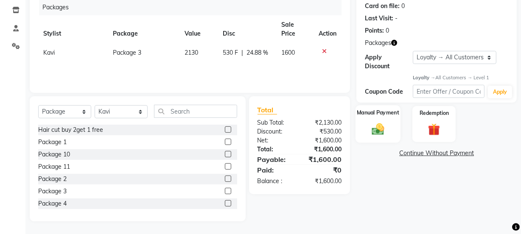
click at [380, 122] on img at bounding box center [378, 129] width 20 height 14
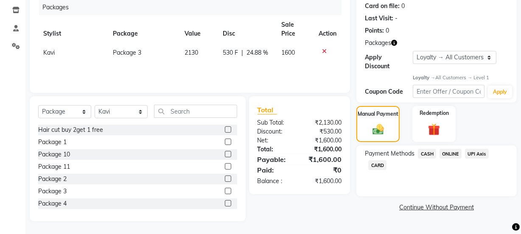
click at [450, 151] on span "ONLINE" at bounding box center [450, 154] width 22 height 10
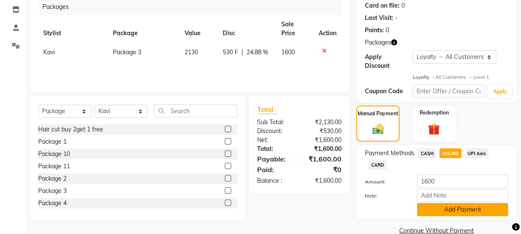
click at [440, 210] on button "Add Payment" at bounding box center [462, 209] width 91 height 13
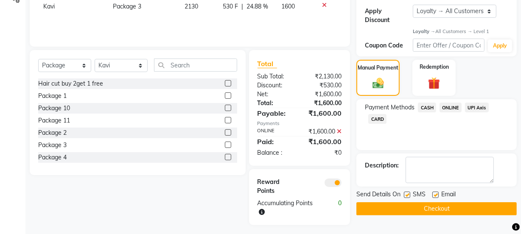
scroll to position [156, 0]
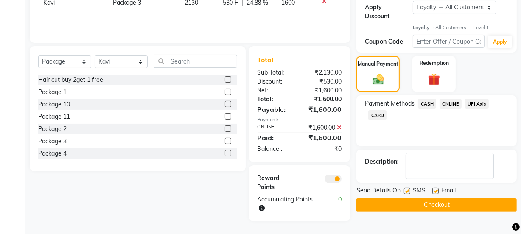
click at [437, 191] on label at bounding box center [435, 191] width 6 height 6
click at [437, 191] on input "checkbox" at bounding box center [435, 192] width 6 height 6
click at [407, 190] on label at bounding box center [407, 191] width 6 height 6
click at [407, 190] on input "checkbox" at bounding box center [407, 192] width 6 height 6
click at [405, 204] on button "Checkout" at bounding box center [436, 204] width 160 height 13
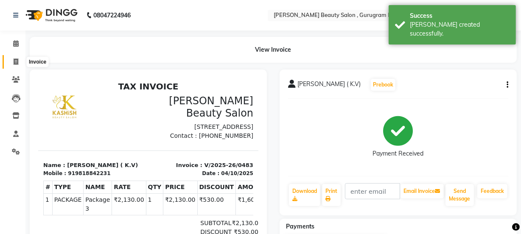
click at [14, 62] on icon at bounding box center [16, 62] width 5 height 6
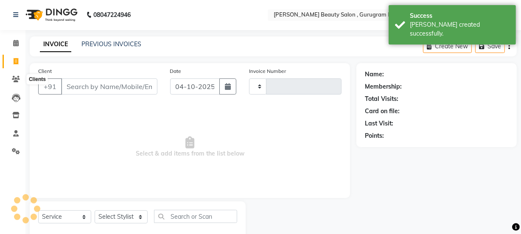
scroll to position [21, 0]
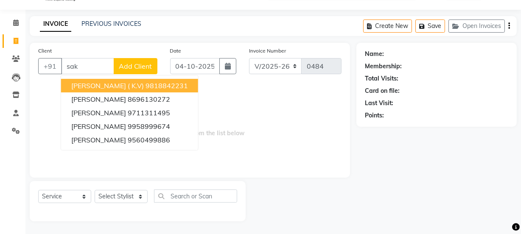
click at [118, 76] on ngb-typeahead-window "[PERSON_NAME] ( K.V) 9818842231 [PERSON_NAME] 8696130272 [PERSON_NAME] 97113114…" at bounding box center [130, 112] width 138 height 75
click at [145, 81] on ngb-highlight "9818842231" at bounding box center [166, 85] width 42 height 8
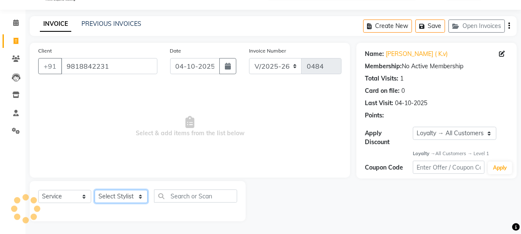
click at [111, 194] on select "Select Stylist [PERSON_NAME] [PERSON_NAME] [PERSON_NAME] Manager [PERSON_NAME] …" at bounding box center [121, 196] width 53 height 13
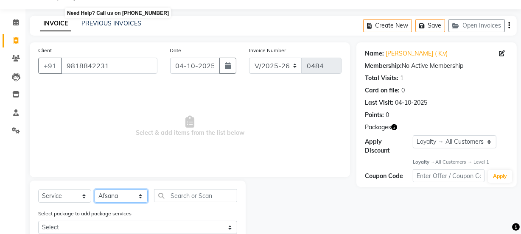
click at [95, 190] on select "Select Stylist [PERSON_NAME] [PERSON_NAME] [PERSON_NAME] Manager [PERSON_NAME] …" at bounding box center [121, 196] width 53 height 13
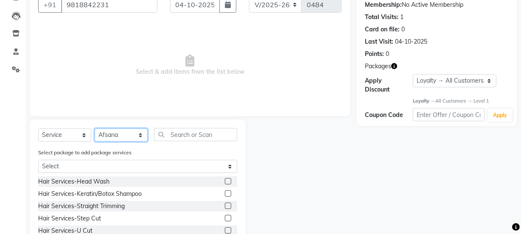
scroll to position [134, 0]
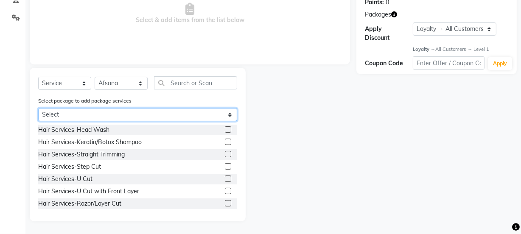
drag, startPoint x: 142, startPoint y: 111, endPoint x: 140, endPoint y: 120, distance: 9.1
click at [142, 111] on select "Select Package 3" at bounding box center [137, 114] width 199 height 13
click at [38, 108] on select "Select Package 3" at bounding box center [137, 114] width 199 height 13
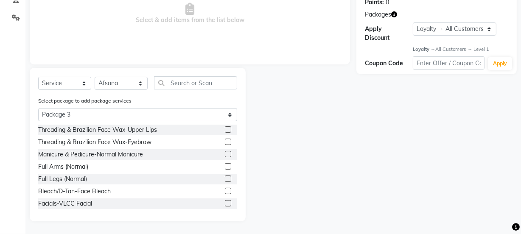
click at [225, 127] on label at bounding box center [228, 129] width 6 height 6
click at [225, 127] on input "checkbox" at bounding box center [228, 130] width 6 height 6
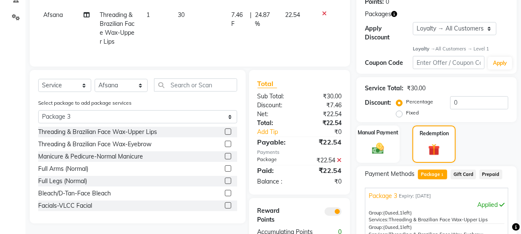
click at [225, 147] on label at bounding box center [228, 144] width 6 height 6
click at [225, 147] on input "checkbox" at bounding box center [228, 145] width 6 height 6
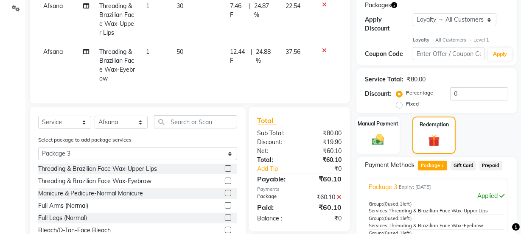
scroll to position [212, 0]
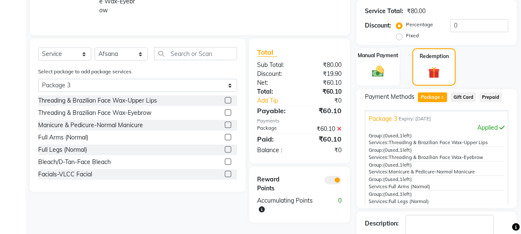
click at [225, 128] on label at bounding box center [228, 125] width 6 height 6
click at [225, 128] on input "checkbox" at bounding box center [228, 126] width 6 height 6
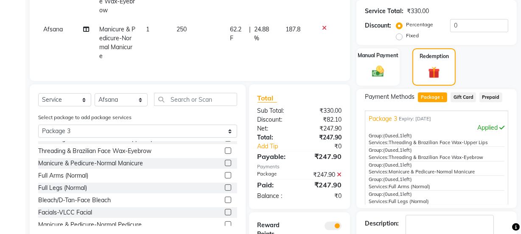
scroll to position [13, 0]
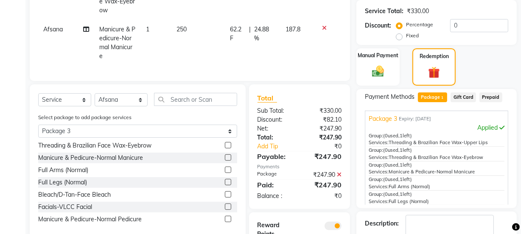
click at [225, 185] on label at bounding box center [228, 182] width 6 height 6
click at [225, 185] on input "checkbox" at bounding box center [228, 183] width 6 height 6
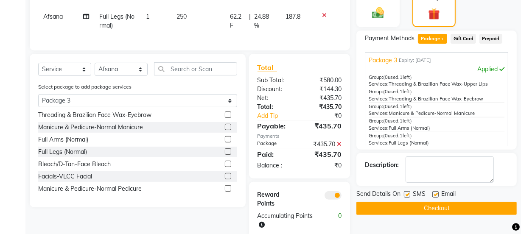
scroll to position [288, 0]
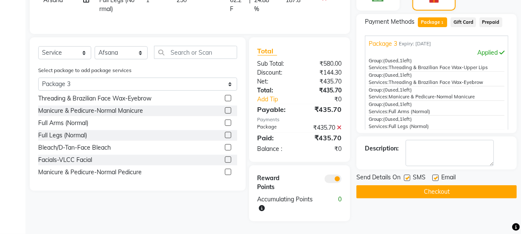
click at [225, 148] on label at bounding box center [228, 147] width 6 height 6
click at [225, 148] on input "checkbox" at bounding box center [228, 148] width 6 height 6
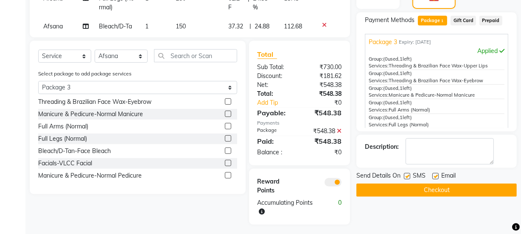
click at [225, 161] on label at bounding box center [228, 163] width 6 height 6
click at [225, 161] on input "checkbox" at bounding box center [228, 164] width 6 height 6
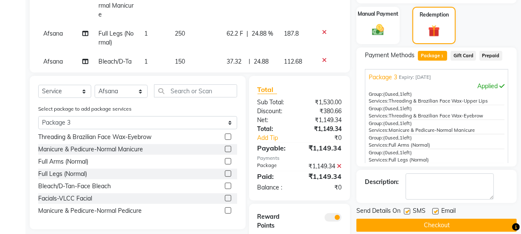
scroll to position [292, 0]
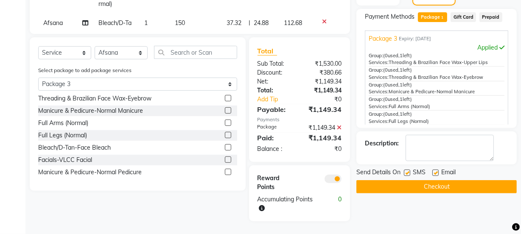
click at [225, 169] on label at bounding box center [228, 172] width 6 height 6
click at [225, 170] on input "checkbox" at bounding box center [228, 173] width 6 height 6
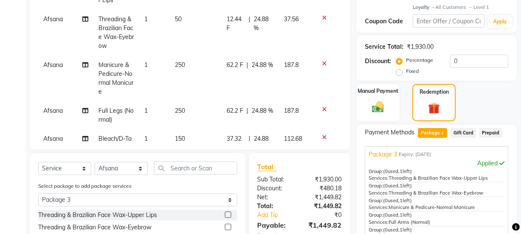
scroll to position [111, 0]
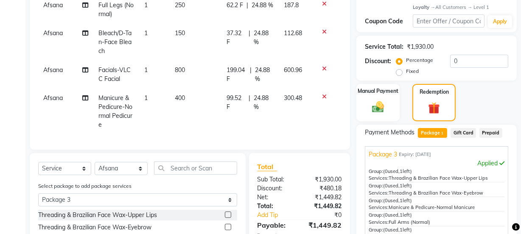
click at [322, 94] on icon at bounding box center [324, 97] width 5 height 6
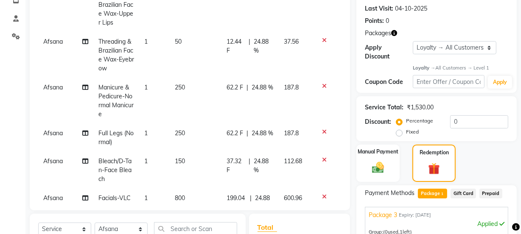
scroll to position [0, 0]
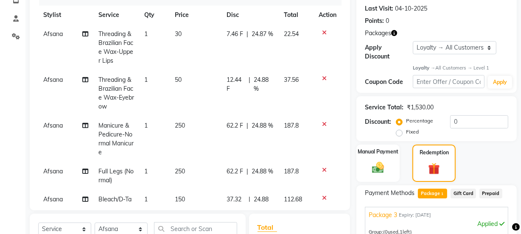
click at [322, 31] on icon at bounding box center [324, 33] width 5 height 6
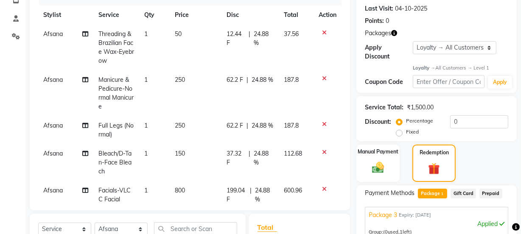
click at [322, 30] on icon at bounding box center [324, 33] width 5 height 6
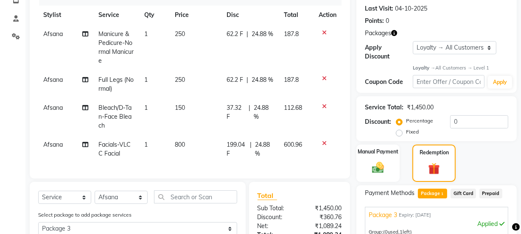
click at [317, 30] on td at bounding box center [327, 48] width 28 height 46
click at [324, 32] on icon at bounding box center [324, 33] width 5 height 6
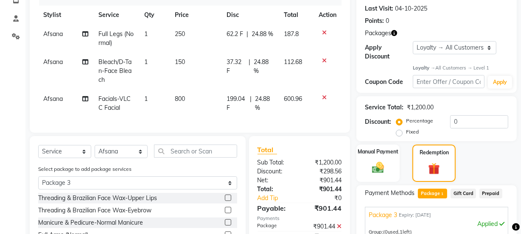
click at [324, 32] on icon at bounding box center [324, 33] width 5 height 6
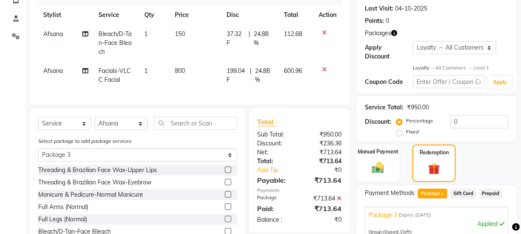
click at [323, 31] on icon at bounding box center [324, 33] width 5 height 6
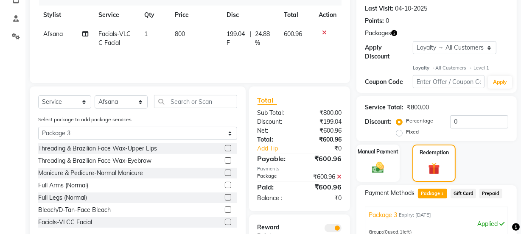
click at [323, 31] on icon at bounding box center [324, 33] width 5 height 6
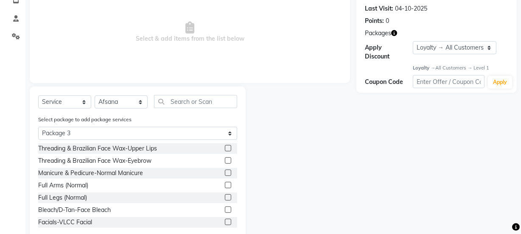
click at [225, 146] on label at bounding box center [228, 148] width 6 height 6
click at [225, 146] on input "checkbox" at bounding box center [228, 149] width 6 height 6
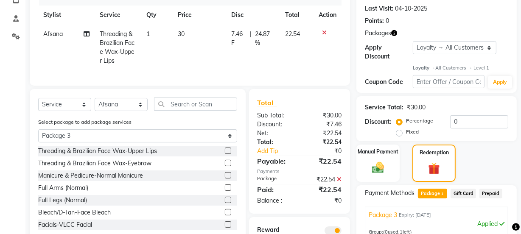
click at [225, 166] on label at bounding box center [228, 163] width 6 height 6
click at [225, 166] on input "checkbox" at bounding box center [228, 164] width 6 height 6
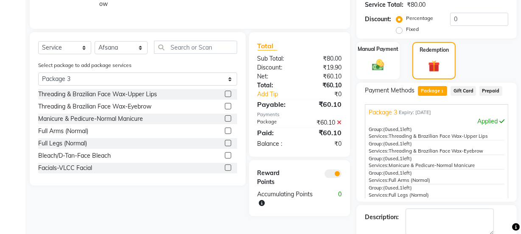
scroll to position [231, 0]
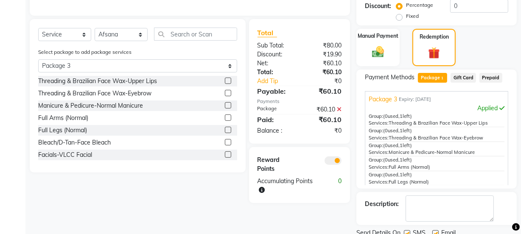
click at [225, 109] on label at bounding box center [228, 105] width 6 height 6
click at [225, 109] on input "checkbox" at bounding box center [228, 106] width 6 height 6
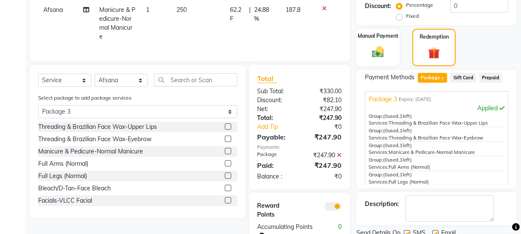
click at [225, 167] on label at bounding box center [228, 163] width 6 height 6
click at [225, 167] on input "checkbox" at bounding box center [228, 164] width 6 height 6
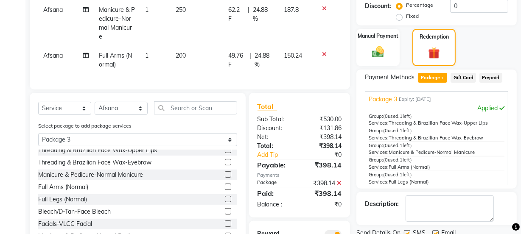
scroll to position [13, 0]
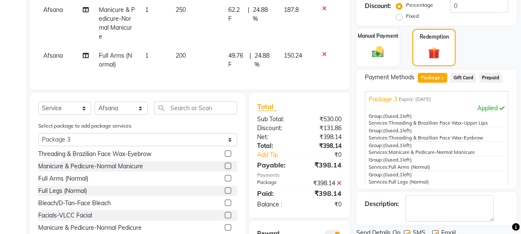
click at [225, 194] on label at bounding box center [228, 190] width 6 height 6
click at [225, 194] on input "checkbox" at bounding box center [228, 191] width 6 height 6
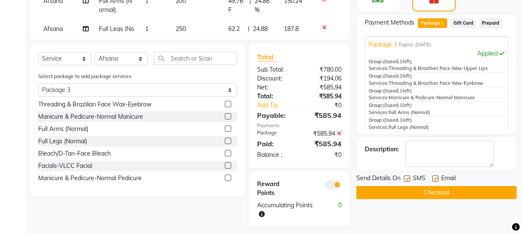
scroll to position [292, 0]
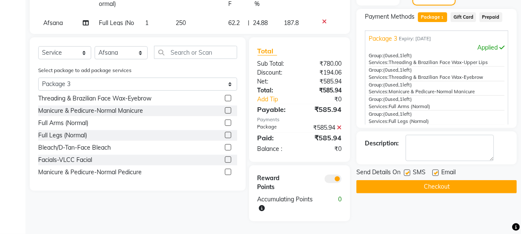
click at [225, 146] on label at bounding box center [228, 147] width 6 height 6
click at [225, 146] on input "checkbox" at bounding box center [228, 148] width 6 height 6
click at [225, 161] on label at bounding box center [228, 159] width 6 height 6
click at [225, 161] on input "checkbox" at bounding box center [228, 160] width 6 height 6
click at [225, 170] on label at bounding box center [228, 172] width 6 height 6
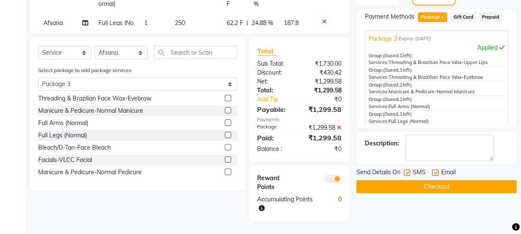
click at [225, 170] on input "checkbox" at bounding box center [228, 173] width 6 height 6
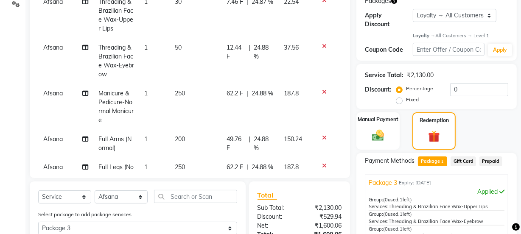
scroll to position [137, 0]
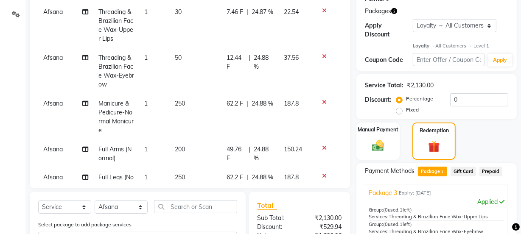
click at [322, 148] on icon at bounding box center [324, 148] width 5 height 6
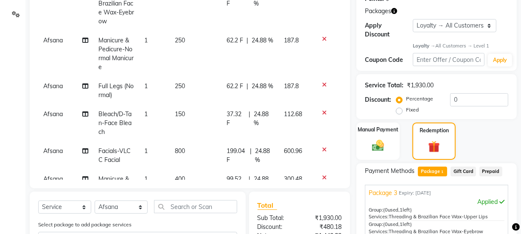
scroll to position [77, 0]
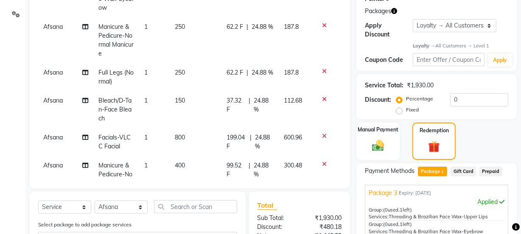
click at [181, 70] on td "250" at bounding box center [196, 77] width 52 height 28
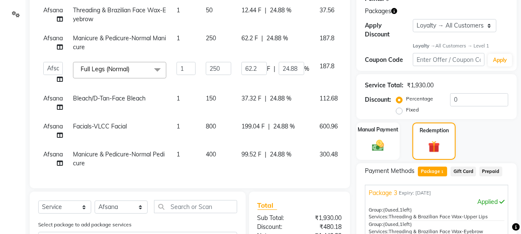
scroll to position [35, 0]
click at [220, 64] on input "250" at bounding box center [218, 68] width 25 height 13
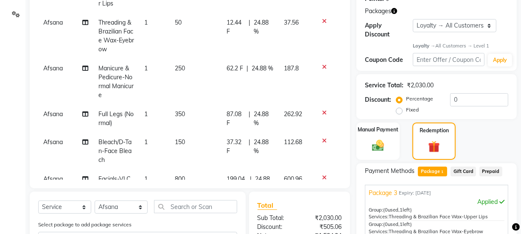
click at [201, 85] on tbody "Afsana Threading & Brazilian Face Wax-Upper Lips 1 30 7.46 F | 24.87 % 22.54 Af…" at bounding box center [189, 105] width 303 height 276
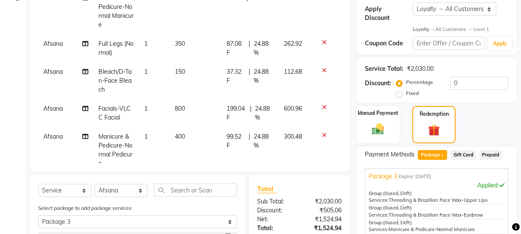
scroll to position [73, 0]
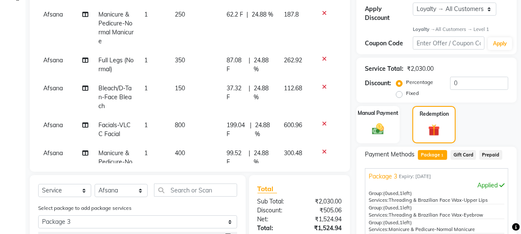
click at [187, 56] on td "350" at bounding box center [196, 65] width 52 height 28
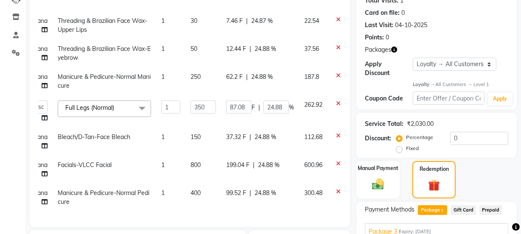
scroll to position [35, 31]
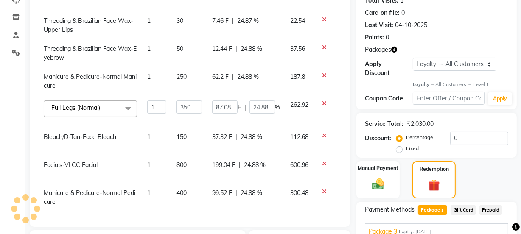
click at [322, 189] on icon at bounding box center [324, 192] width 5 height 6
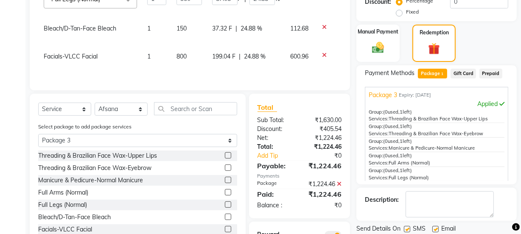
scroll to position [253, 0]
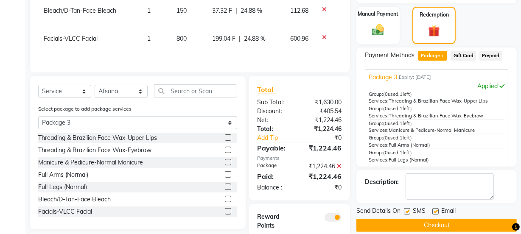
click at [225, 175] on label at bounding box center [228, 174] width 6 height 6
click at [225, 175] on input "checkbox" at bounding box center [228, 175] width 6 height 6
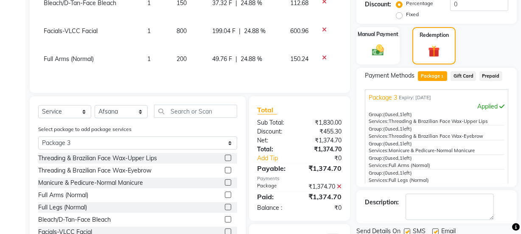
scroll to position [215, 0]
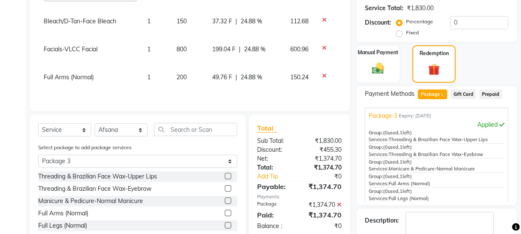
click at [187, 72] on td "200" at bounding box center [189, 82] width 36 height 28
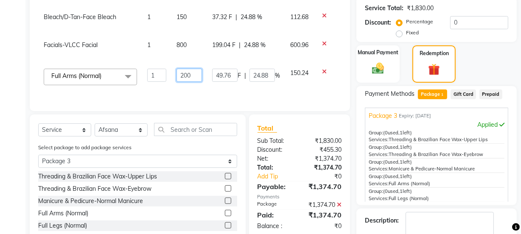
click at [196, 72] on input "200" at bounding box center [188, 75] width 25 height 13
click at [200, 89] on td "300" at bounding box center [189, 80] width 36 height 32
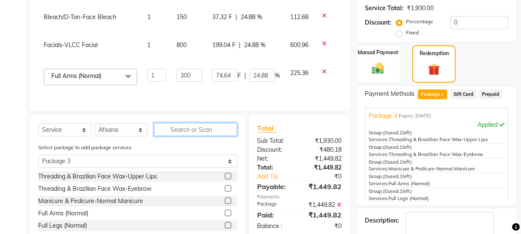
click at [172, 129] on input "text" at bounding box center [195, 129] width 83 height 13
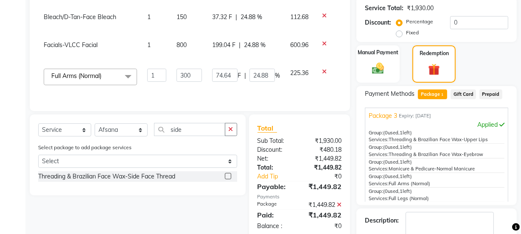
click at [228, 173] on label at bounding box center [228, 176] width 6 height 6
click at [228, 174] on input "checkbox" at bounding box center [228, 177] width 6 height 6
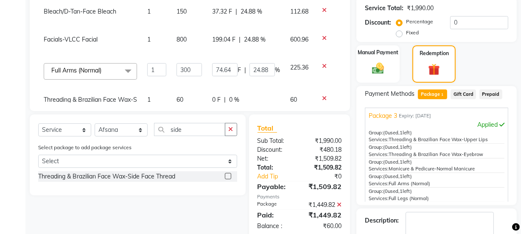
scroll to position [68, 31]
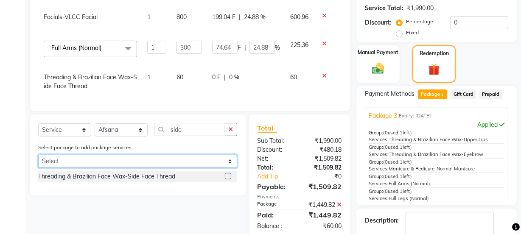
click at [185, 161] on select "Select Package 3" at bounding box center [137, 161] width 199 height 13
click at [38, 155] on select "Select Package 3" at bounding box center [137, 161] width 199 height 13
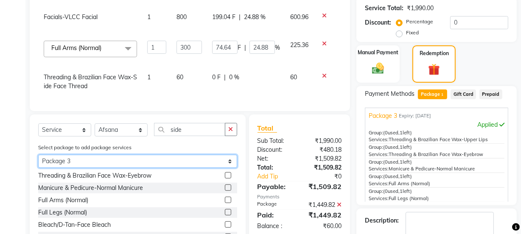
scroll to position [292, 0]
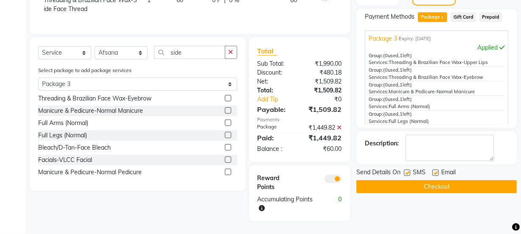
click at [225, 170] on label at bounding box center [228, 172] width 6 height 6
click at [225, 170] on input "checkbox" at bounding box center [228, 173] width 6 height 6
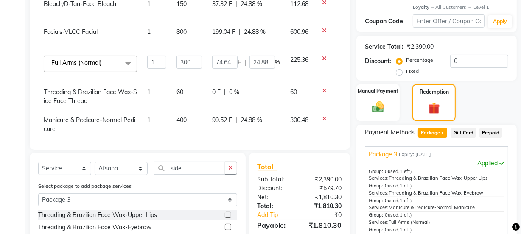
scroll to position [95, 31]
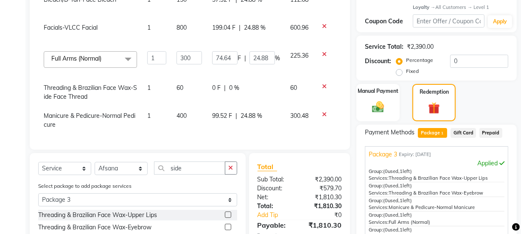
click at [322, 112] on icon at bounding box center [324, 115] width 5 height 6
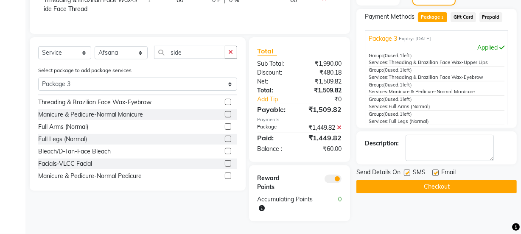
scroll to position [13, 0]
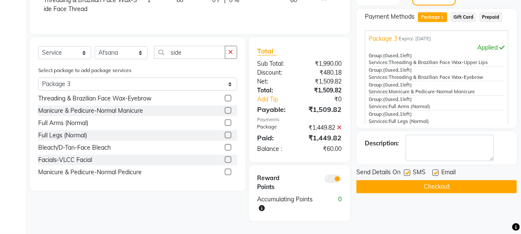
click at [225, 170] on label at bounding box center [228, 172] width 6 height 6
click at [225, 170] on input "checkbox" at bounding box center [228, 173] width 6 height 6
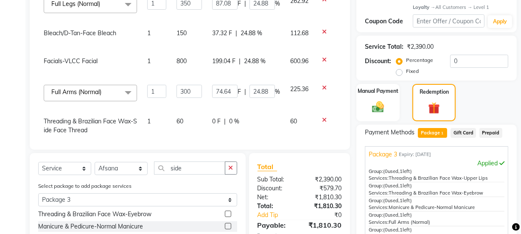
scroll to position [57, 31]
click at [195, 90] on input "300" at bounding box center [188, 90] width 25 height 13
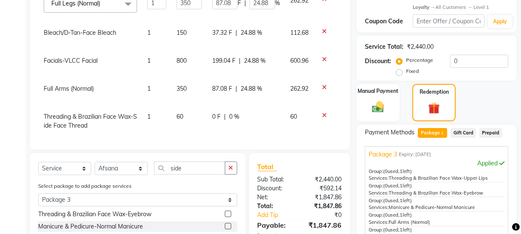
click at [199, 108] on tbody "Afsana Threading & Brazilian Face Wax-Upper Lips 1 30 7.46 F | 24.87 % 22.54 Af…" at bounding box center [175, 35] width 332 height 256
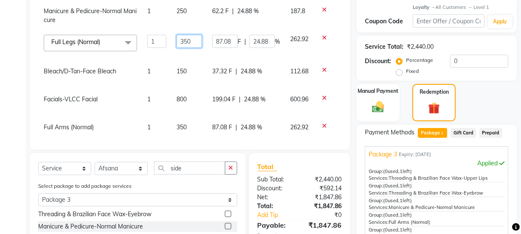
click at [192, 35] on input "350" at bounding box center [188, 41] width 25 height 13
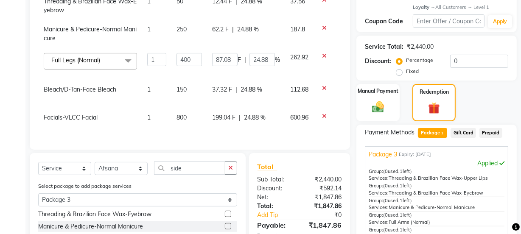
scroll to position [0, 6]
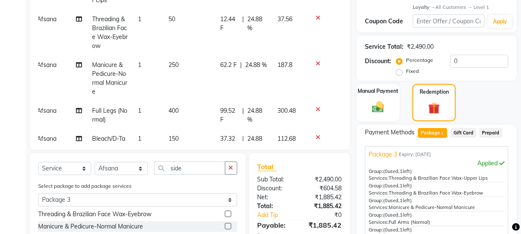
click at [210, 70] on tbody "Afsana Threading & Brazilian Face Wax-Upper Lips 1 30 7.46 F | 24.87 % 22.54 Af…" at bounding box center [183, 139] width 303 height 350
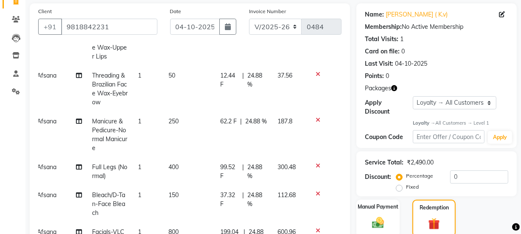
scroll to position [77, 6]
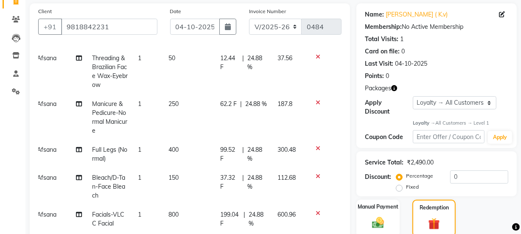
click at [109, 151] on span "Full Legs (Normal)" at bounding box center [109, 154] width 35 height 17
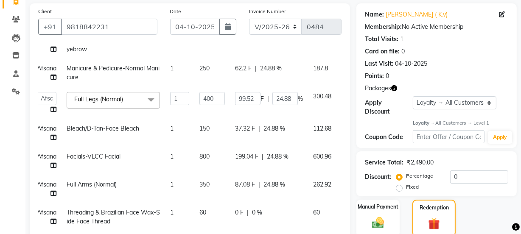
click at [153, 97] on span at bounding box center [150, 100] width 17 height 16
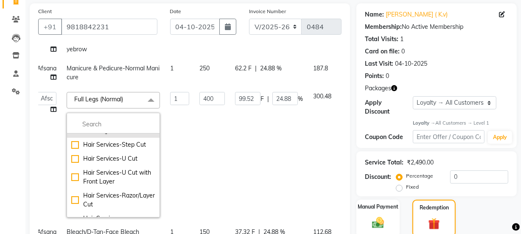
scroll to position [38, 0]
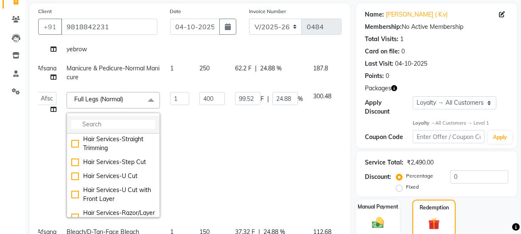
click at [120, 125] on input "multiselect-search" at bounding box center [113, 124] width 84 height 9
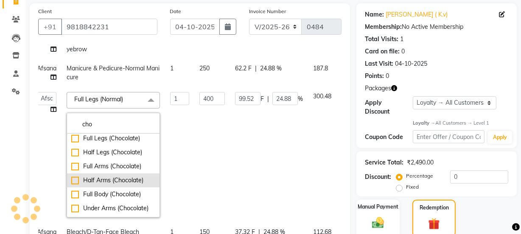
scroll to position [0, 0]
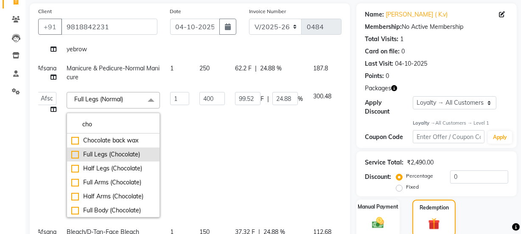
click at [129, 153] on div "Full Legs (Chocolate)" at bounding box center [113, 154] width 84 height 9
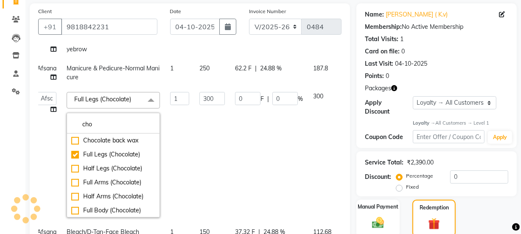
click at [196, 112] on td "300" at bounding box center [212, 155] width 36 height 136
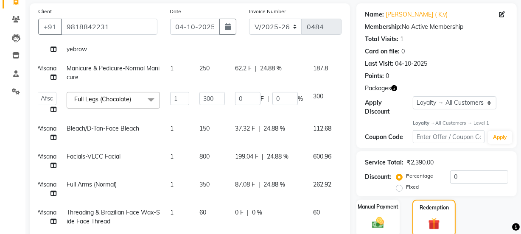
scroll to position [91, 6]
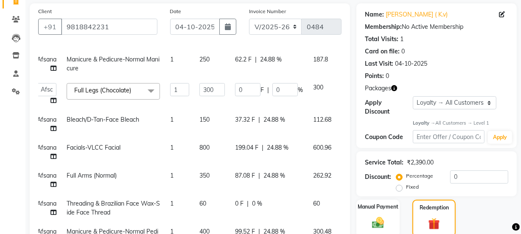
click at [157, 170] on td "Full Arms (Normal)" at bounding box center [112, 180] width 103 height 28
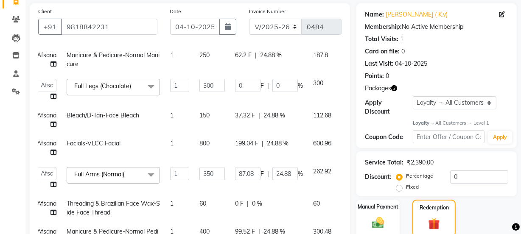
click at [153, 170] on span at bounding box center [150, 175] width 17 height 16
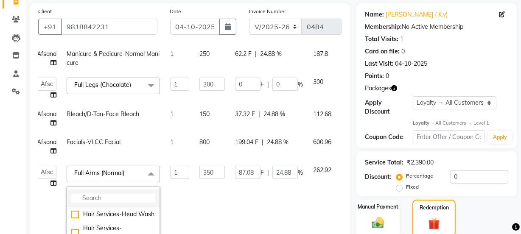
click at [127, 190] on li at bounding box center [113, 199] width 92 height 18
click at [113, 197] on input "multiselect-search" at bounding box center [113, 198] width 84 height 9
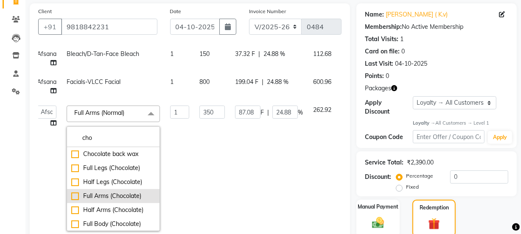
scroll to position [168, 6]
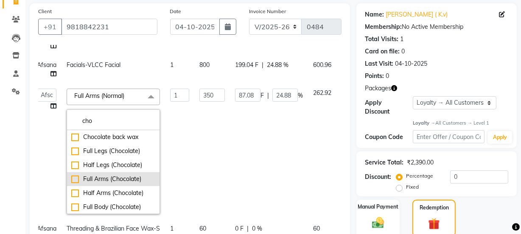
click at [112, 179] on div "Full Arms (Chocolate)" at bounding box center [113, 179] width 84 height 9
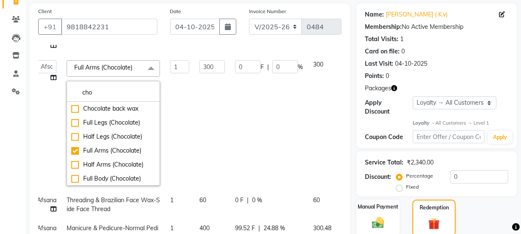
click at [281, 101] on td "0 F | 0 %" at bounding box center [269, 123] width 78 height 136
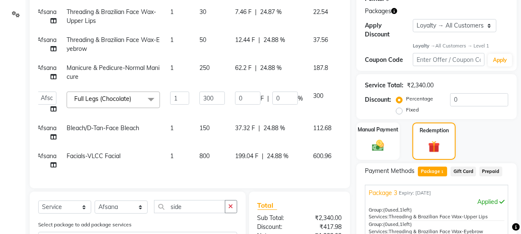
scroll to position [0, 6]
click at [351, 103] on div "Client [PHONE_NUMBER] Date [DATE] Invoice Number V/2025 V/[PHONE_NUMBER] Servic…" at bounding box center [189, 151] width 333 height 450
click at [349, 106] on div "Client [PHONE_NUMBER] Date [DATE] Invoice Number V/2025 V/[PHONE_NUMBER] Servic…" at bounding box center [190, 57] width 320 height 262
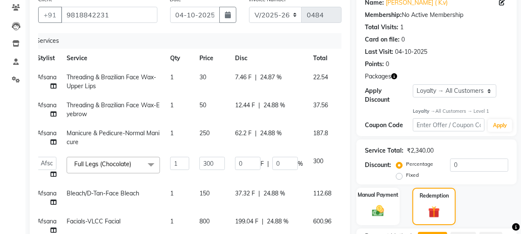
scroll to position [77, 0]
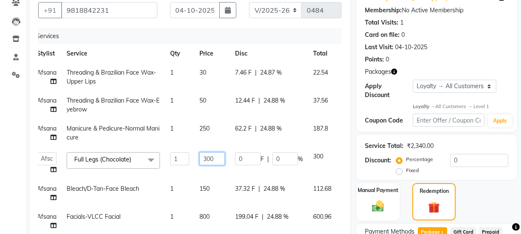
click at [217, 158] on input "300" at bounding box center [211, 158] width 25 height 13
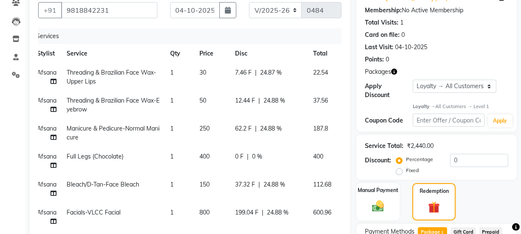
click at [230, 172] on td "0 F | 0 %" at bounding box center [269, 161] width 78 height 28
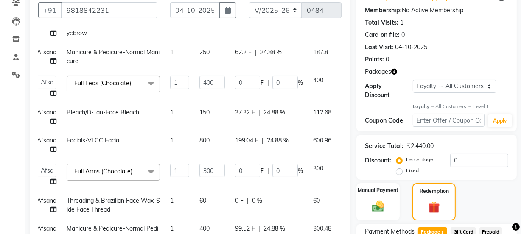
scroll to position [77, 6]
click at [220, 170] on input "300" at bounding box center [211, 170] width 25 height 13
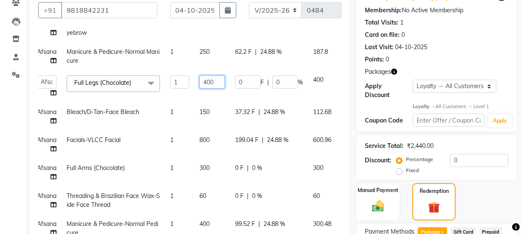
click at [213, 82] on input "400" at bounding box center [211, 81] width 25 height 13
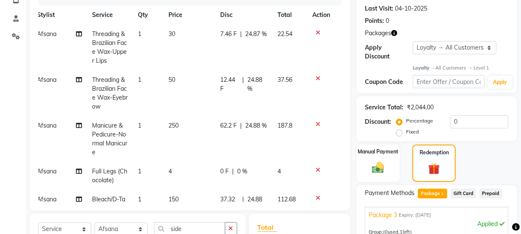
scroll to position [0, 6]
click at [315, 28] on td at bounding box center [321, 48] width 28 height 46
click at [316, 30] on icon at bounding box center [318, 33] width 5 height 6
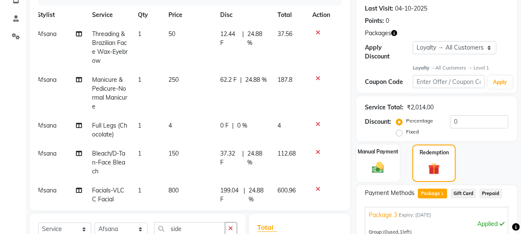
click at [316, 30] on icon at bounding box center [318, 33] width 5 height 6
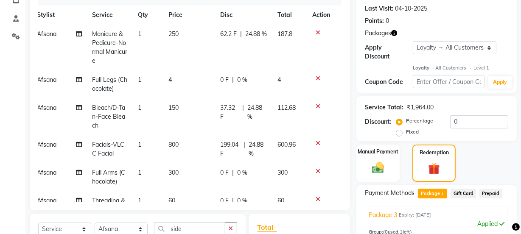
click at [316, 30] on icon at bounding box center [318, 33] width 5 height 6
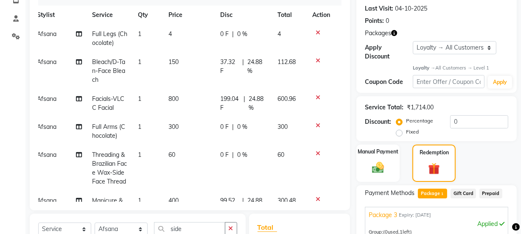
click at [316, 30] on icon at bounding box center [318, 33] width 5 height 6
click at [316, 58] on icon at bounding box center [318, 61] width 5 height 6
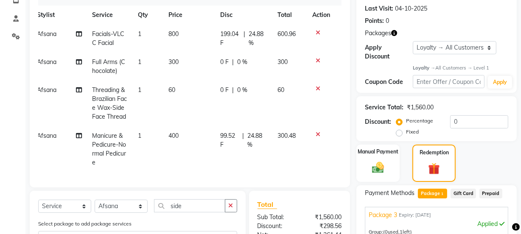
click at [310, 30] on td at bounding box center [321, 39] width 28 height 28
click at [318, 33] on icon at bounding box center [318, 33] width 5 height 6
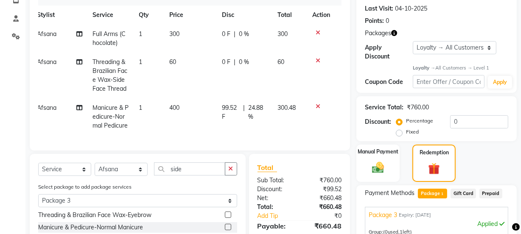
click at [315, 29] on td at bounding box center [321, 39] width 28 height 28
click at [316, 30] on icon at bounding box center [318, 33] width 5 height 6
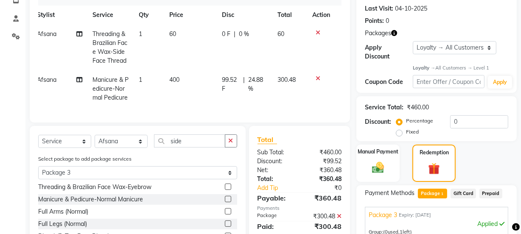
click at [316, 30] on icon at bounding box center [318, 33] width 5 height 6
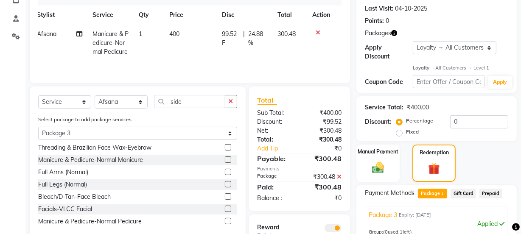
click at [316, 30] on icon at bounding box center [318, 33] width 5 height 6
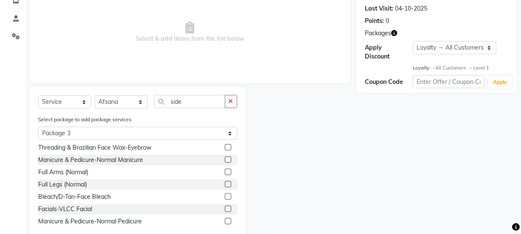
click at [316, 30] on span "Select & add items from the list below" at bounding box center [189, 32] width 303 height 85
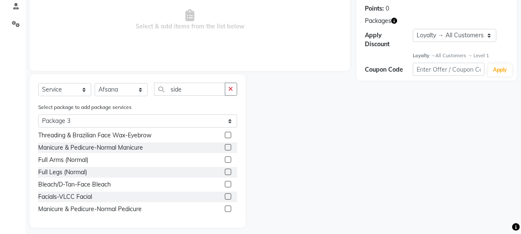
scroll to position [134, 0]
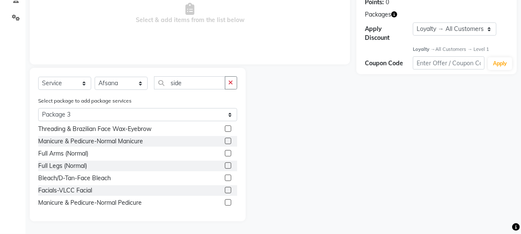
click at [225, 127] on label at bounding box center [228, 129] width 6 height 6
click at [225, 127] on input "checkbox" at bounding box center [228, 129] width 6 height 6
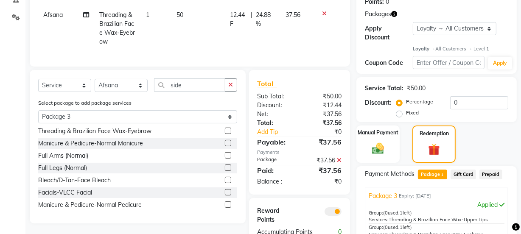
click at [225, 146] on label at bounding box center [228, 143] width 6 height 6
click at [225, 146] on input "checkbox" at bounding box center [228, 144] width 6 height 6
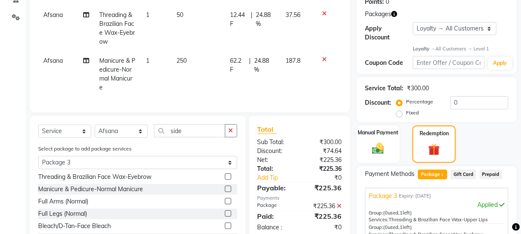
click at [225, 204] on label at bounding box center [228, 201] width 6 height 6
click at [225, 204] on input "checkbox" at bounding box center [228, 202] width 6 height 6
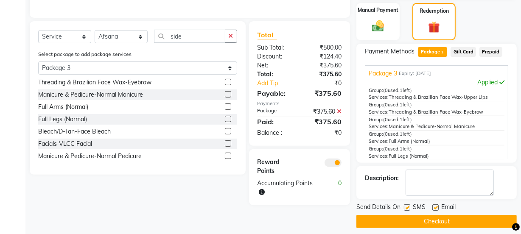
scroll to position [263, 0]
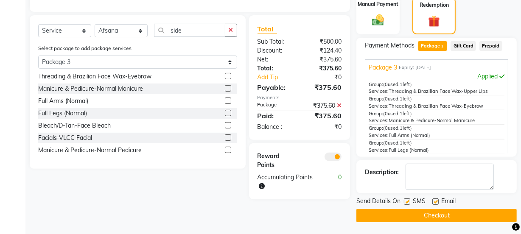
click at [225, 116] on label at bounding box center [228, 113] width 6 height 6
click at [225, 116] on input "checkbox" at bounding box center [228, 114] width 6 height 6
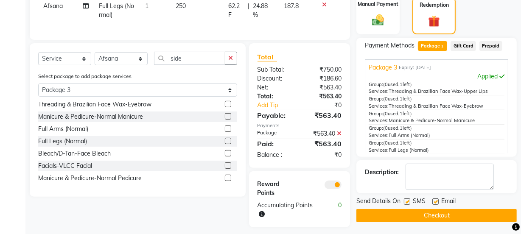
click at [225, 156] on label at bounding box center [228, 153] width 6 height 6
click at [225, 156] on input "checkbox" at bounding box center [228, 154] width 6 height 6
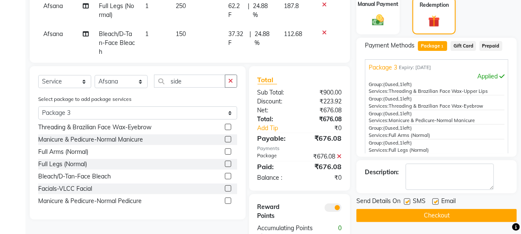
click at [225, 186] on label at bounding box center [228, 188] width 6 height 6
click at [225, 186] on input "checkbox" at bounding box center [228, 189] width 6 height 6
click at [225, 199] on label at bounding box center [228, 201] width 6 height 6
click at [225, 199] on input "checkbox" at bounding box center [228, 201] width 6 height 6
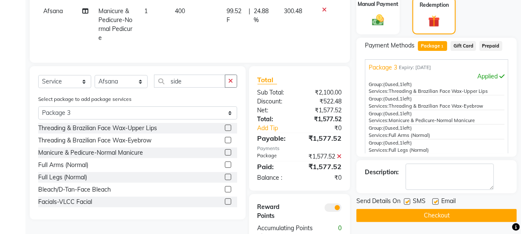
scroll to position [93, 0]
click at [322, 7] on icon at bounding box center [324, 10] width 5 height 6
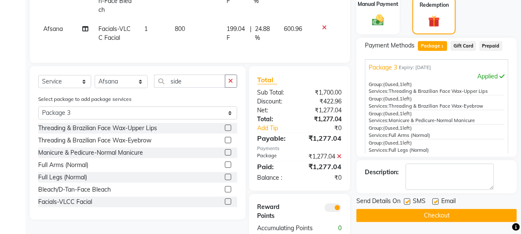
click at [225, 127] on label at bounding box center [228, 128] width 6 height 6
click at [225, 127] on input "checkbox" at bounding box center [228, 129] width 6 height 6
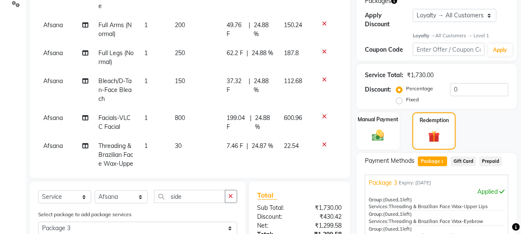
scroll to position [55, 0]
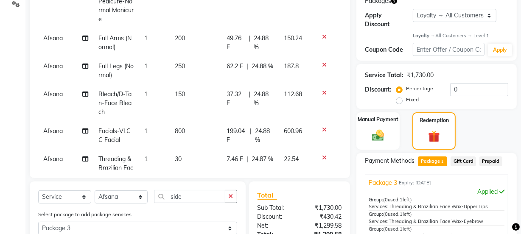
click at [182, 63] on td "250" at bounding box center [196, 71] width 52 height 28
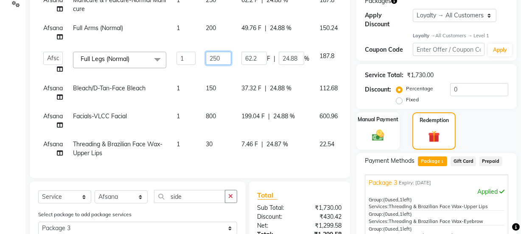
click at [224, 53] on input "250" at bounding box center [218, 58] width 25 height 13
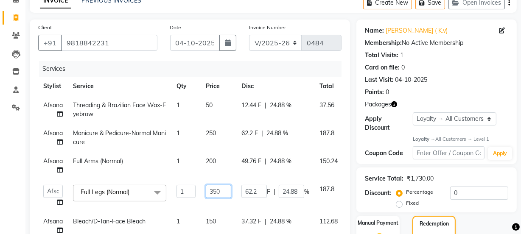
scroll to position [32, 0]
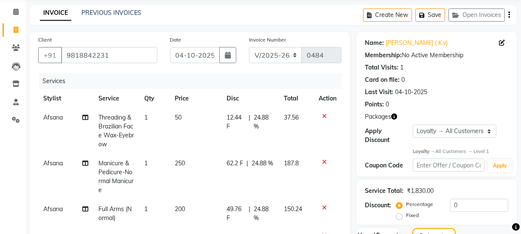
click at [213, 170] on tbody "Afsana Threading & Brazilian Face Wax-Eyebrow 1 50 12.44 F | 24.88 % 37.56 Afsa…" at bounding box center [189, 237] width 303 height 258
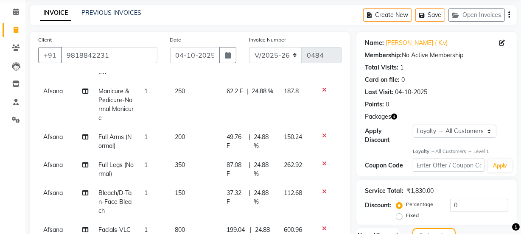
scroll to position [55, 0]
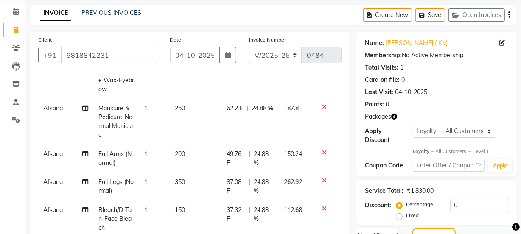
click at [187, 151] on td "200" at bounding box center [196, 159] width 52 height 28
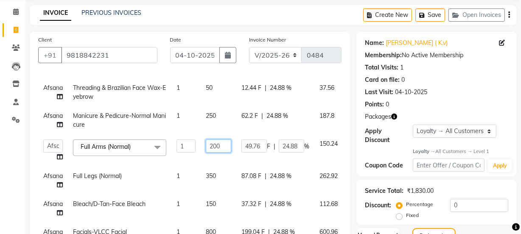
click at [225, 140] on input "200" at bounding box center [218, 146] width 25 height 13
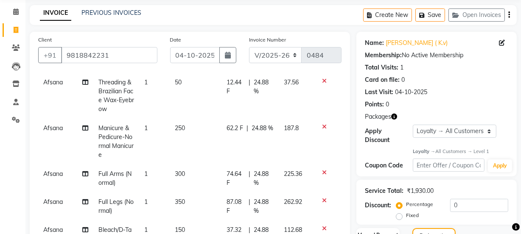
click at [227, 153] on tbody "Afsana Threading & Brazilian Face Wax-Eyebrow 1 50 12.44 F | 24.88 % 37.56 Afsa…" at bounding box center [189, 202] width 303 height 258
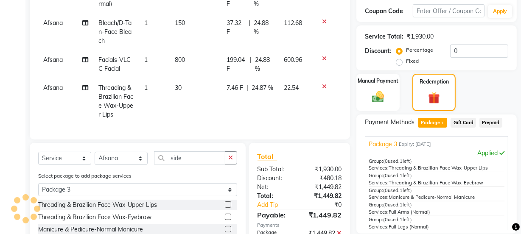
scroll to position [263, 0]
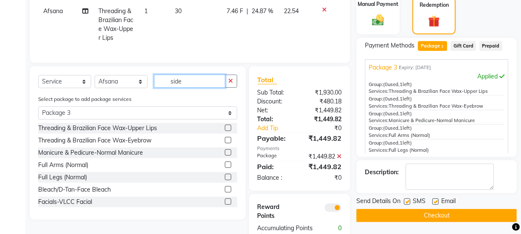
click at [209, 76] on input "side" at bounding box center [189, 81] width 71 height 13
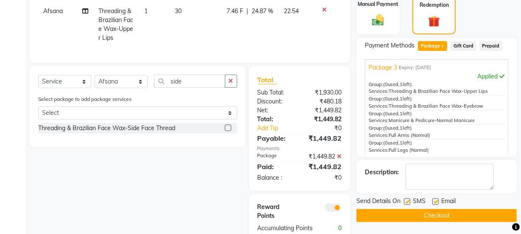
click at [228, 127] on label at bounding box center [228, 128] width 6 height 6
click at [228, 127] on input "checkbox" at bounding box center [228, 129] width 6 height 6
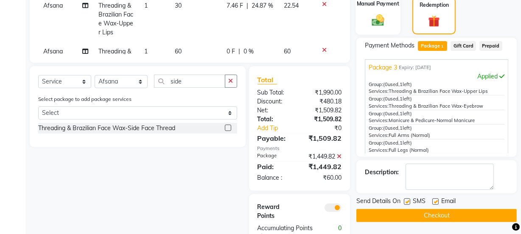
click at [379, 14] on img at bounding box center [378, 20] width 20 height 14
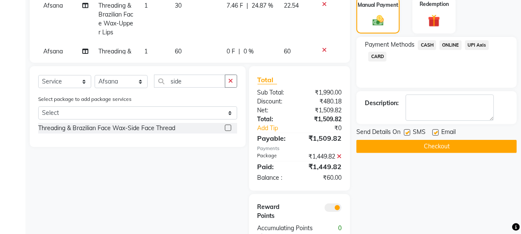
click at [446, 43] on span "ONLINE" at bounding box center [450, 45] width 22 height 10
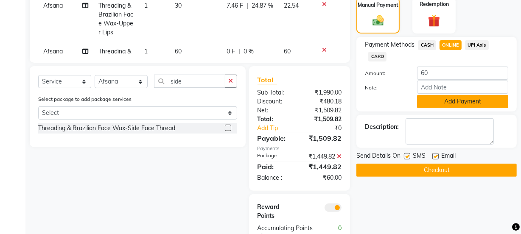
click at [450, 101] on button "Add Payment" at bounding box center [462, 101] width 91 height 13
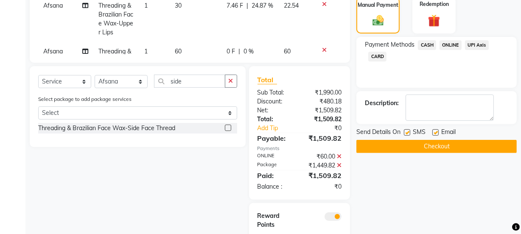
click at [435, 130] on label at bounding box center [435, 132] width 6 height 6
click at [435, 130] on input "checkbox" at bounding box center [435, 133] width 6 height 6
click at [152, 106] on div "Select package to add package services Select Package 3" at bounding box center [138, 109] width 212 height 28
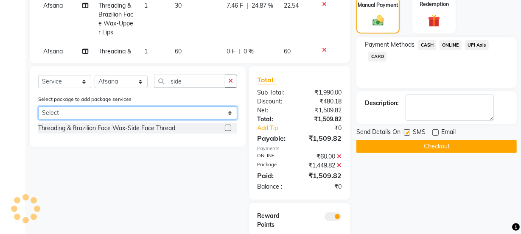
click at [152, 115] on select "Select Package 3" at bounding box center [137, 112] width 199 height 13
click at [38, 106] on select "Select Package 3" at bounding box center [137, 112] width 199 height 13
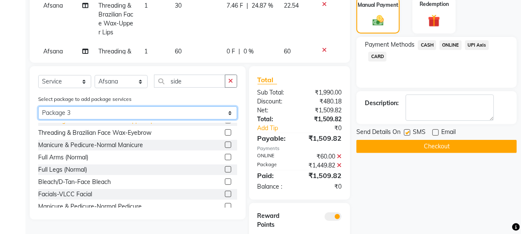
scroll to position [13, 0]
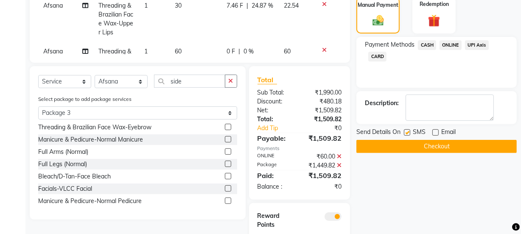
click at [225, 200] on label at bounding box center [228, 201] width 6 height 6
click at [225, 200] on input "checkbox" at bounding box center [228, 201] width 6 height 6
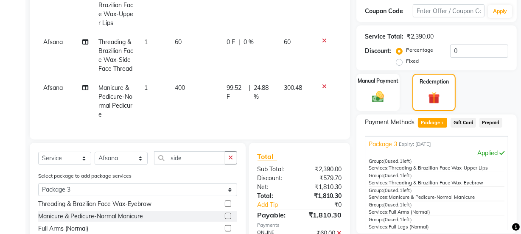
scroll to position [194, 0]
click at [320, 84] on div at bounding box center [327, 87] width 18 height 6
click at [322, 84] on icon at bounding box center [324, 87] width 5 height 6
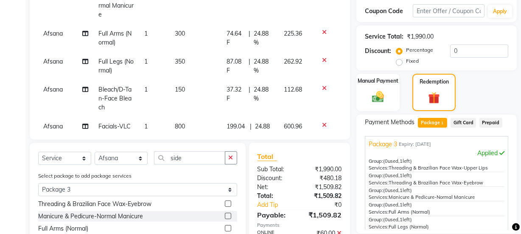
scroll to position [0, 0]
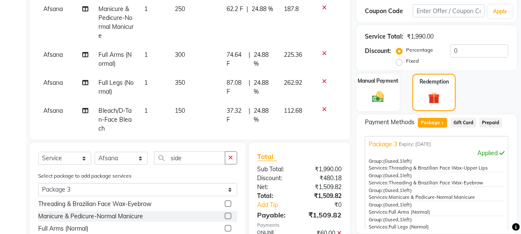
click at [182, 84] on td "350" at bounding box center [196, 87] width 52 height 28
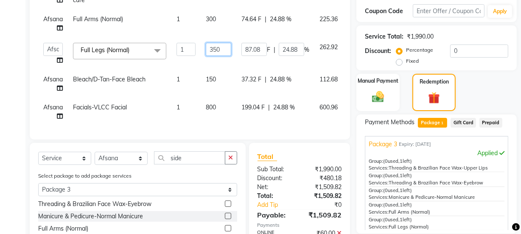
click at [224, 46] on input "350" at bounding box center [218, 49] width 25 height 13
click at [193, 95] on tbody "Afsana Threading & Brazilian Face Wax-Eyebrow 1 50 12.44 F | 24.88 % 37.56 Afsa…" at bounding box center [204, 68] width 332 height 228
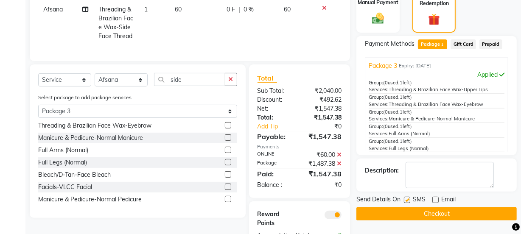
scroll to position [301, 0]
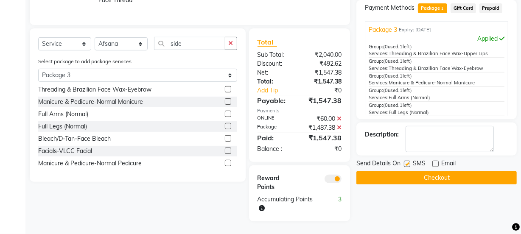
click at [225, 161] on label at bounding box center [228, 163] width 6 height 6
click at [225, 161] on input "checkbox" at bounding box center [228, 164] width 6 height 6
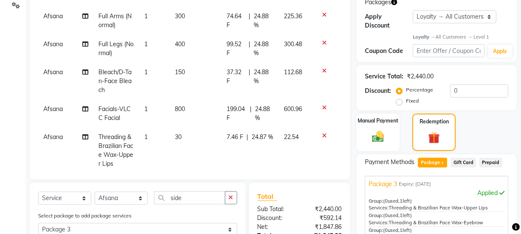
scroll to position [40, 0]
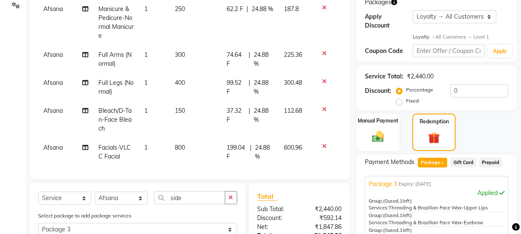
click at [183, 82] on td "400" at bounding box center [196, 87] width 52 height 28
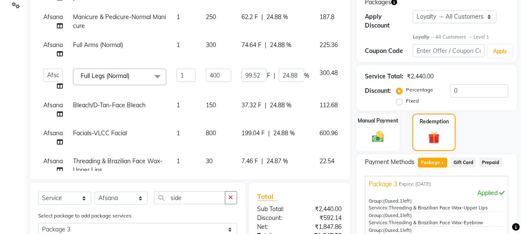
scroll to position [1, 0]
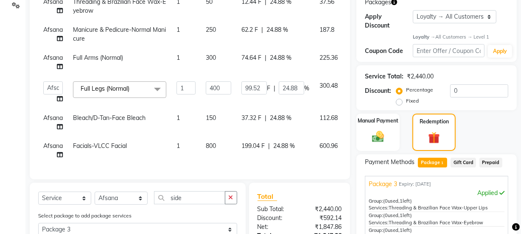
click at [216, 56] on td "300" at bounding box center [219, 62] width 36 height 28
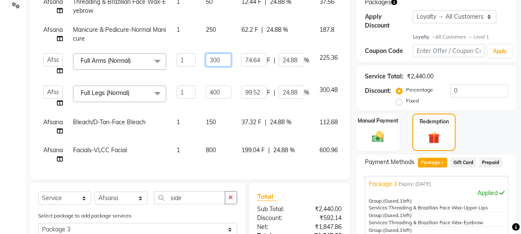
click at [221, 58] on input "300" at bounding box center [218, 59] width 25 height 13
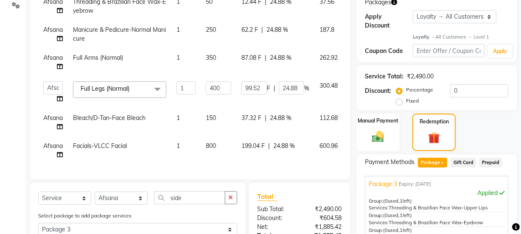
click at [233, 77] on tbody "Afsana Threading & Brazilian Face Wax-Eyebrow 1 50 12.44 F | 24.88 % 37.56 Afsa…" at bounding box center [204, 120] width 332 height 256
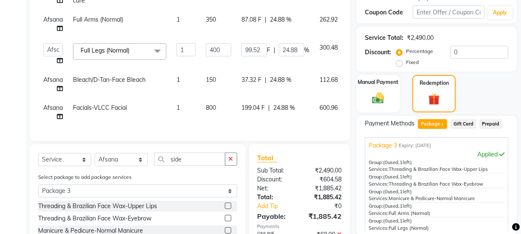
scroll to position [0, 0]
click at [223, 49] on input "400" at bounding box center [218, 50] width 25 height 13
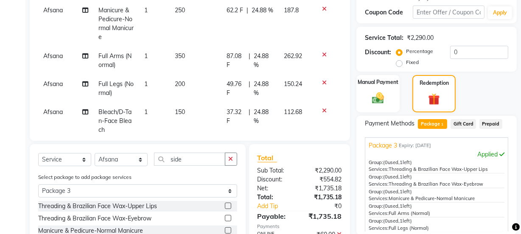
click at [234, 62] on tbody "Afsana Threading & Brazilian Face Wax-Eyebrow 1 50 12.44 F | 24.88 % 37.56 Afsa…" at bounding box center [189, 130] width 303 height 350
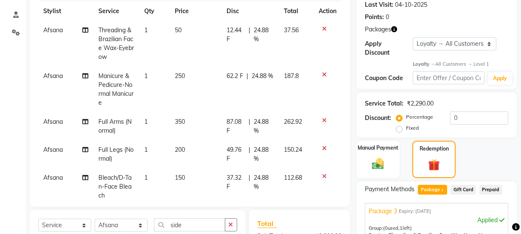
scroll to position [108, 0]
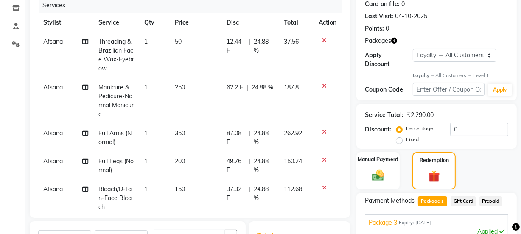
click at [181, 132] on span "350" at bounding box center [180, 133] width 10 height 8
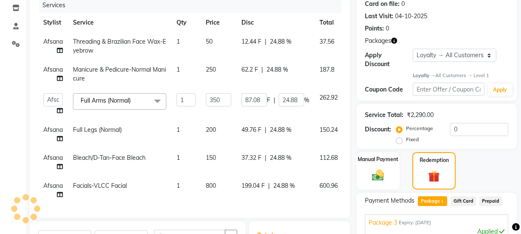
click at [219, 128] on td "200" at bounding box center [219, 134] width 36 height 28
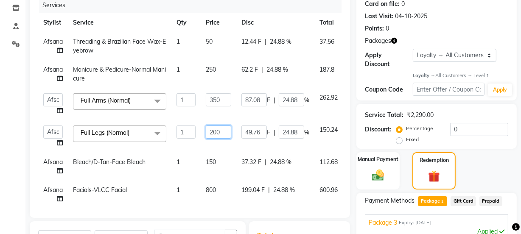
click at [221, 129] on input "200" at bounding box center [218, 132] width 25 height 13
click at [230, 157] on td "150" at bounding box center [219, 167] width 36 height 28
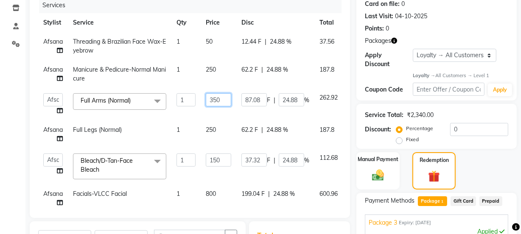
click at [226, 101] on input "350" at bounding box center [218, 99] width 25 height 13
click at [230, 116] on tbody "Afsana Threading & Brazilian Face Wax-Eyebrow 1 50 12.44 F | 24.88 % 37.56 Afsa…" at bounding box center [204, 164] width 332 height 264
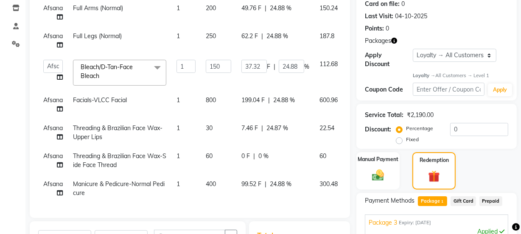
click at [221, 94] on td "800" at bounding box center [219, 105] width 36 height 28
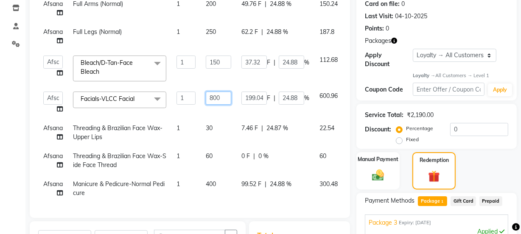
click at [225, 95] on input "800" at bounding box center [218, 98] width 25 height 13
click at [238, 116] on tbody "Afsana Threading & Brazilian Face Wax-Eyebrow 1 50 12.44 F | 24.88 % 37.56 Afsa…" at bounding box center [204, 71] width 332 height 264
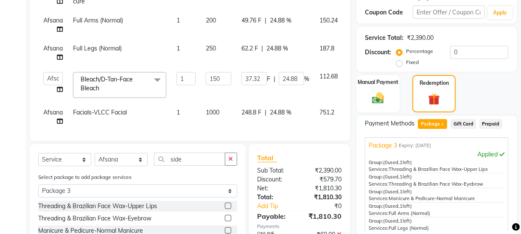
scroll to position [146, 0]
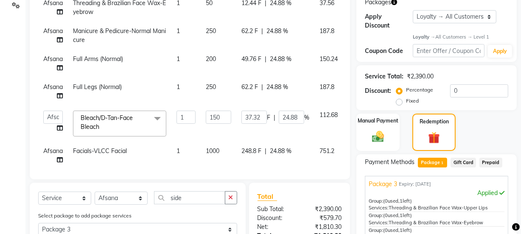
click at [219, 83] on td "250" at bounding box center [219, 92] width 36 height 28
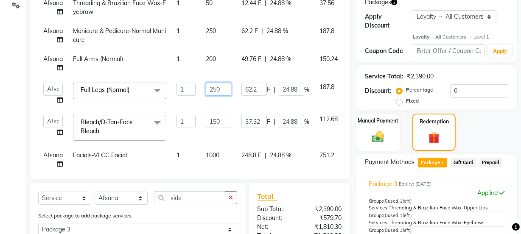
click at [222, 88] on input "250" at bounding box center [218, 89] width 25 height 13
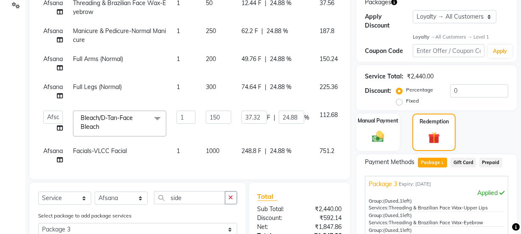
click at [234, 100] on td "300" at bounding box center [219, 92] width 36 height 28
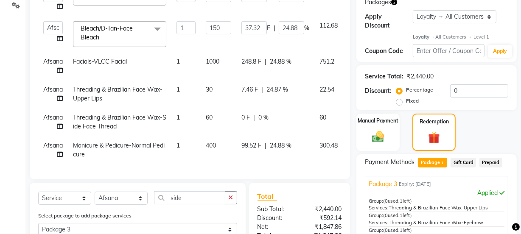
click at [213, 83] on td "30" at bounding box center [219, 94] width 36 height 28
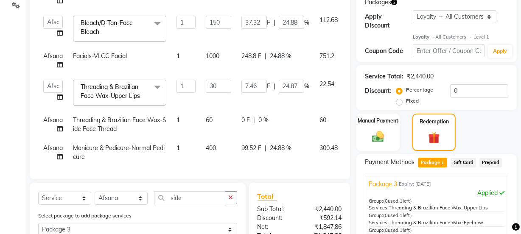
click at [218, 98] on td "30" at bounding box center [219, 93] width 36 height 36
click at [216, 119] on td "60" at bounding box center [219, 125] width 36 height 28
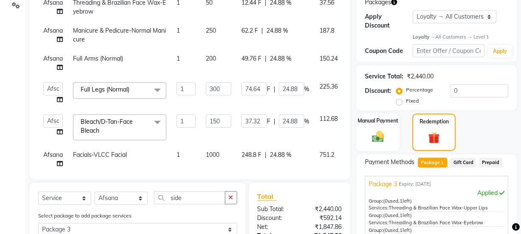
scroll to position [0, 0]
click at [226, 120] on input "150" at bounding box center [218, 121] width 25 height 13
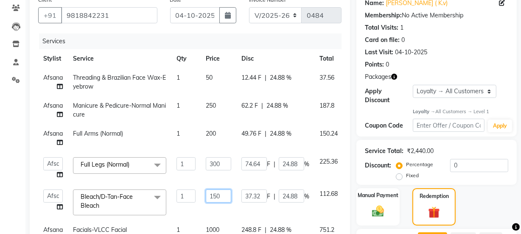
scroll to position [69, 0]
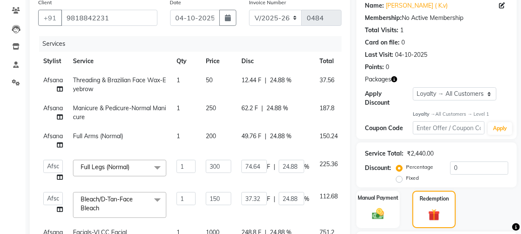
click at [221, 134] on td "200" at bounding box center [219, 141] width 36 height 28
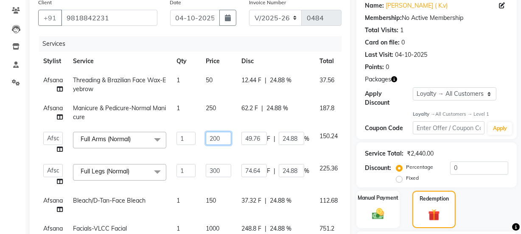
click at [223, 136] on input "200" at bounding box center [218, 138] width 25 height 13
click at [231, 157] on tbody "Afsana Threading & Brazilian Face Wax-Eyebrow 1 50 12.44 F | 24.88 % 37.56 Afsa…" at bounding box center [204, 213] width 332 height 285
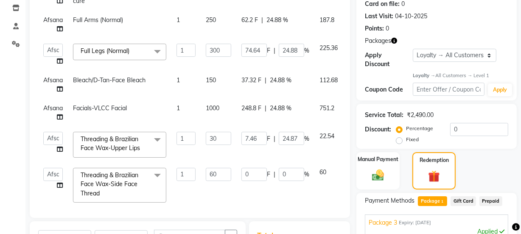
scroll to position [39, 0]
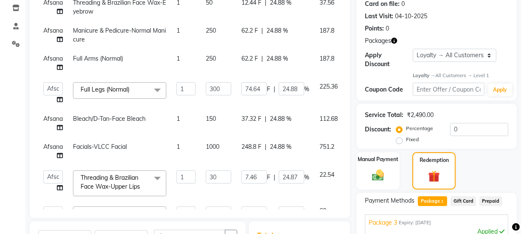
click at [222, 146] on td "1000" at bounding box center [219, 151] width 36 height 28
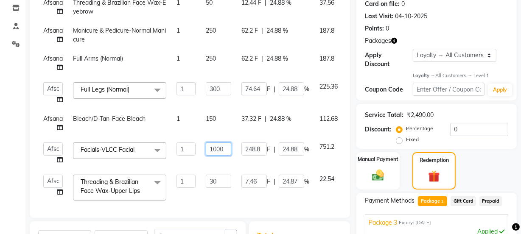
click at [228, 149] on input "1000" at bounding box center [218, 148] width 25 height 13
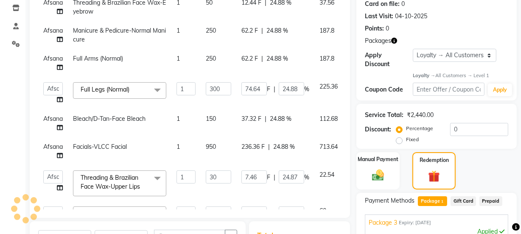
click at [235, 161] on td "950" at bounding box center [219, 151] width 36 height 28
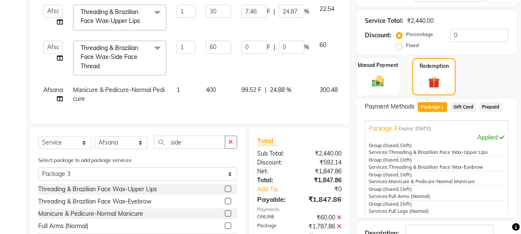
scroll to position [185, 0]
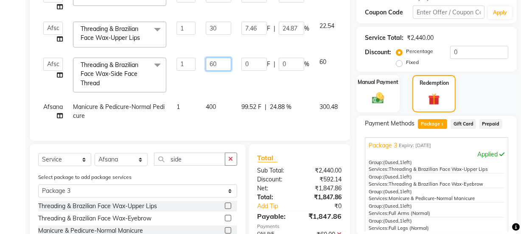
click at [222, 58] on input "60" at bounding box center [218, 64] width 25 height 13
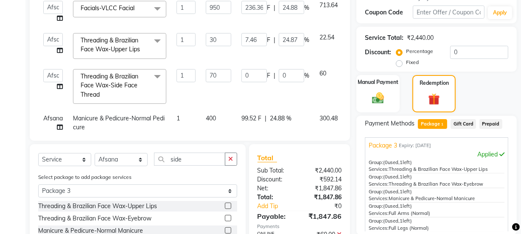
click at [229, 81] on td "70" at bounding box center [219, 86] width 36 height 45
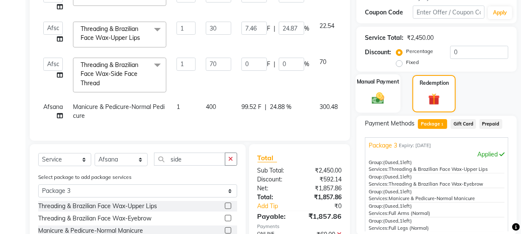
click at [388, 91] on img at bounding box center [378, 98] width 20 height 14
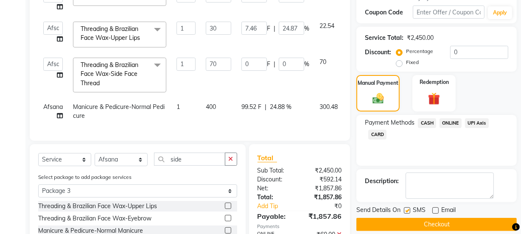
click at [445, 121] on span "ONLINE" at bounding box center [450, 123] width 22 height 10
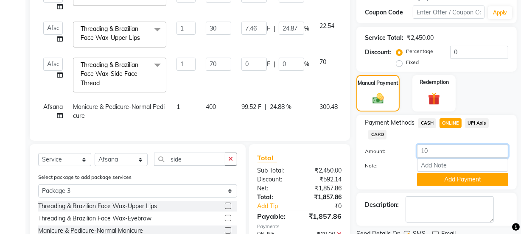
click at [449, 151] on input "10" at bounding box center [462, 151] width 91 height 13
click at [447, 184] on button "Add Payment" at bounding box center [462, 179] width 91 height 13
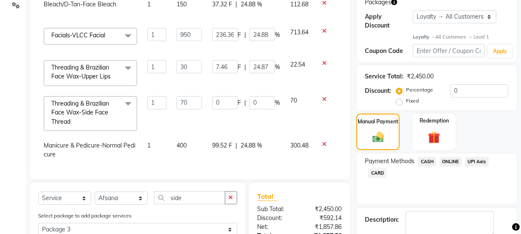
scroll to position [120, 36]
click at [322, 141] on icon at bounding box center [324, 144] width 5 height 6
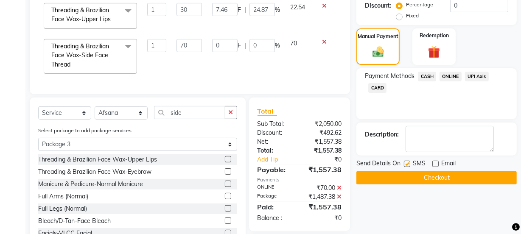
scroll to position [223, 0]
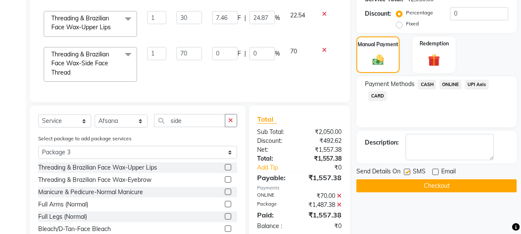
click at [445, 81] on span "ONLINE" at bounding box center [450, 85] width 22 height 10
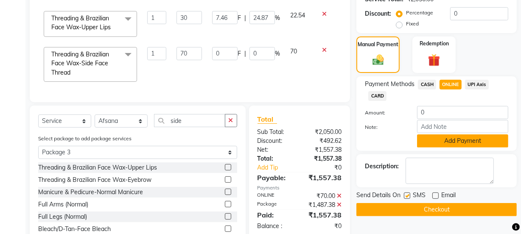
click at [445, 141] on button "Add Payment" at bounding box center [462, 140] width 91 height 13
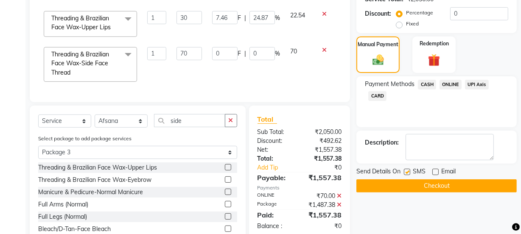
click at [423, 182] on button "Checkout" at bounding box center [436, 185] width 160 height 13
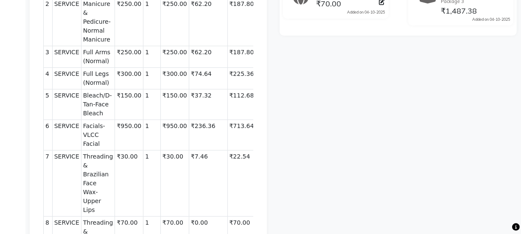
scroll to position [22, 0]
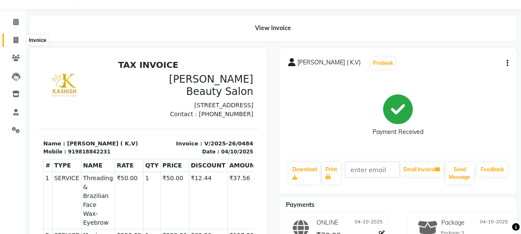
click at [18, 38] on span at bounding box center [15, 41] width 15 height 10
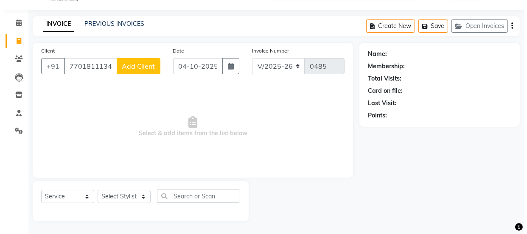
scroll to position [21, 0]
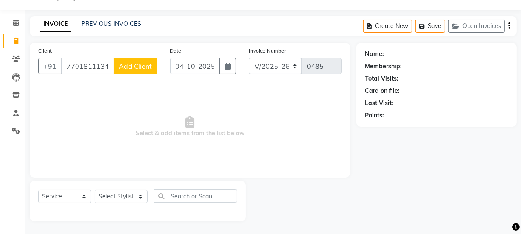
click at [144, 64] on span "Add Client" at bounding box center [136, 66] width 34 height 8
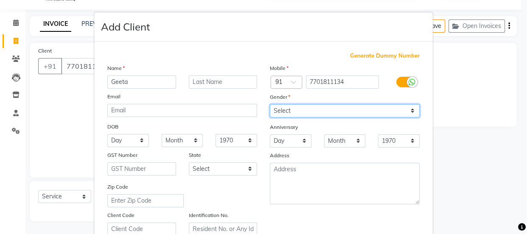
click at [271, 106] on select "Select [DEMOGRAPHIC_DATA] [DEMOGRAPHIC_DATA] Other Prefer Not To Say" at bounding box center [345, 110] width 150 height 13
click at [270, 104] on select "Select [DEMOGRAPHIC_DATA] [DEMOGRAPHIC_DATA] Other Prefer Not To Say" at bounding box center [345, 110] width 150 height 13
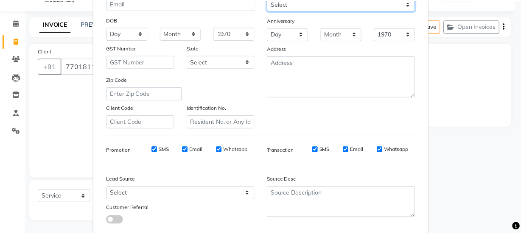
scroll to position [160, 0]
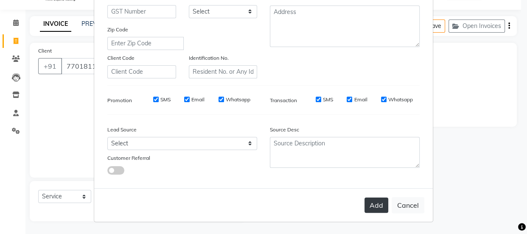
click at [376, 201] on button "Add" at bounding box center [376, 205] width 24 height 15
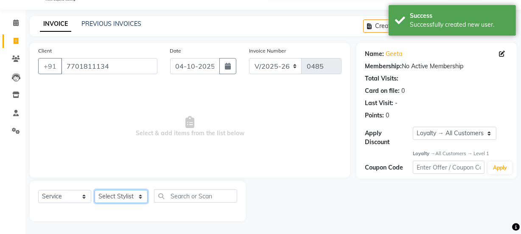
click at [116, 196] on select "Select Stylist [PERSON_NAME] [PERSON_NAME] [PERSON_NAME] Manager [PERSON_NAME] …" at bounding box center [121, 196] width 53 height 13
click at [95, 190] on select "Select Stylist [PERSON_NAME] [PERSON_NAME] [PERSON_NAME] Manager [PERSON_NAME] …" at bounding box center [121, 196] width 53 height 13
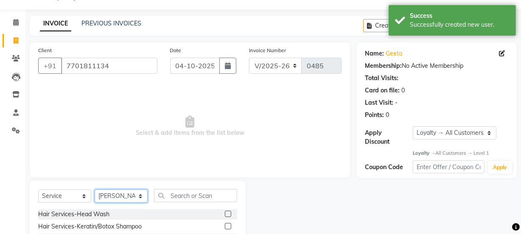
click at [123, 195] on select "Select Stylist [PERSON_NAME] [PERSON_NAME] [PERSON_NAME] Manager [PERSON_NAME] …" at bounding box center [121, 196] width 53 height 13
click at [95, 190] on select "Select Stylist [PERSON_NAME] [PERSON_NAME] [PERSON_NAME] Manager [PERSON_NAME] …" at bounding box center [121, 196] width 53 height 13
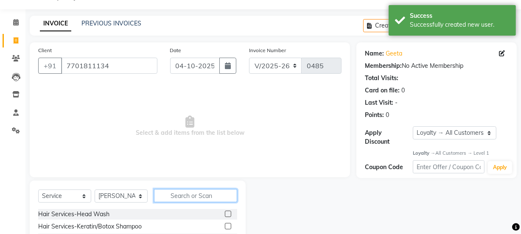
click at [196, 195] on input "text" at bounding box center [195, 195] width 83 height 13
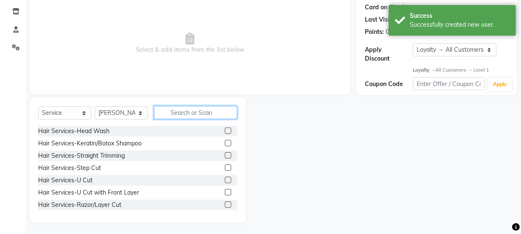
scroll to position [106, 0]
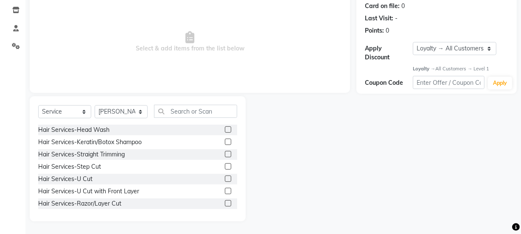
click at [225, 192] on label at bounding box center [228, 191] width 6 height 6
click at [225, 192] on input "checkbox" at bounding box center [228, 192] width 6 height 6
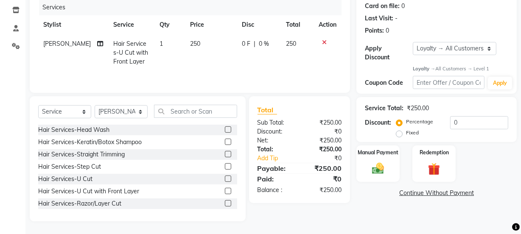
scroll to position [38, 0]
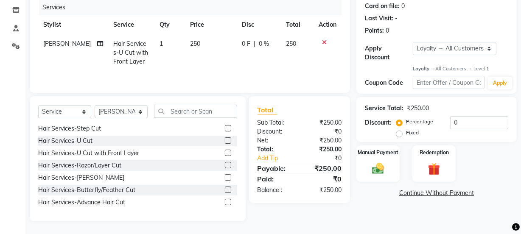
click at [225, 164] on label at bounding box center [228, 165] width 6 height 6
click at [225, 164] on input "checkbox" at bounding box center [228, 166] width 6 height 6
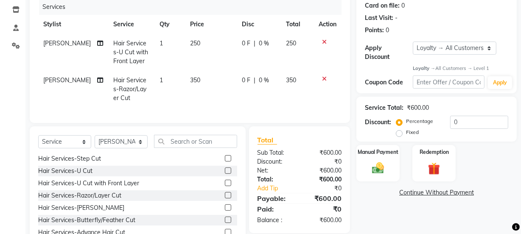
drag, startPoint x: 326, startPoint y: 42, endPoint x: 319, endPoint y: 41, distance: 6.8
click at [324, 42] on icon at bounding box center [324, 42] width 5 height 6
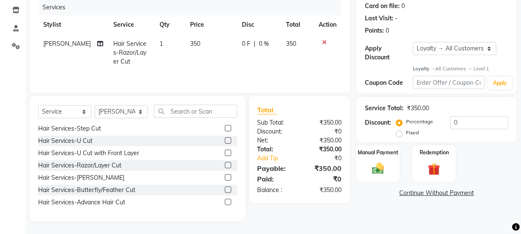
click at [202, 41] on td "350" at bounding box center [211, 52] width 52 height 37
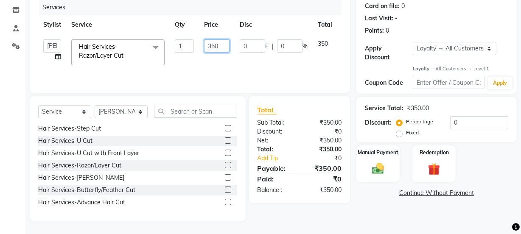
click at [223, 46] on input "350" at bounding box center [216, 45] width 25 height 13
click at [221, 67] on td "300" at bounding box center [217, 52] width 36 height 36
click at [382, 162] on img at bounding box center [378, 169] width 20 height 14
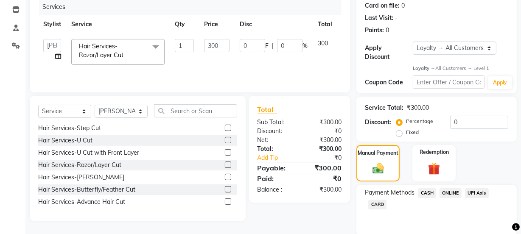
click at [427, 191] on span "CASH" at bounding box center [427, 193] width 18 height 10
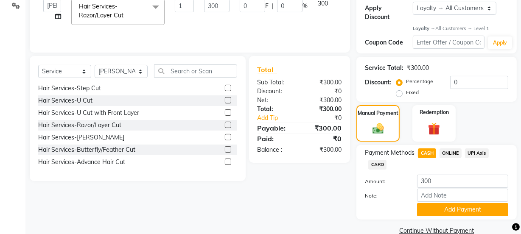
scroll to position [161, 0]
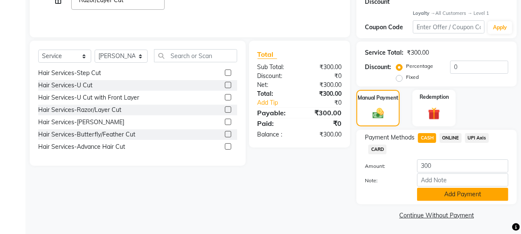
click at [427, 198] on button "Add Payment" at bounding box center [462, 194] width 91 height 13
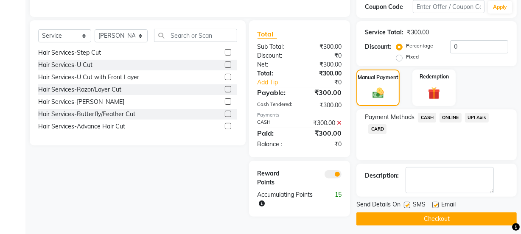
scroll to position [185, 0]
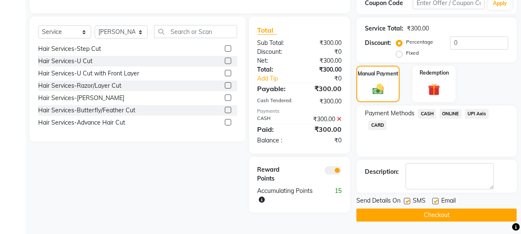
click at [436, 198] on label at bounding box center [435, 201] width 6 height 6
click at [436, 199] on input "checkbox" at bounding box center [435, 202] width 6 height 6
click at [425, 212] on button "Checkout" at bounding box center [436, 215] width 160 height 13
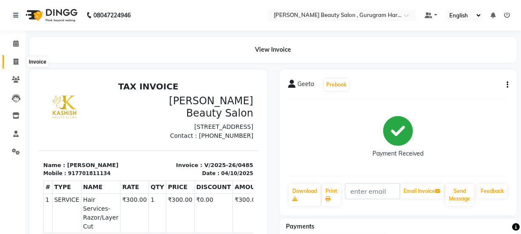
click at [14, 61] on icon at bounding box center [16, 62] width 5 height 6
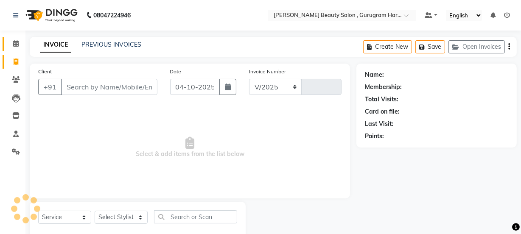
scroll to position [21, 0]
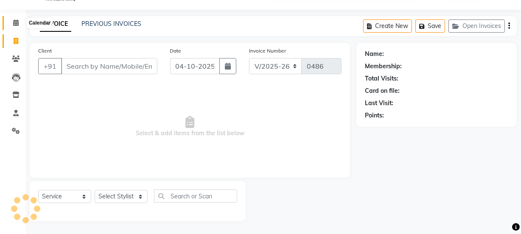
click at [14, 25] on icon at bounding box center [16, 23] width 6 height 6
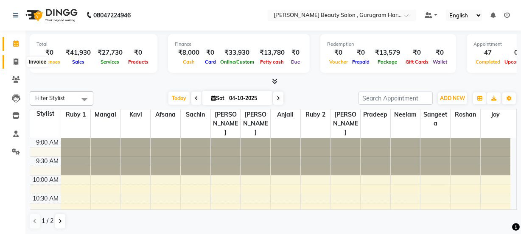
click at [18, 64] on span at bounding box center [15, 62] width 15 height 10
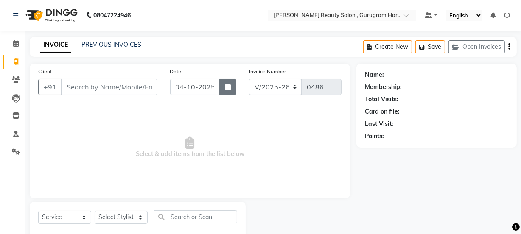
click at [227, 89] on icon "button" at bounding box center [228, 87] width 6 height 7
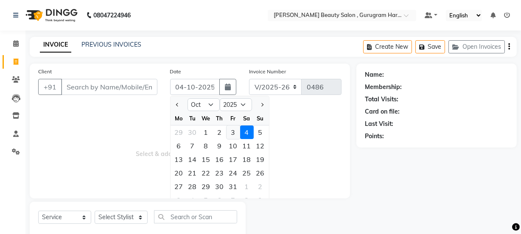
click at [235, 133] on div "3" at bounding box center [233, 133] width 14 height 14
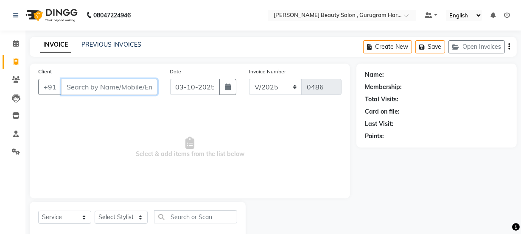
click at [105, 81] on input "Client" at bounding box center [109, 87] width 96 height 16
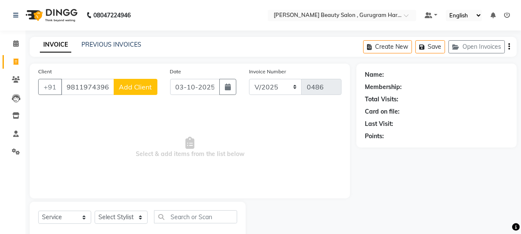
click at [148, 86] on span "Add Client" at bounding box center [136, 87] width 34 height 8
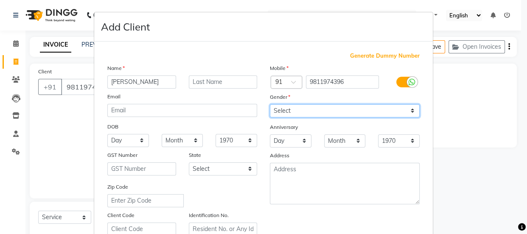
click at [287, 110] on select "Select [DEMOGRAPHIC_DATA] [DEMOGRAPHIC_DATA] Other Prefer Not To Say" at bounding box center [345, 110] width 150 height 13
click at [270, 104] on select "Select [DEMOGRAPHIC_DATA] [DEMOGRAPHIC_DATA] Other Prefer Not To Say" at bounding box center [345, 110] width 150 height 13
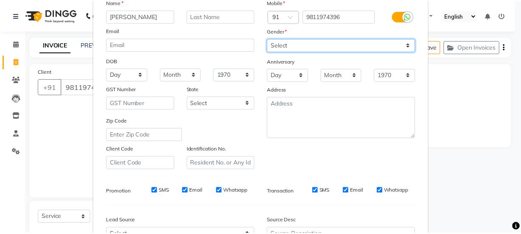
scroll to position [154, 0]
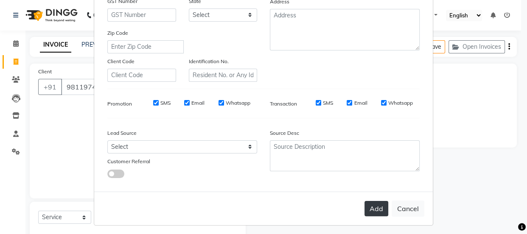
click at [366, 207] on button "Add" at bounding box center [376, 208] width 24 height 15
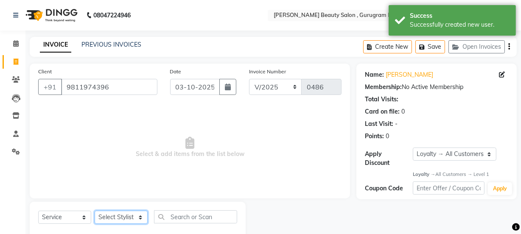
click at [127, 214] on select "Select Stylist [PERSON_NAME] [PERSON_NAME] [PERSON_NAME] Manager [PERSON_NAME] …" at bounding box center [121, 217] width 53 height 13
click at [95, 211] on select "Select Stylist [PERSON_NAME] [PERSON_NAME] [PERSON_NAME] Manager [PERSON_NAME] …" at bounding box center [121, 217] width 53 height 13
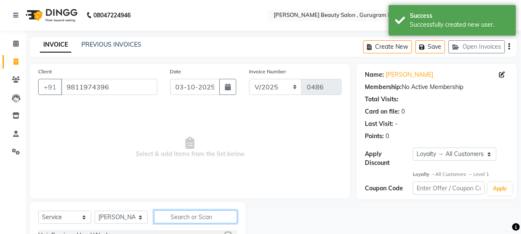
click at [209, 218] on input "text" at bounding box center [195, 216] width 83 height 13
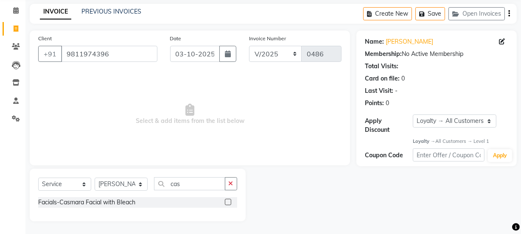
click at [227, 204] on label at bounding box center [228, 202] width 6 height 6
click at [227, 204] on input "checkbox" at bounding box center [228, 203] width 6 height 6
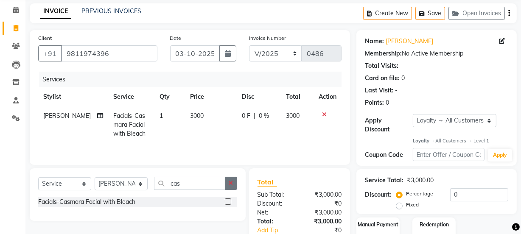
click at [230, 182] on icon "button" at bounding box center [231, 183] width 5 height 6
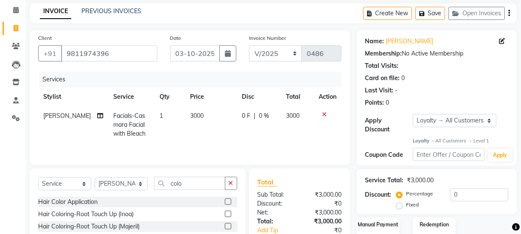
click at [225, 201] on label at bounding box center [228, 201] width 6 height 6
click at [225, 201] on input "checkbox" at bounding box center [228, 202] width 6 height 6
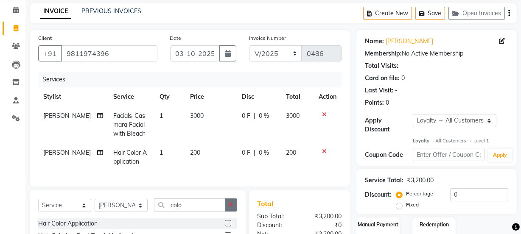
click at [229, 208] on icon "button" at bounding box center [231, 205] width 5 height 6
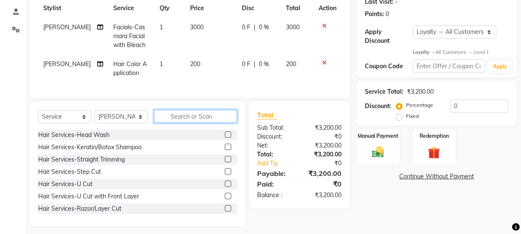
scroll to position [133, 0]
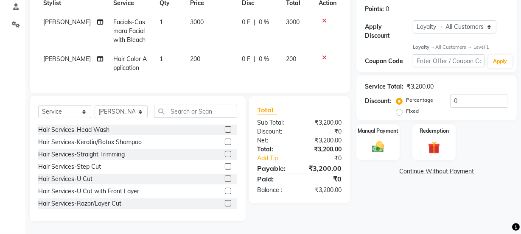
click at [225, 129] on label at bounding box center [228, 129] width 6 height 6
click at [225, 129] on input "checkbox" at bounding box center [228, 130] width 6 height 6
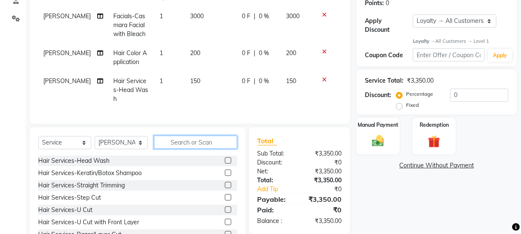
click at [217, 138] on input "text" at bounding box center [195, 142] width 83 height 13
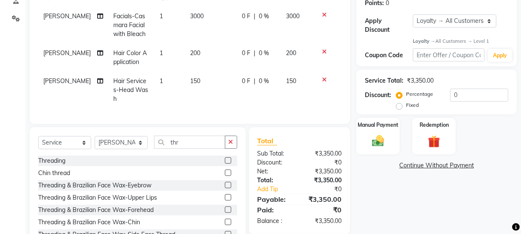
click at [225, 157] on label at bounding box center [228, 160] width 6 height 6
click at [225, 158] on input "checkbox" at bounding box center [228, 161] width 6 height 6
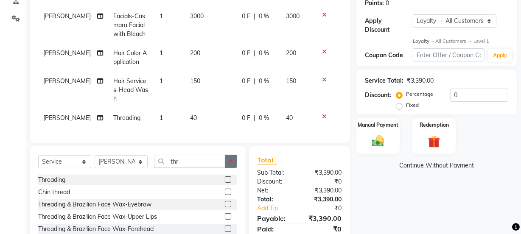
click at [228, 156] on button "button" at bounding box center [231, 161] width 12 height 13
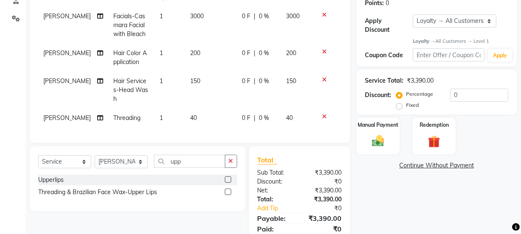
click at [226, 176] on label at bounding box center [228, 179] width 6 height 6
click at [226, 177] on input "checkbox" at bounding box center [228, 180] width 6 height 6
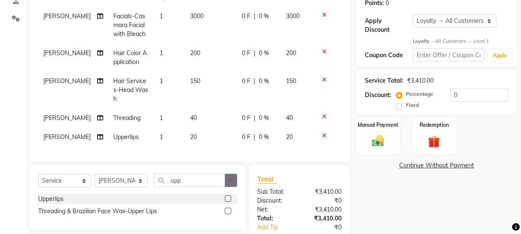
click at [231, 177] on icon "button" at bounding box center [231, 180] width 5 height 6
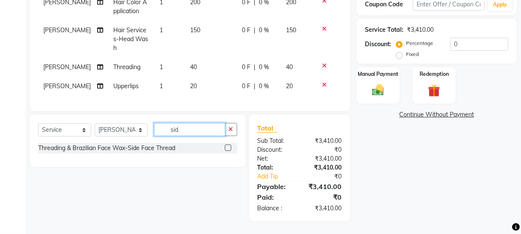
scroll to position [181, 0]
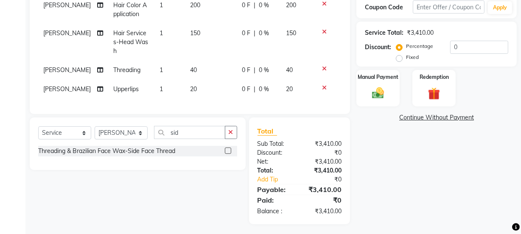
click at [227, 148] on label at bounding box center [228, 151] width 6 height 6
click at [227, 148] on input "checkbox" at bounding box center [228, 151] width 6 height 6
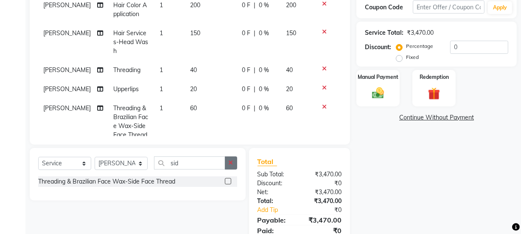
drag, startPoint x: 231, startPoint y: 158, endPoint x: 217, endPoint y: 156, distance: 14.6
click at [231, 159] on button "button" at bounding box center [231, 162] width 12 height 13
click at [228, 181] on label at bounding box center [228, 181] width 6 height 6
click at [228, 181] on input "checkbox" at bounding box center [228, 182] width 6 height 6
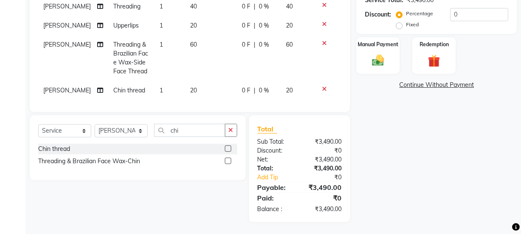
scroll to position [215, 0]
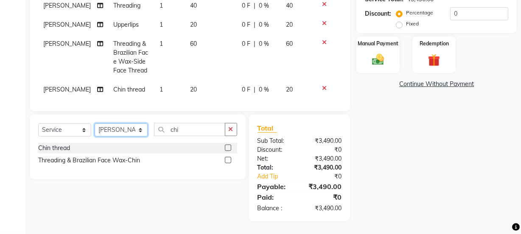
drag, startPoint x: 122, startPoint y: 128, endPoint x: 120, endPoint y: 123, distance: 4.6
click at [121, 125] on select "Select Stylist [PERSON_NAME] [PERSON_NAME] [PERSON_NAME] Manager [PERSON_NAME] …" at bounding box center [121, 129] width 53 height 13
click at [95, 123] on select "Select Stylist [PERSON_NAME] [PERSON_NAME] [PERSON_NAME] Manager [PERSON_NAME] …" at bounding box center [121, 129] width 53 height 13
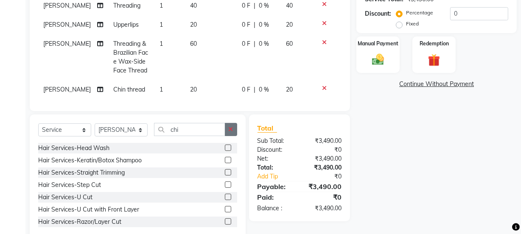
click at [229, 127] on icon "button" at bounding box center [231, 129] width 5 height 6
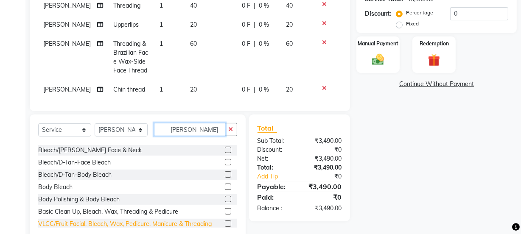
scroll to position [77, 0]
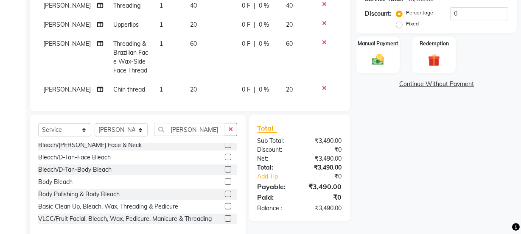
click at [225, 184] on div at bounding box center [228, 183] width 6 height 9
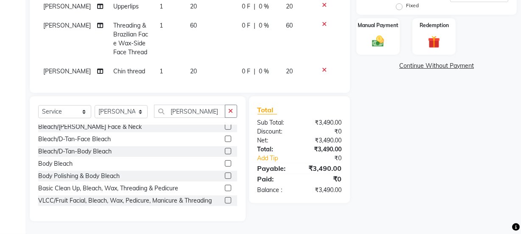
click at [225, 160] on label at bounding box center [228, 163] width 6 height 6
click at [225, 161] on input "checkbox" at bounding box center [228, 164] width 6 height 6
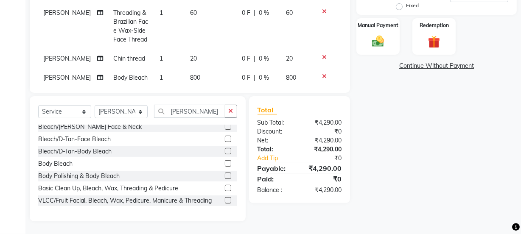
scroll to position [50, 0]
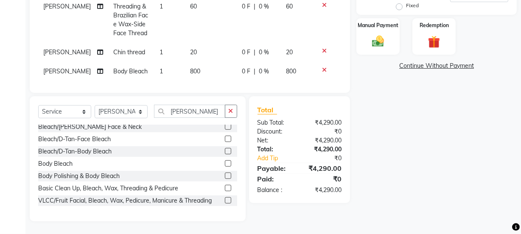
click at [197, 62] on td "800" at bounding box center [211, 71] width 52 height 19
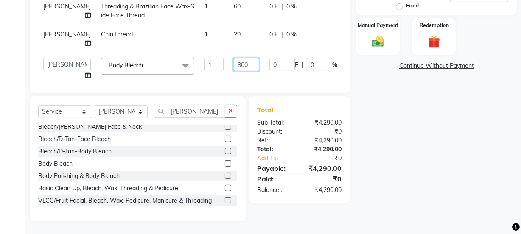
click at [234, 61] on input "800" at bounding box center [246, 64] width 25 height 13
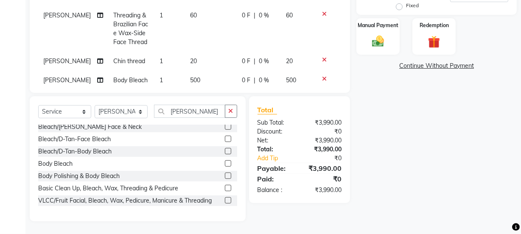
click at [276, 72] on tr "[PERSON_NAME] Body Bleach 1 500 0 F | 0 % 500" at bounding box center [189, 80] width 303 height 19
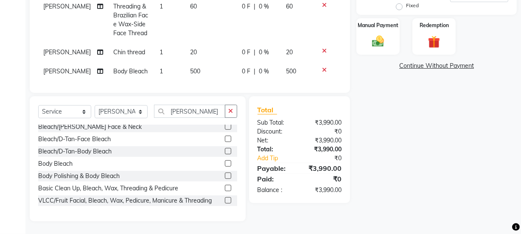
click at [235, 112] on button "button" at bounding box center [231, 111] width 12 height 13
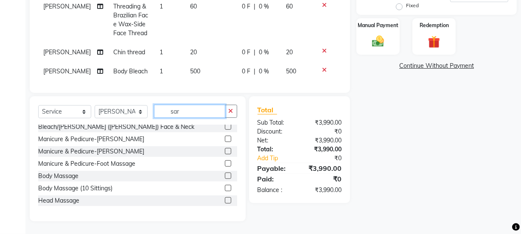
scroll to position [215, 0]
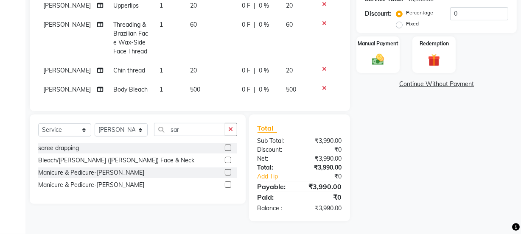
click at [227, 170] on label at bounding box center [228, 172] width 6 height 6
click at [227, 170] on input "checkbox" at bounding box center [228, 173] width 6 height 6
click at [228, 185] on label at bounding box center [228, 185] width 6 height 6
click at [228, 185] on input "checkbox" at bounding box center [228, 185] width 6 height 6
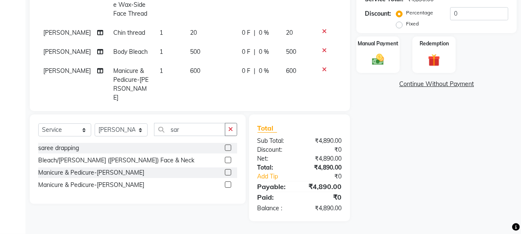
scroll to position [124, 0]
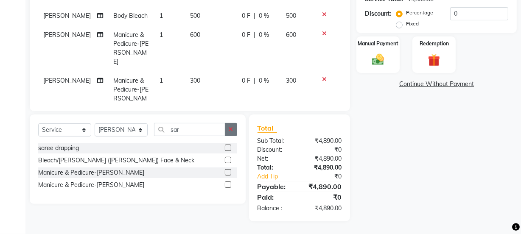
click at [230, 132] on icon "button" at bounding box center [231, 129] width 5 height 6
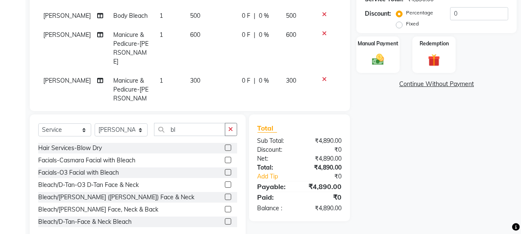
click at [225, 208] on label at bounding box center [228, 209] width 6 height 6
click at [225, 208] on input "checkbox" at bounding box center [228, 210] width 6 height 6
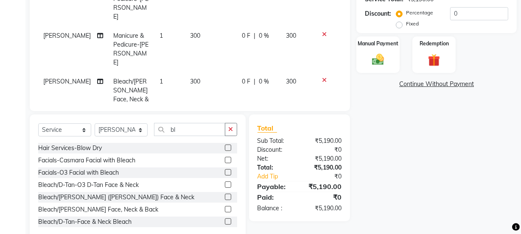
scroll to position [170, 0]
click at [231, 131] on icon "button" at bounding box center [231, 129] width 5 height 6
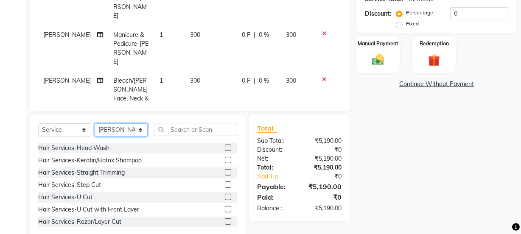
click at [127, 131] on select "Select Stylist [PERSON_NAME] [PERSON_NAME] [PERSON_NAME] Manager [PERSON_NAME] …" at bounding box center [121, 129] width 53 height 13
click at [95, 123] on select "Select Stylist [PERSON_NAME] [PERSON_NAME] [PERSON_NAME] Manager [PERSON_NAME] …" at bounding box center [121, 129] width 53 height 13
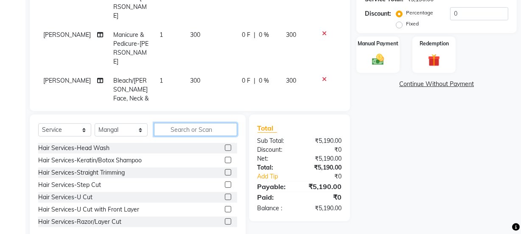
click at [191, 131] on input "text" at bounding box center [195, 129] width 83 height 13
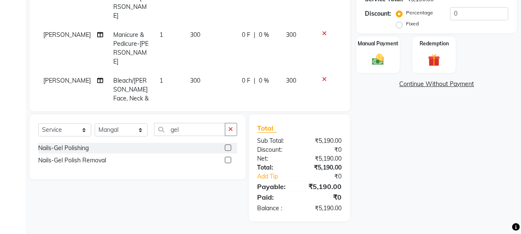
click at [226, 156] on div at bounding box center [231, 160] width 12 height 11
click at [228, 159] on label at bounding box center [228, 160] width 6 height 6
click at [228, 159] on input "checkbox" at bounding box center [228, 161] width 6 height 6
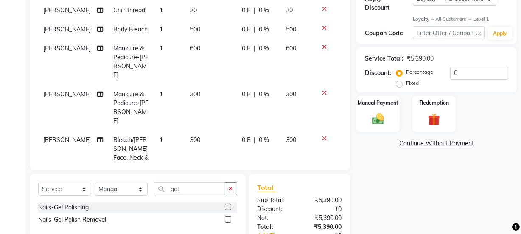
scroll to position [99, 0]
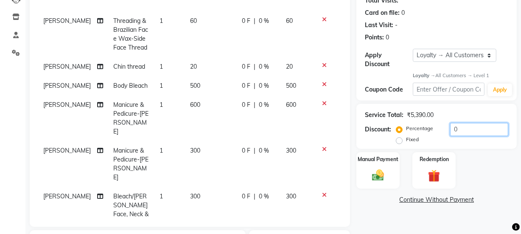
click at [458, 130] on input "0" at bounding box center [479, 129] width 58 height 13
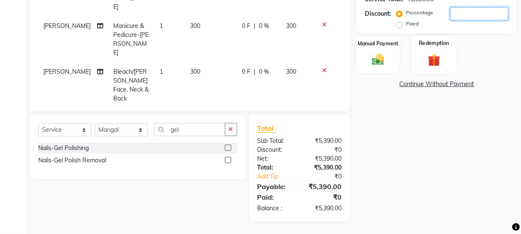
scroll to position [170, 0]
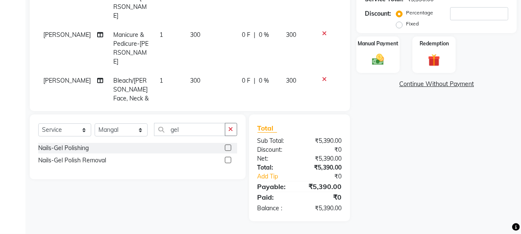
click at [406, 25] on label "Fixed" at bounding box center [412, 24] width 13 height 8
click at [398, 25] on input "Fixed" at bounding box center [401, 24] width 6 height 6
click at [471, 8] on input "number" at bounding box center [479, 13] width 58 height 13
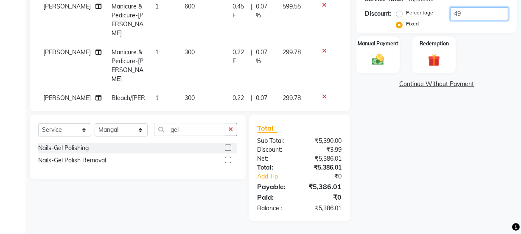
scroll to position [179, 0]
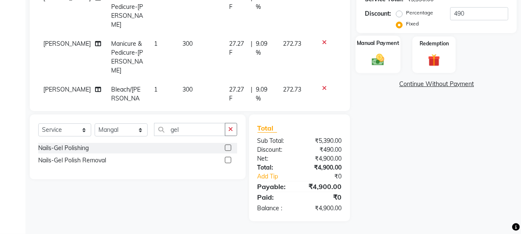
click at [381, 55] on img at bounding box center [378, 60] width 20 height 14
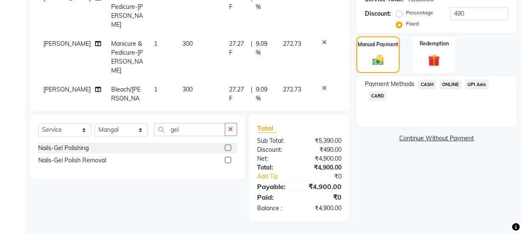
click at [448, 83] on span "ONLINE" at bounding box center [450, 85] width 22 height 10
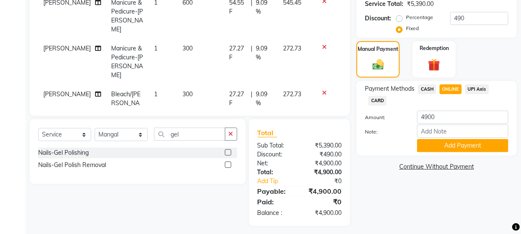
scroll to position [215, 0]
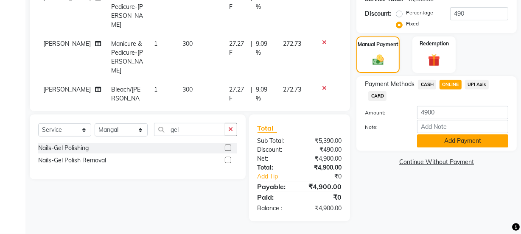
click at [444, 142] on button "Add Payment" at bounding box center [462, 140] width 91 height 13
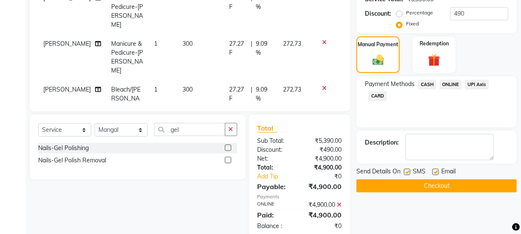
drag, startPoint x: 435, startPoint y: 170, endPoint x: 433, endPoint y: 179, distance: 9.5
click at [435, 171] on label at bounding box center [435, 172] width 6 height 6
click at [435, 171] on input "checkbox" at bounding box center [435, 173] width 6 height 6
click at [432, 182] on button "Checkout" at bounding box center [436, 185] width 160 height 13
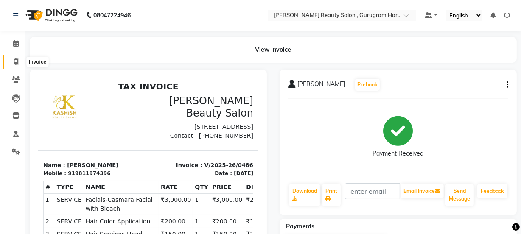
click at [18, 62] on span at bounding box center [15, 62] width 15 height 10
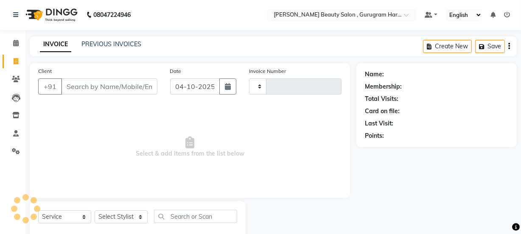
scroll to position [21, 0]
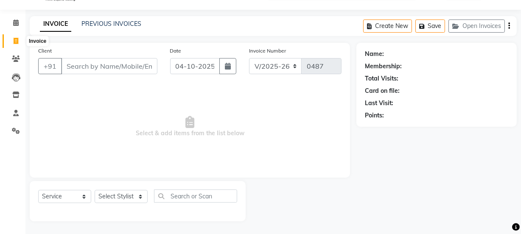
drag, startPoint x: 14, startPoint y: 44, endPoint x: 14, endPoint y: 38, distance: 5.5
click at [14, 42] on span at bounding box center [15, 41] width 15 height 10
click at [17, 21] on icon at bounding box center [16, 23] width 6 height 6
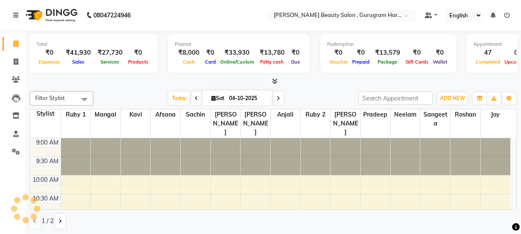
scroll to position [349, 0]
